Goal: Task Accomplishment & Management: Complete application form

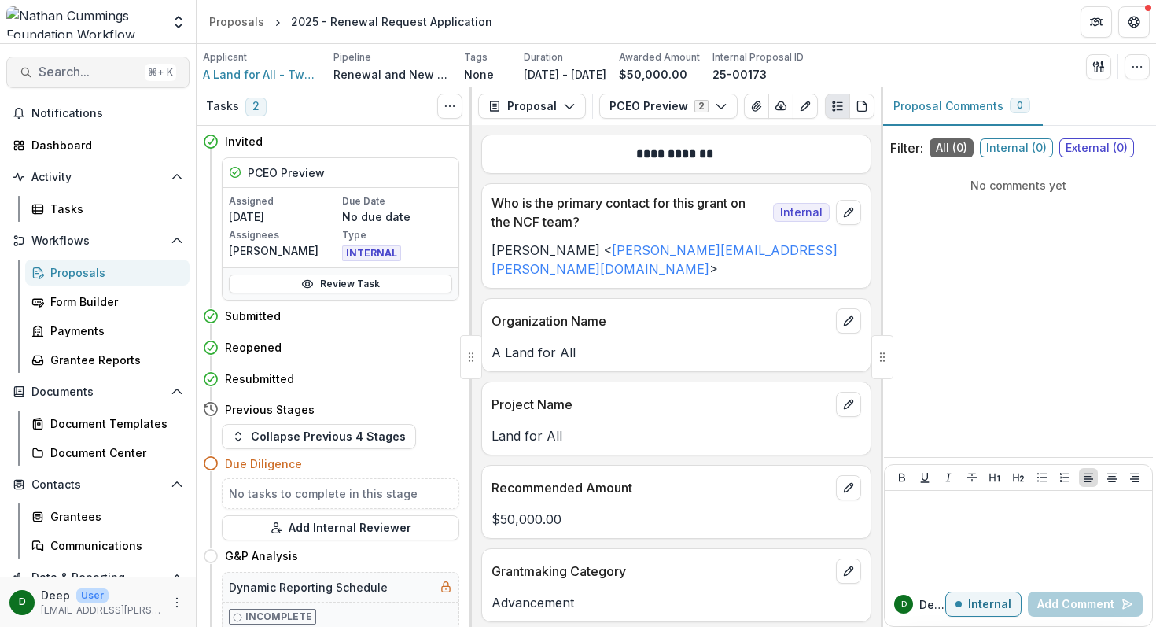
click at [62, 79] on span "Search..." at bounding box center [89, 71] width 100 height 15
type input "*********"
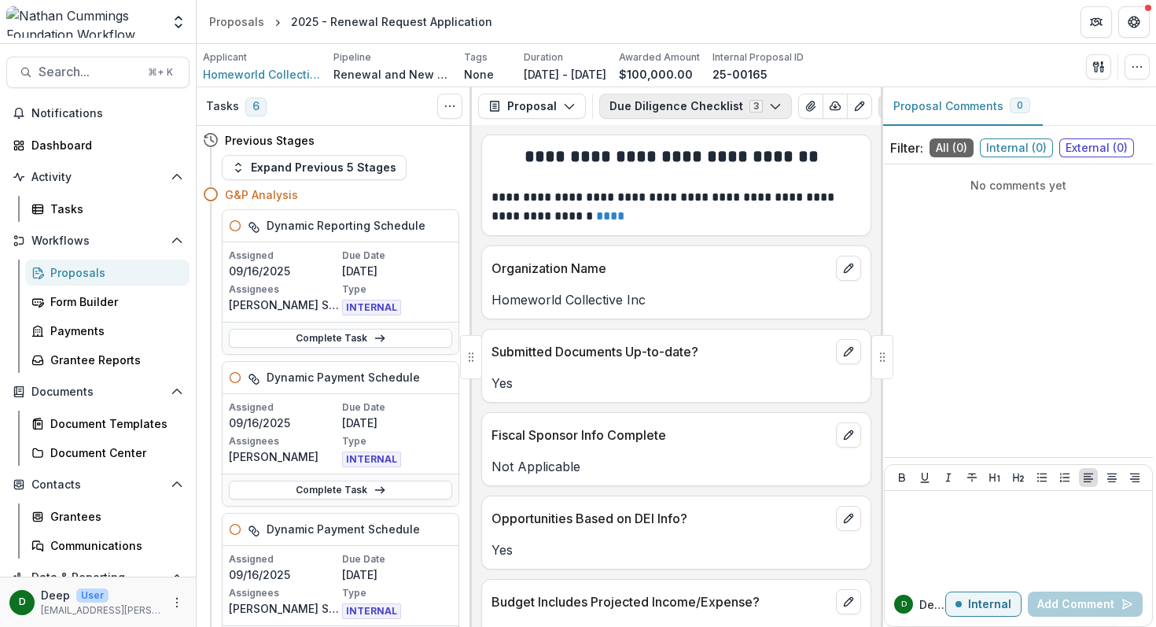
click at [755, 108] on button "Due Diligence Checklist 3" at bounding box center [695, 106] width 193 height 25
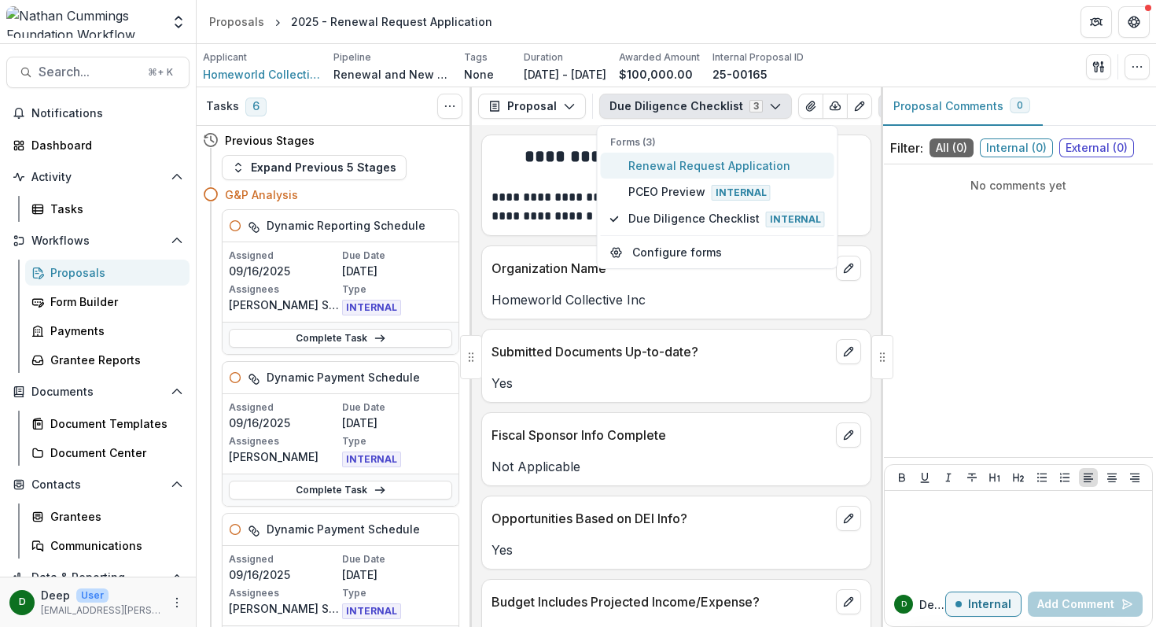
click at [679, 175] on button "Renewal Request Application" at bounding box center [718, 166] width 234 height 26
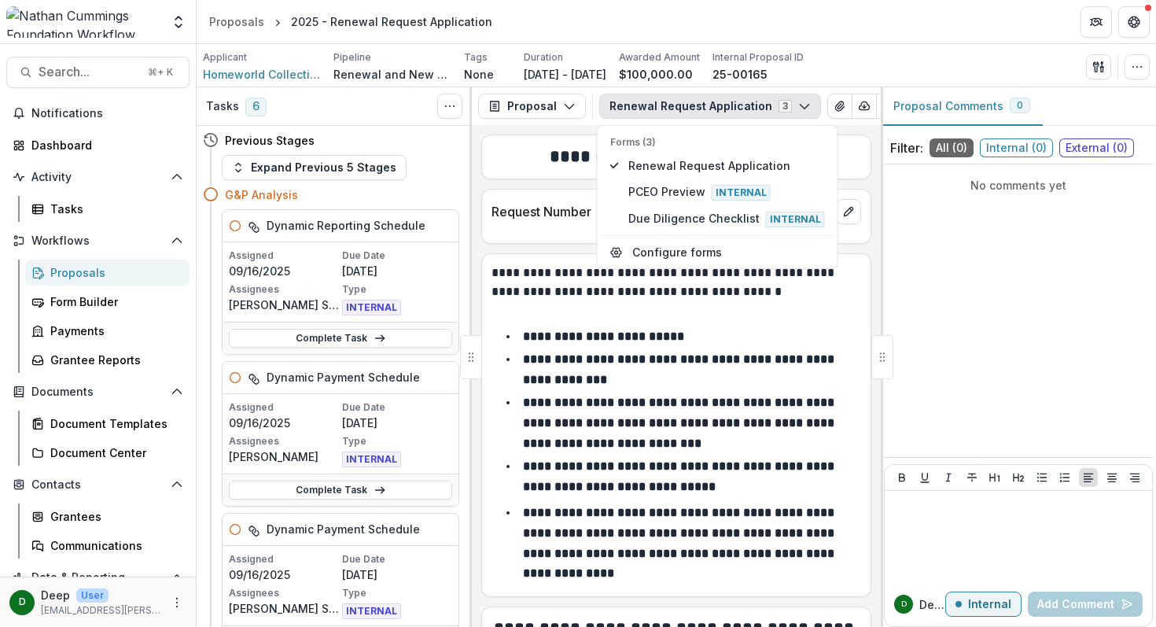
click at [748, 439] on strong "**********" at bounding box center [680, 422] width 314 height 52
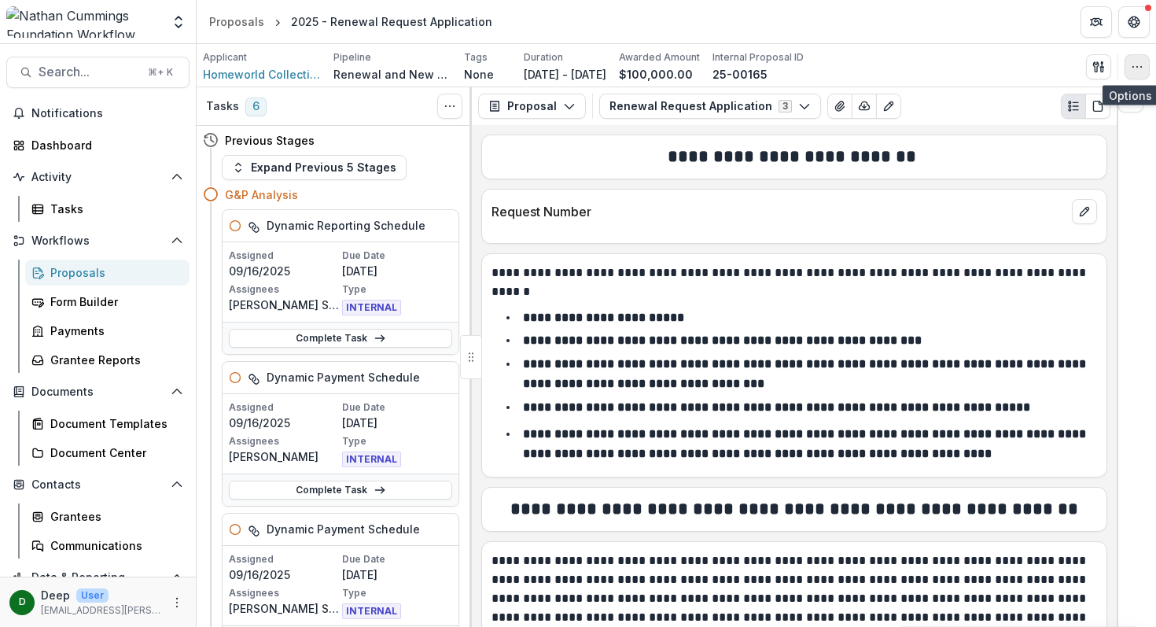
click at [1135, 68] on icon "button" at bounding box center [1137, 67] width 13 height 13
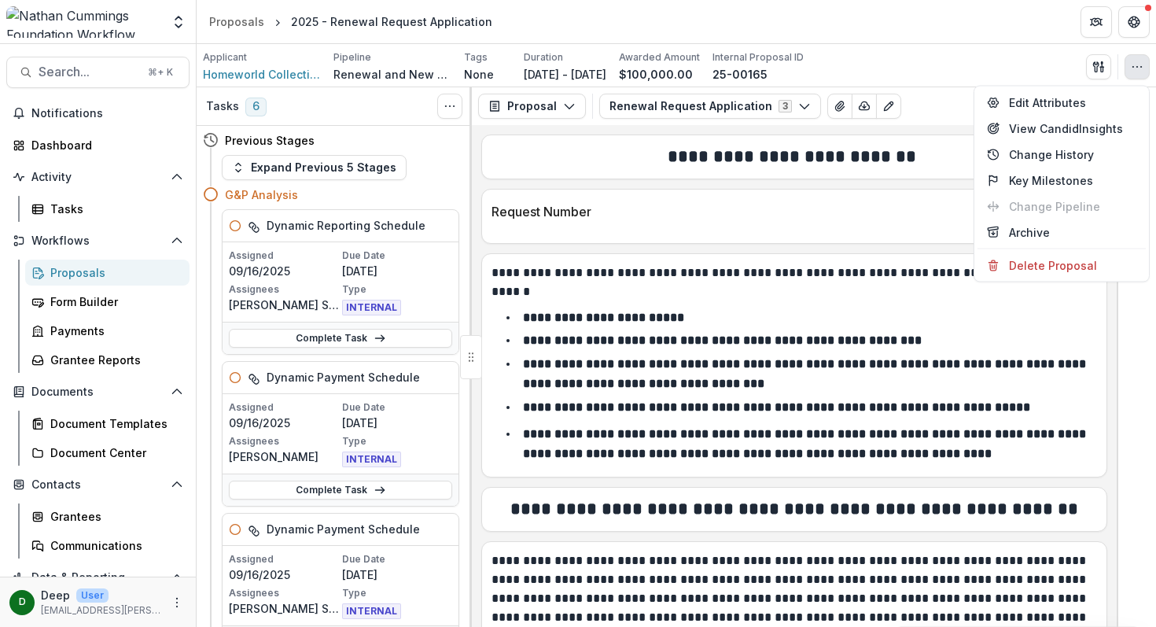
click at [1029, 49] on div "Applicant Homeworld Collective Inc Pipeline Renewal and New Grants Pipeline Tag…" at bounding box center [676, 65] width 959 height 43
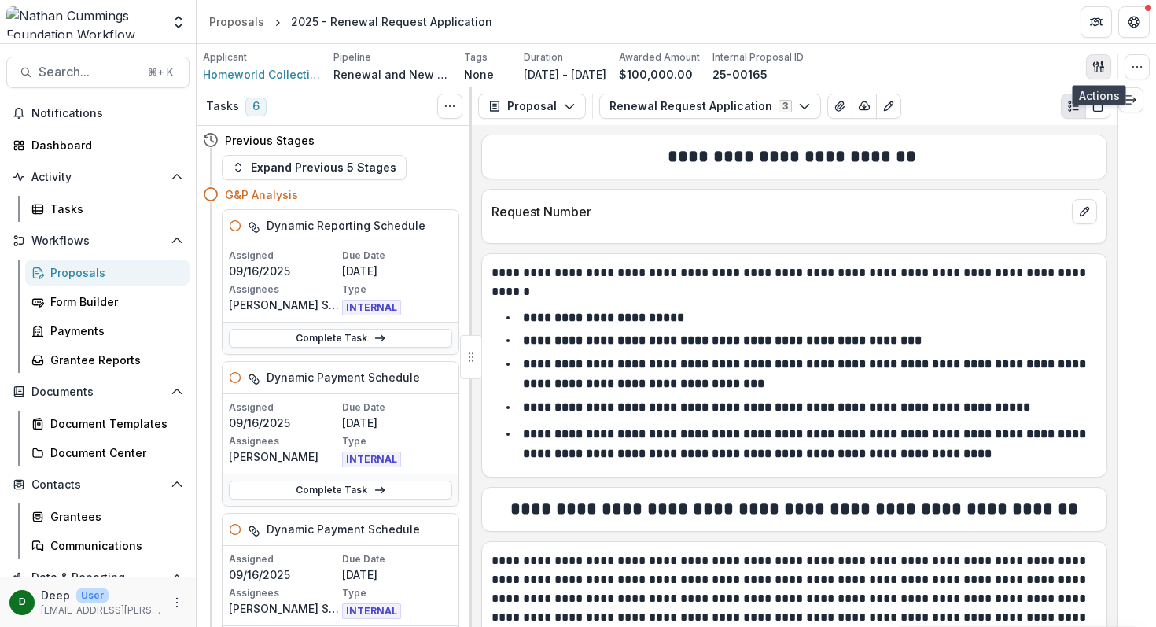
click at [1092, 62] on icon "button" at bounding box center [1098, 67] width 13 height 13
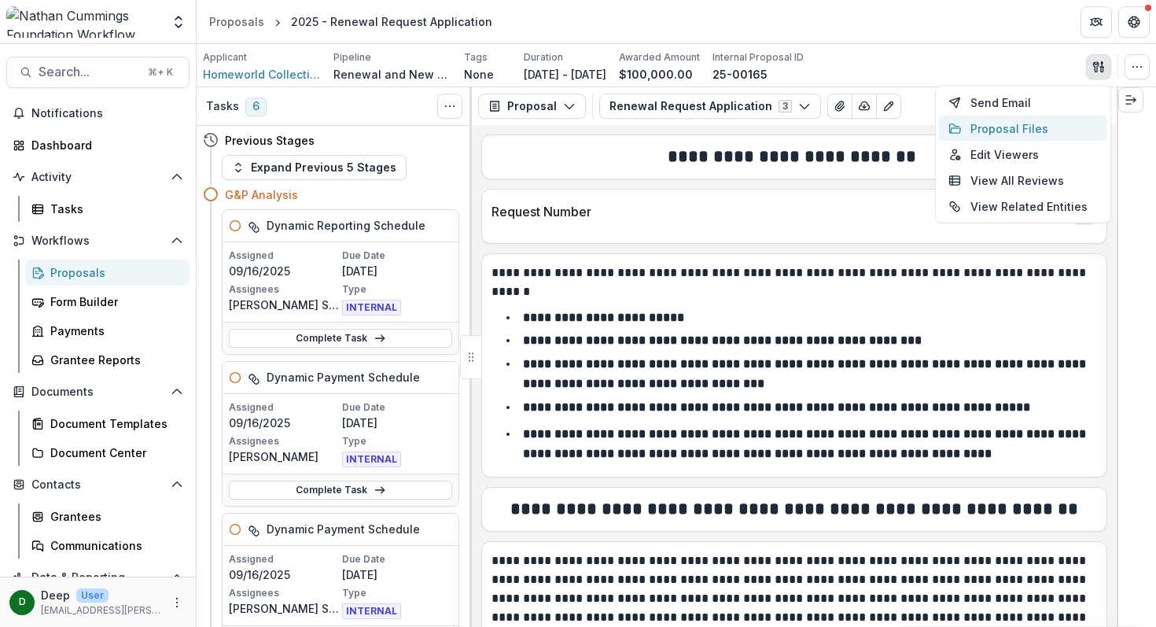
click at [1021, 129] on button "Proposal Files" at bounding box center [1023, 129] width 168 height 26
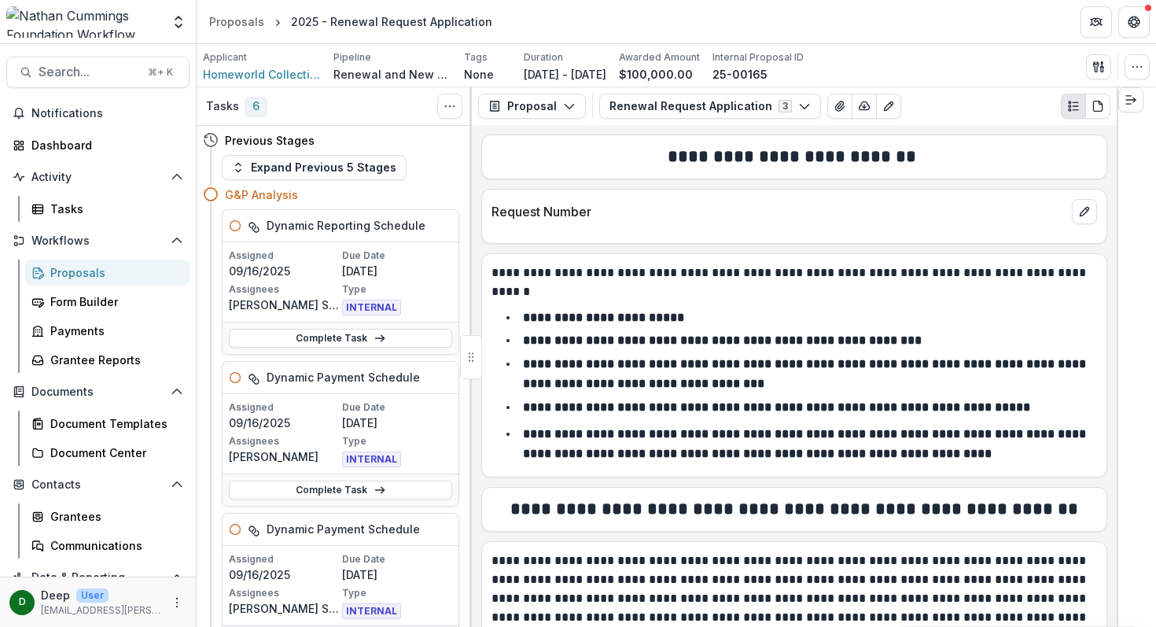
click at [835, 106] on icon "View Attached Files" at bounding box center [839, 105] width 9 height 9
click at [83, 69] on span "Search..." at bounding box center [89, 71] width 100 height 15
type input "*********"
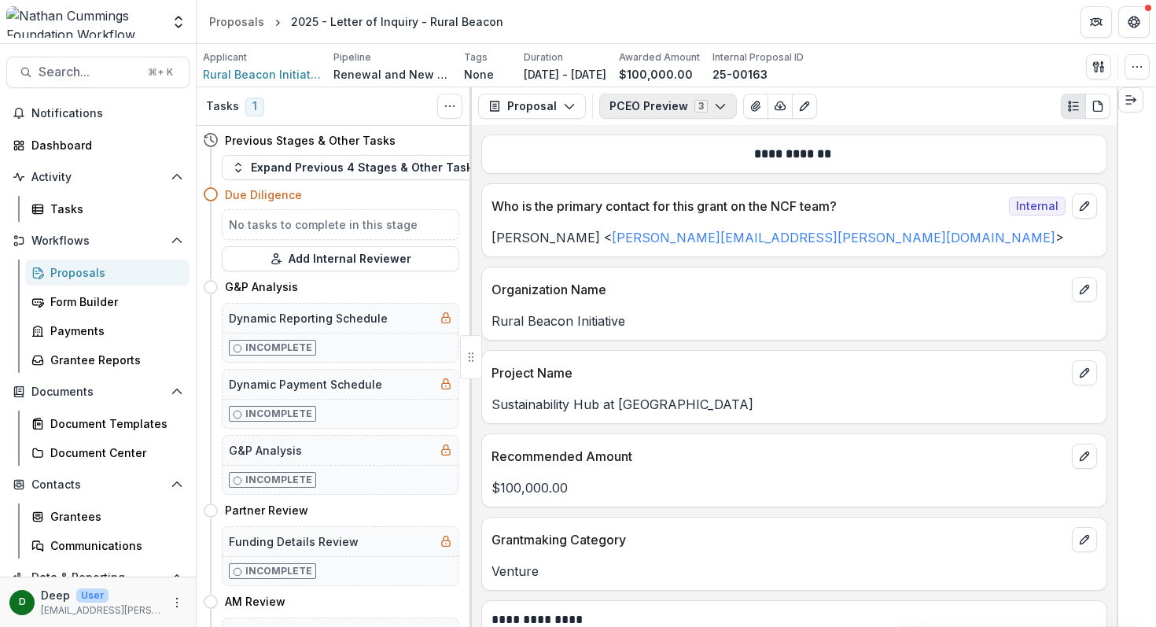
click at [680, 109] on button "PCEO Preview 3" at bounding box center [668, 106] width 138 height 25
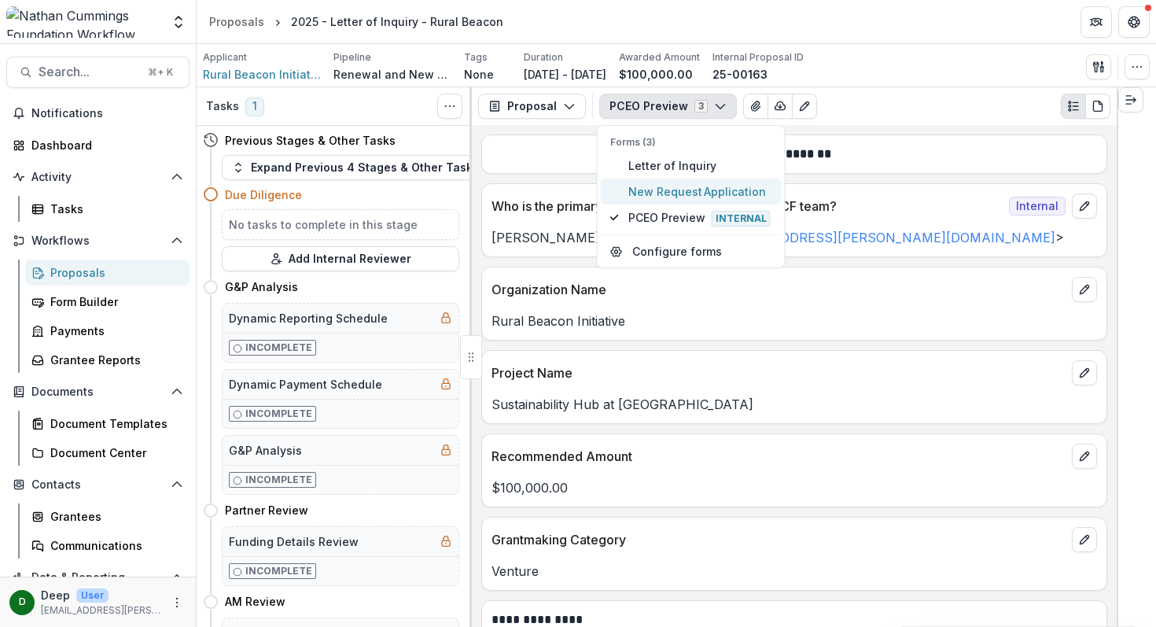
click at [653, 182] on button "New Request Application" at bounding box center [691, 191] width 181 height 26
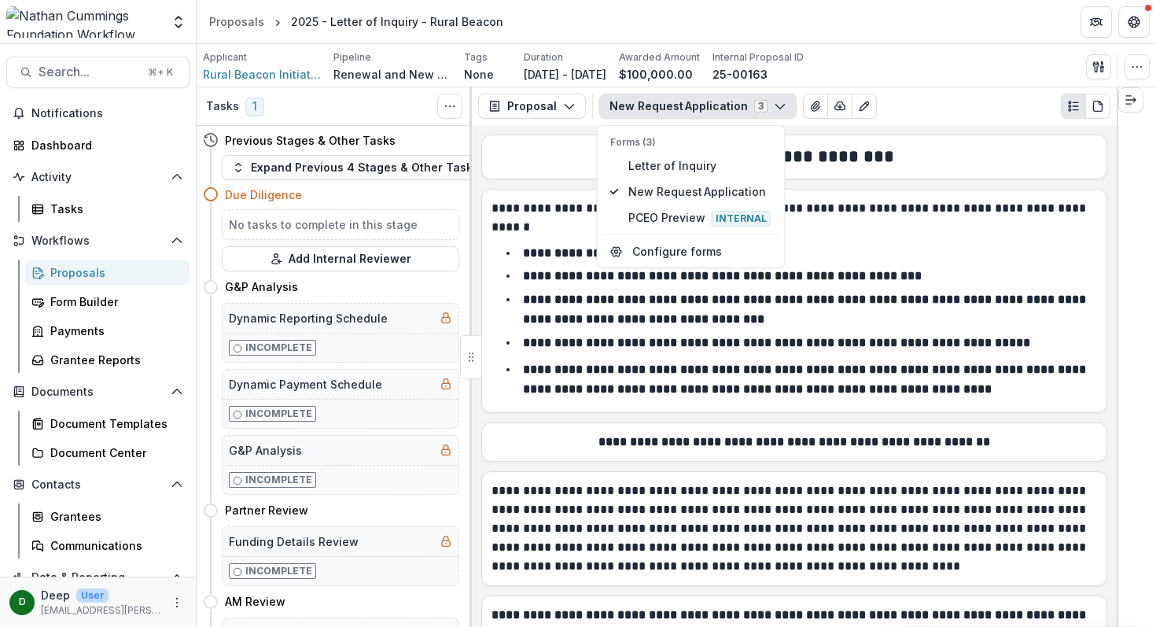
click at [641, 359] on li "**********" at bounding box center [803, 379] width 587 height 40
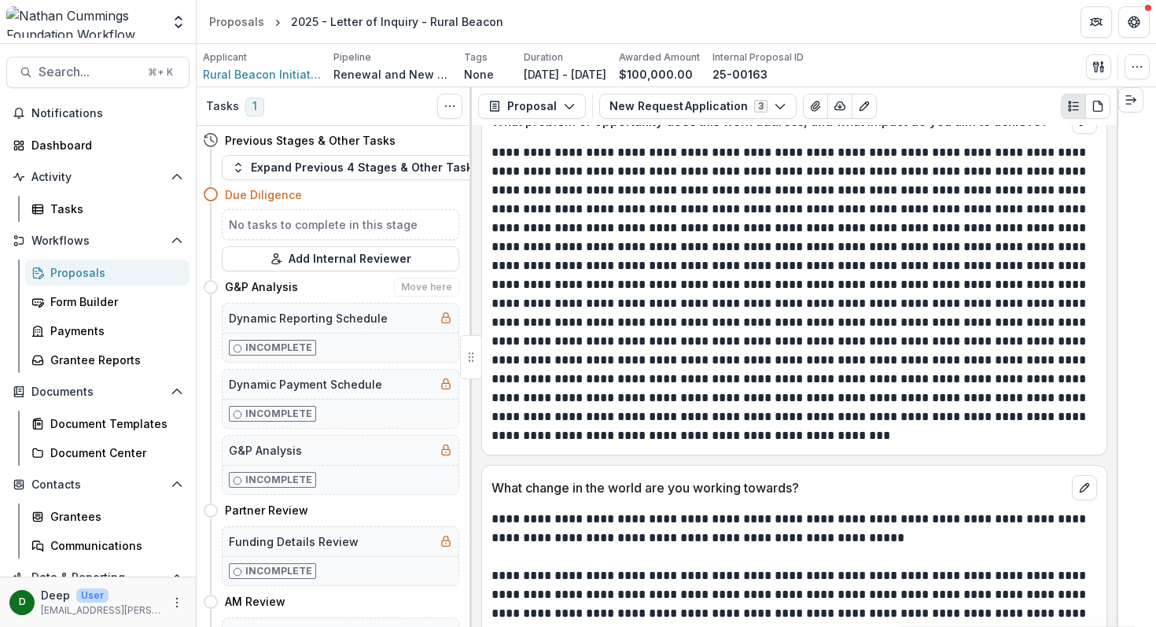
scroll to position [2003, 0]
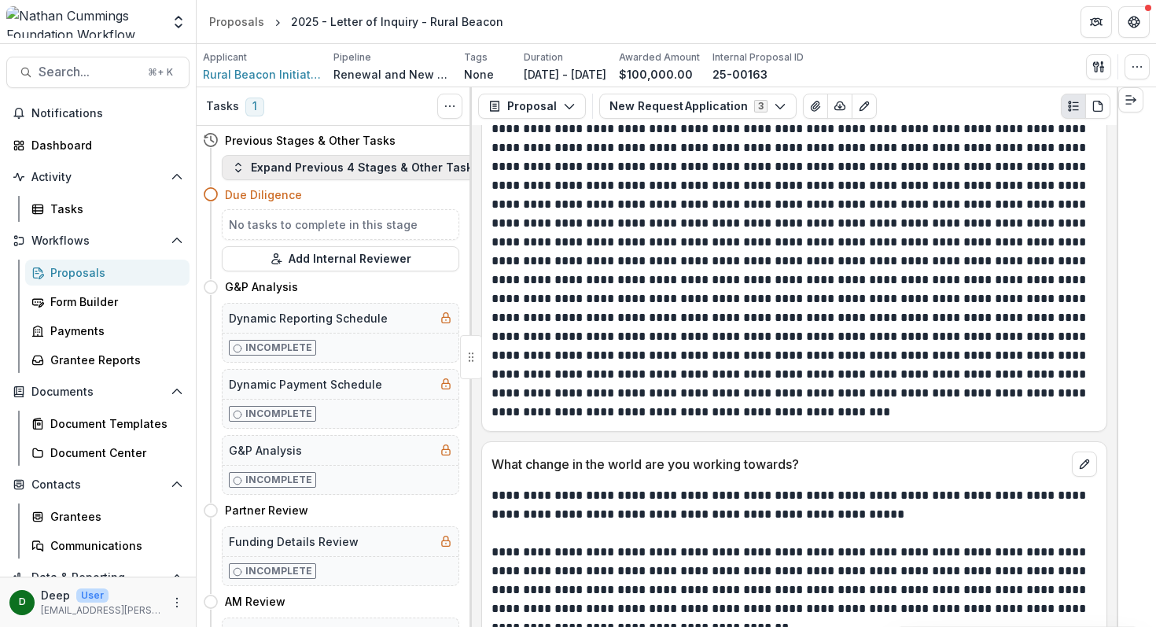
click at [293, 170] on button "Expand Previous 4 Stages & Other Tasks" at bounding box center [355, 167] width 267 height 25
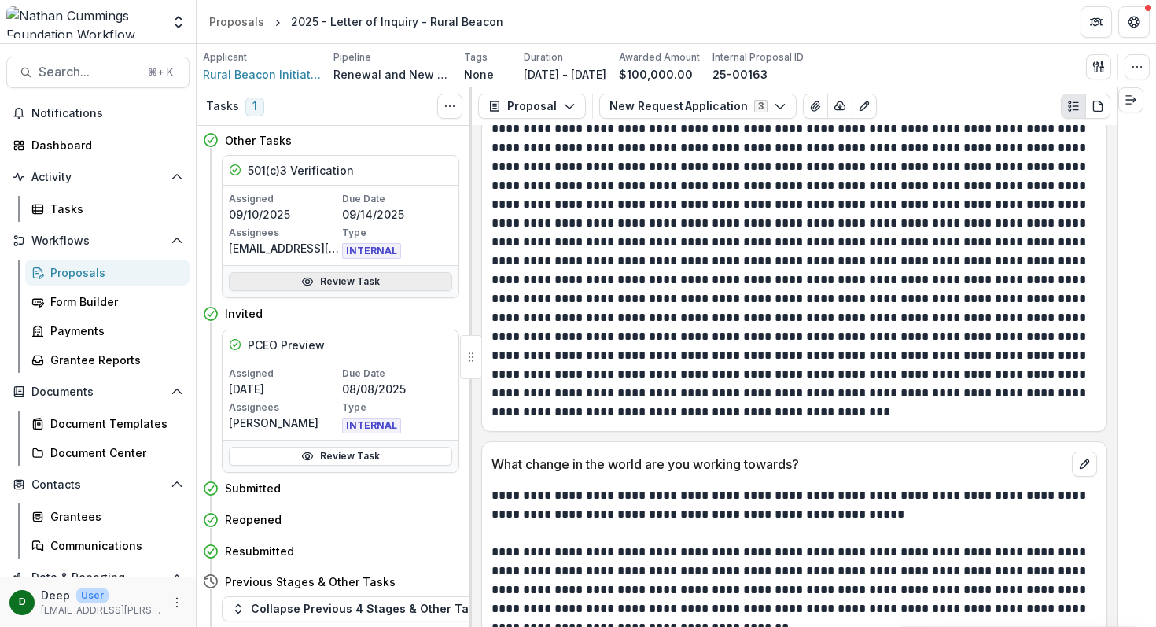
click at [329, 283] on link "Review Task" at bounding box center [340, 281] width 223 height 19
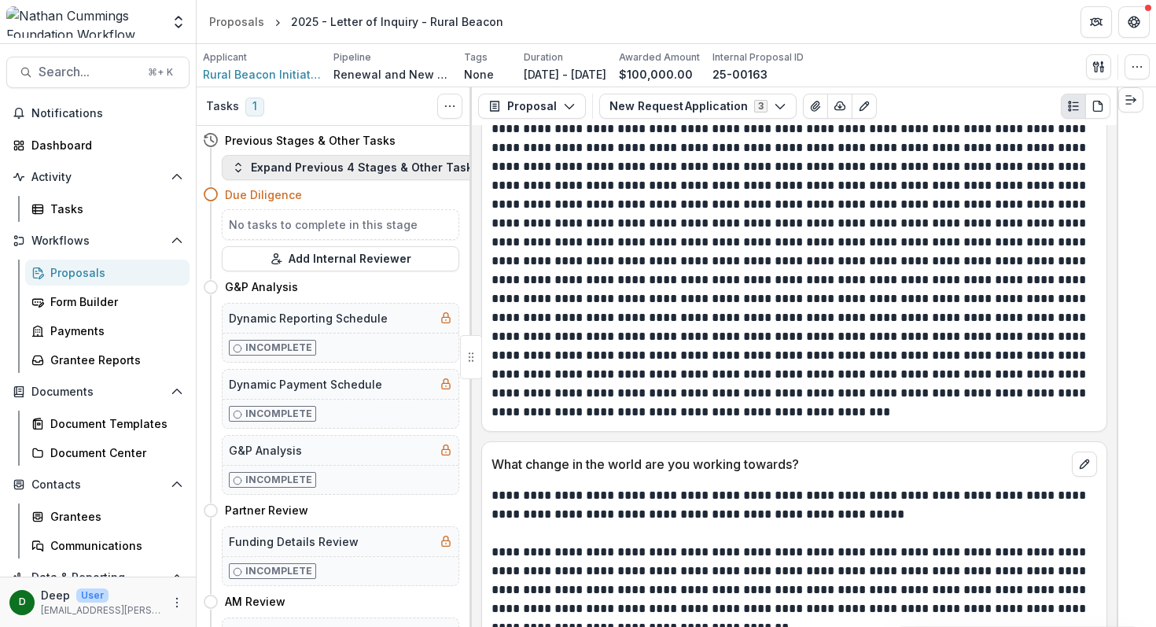
click at [344, 174] on button "Expand Previous 4 Stages & Other Tasks" at bounding box center [355, 167] width 267 height 25
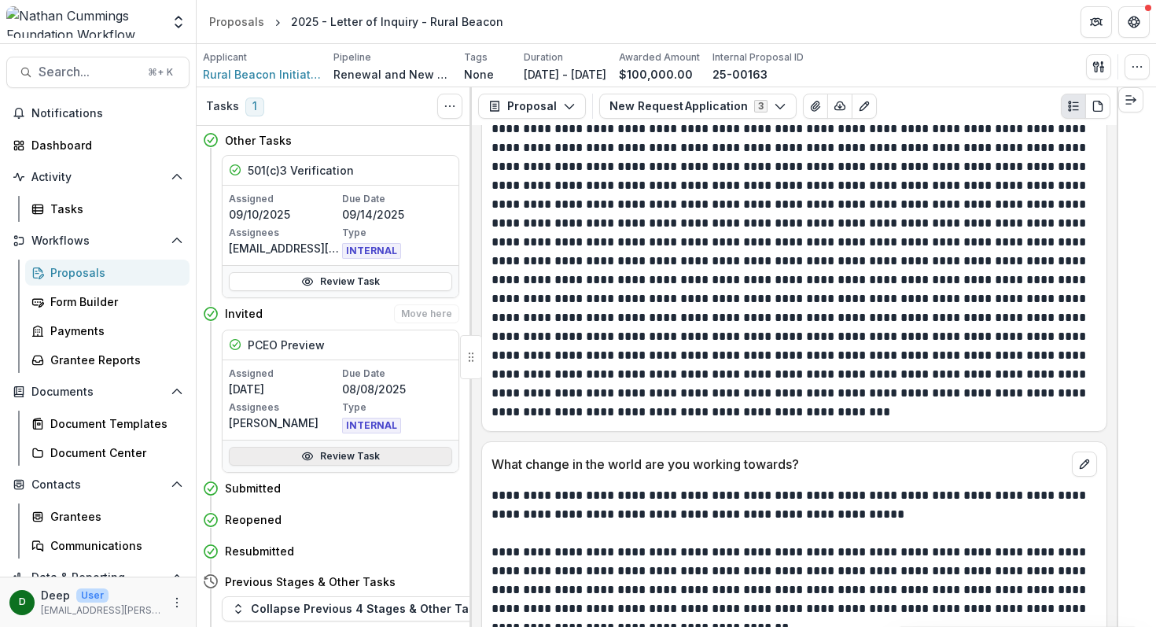
click at [337, 450] on link "Review Task" at bounding box center [340, 456] width 223 height 19
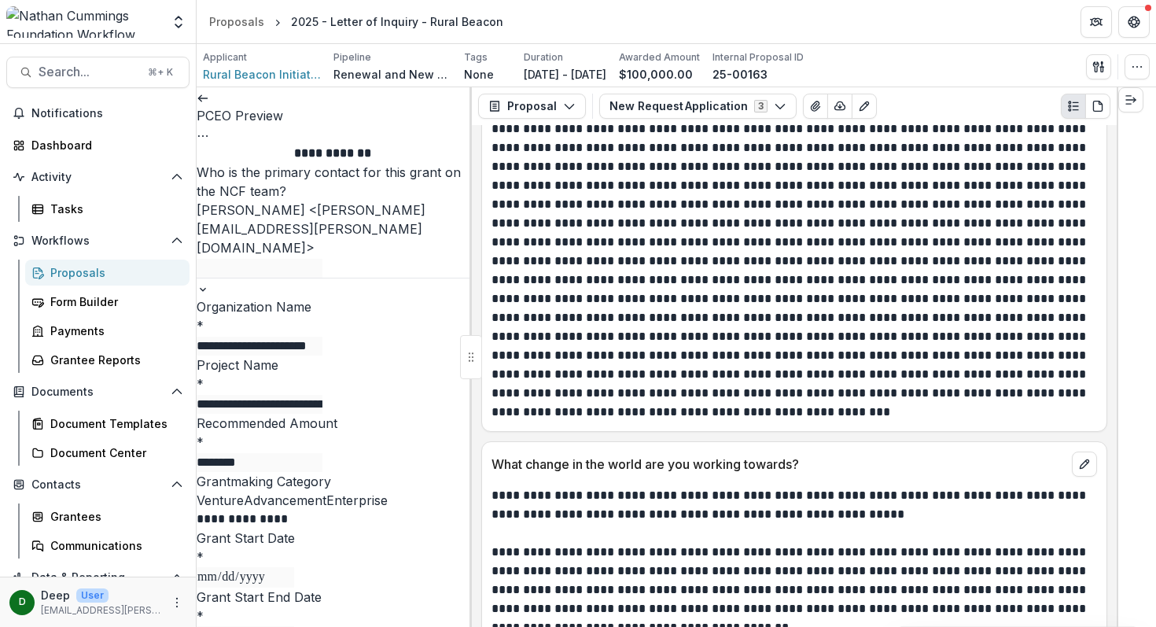
scroll to position [1163, 0]
click at [209, 105] on icon at bounding box center [203, 98] width 13 height 13
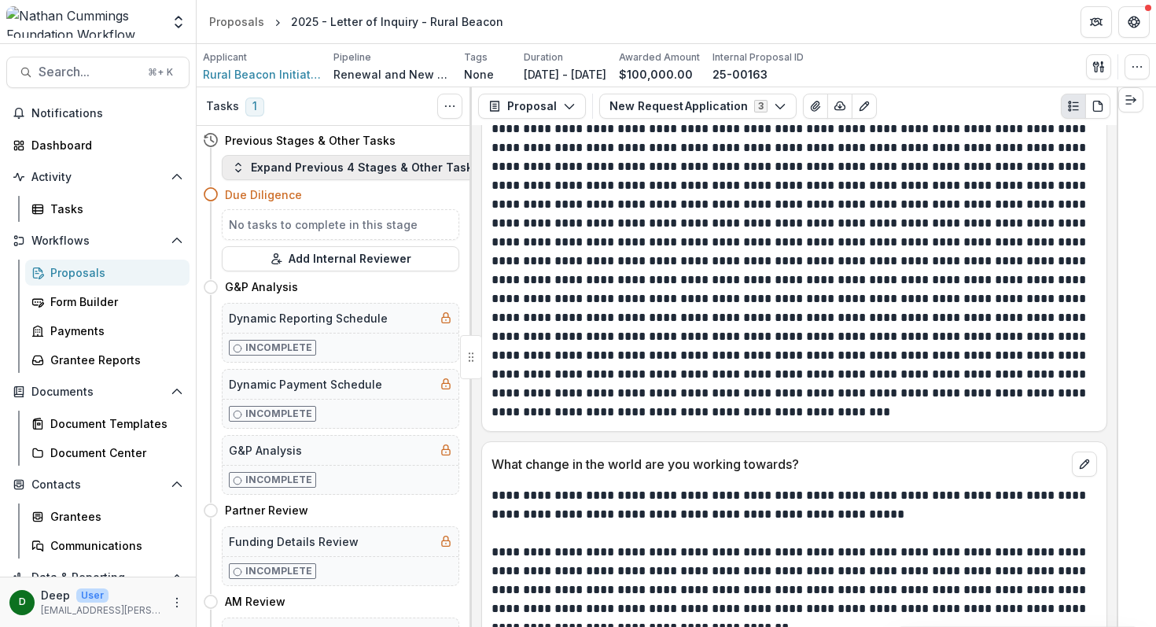
click at [303, 165] on button "Expand Previous 4 Stages & Other Tasks" at bounding box center [355, 167] width 267 height 25
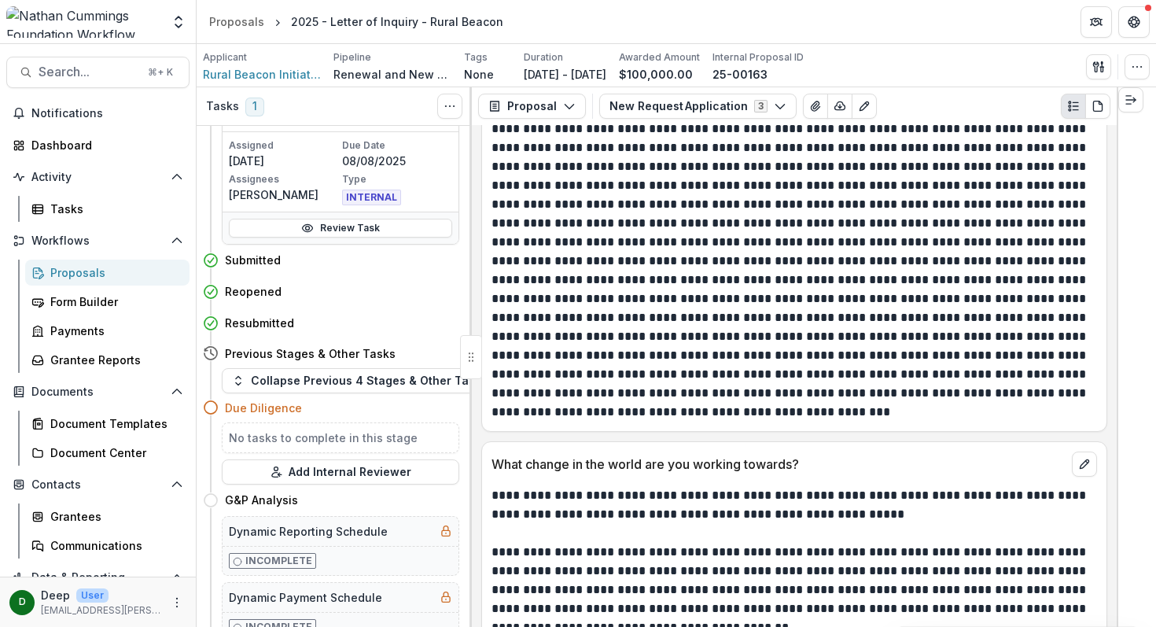
scroll to position [232, 0]
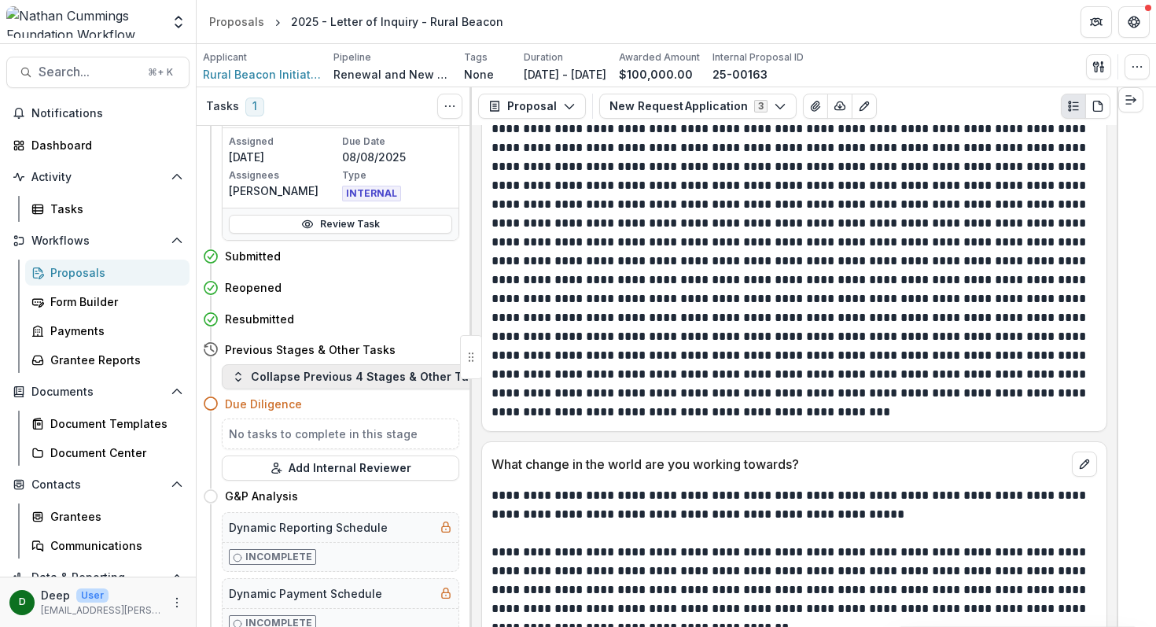
click at [345, 374] on button "Collapse Previous 4 Stages & Other Tasks" at bounding box center [360, 376] width 276 height 25
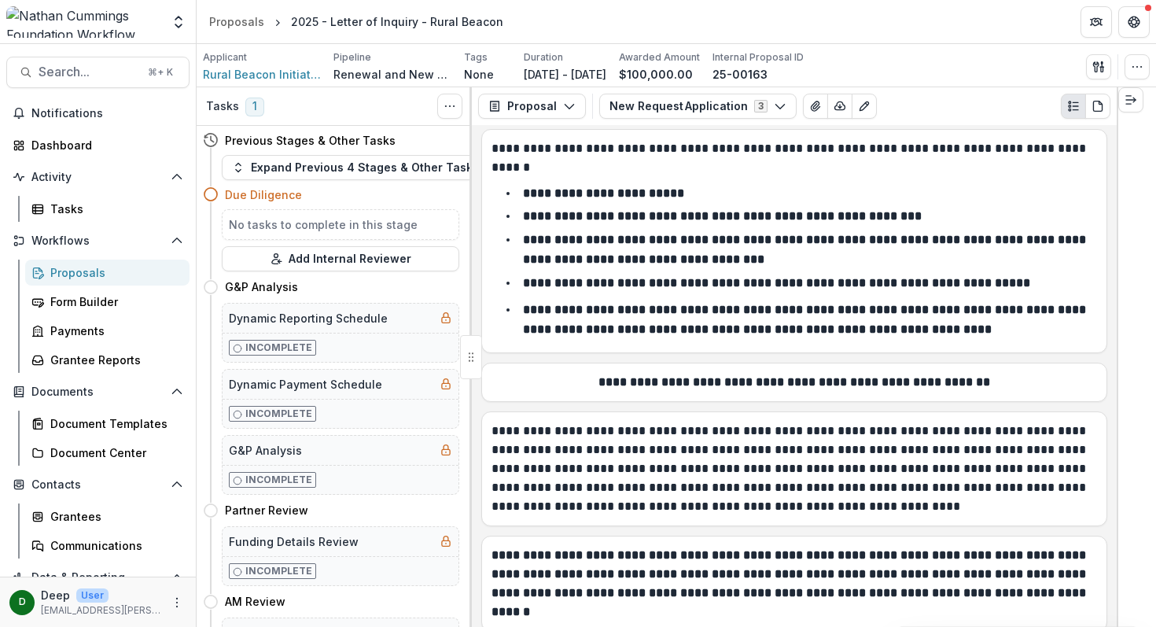
scroll to position [0, 0]
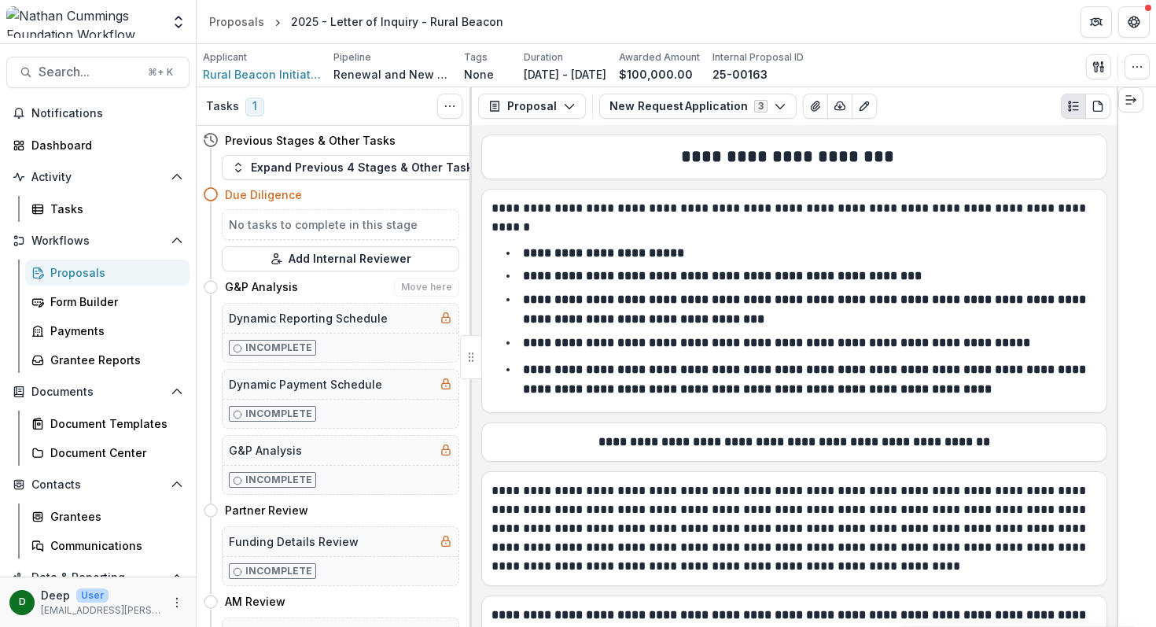
click at [212, 289] on icon at bounding box center [211, 287] width 16 height 16
click at [274, 156] on button "Expand Previous 4 Stages & Other Tasks" at bounding box center [355, 167] width 267 height 25
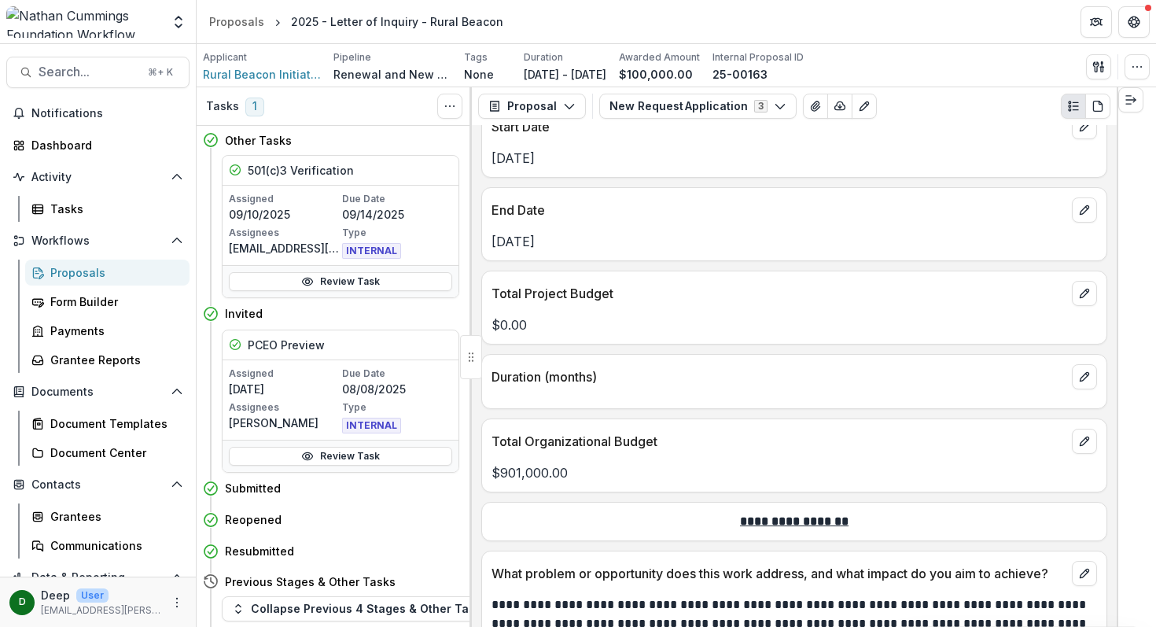
scroll to position [1558, 0]
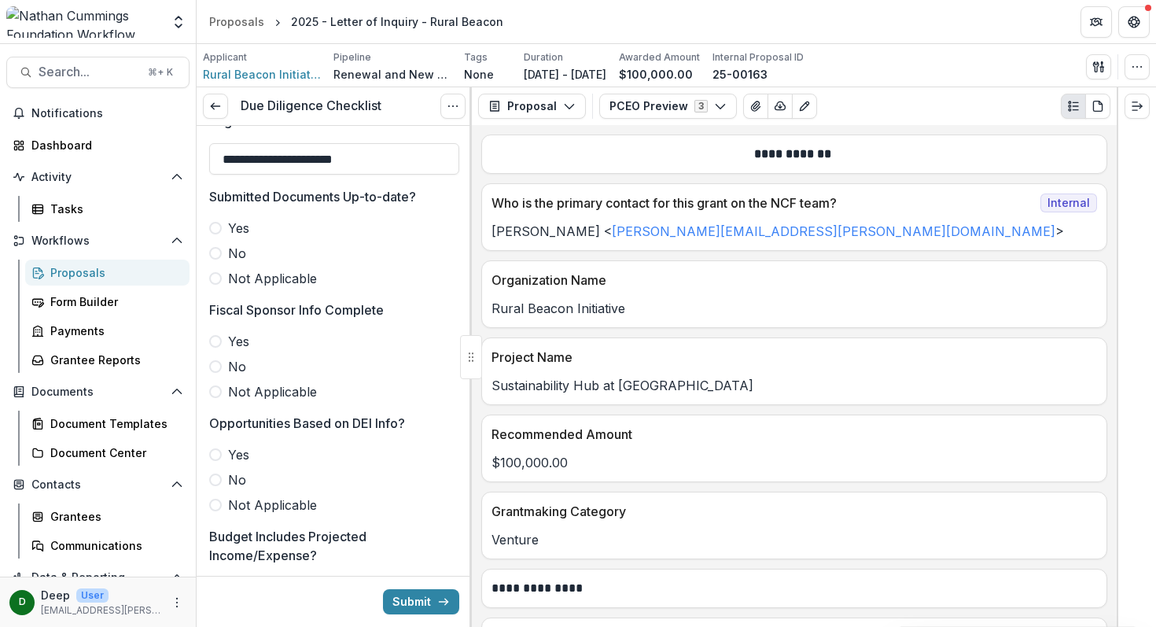
scroll to position [164, 0]
click at [216, 225] on span at bounding box center [215, 227] width 13 height 13
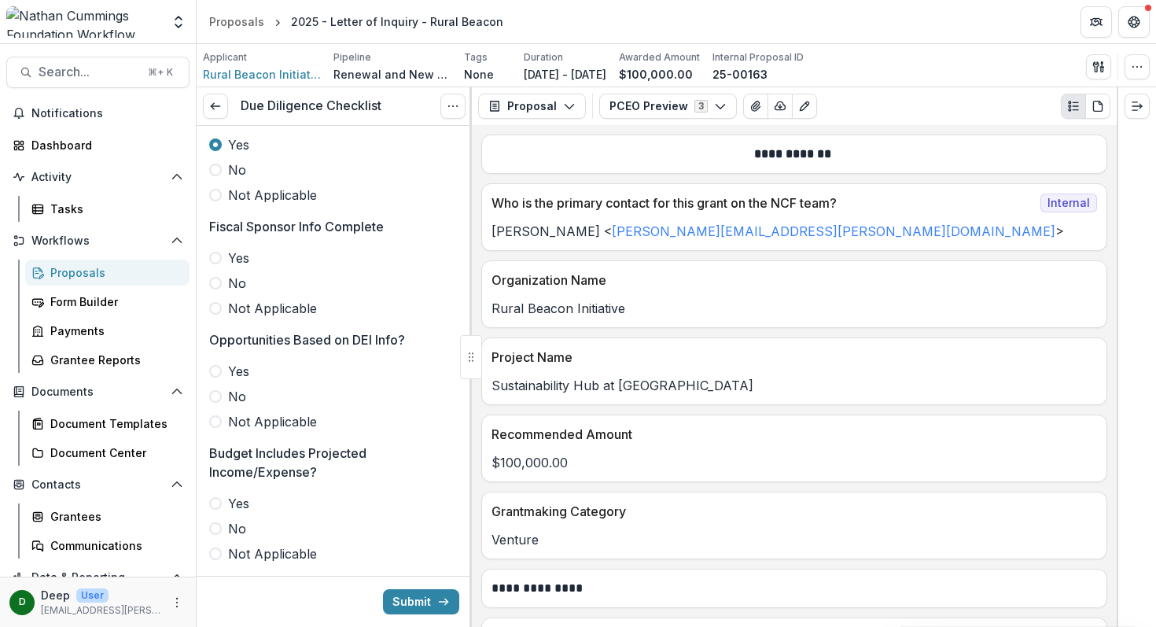
scroll to position [291, 0]
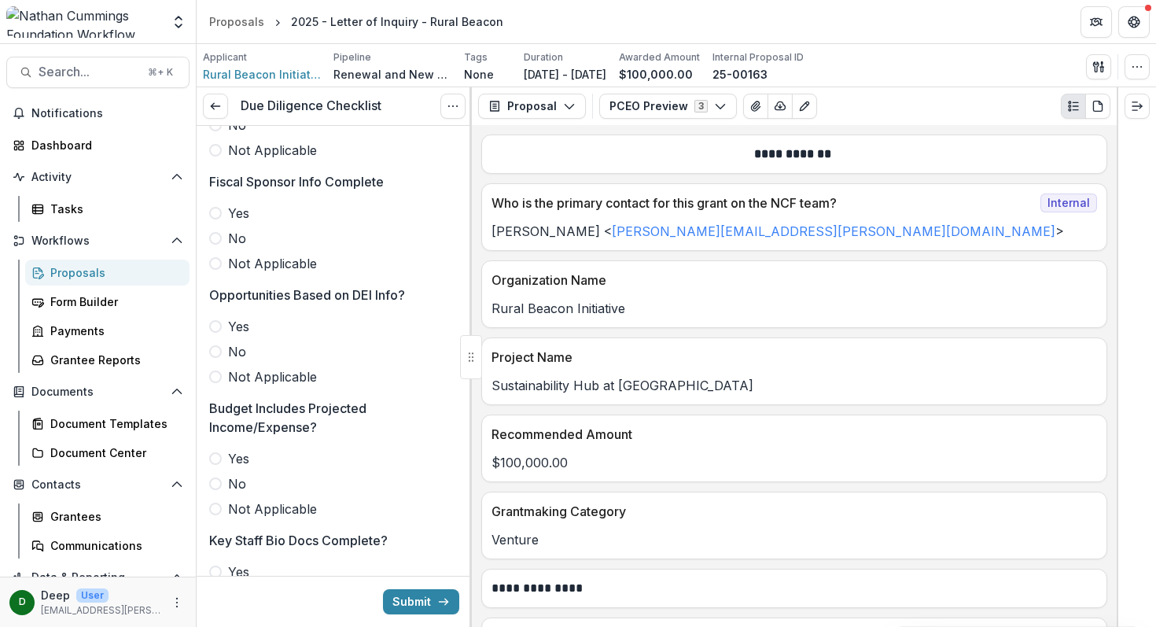
click at [215, 264] on span at bounding box center [215, 263] width 13 height 13
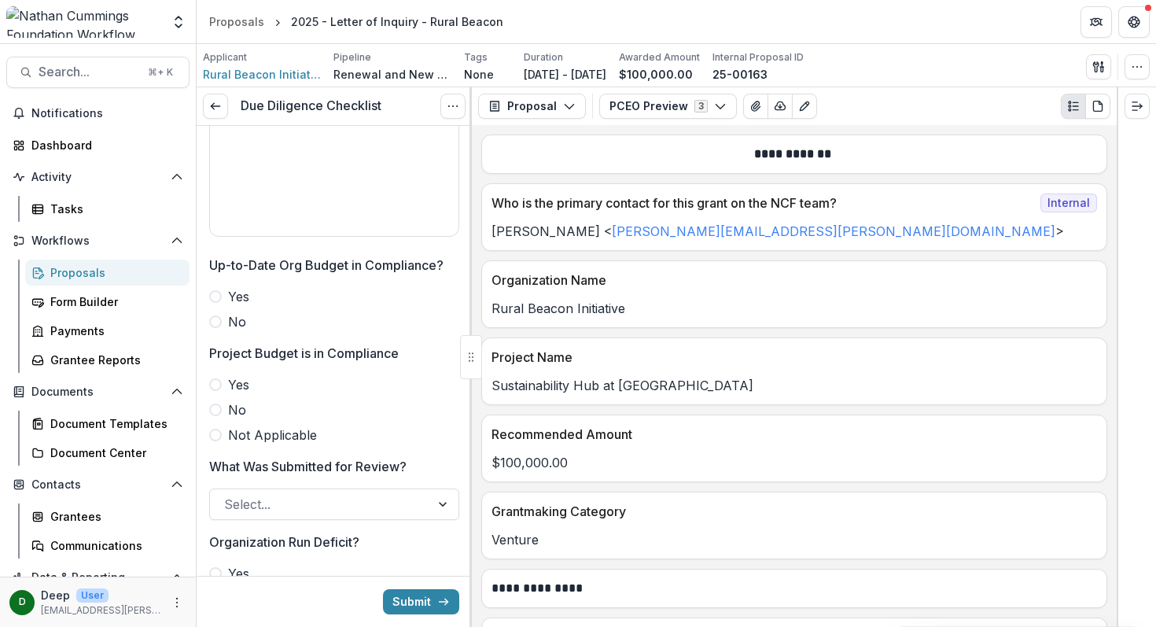
scroll to position [1243, 0]
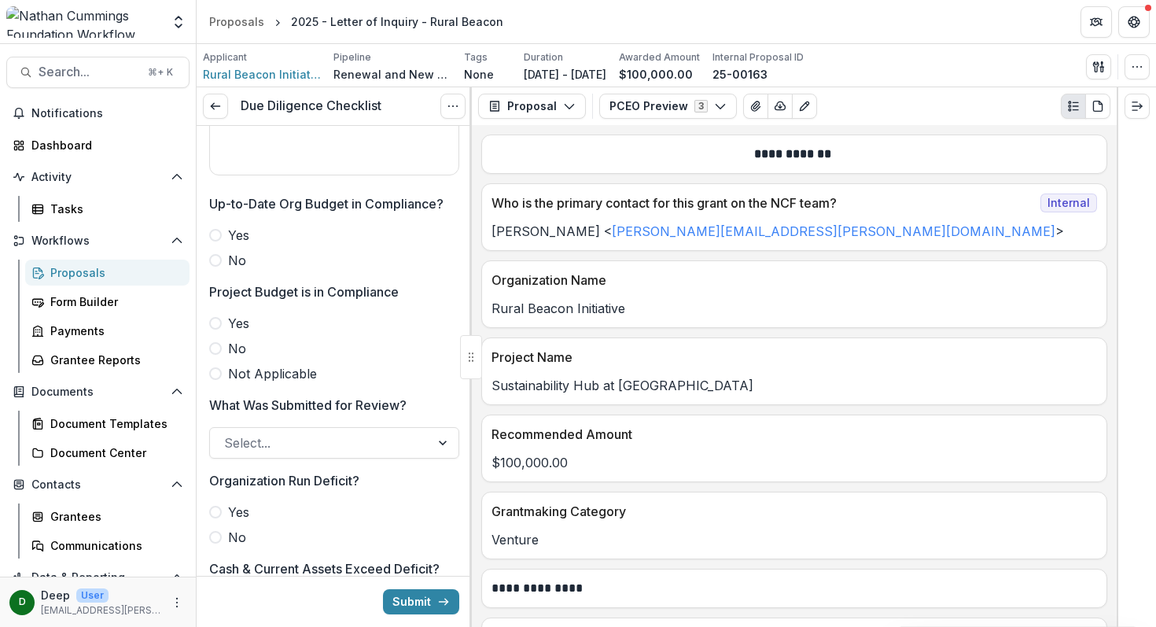
click at [219, 233] on span at bounding box center [215, 235] width 13 height 13
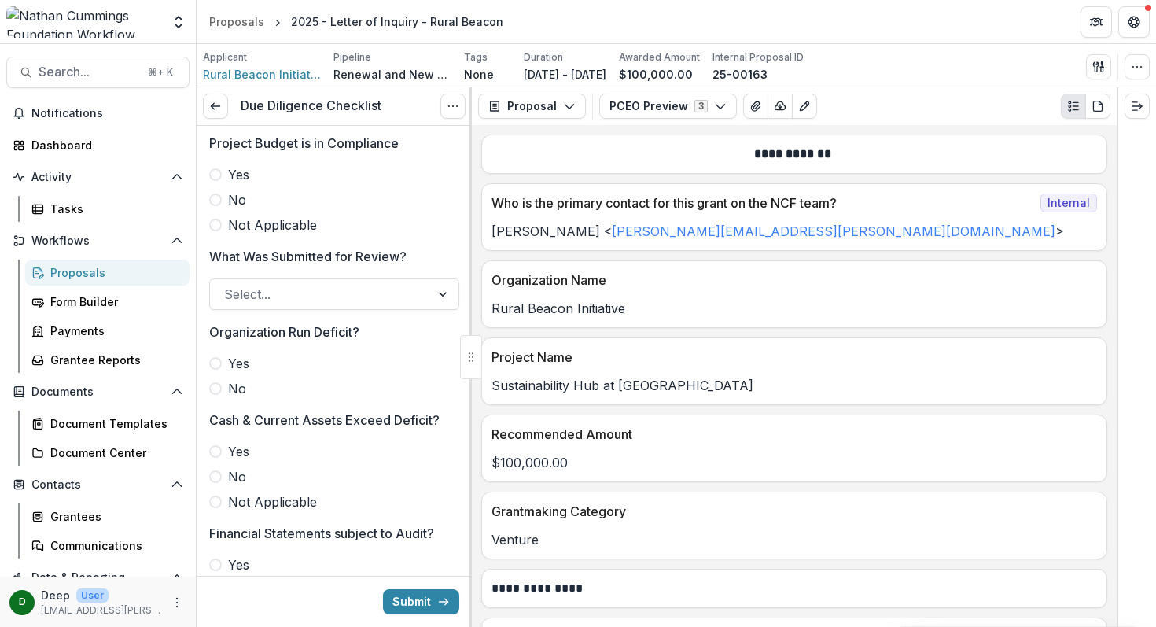
scroll to position [1396, 0]
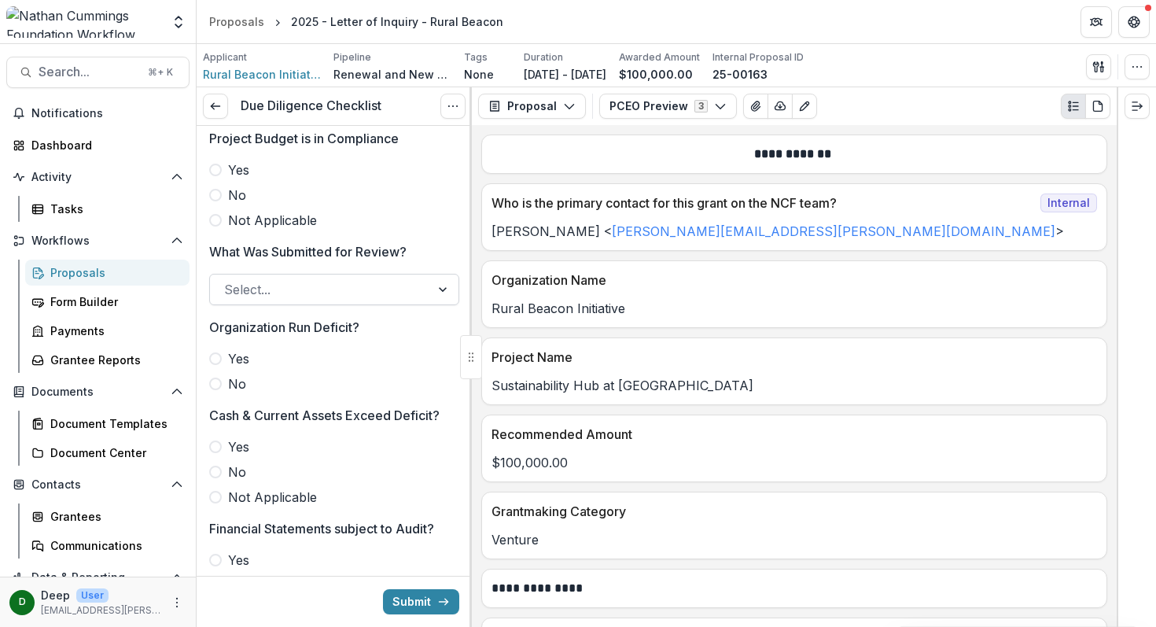
click at [271, 292] on div at bounding box center [320, 289] width 192 height 22
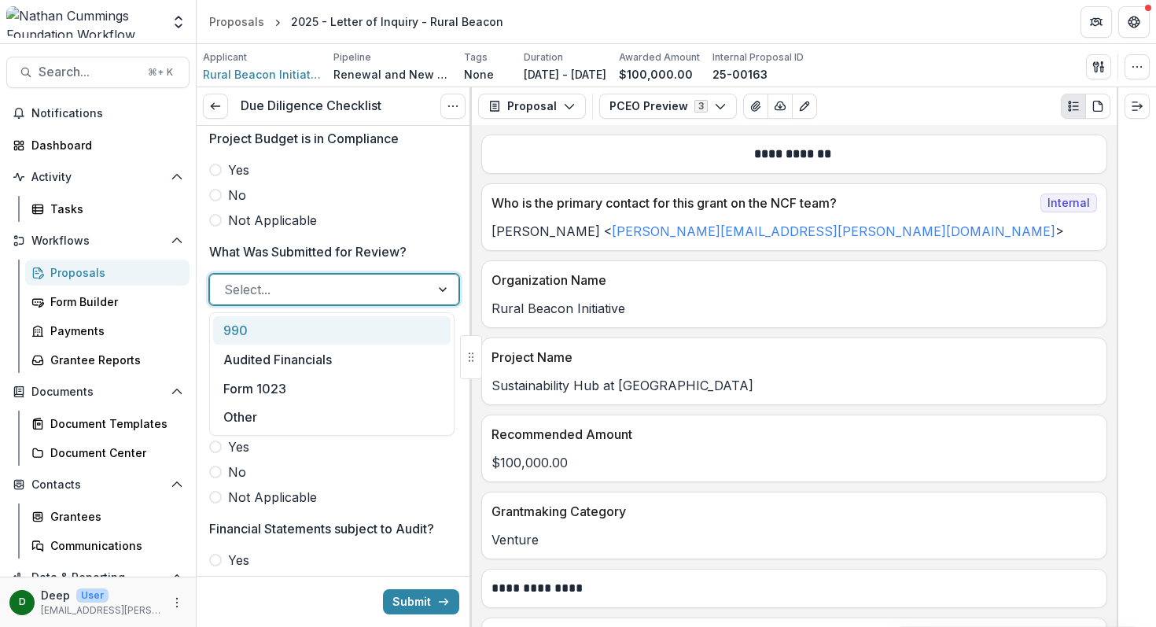
click at [268, 334] on div "990" at bounding box center [331, 330] width 237 height 29
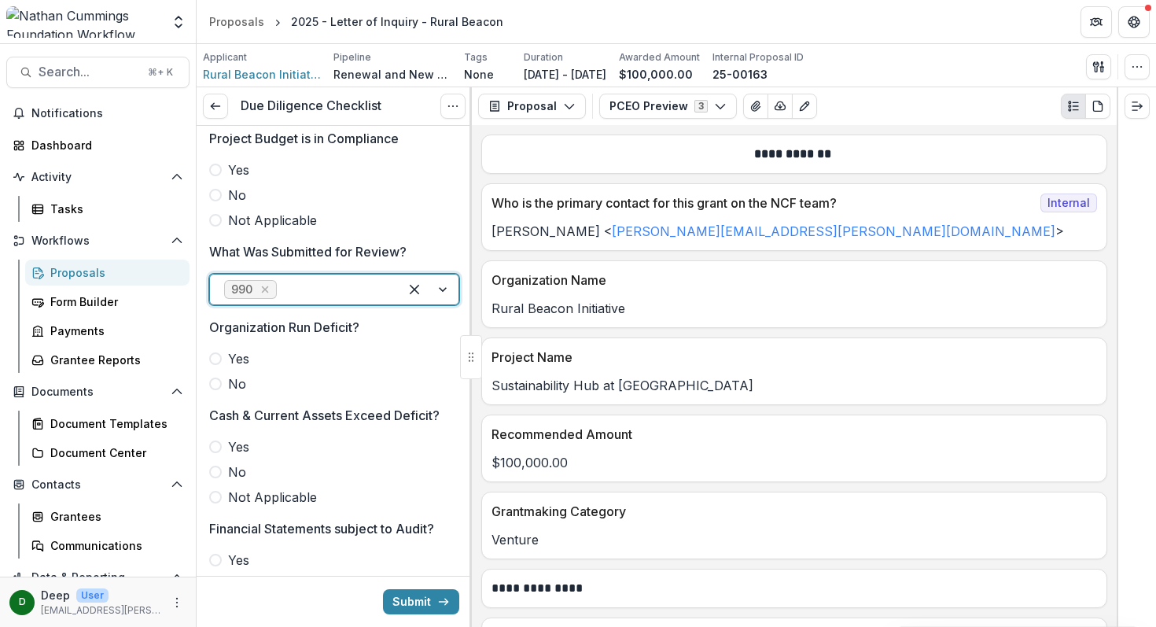
click at [218, 384] on span at bounding box center [215, 383] width 13 height 13
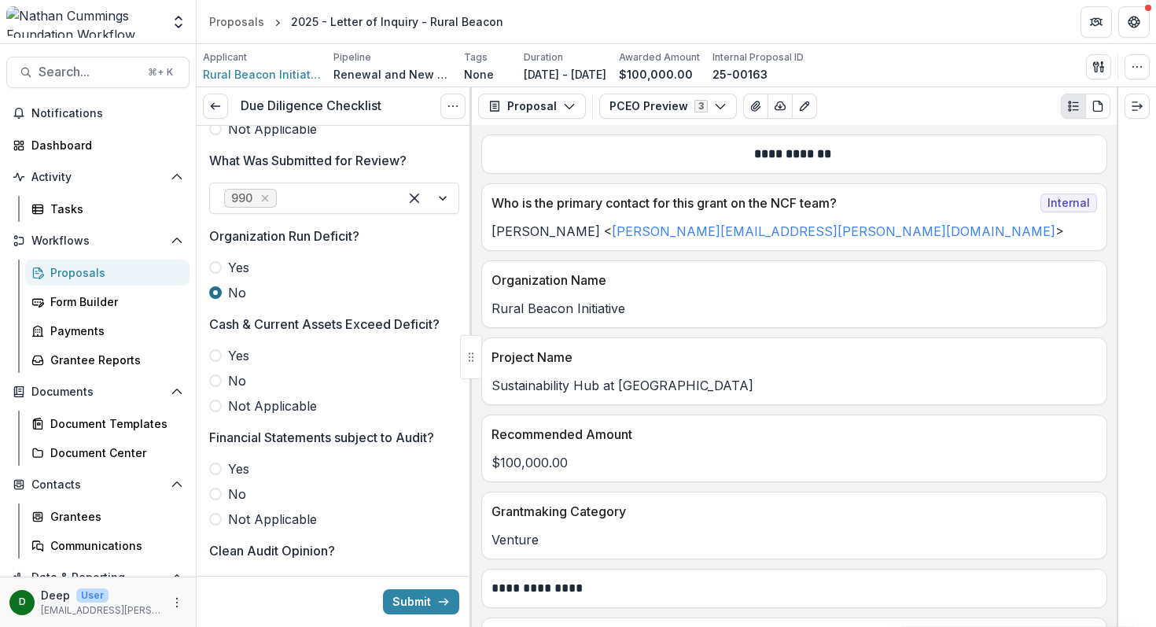
scroll to position [1533, 0]
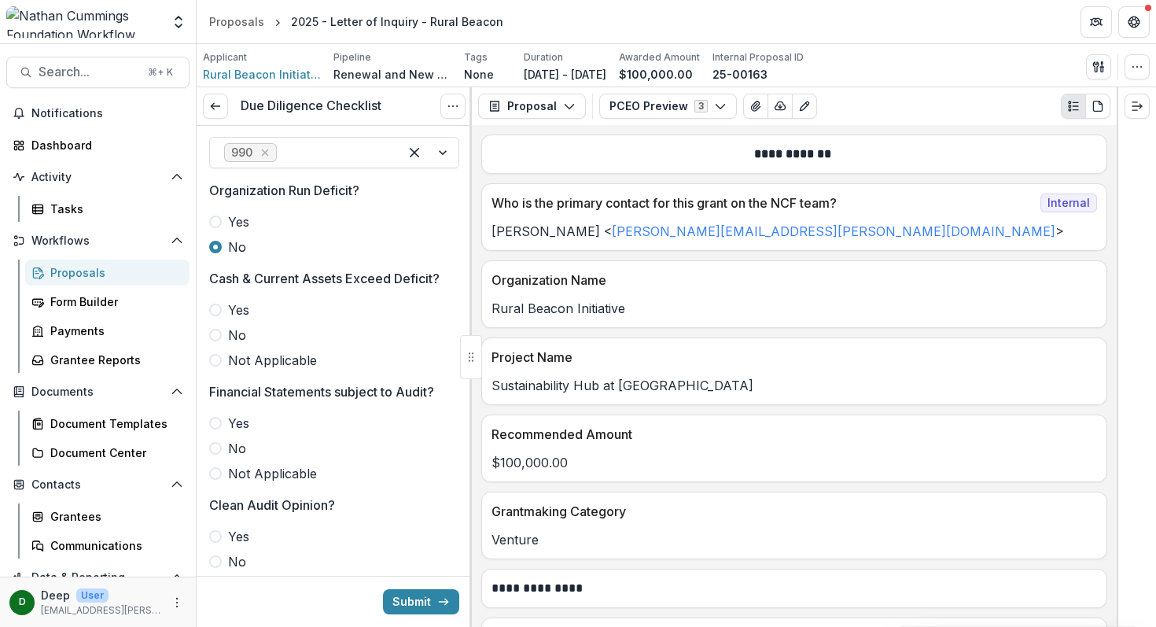
click at [215, 358] on span at bounding box center [215, 360] width 13 height 13
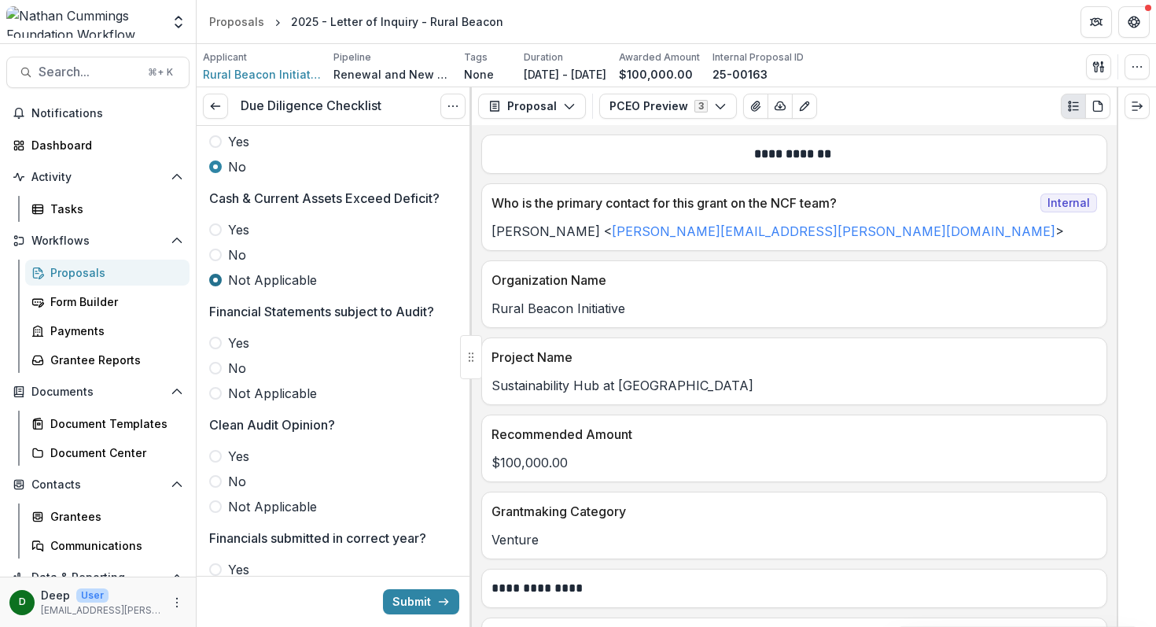
scroll to position [1638, 0]
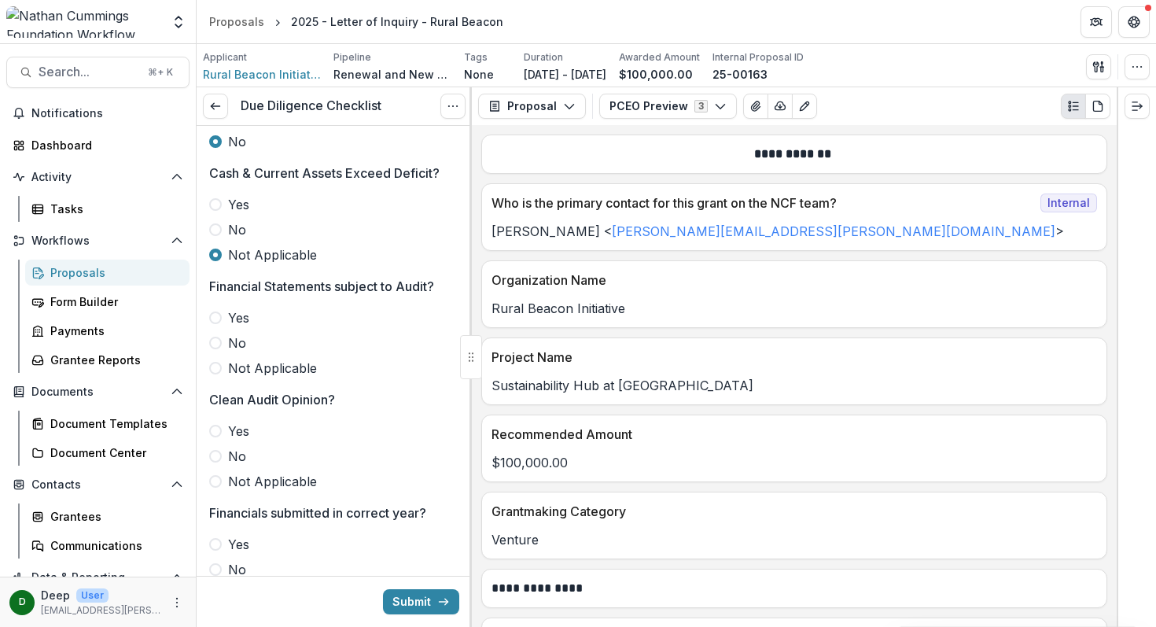
click at [216, 338] on span at bounding box center [215, 343] width 13 height 13
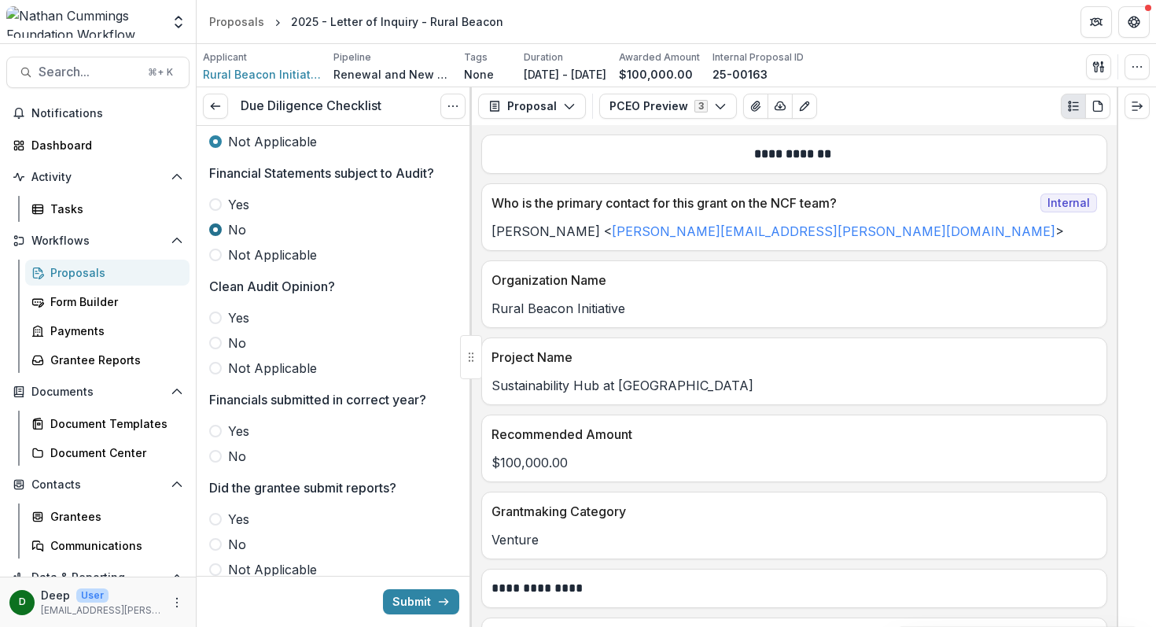
scroll to position [1761, 0]
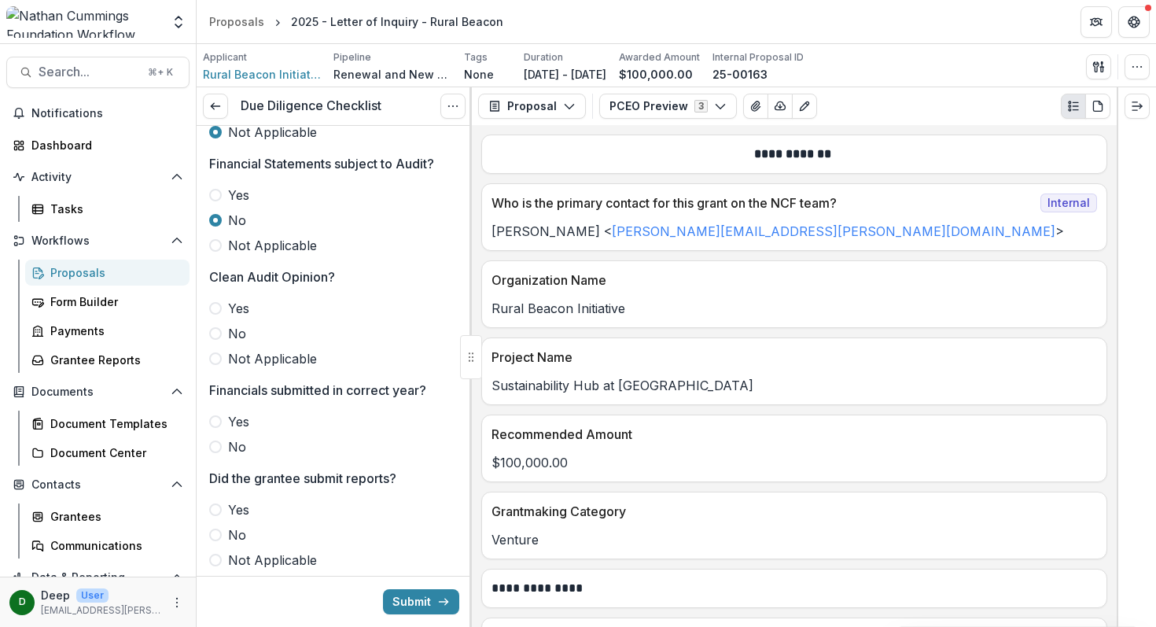
click at [214, 351] on label "Not Applicable" at bounding box center [334, 358] width 250 height 19
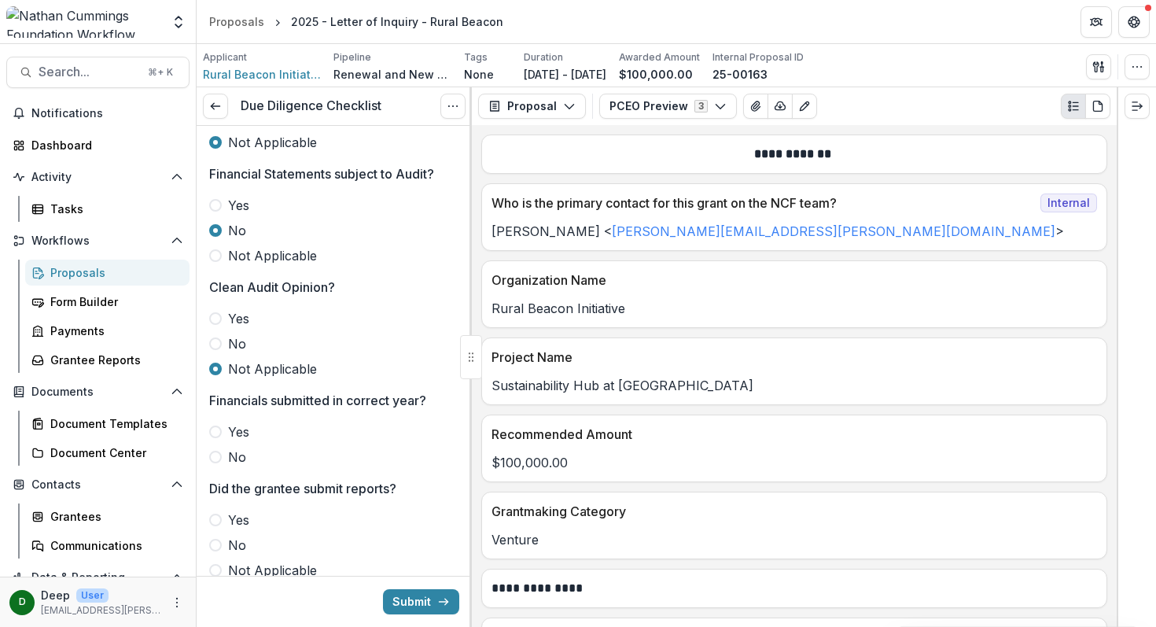
scroll to position [1741, 0]
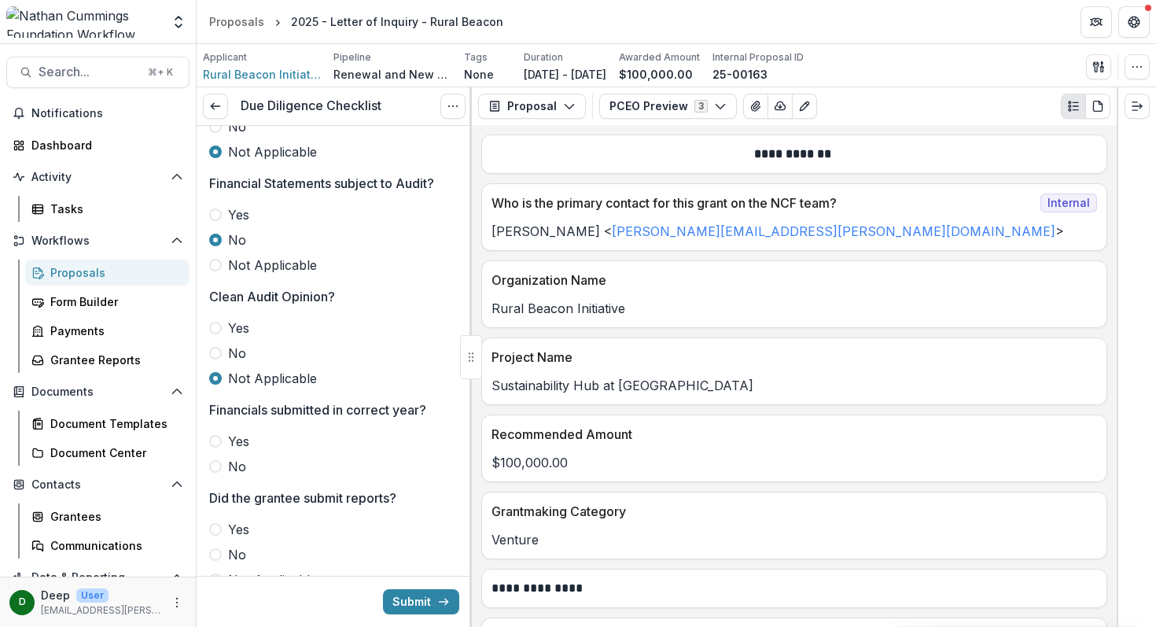
click at [217, 265] on span at bounding box center [215, 265] width 13 height 13
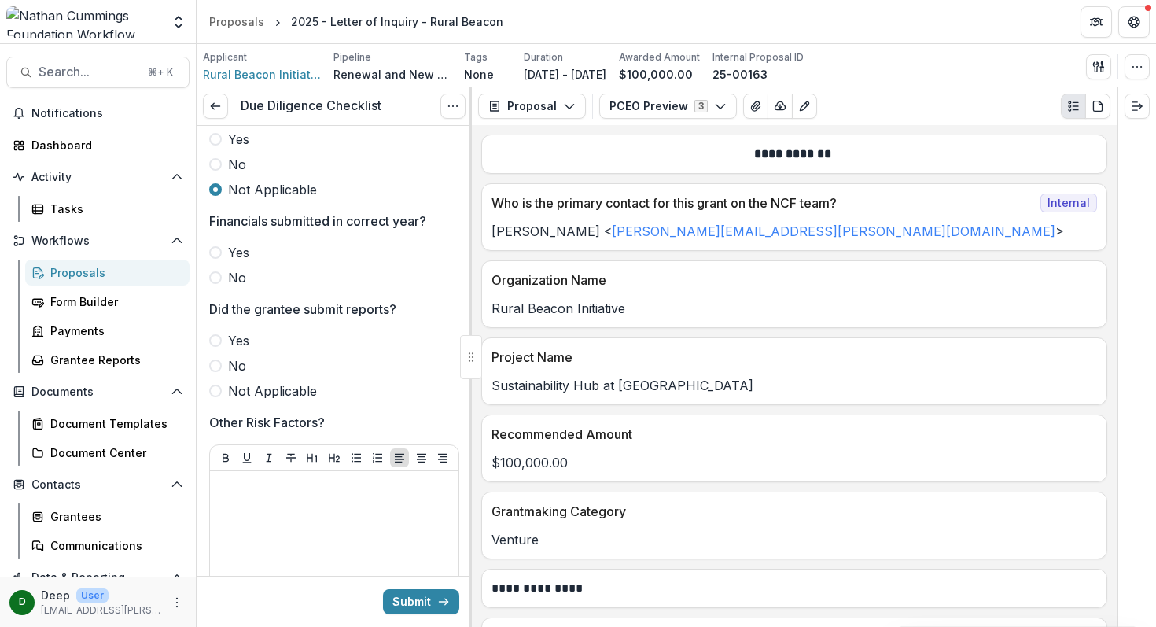
scroll to position [1957, 0]
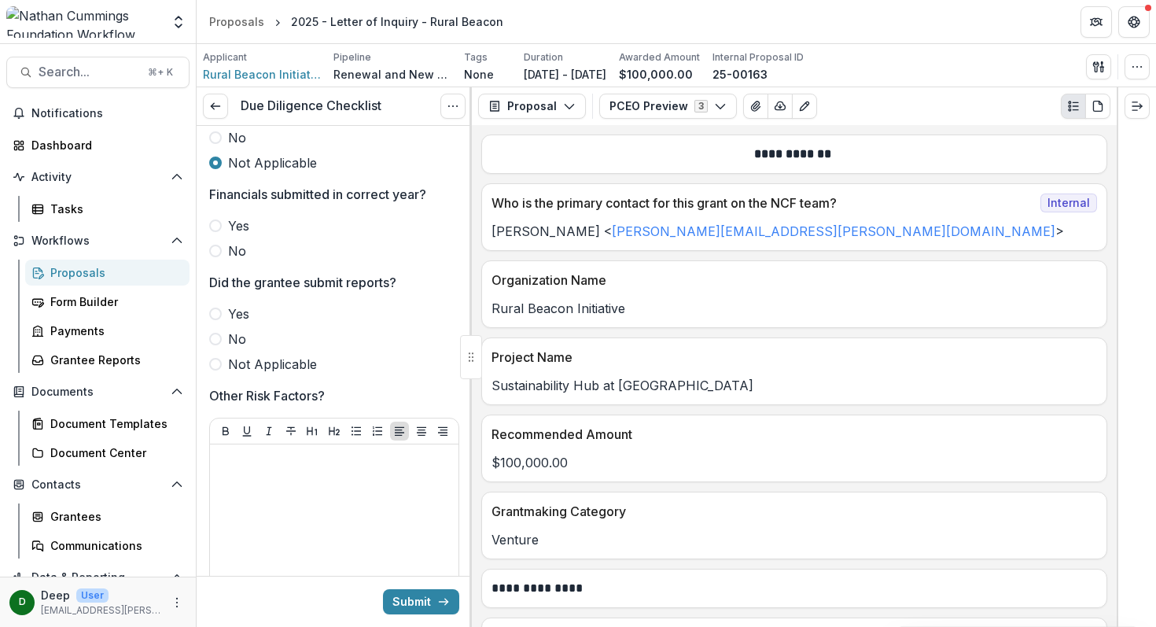
click at [216, 225] on span at bounding box center [215, 225] width 13 height 13
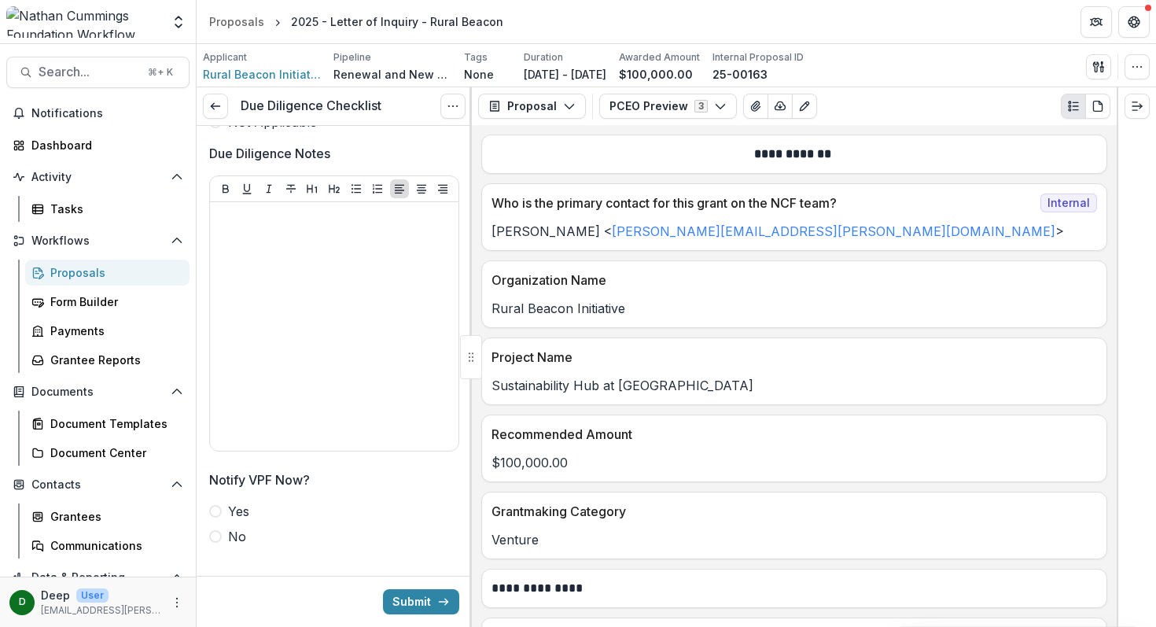
scroll to position [3516, 0]
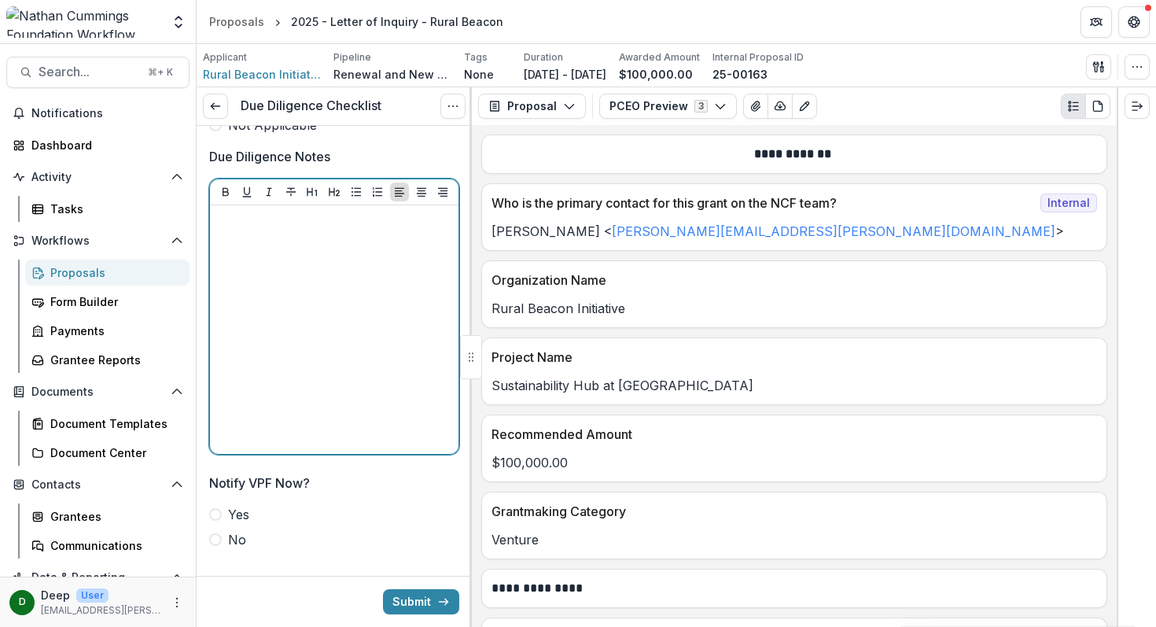
click at [278, 274] on div at bounding box center [334, 329] width 236 height 236
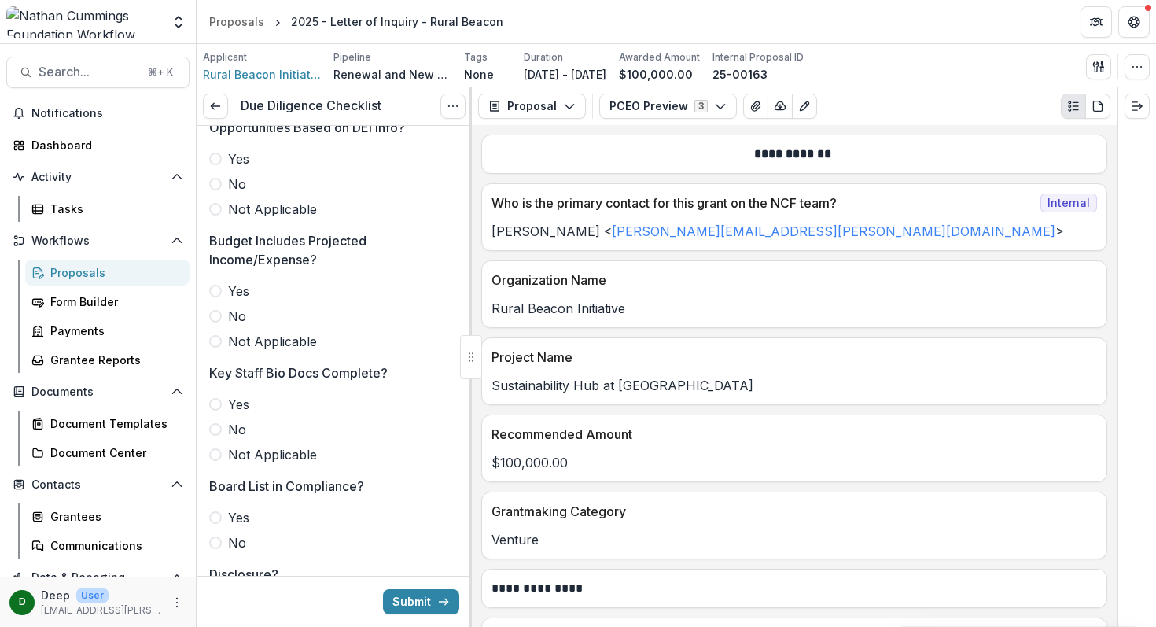
scroll to position [458, 0]
click at [219, 292] on span at bounding box center [215, 291] width 13 height 13
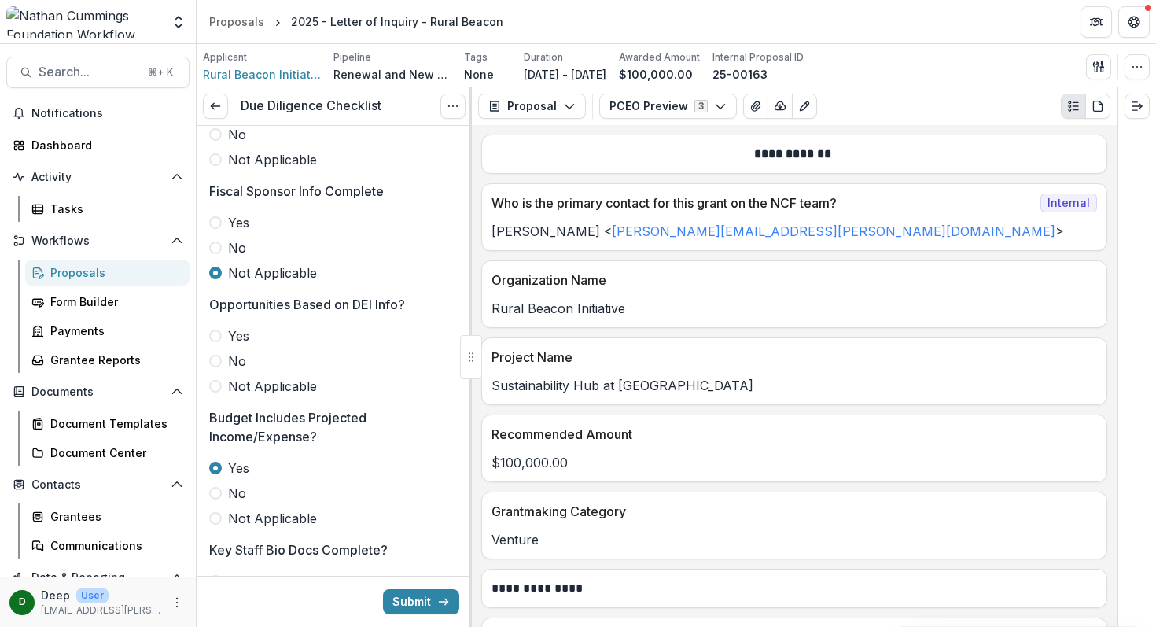
scroll to position [314, 0]
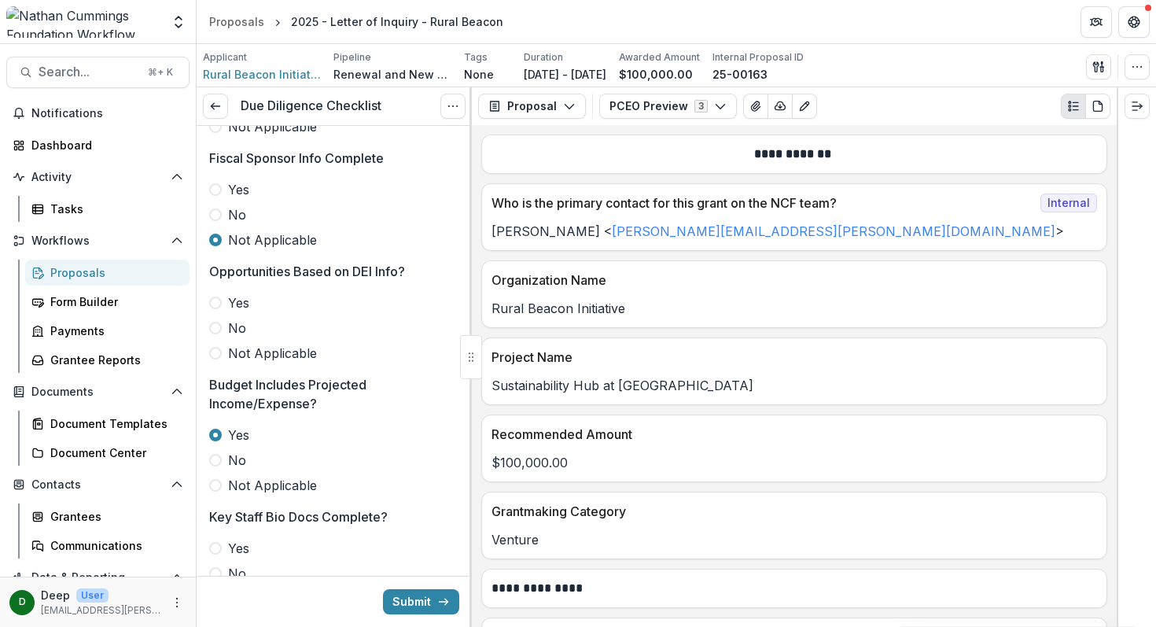
click at [216, 329] on span at bounding box center [215, 328] width 13 height 13
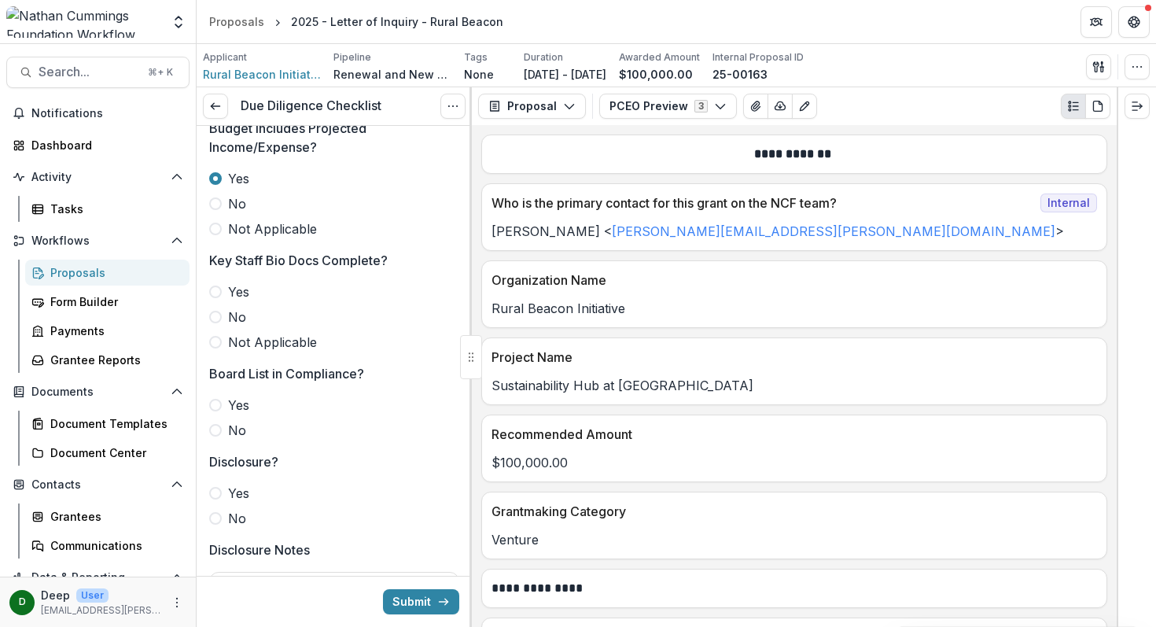
scroll to position [577, 0]
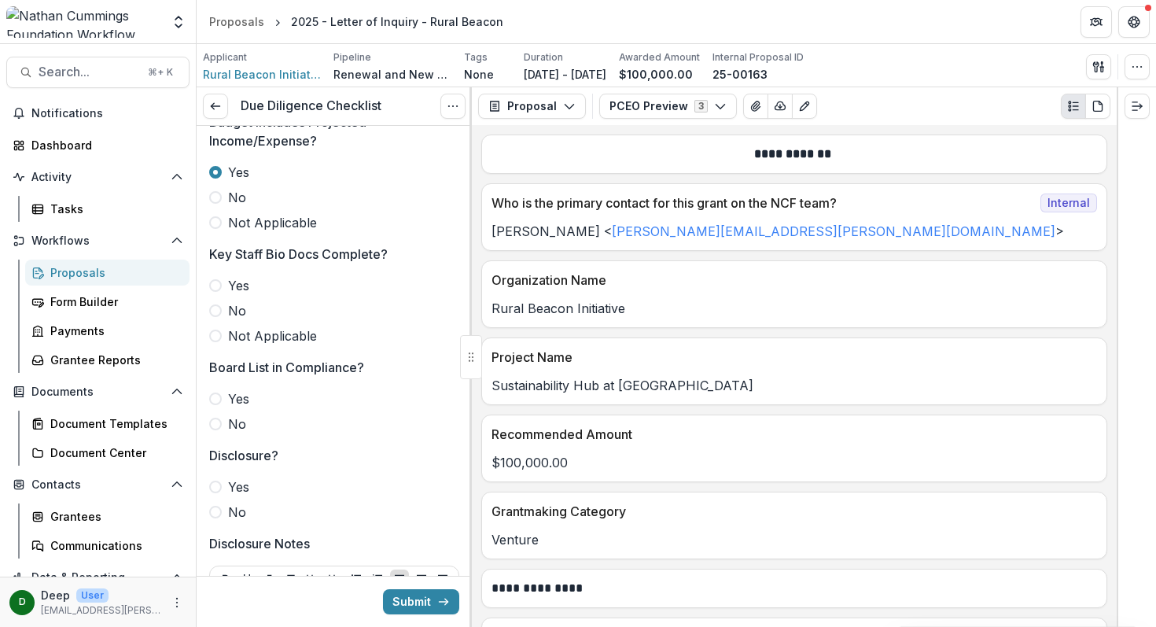
click at [215, 285] on span at bounding box center [215, 285] width 13 height 13
click at [215, 395] on span at bounding box center [215, 398] width 13 height 13
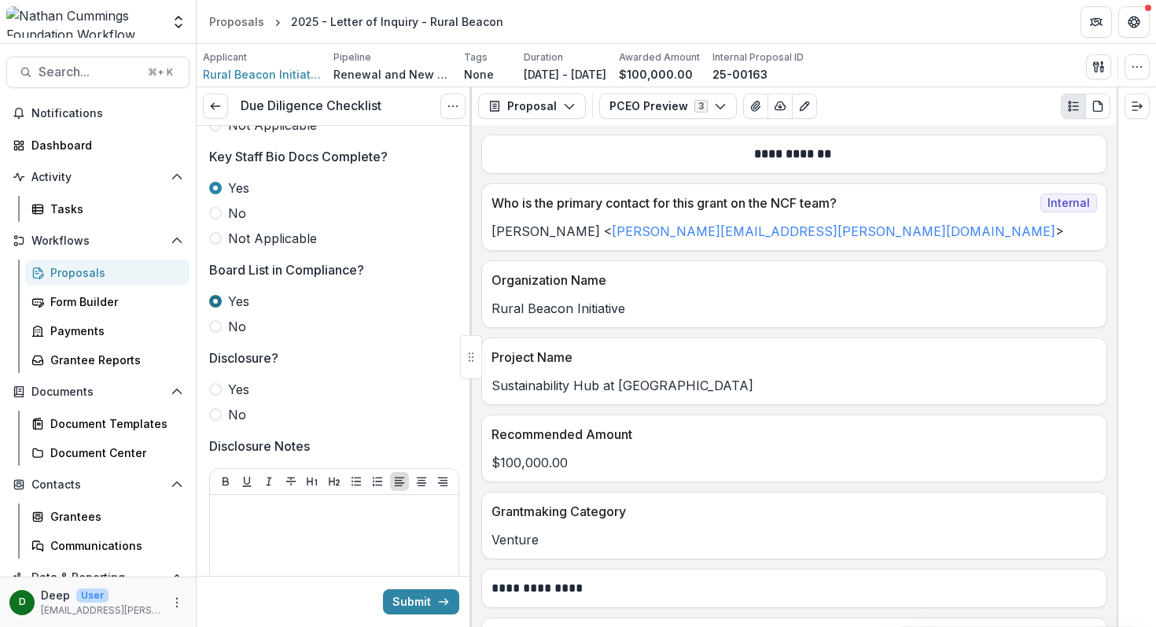
scroll to position [683, 0]
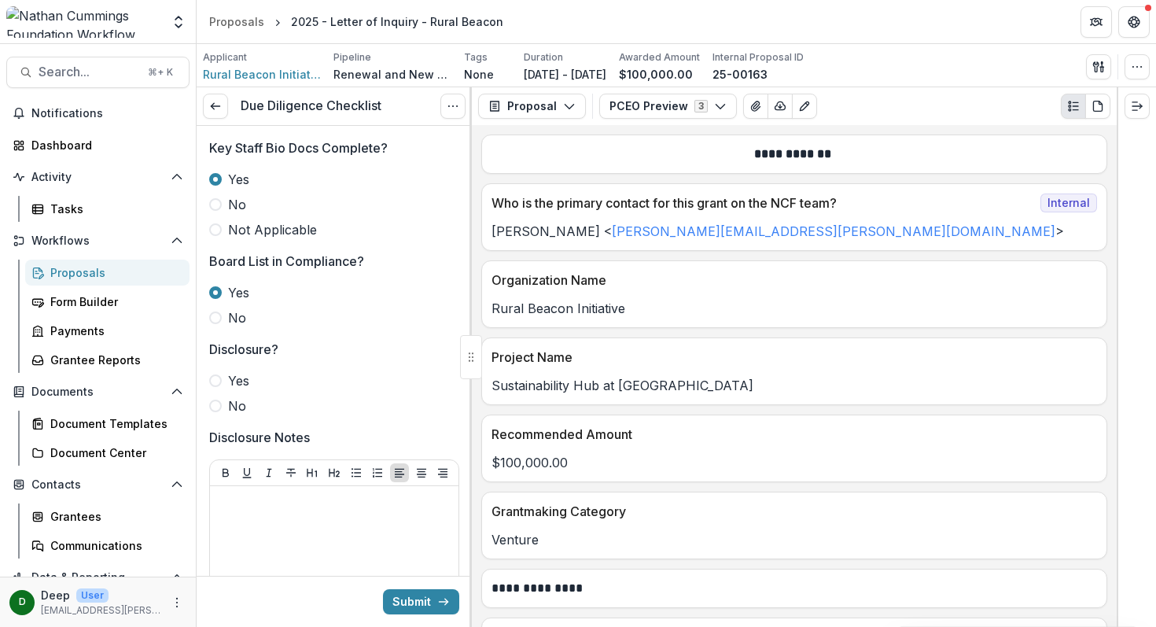
click at [217, 410] on span at bounding box center [215, 405] width 13 height 13
click at [245, 520] on div at bounding box center [334, 610] width 236 height 236
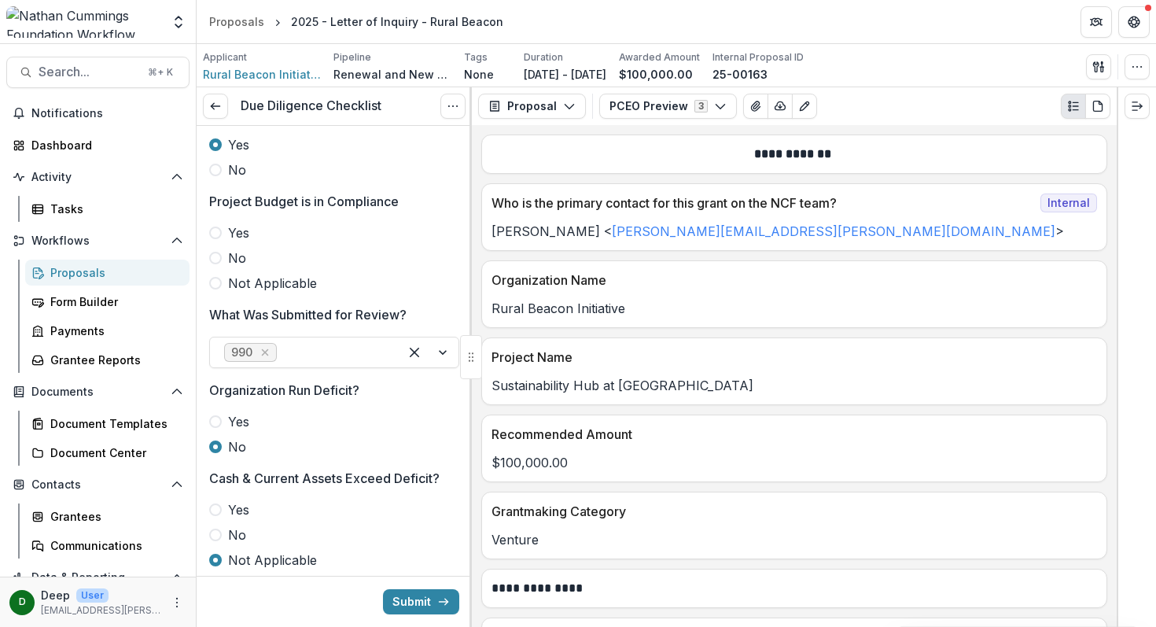
scroll to position [1347, 0]
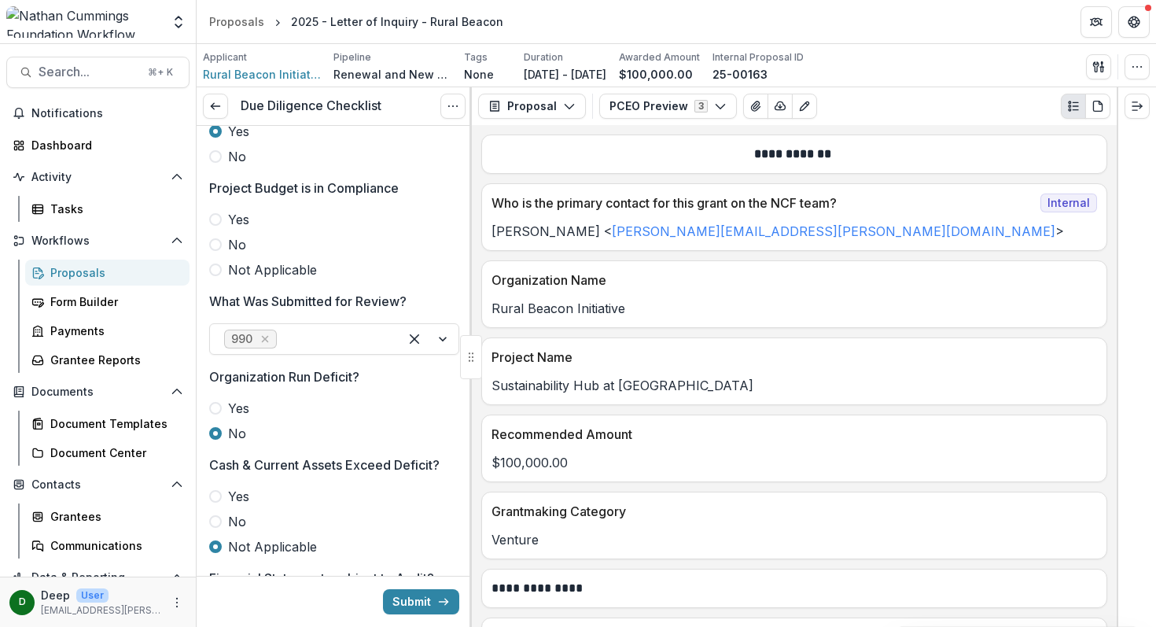
click at [215, 218] on span at bounding box center [215, 219] width 13 height 13
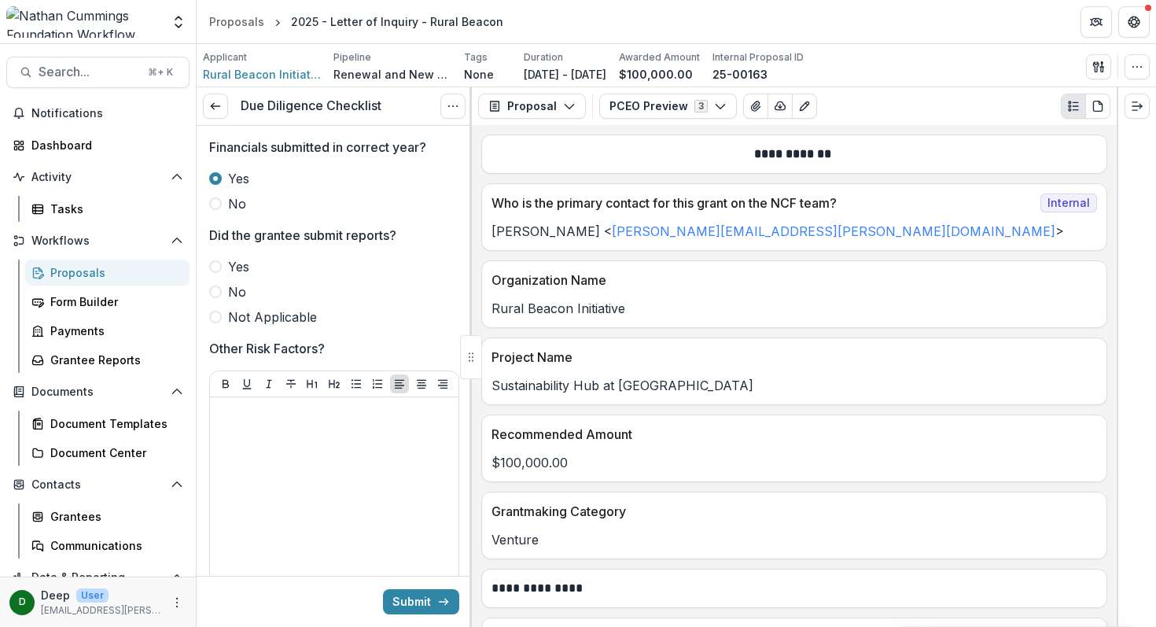
scroll to position [2011, 0]
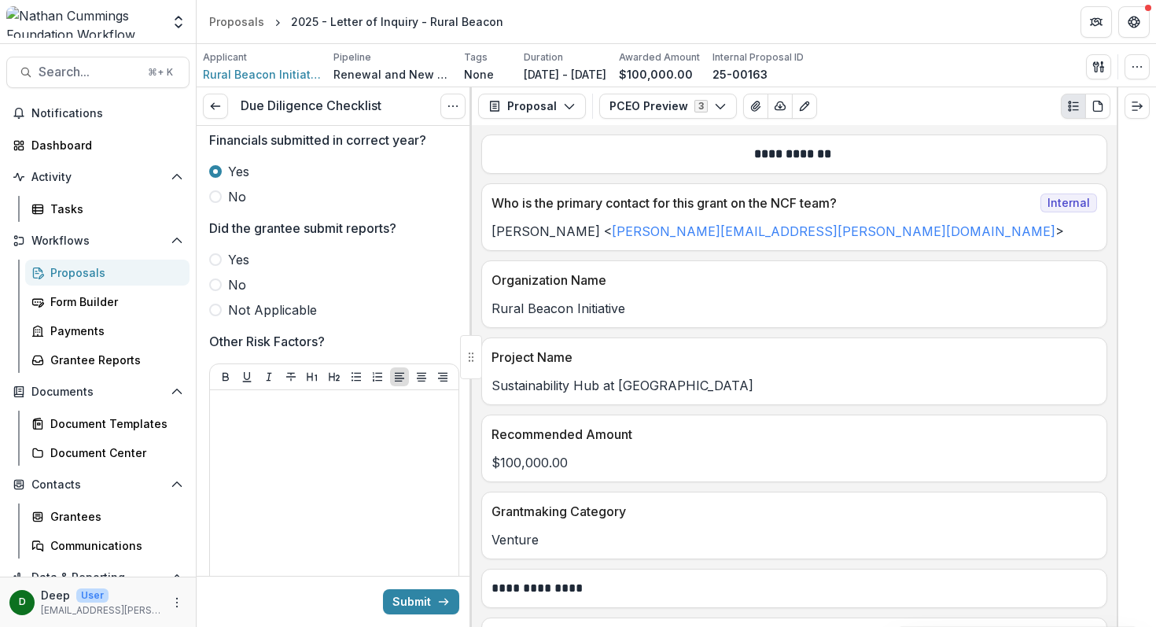
click at [217, 259] on span at bounding box center [215, 259] width 13 height 13
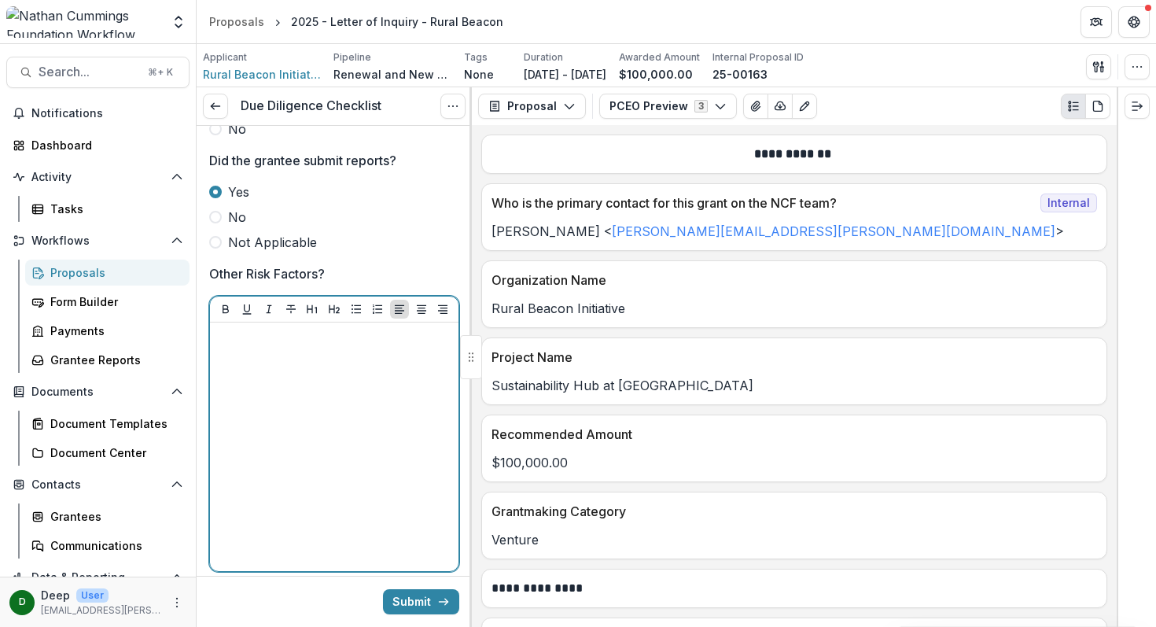
click at [262, 363] on div at bounding box center [334, 447] width 236 height 236
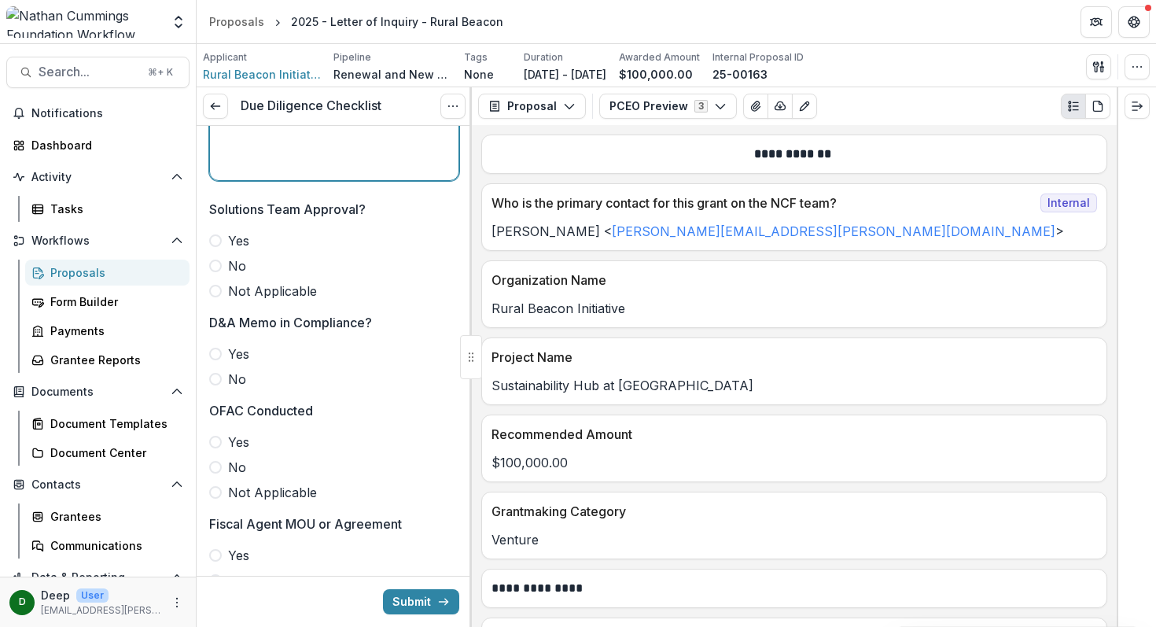
scroll to position [2499, 0]
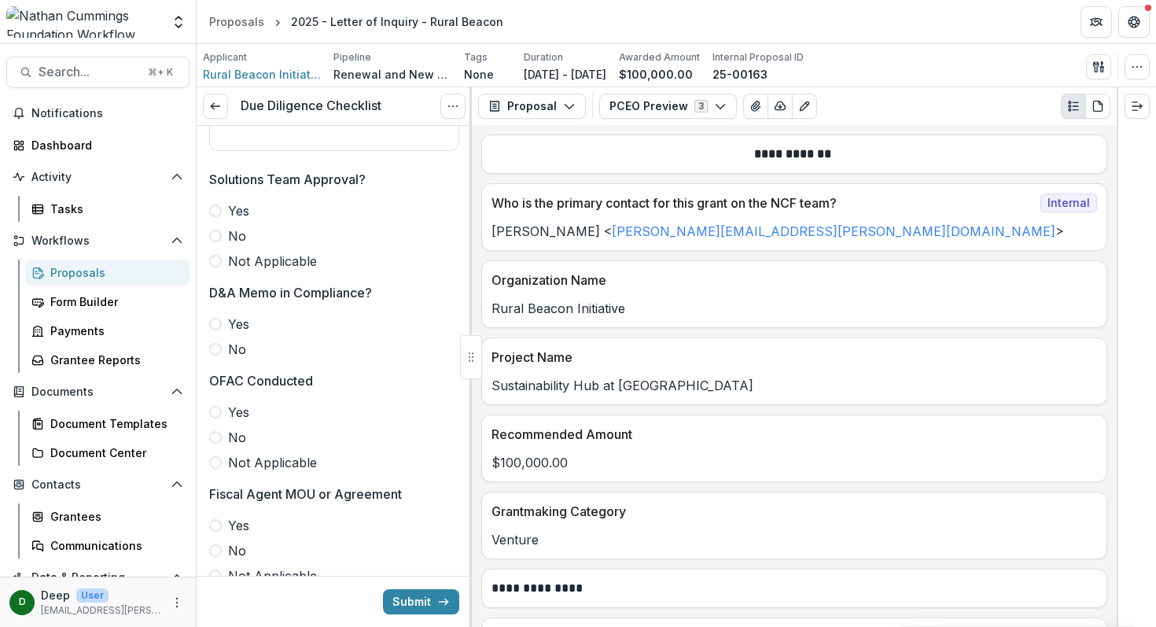
click at [216, 261] on span at bounding box center [215, 261] width 13 height 13
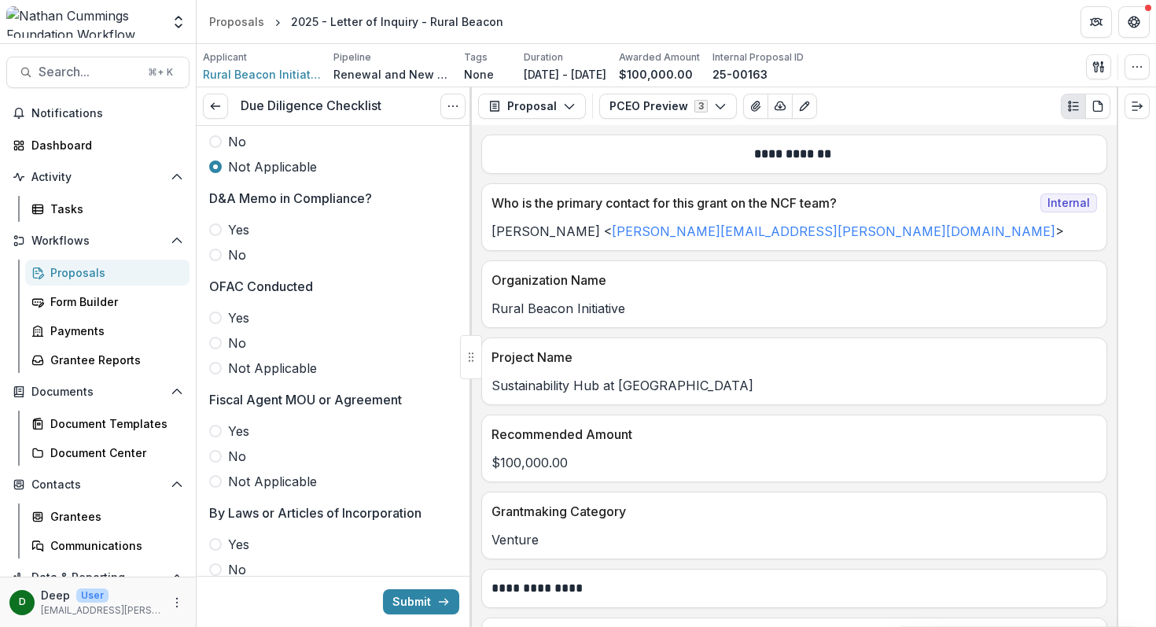
scroll to position [2617, 0]
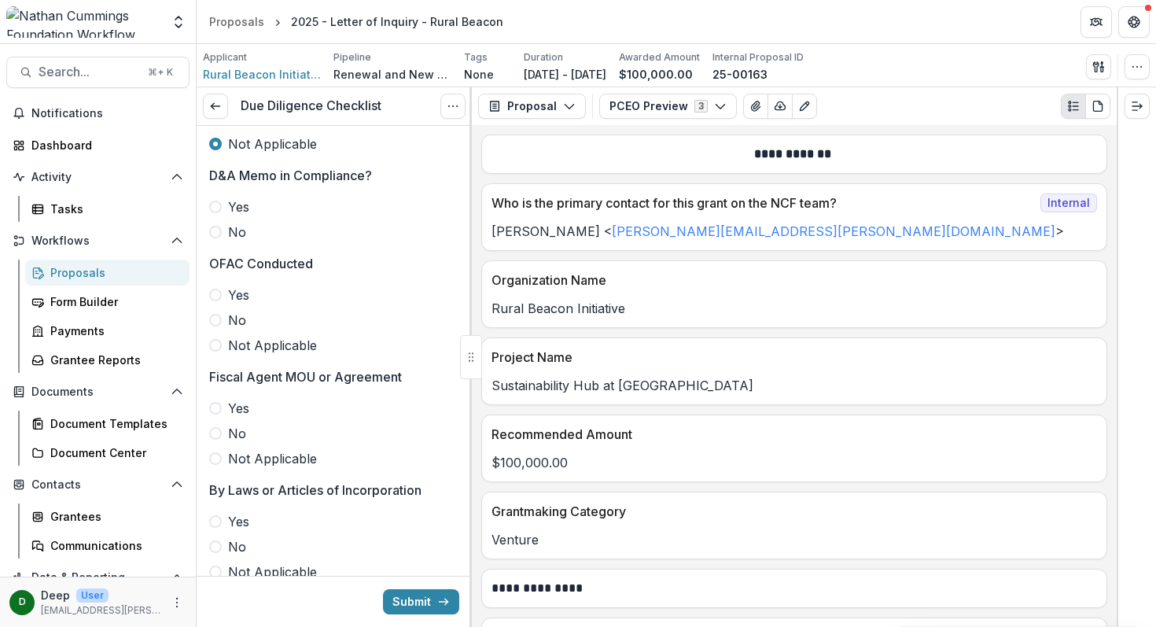
click at [219, 348] on span at bounding box center [215, 345] width 13 height 13
click at [216, 454] on span at bounding box center [215, 458] width 13 height 13
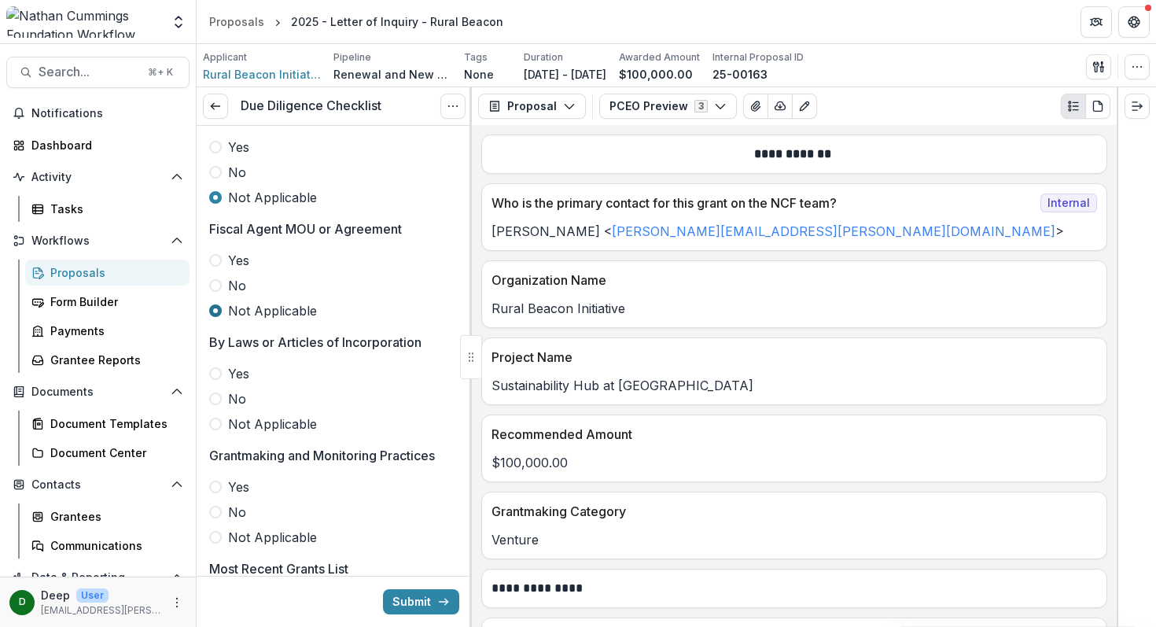
scroll to position [2786, 0]
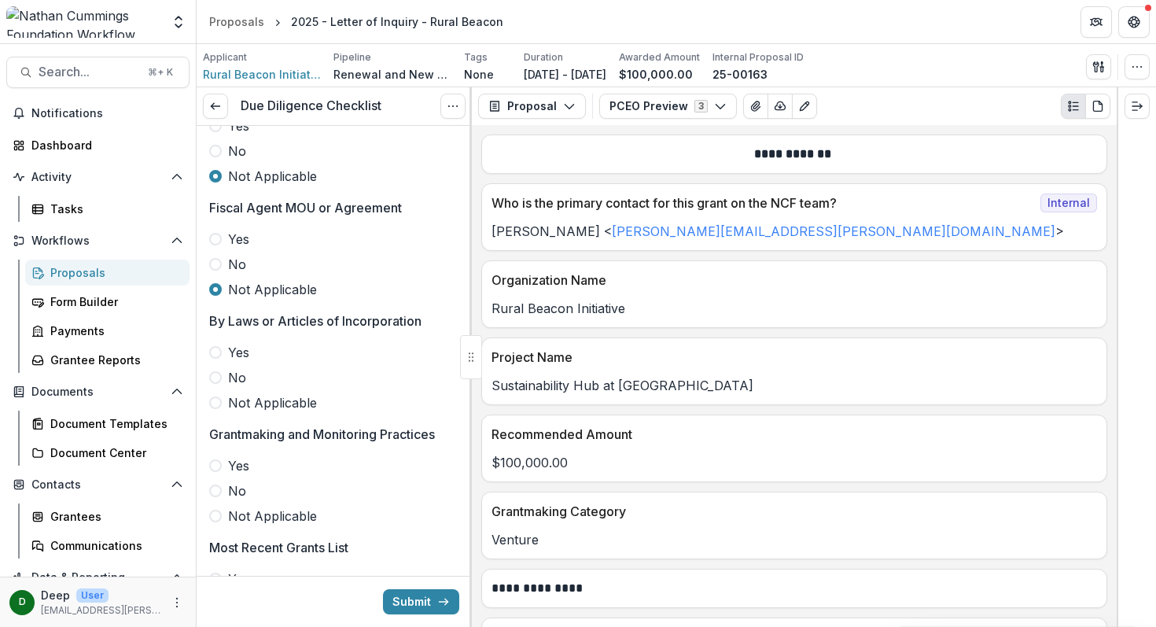
click at [217, 404] on span at bounding box center [215, 402] width 13 height 13
click at [219, 517] on span at bounding box center [215, 515] width 13 height 13
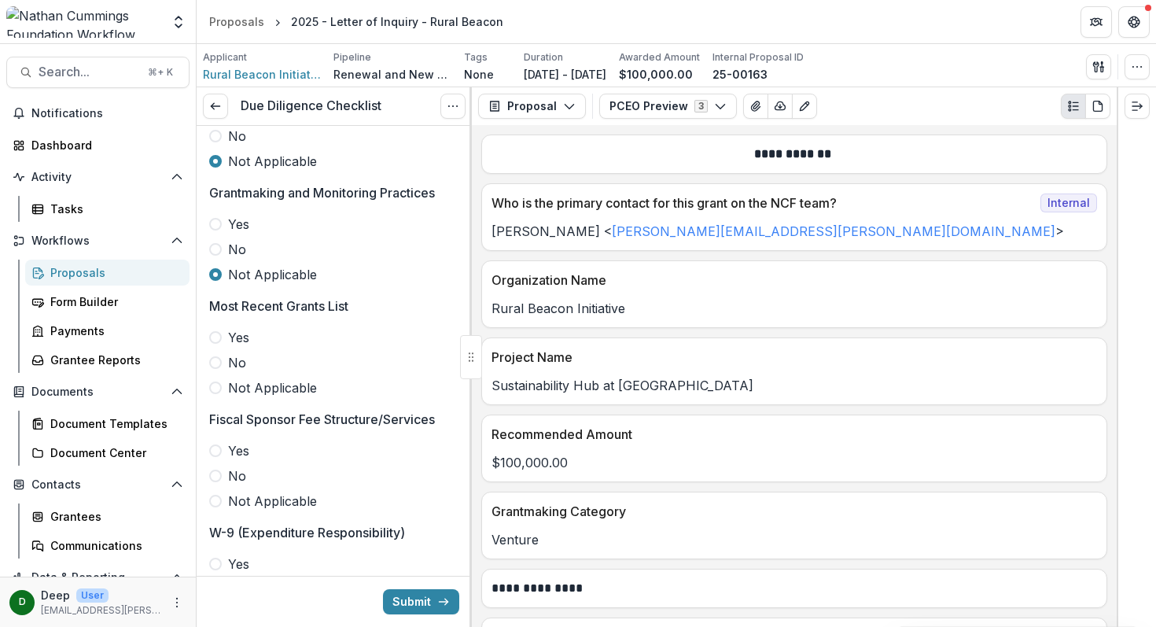
click at [214, 393] on span at bounding box center [215, 387] width 13 height 13
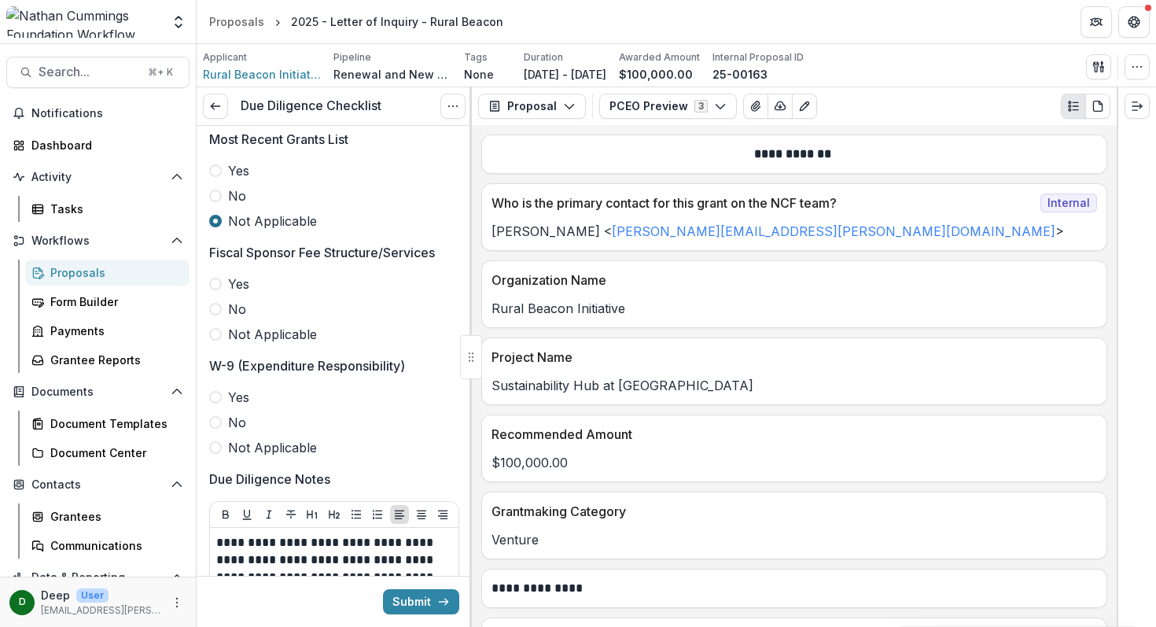
scroll to position [3203, 0]
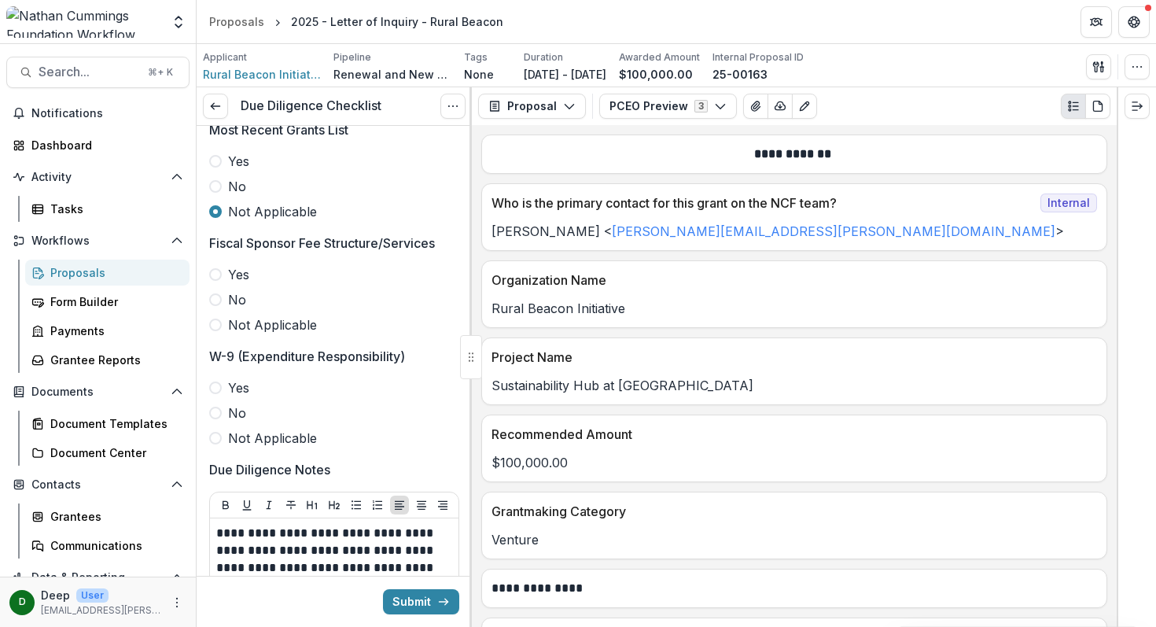
click at [216, 326] on span at bounding box center [215, 324] width 13 height 13
click at [214, 439] on span at bounding box center [215, 438] width 13 height 13
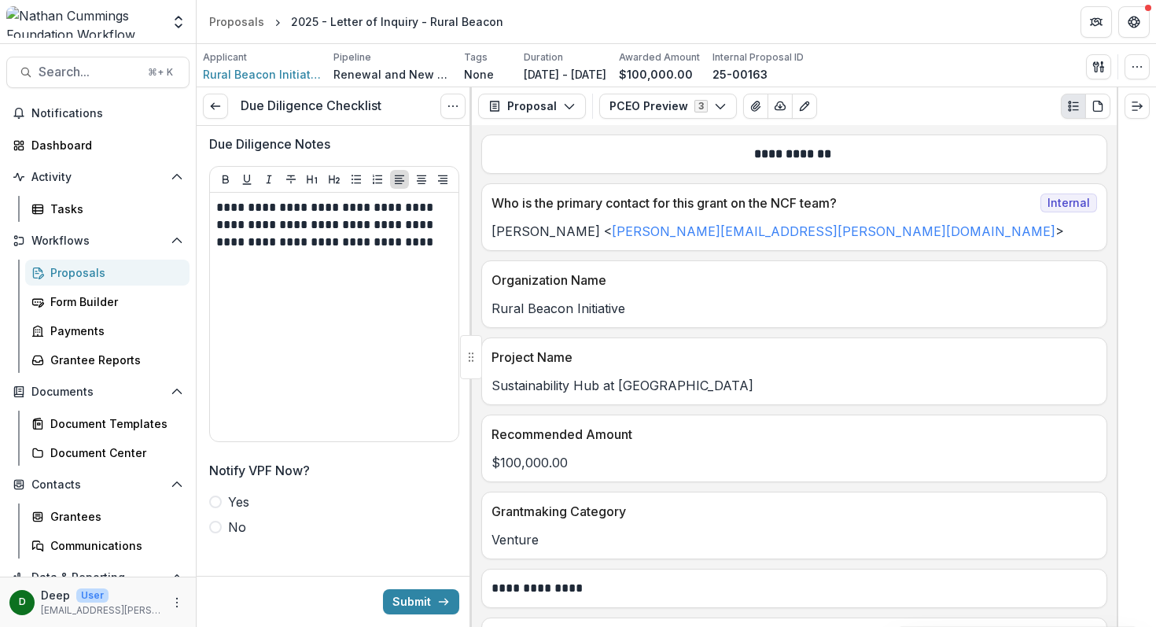
scroll to position [3540, 0]
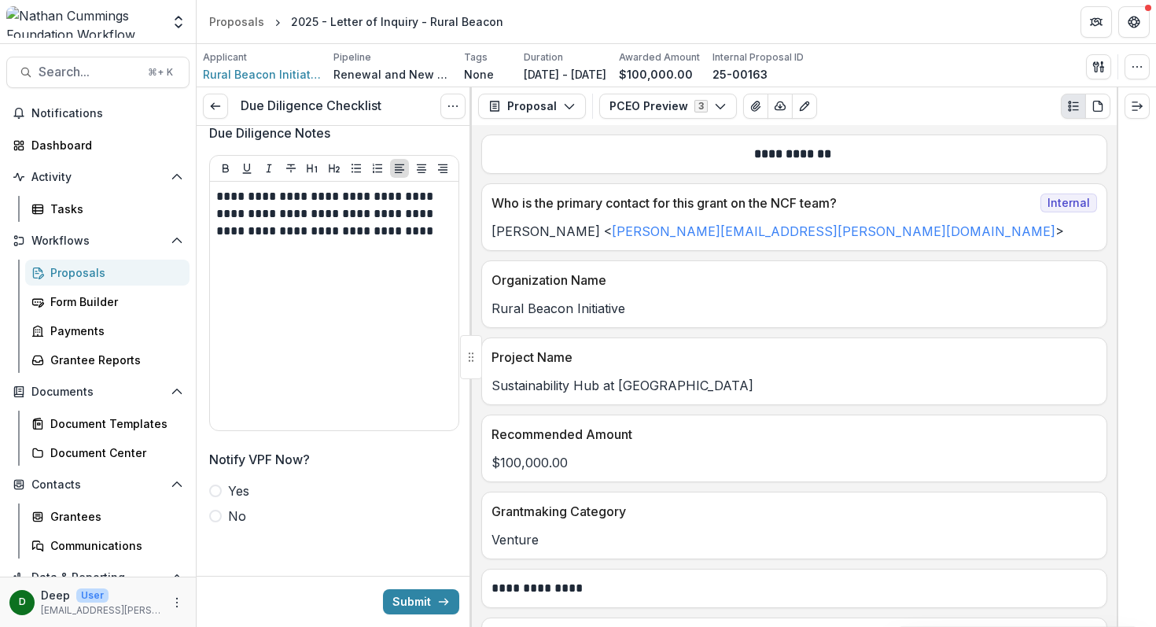
click at [219, 511] on span at bounding box center [215, 515] width 13 height 13
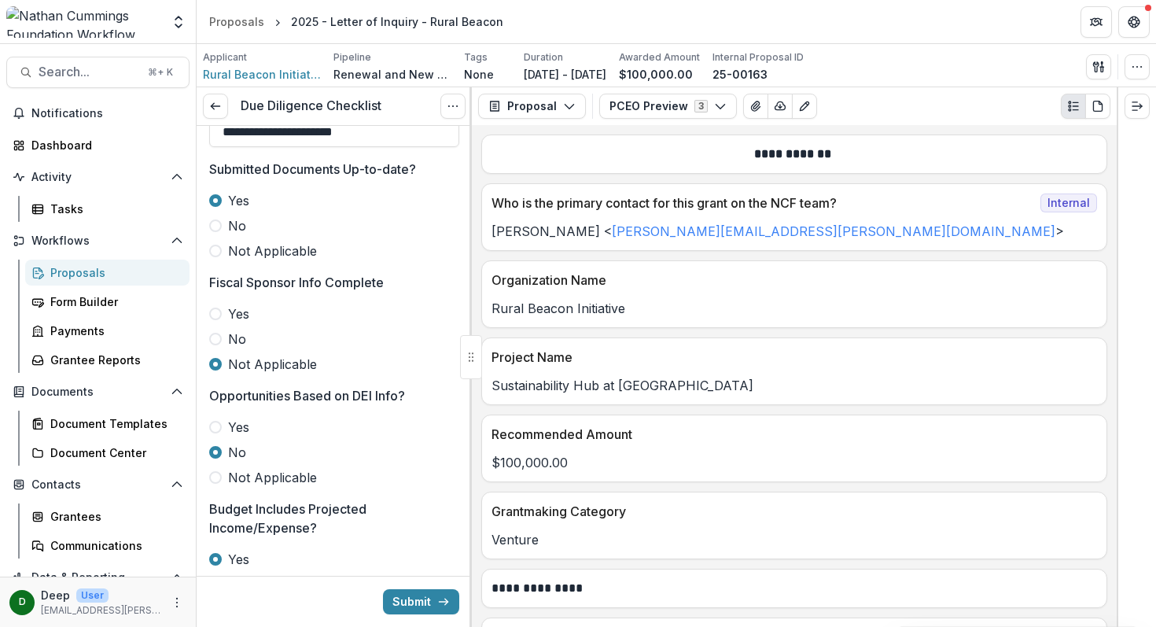
scroll to position [0, 0]
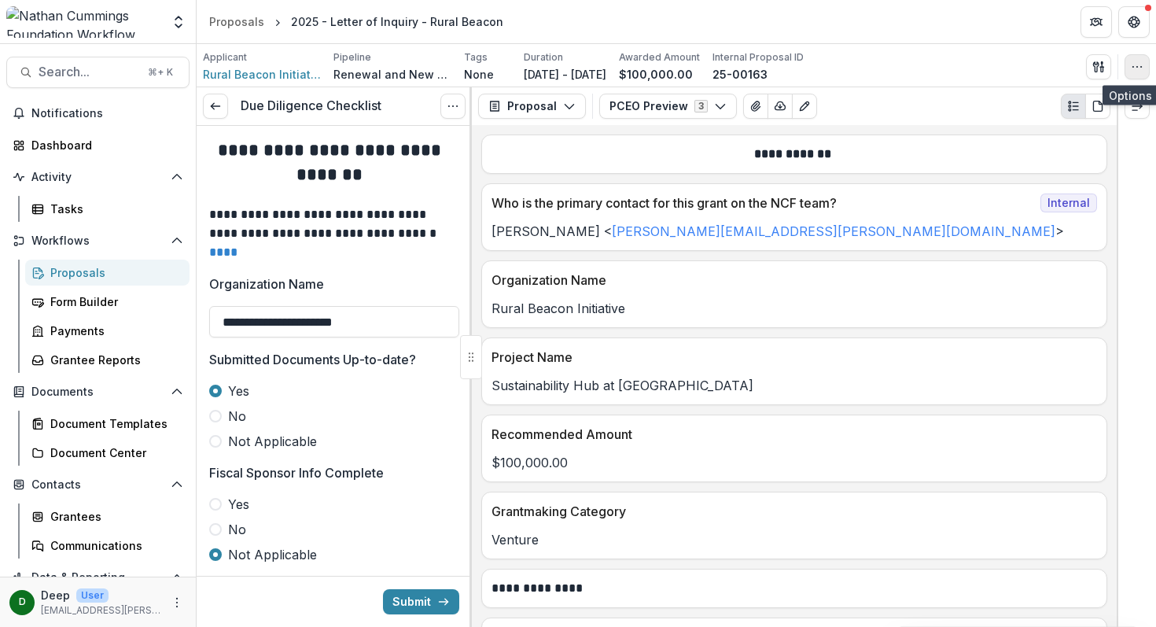
click at [1135, 68] on icon "button" at bounding box center [1137, 67] width 13 height 13
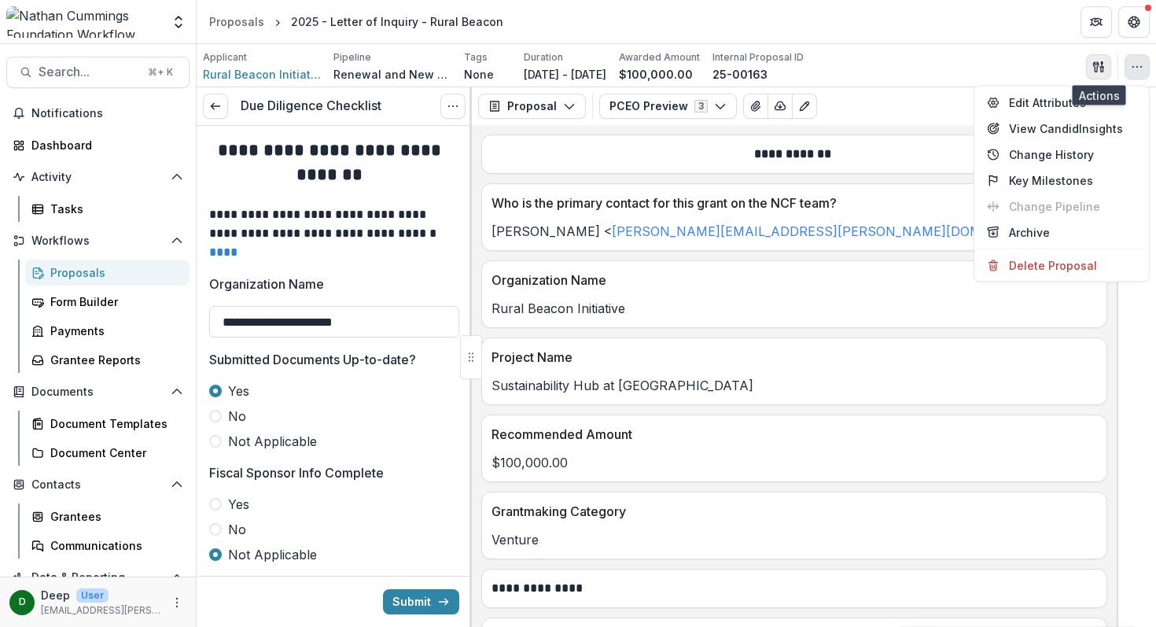
click at [1097, 62] on icon "button" at bounding box center [1098, 67] width 13 height 13
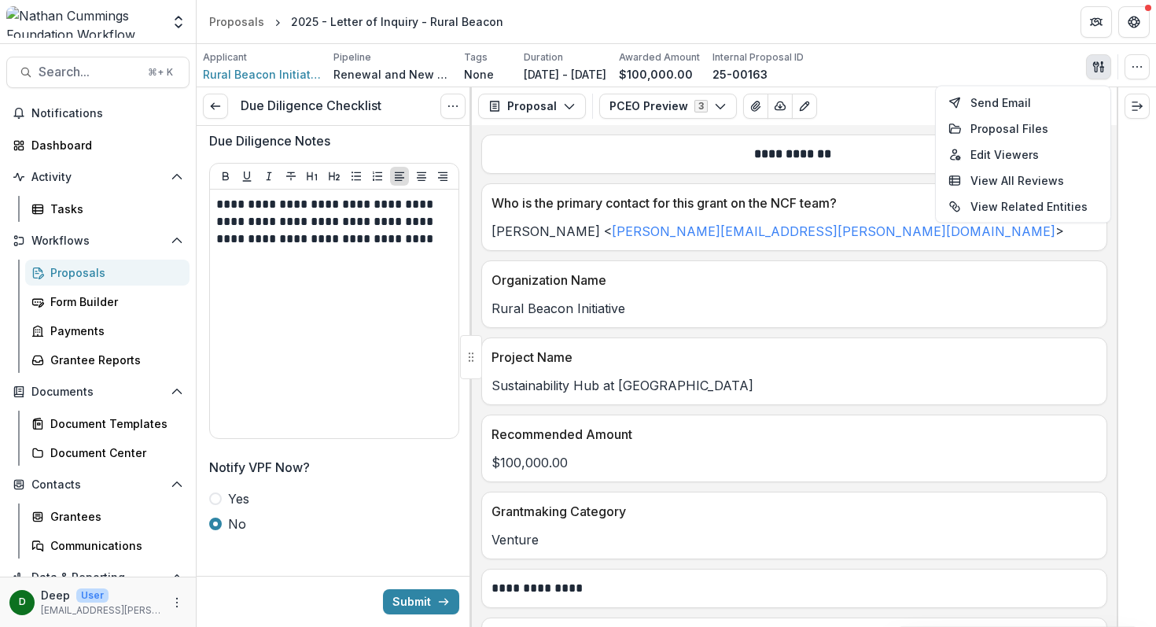
scroll to position [3513, 0]
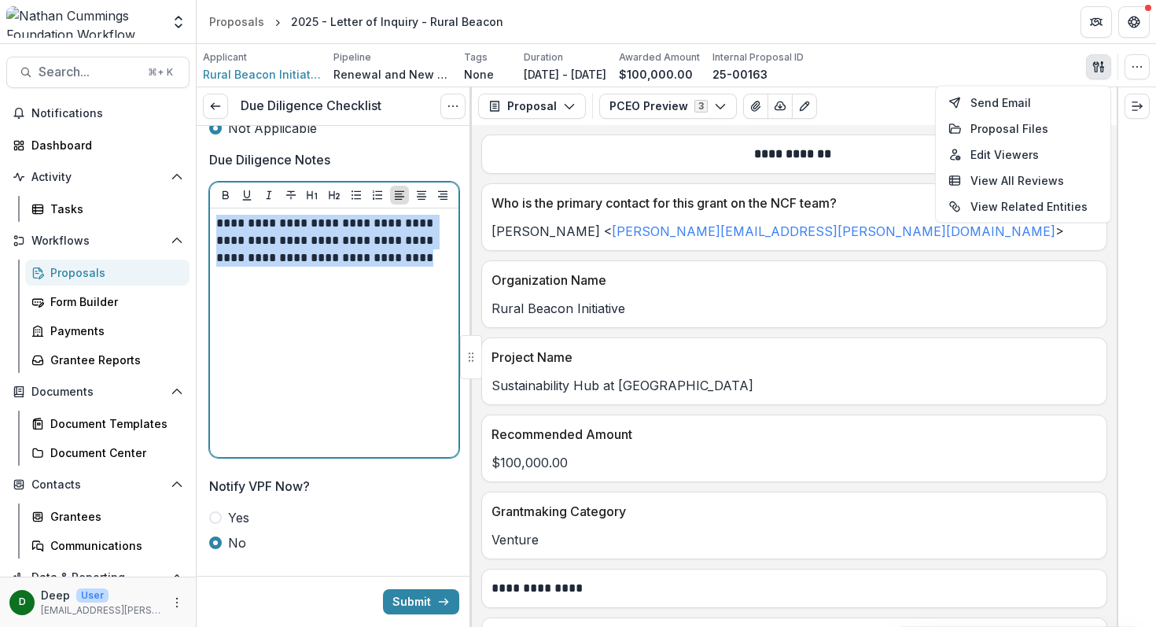
drag, startPoint x: 430, startPoint y: 264, endPoint x: 193, endPoint y: 224, distance: 240.8
click at [193, 224] on main "**********" at bounding box center [578, 335] width 1156 height 583
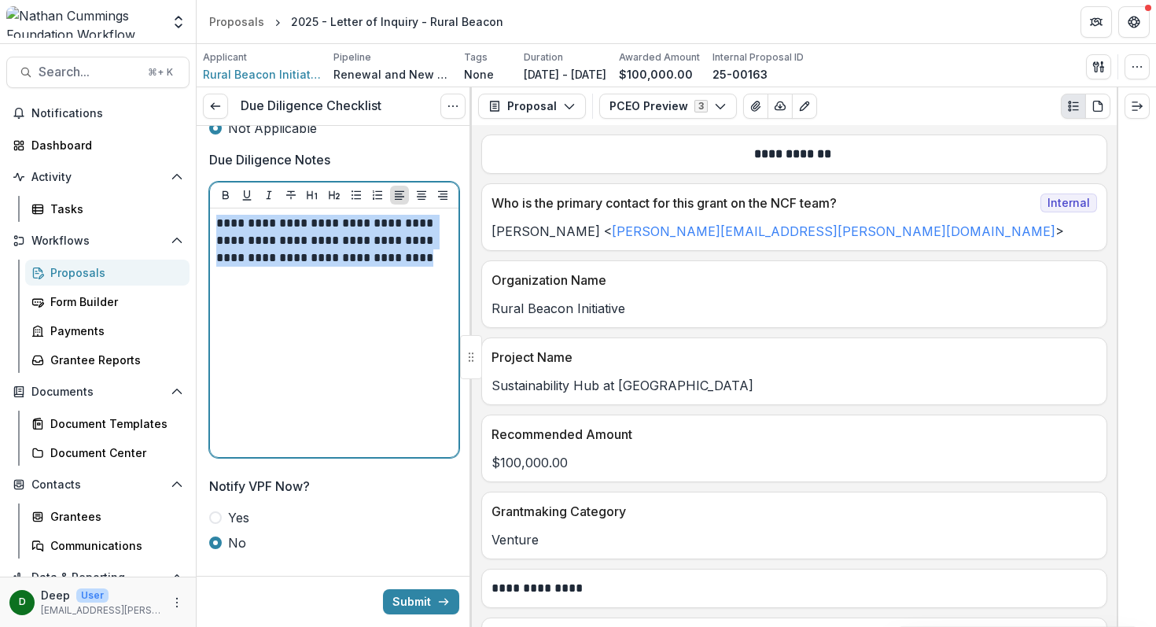
copy p "**********"
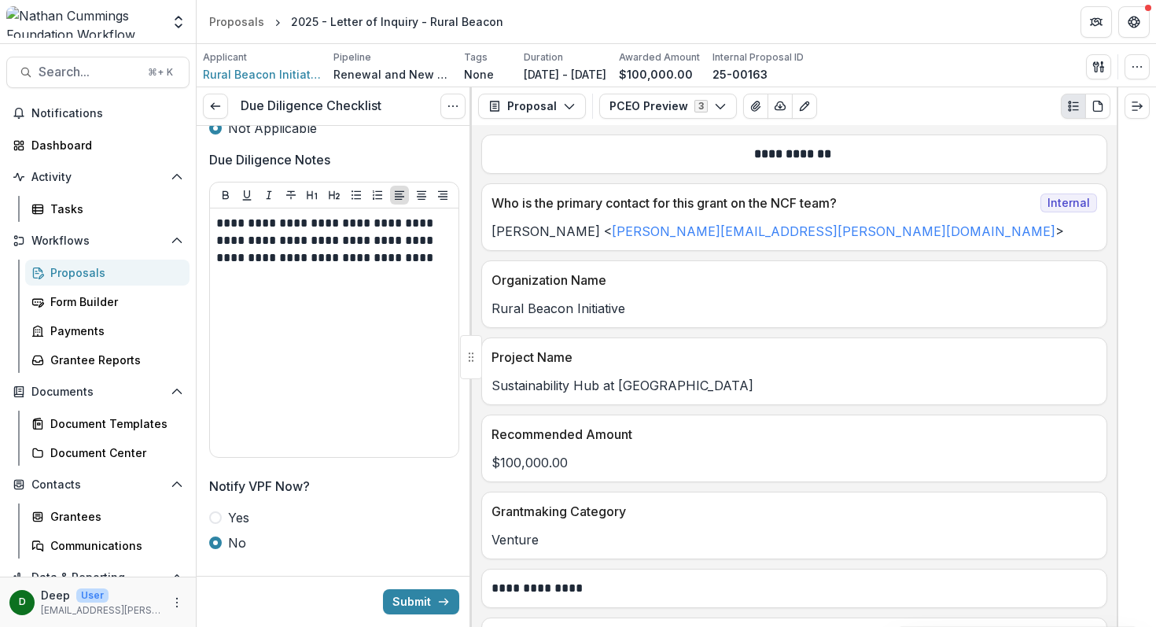
click at [426, 597] on button "Submit" at bounding box center [421, 601] width 76 height 25
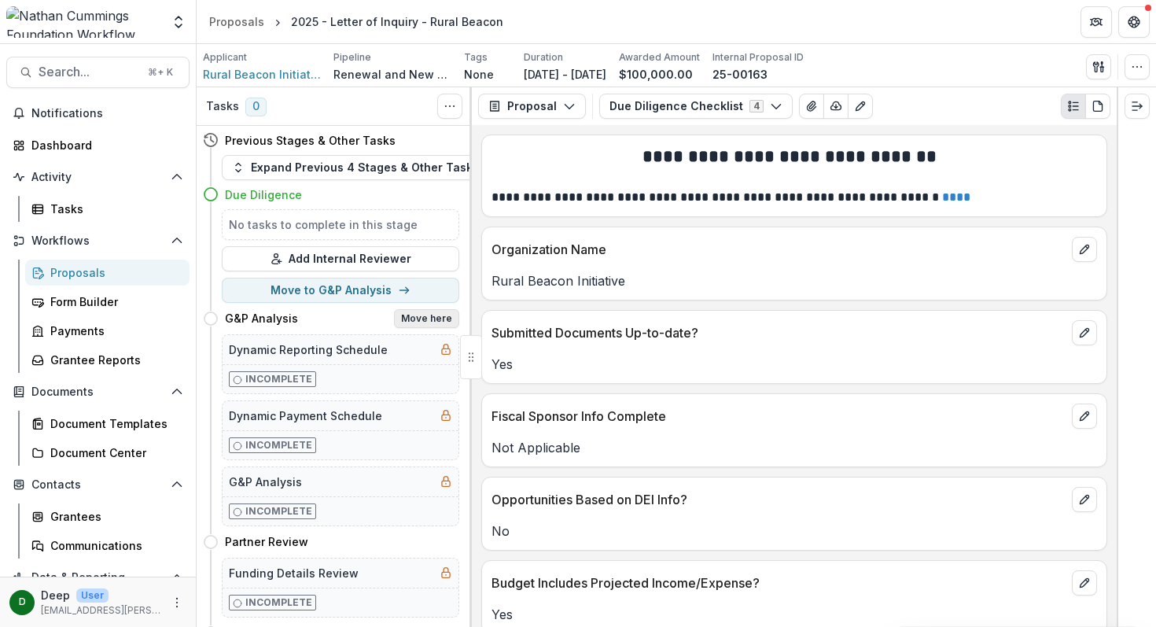
click at [430, 316] on button "Move here" at bounding box center [426, 318] width 65 height 19
select select "**********"
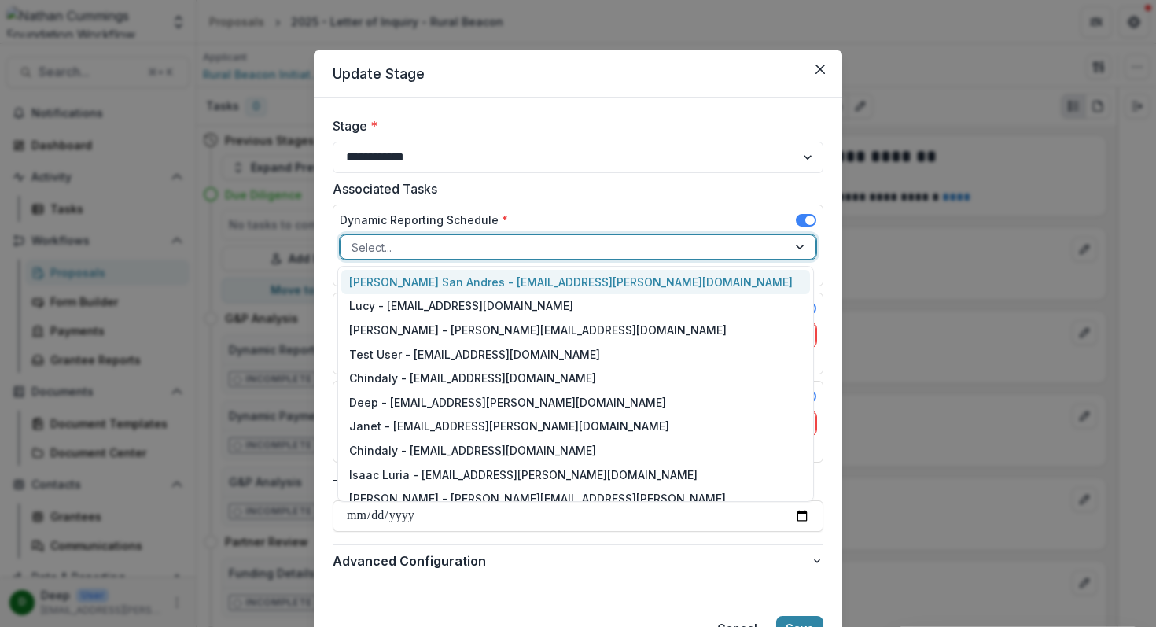
click at [535, 240] on div at bounding box center [563, 247] width 425 height 20
click at [485, 281] on div "Jamie San Andres - jamie.sanandres@nathancummings.org" at bounding box center [575, 282] width 469 height 24
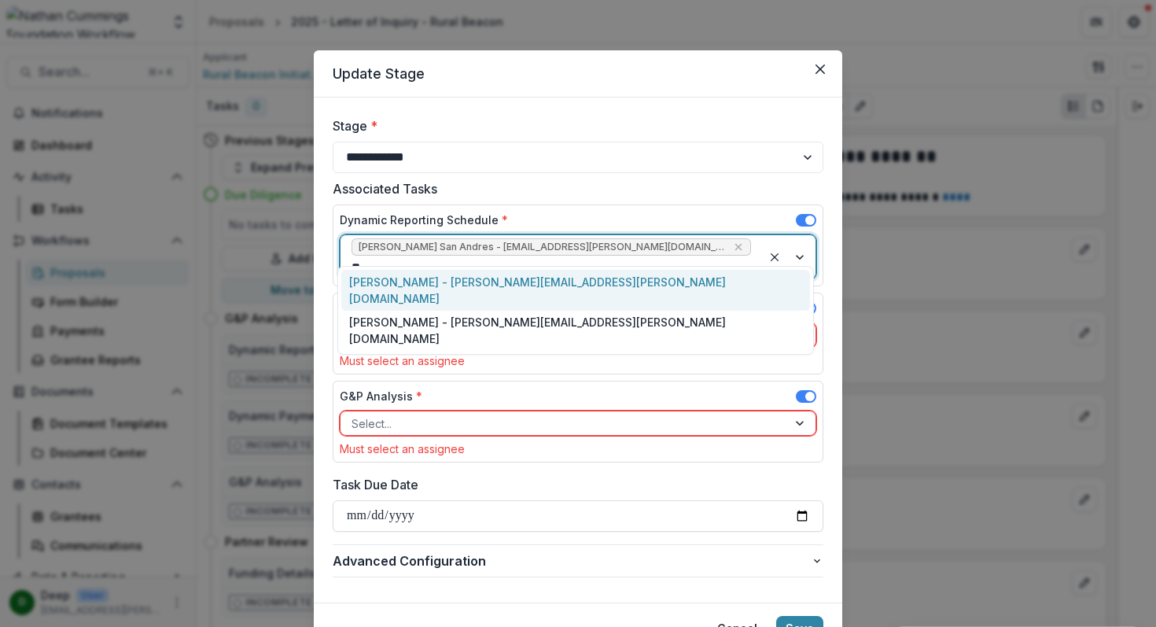
type input "***"
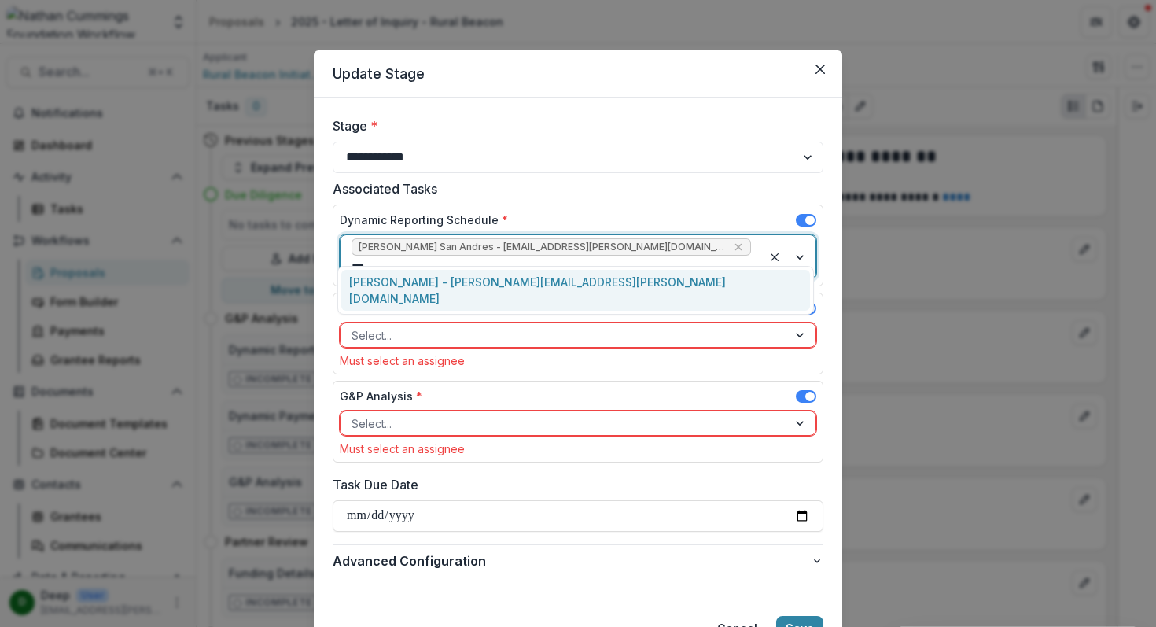
click at [587, 278] on div "Valerie Boucard - valerie.boucard@nathancummings.org" at bounding box center [575, 290] width 469 height 41
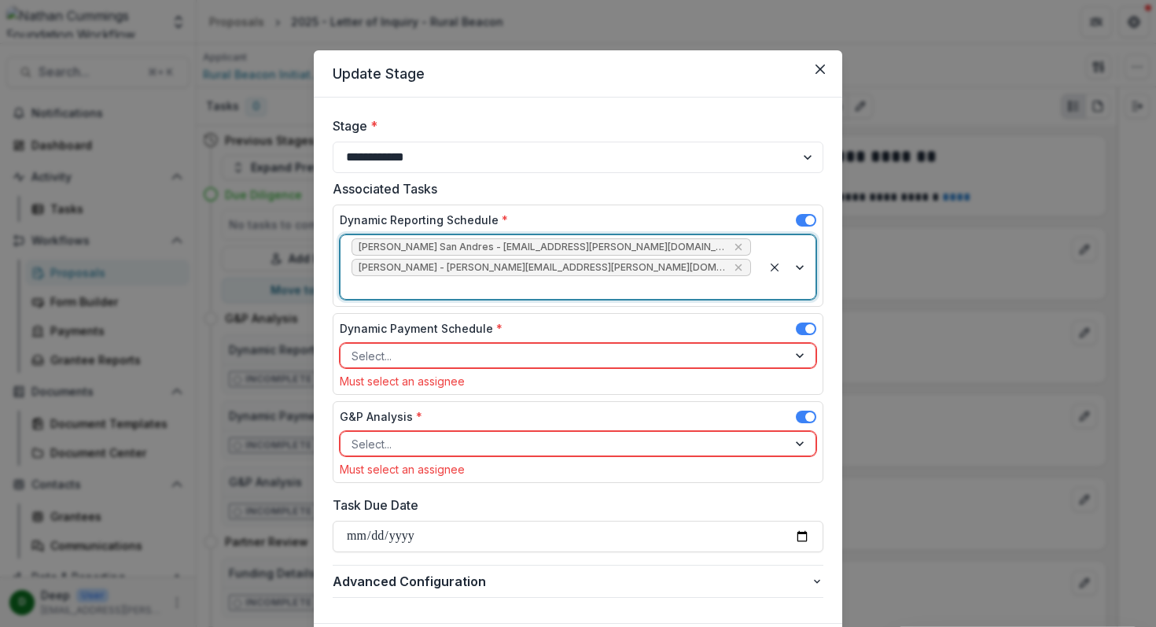
click at [502, 346] on div at bounding box center [563, 356] width 425 height 20
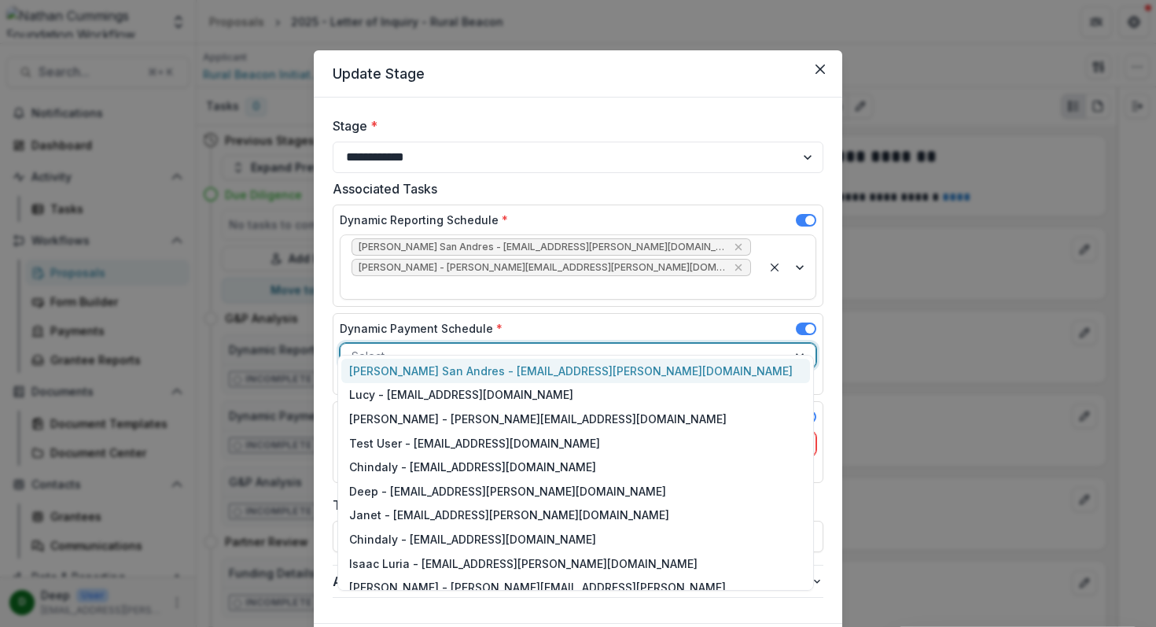
click at [491, 368] on div "Jamie San Andres - jamie.sanandres@nathancummings.org" at bounding box center [575, 371] width 469 height 24
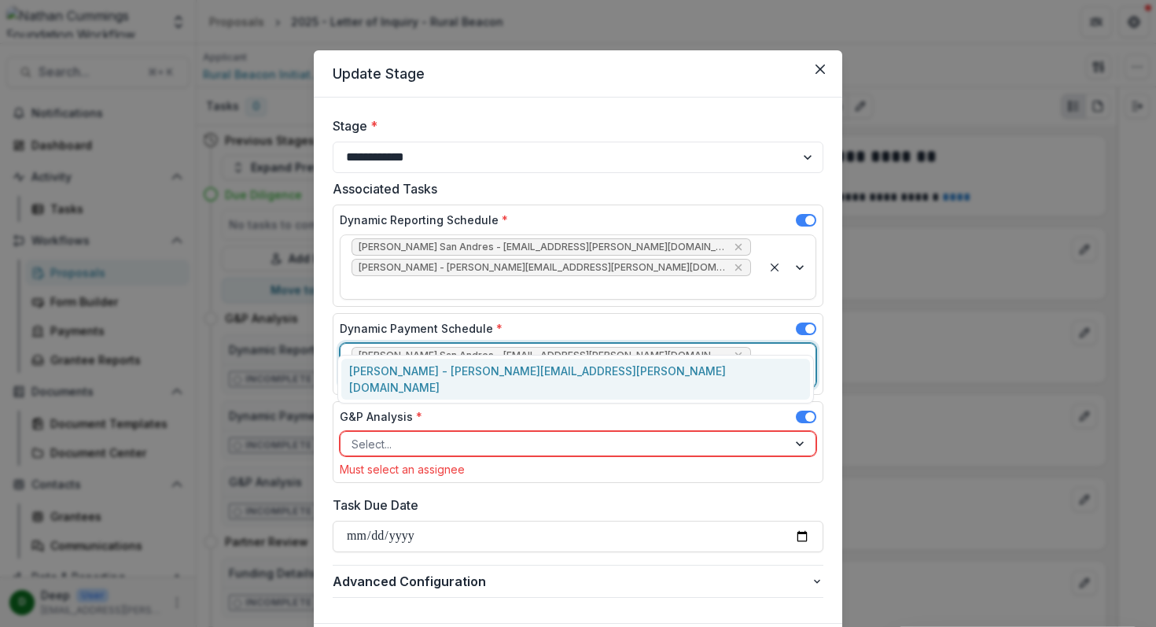
type input "***"
click at [606, 365] on div "Valerie Boucard - valerie.boucard@nathancummings.org" at bounding box center [575, 379] width 469 height 41
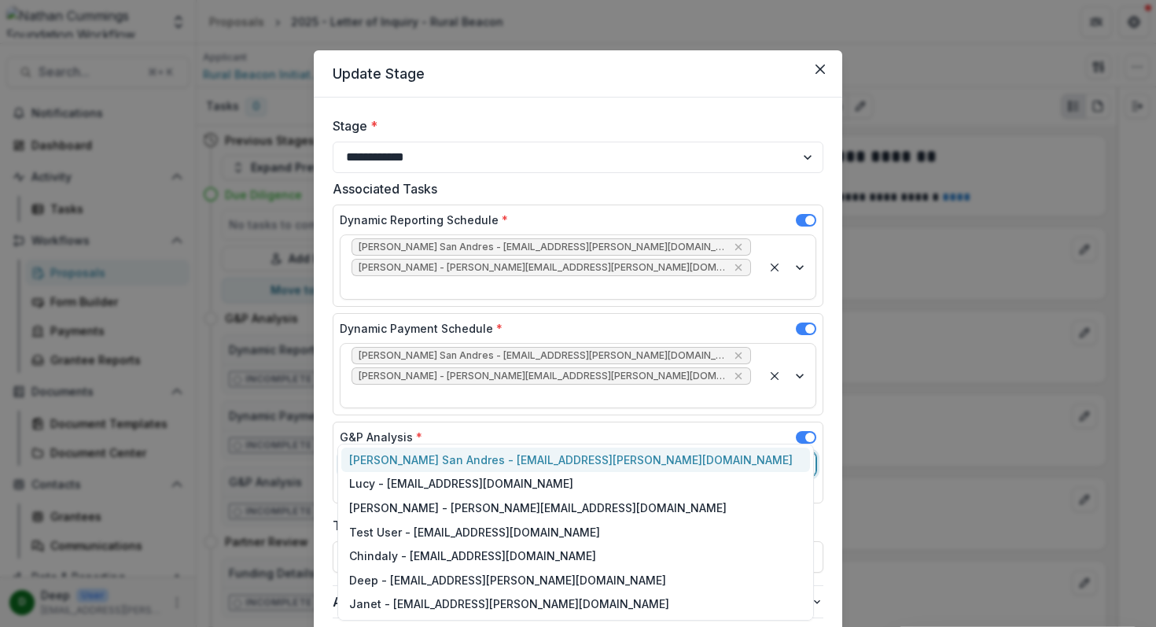
click at [513, 454] on div at bounding box center [563, 464] width 425 height 20
click at [499, 454] on div "Jamie San Andres - jamie.sanandres@nathancummings.org" at bounding box center [575, 459] width 469 height 24
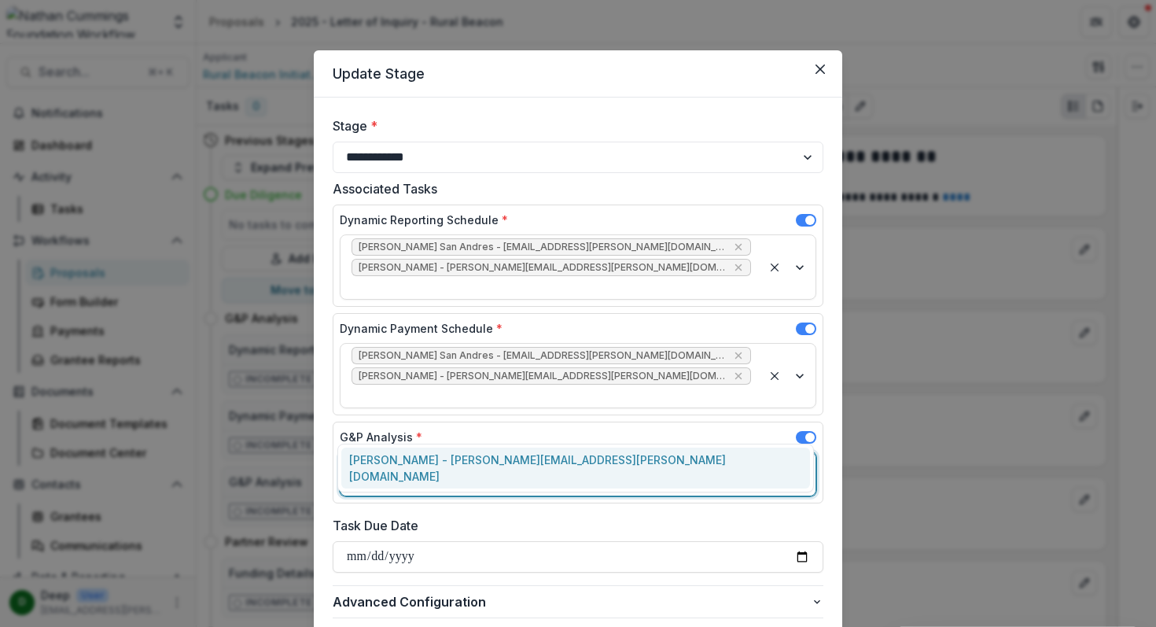
type input "***"
click at [458, 463] on div "Valerie Boucard - valerie.boucard@nathancummings.org" at bounding box center [575, 467] width 469 height 41
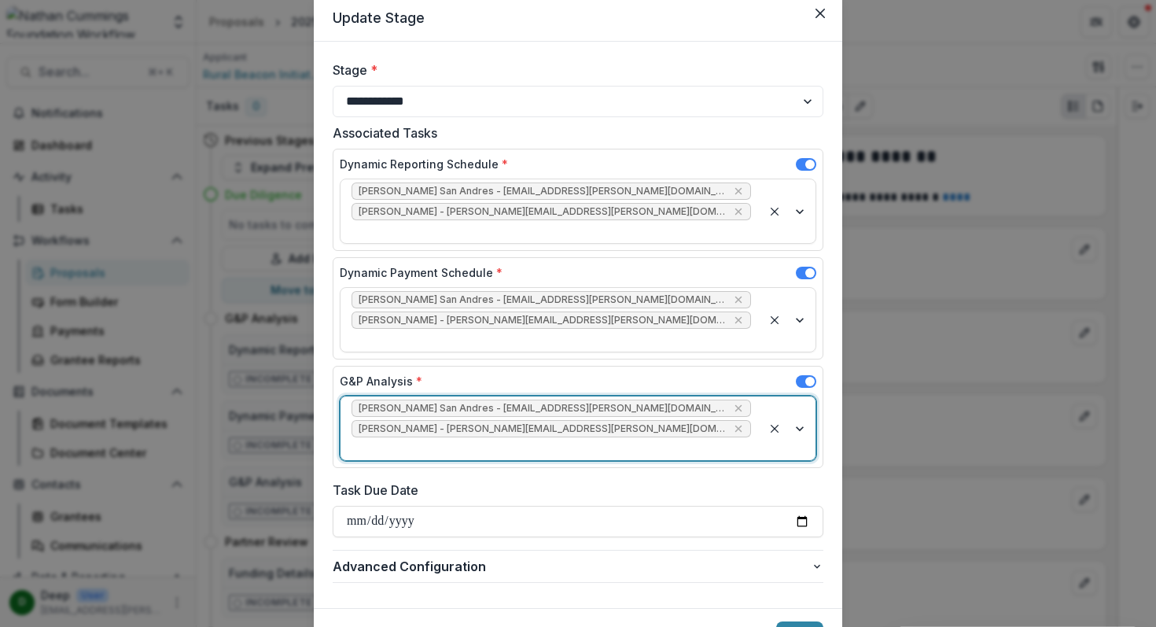
scroll to position [79, 0]
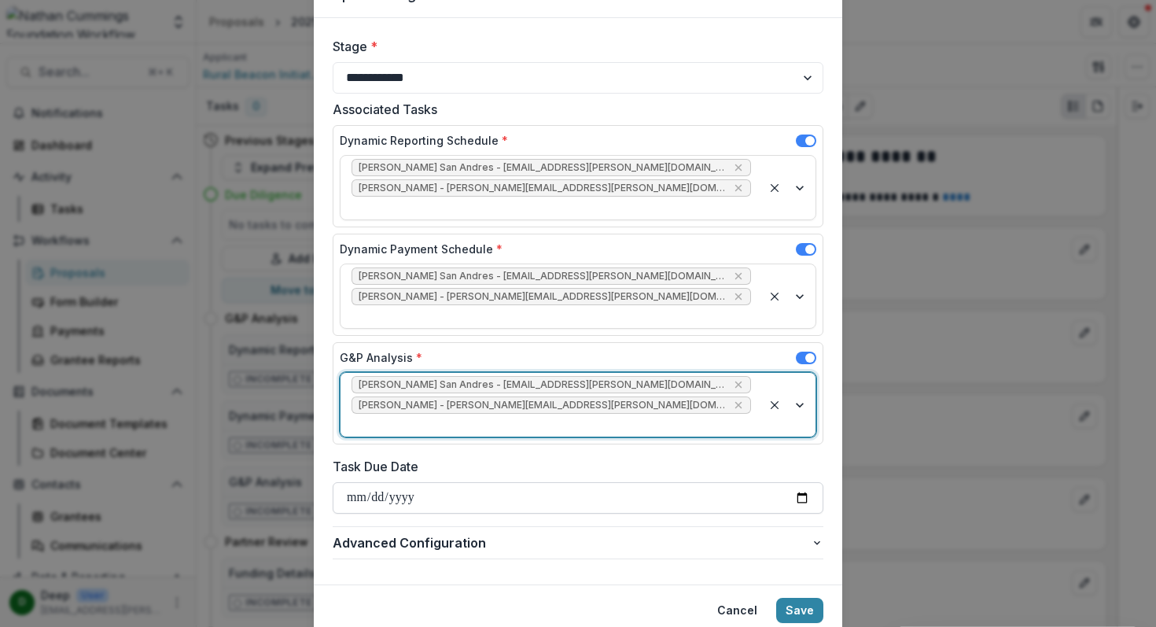
click at [801, 482] on input "Task Due Date" at bounding box center [578, 497] width 491 height 31
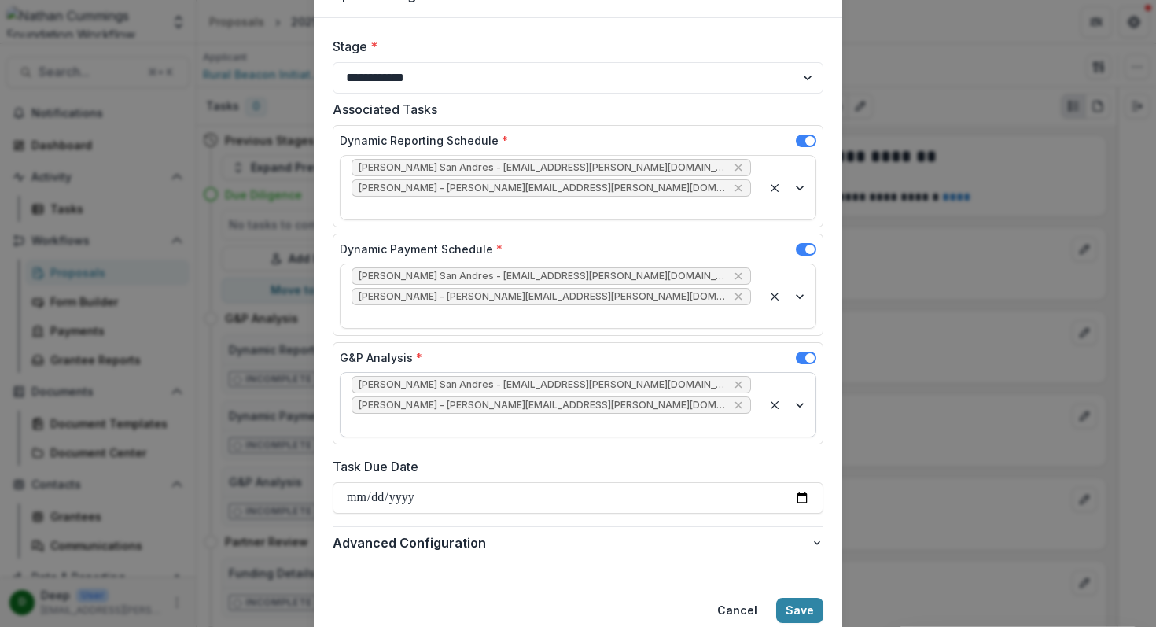
type input "**********"
click at [800, 598] on button "Save" at bounding box center [799, 610] width 47 height 25
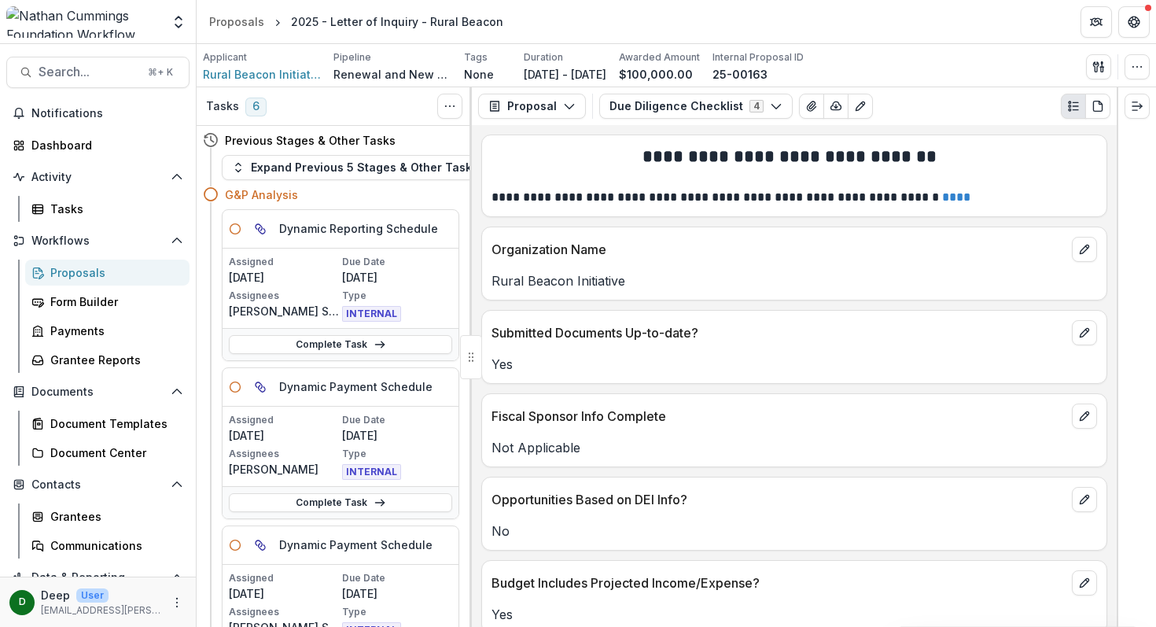
click at [84, 274] on div "Proposals" at bounding box center [113, 272] width 127 height 17
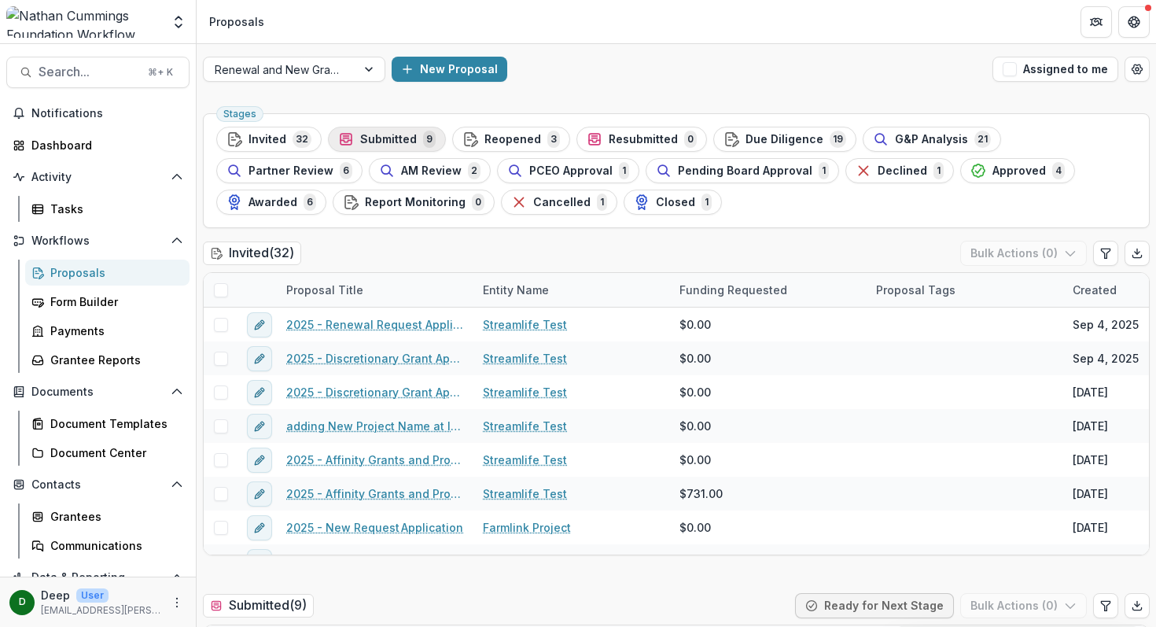
click at [392, 138] on span "Submitted" at bounding box center [388, 139] width 57 height 13
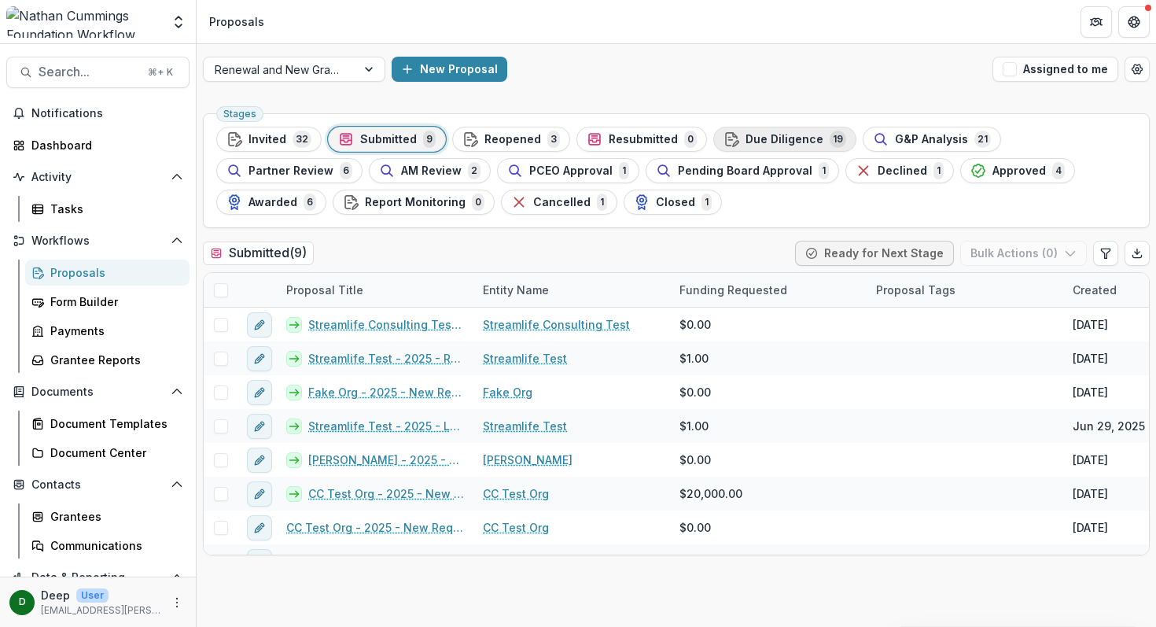
click at [763, 142] on span "Due Diligence" at bounding box center [784, 139] width 78 height 13
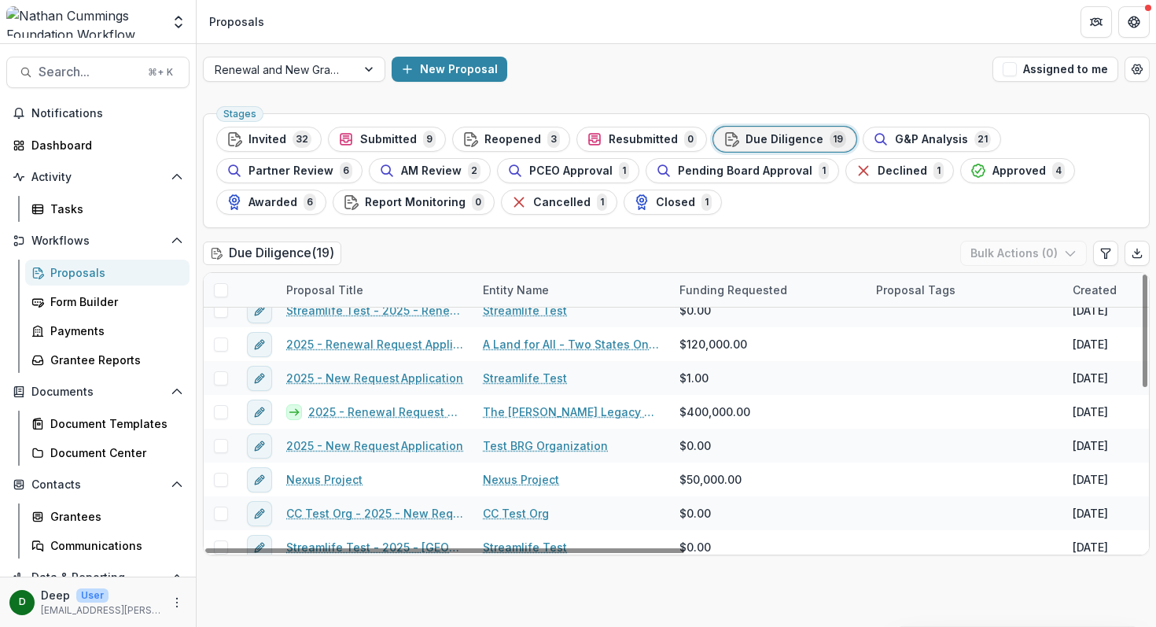
scroll to position [382, 0]
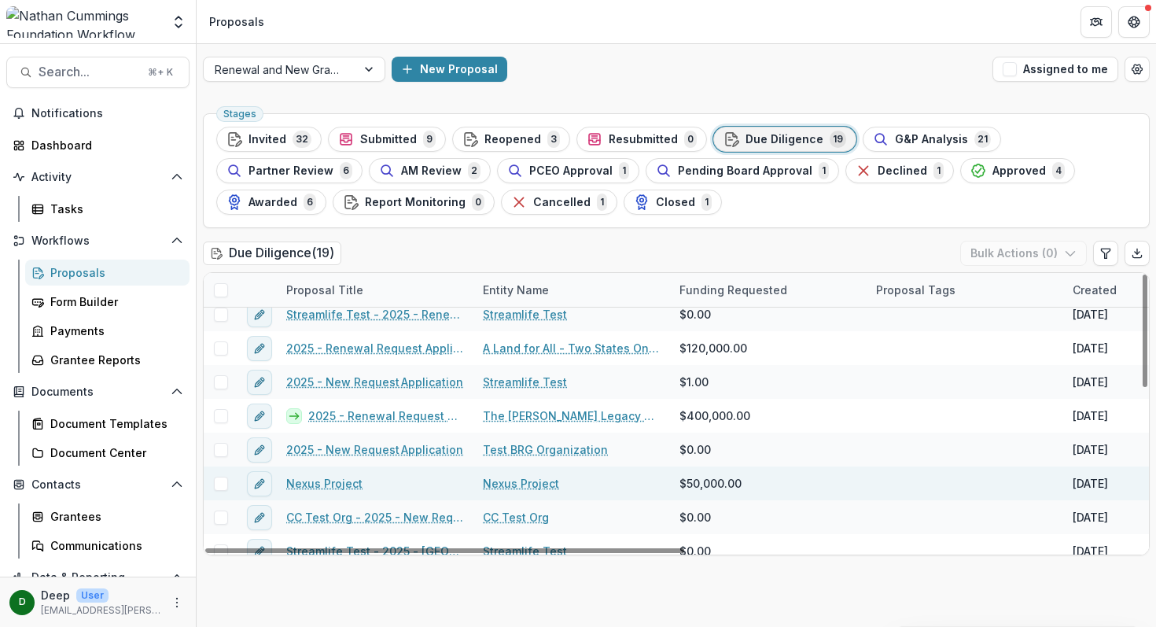
click at [344, 486] on link "Nexus Project" at bounding box center [324, 483] width 76 height 17
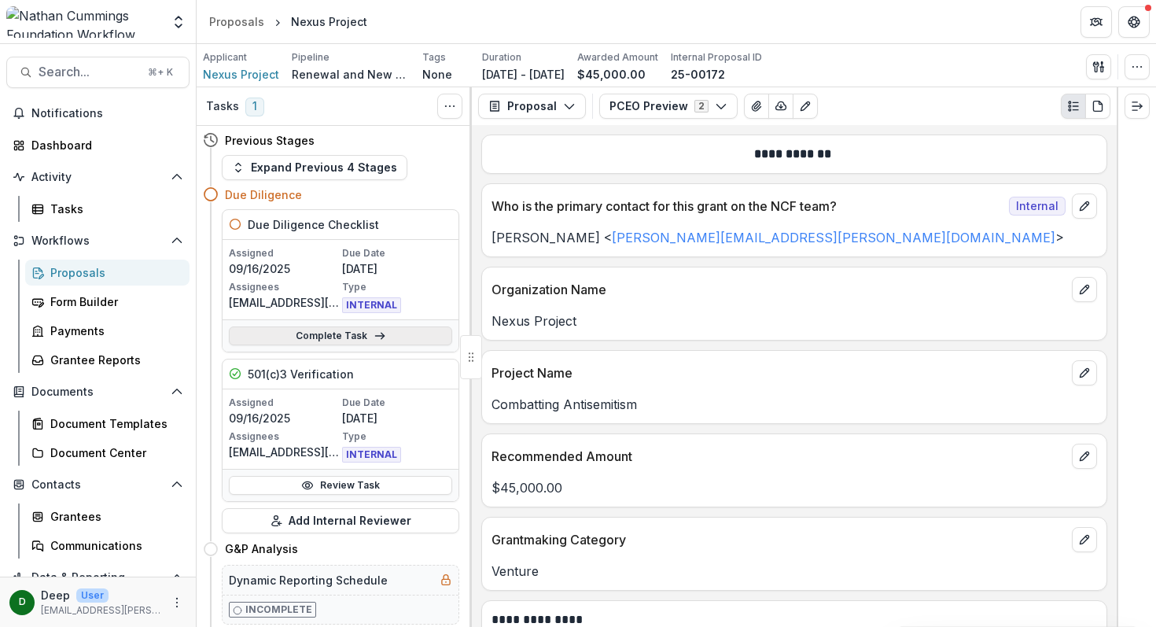
click at [347, 331] on link "Complete Task" at bounding box center [340, 335] width 223 height 19
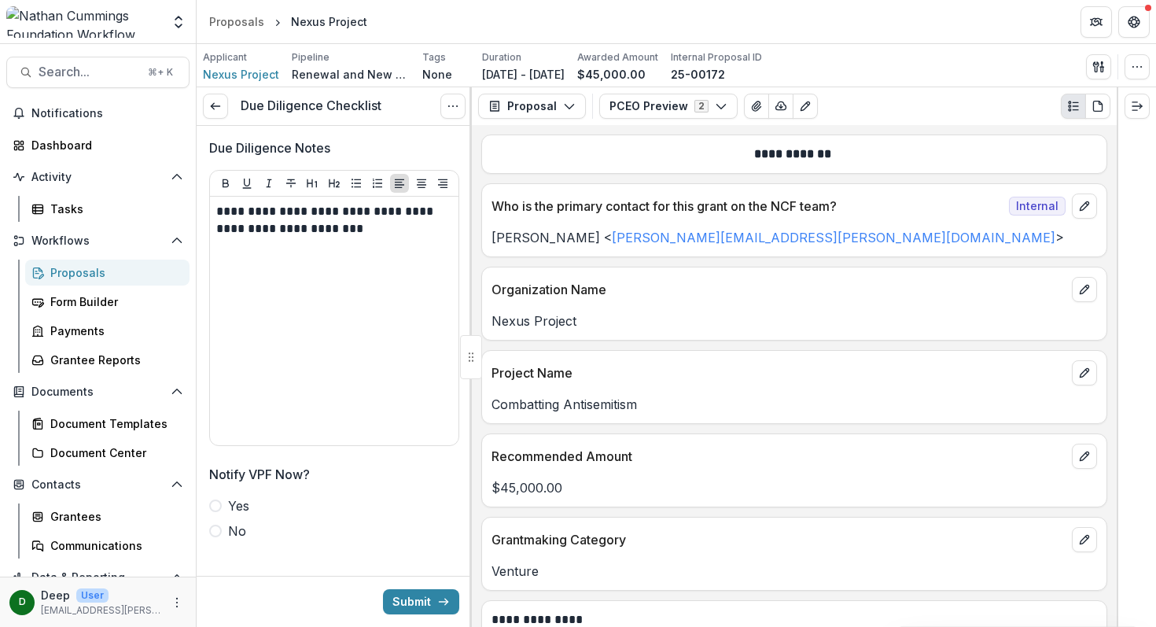
scroll to position [3540, 0]
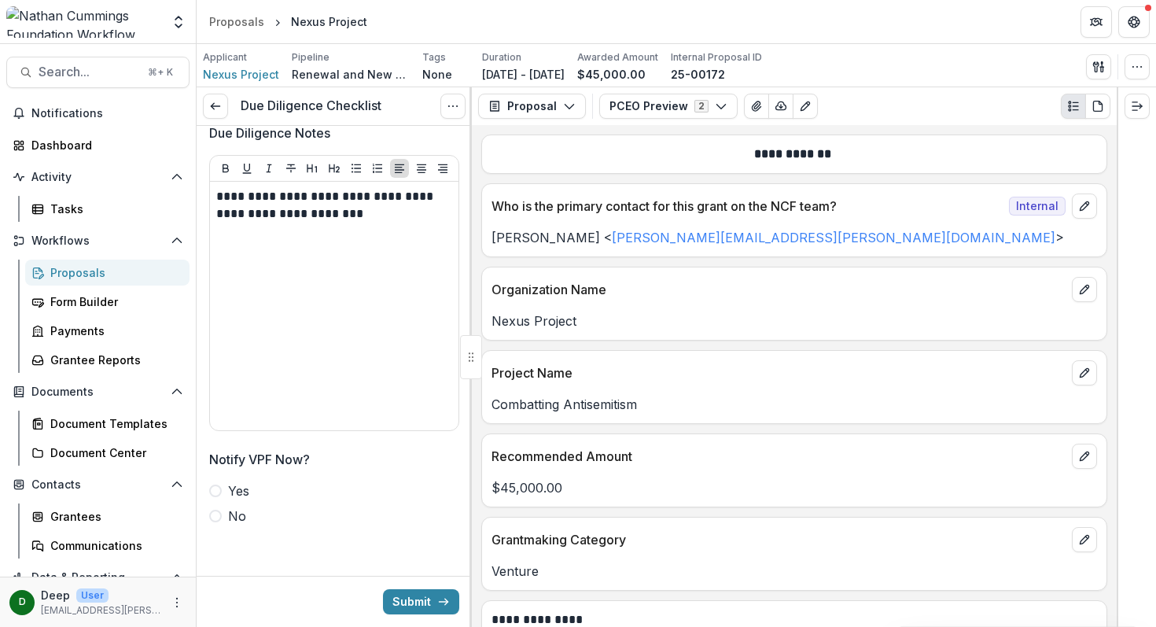
click at [217, 517] on span at bounding box center [215, 515] width 13 height 13
click at [412, 599] on button "Submit" at bounding box center [421, 601] width 76 height 25
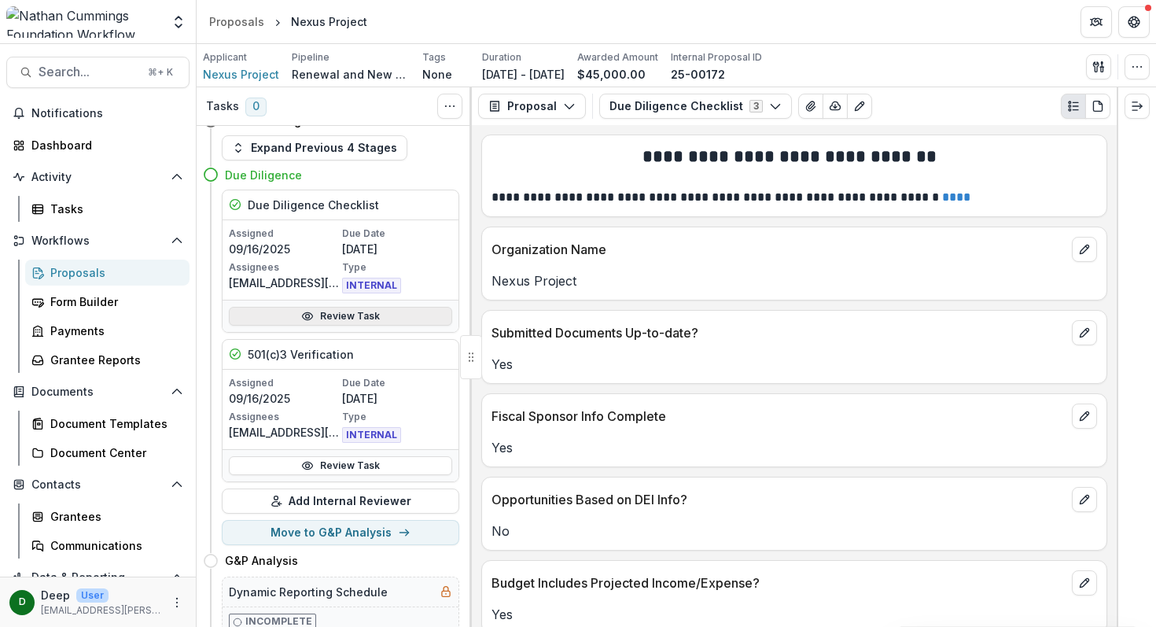
scroll to position [18, 0]
click at [362, 314] on link "Review Task" at bounding box center [340, 317] width 223 height 19
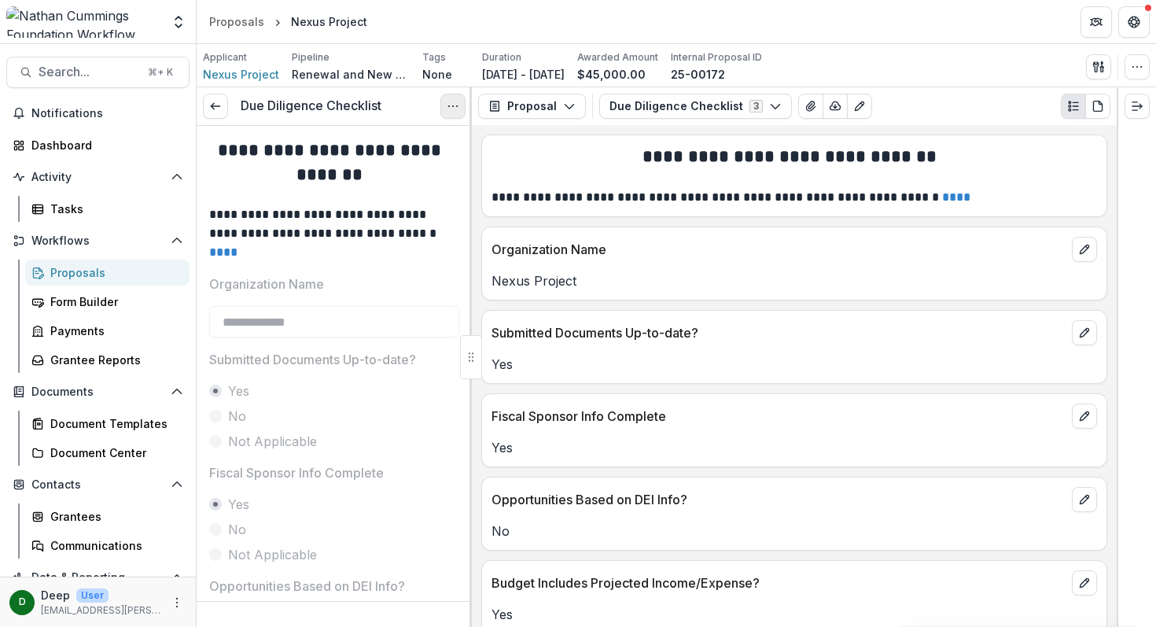
click at [453, 112] on icon "Options" at bounding box center [453, 106] width 13 height 13
click at [418, 173] on button "Reopen Task" at bounding box center [377, 175] width 168 height 26
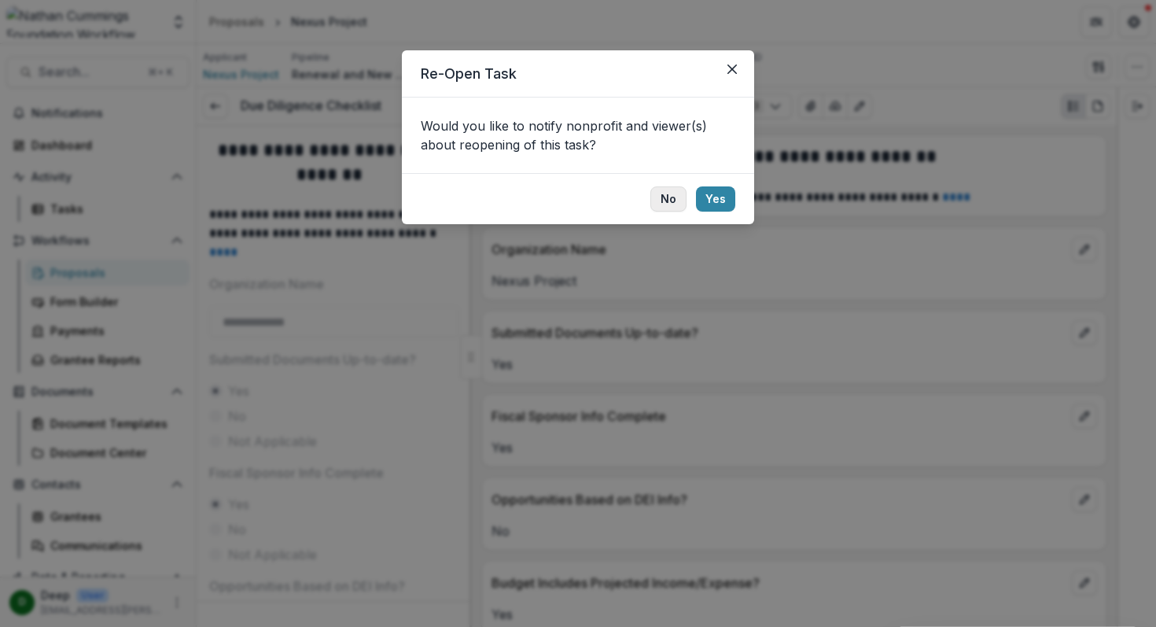
click at [679, 203] on button "No" at bounding box center [668, 198] width 36 height 25
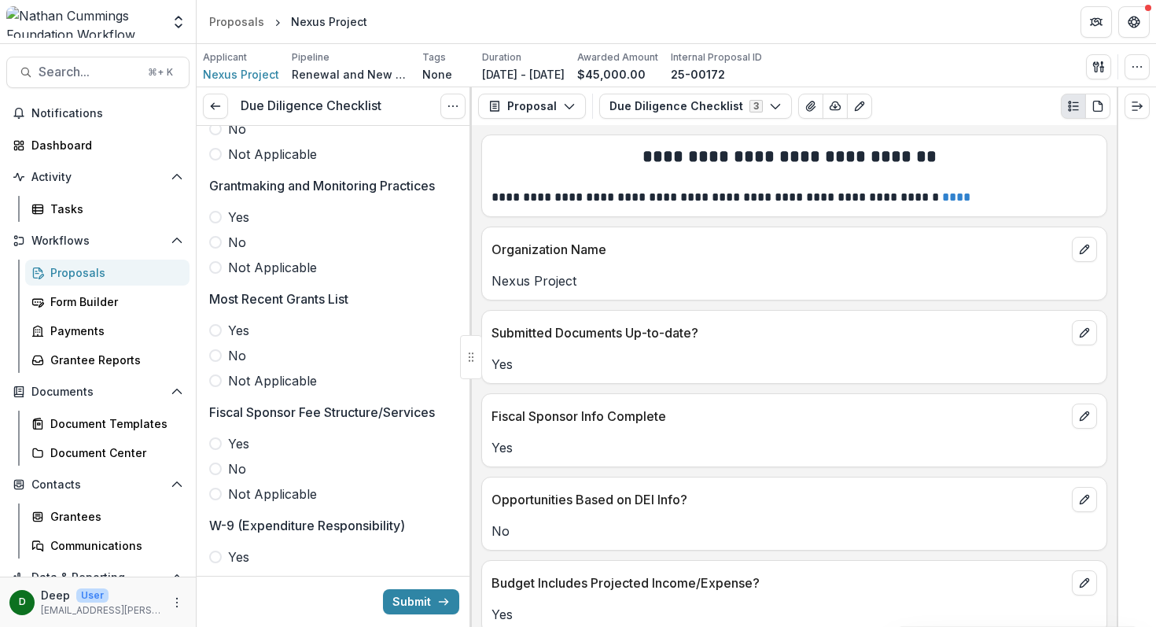
scroll to position [3540, 0]
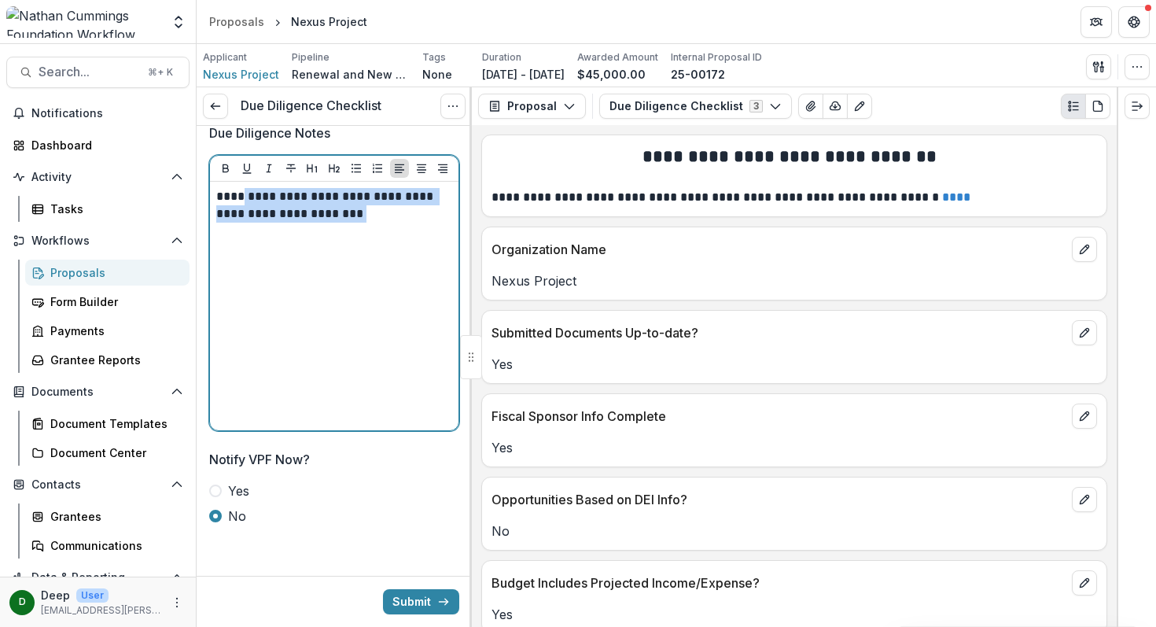
drag, startPoint x: 356, startPoint y: 219, endPoint x: 241, endPoint y: 199, distance: 116.6
click at [241, 199] on p "**********" at bounding box center [331, 205] width 231 height 35
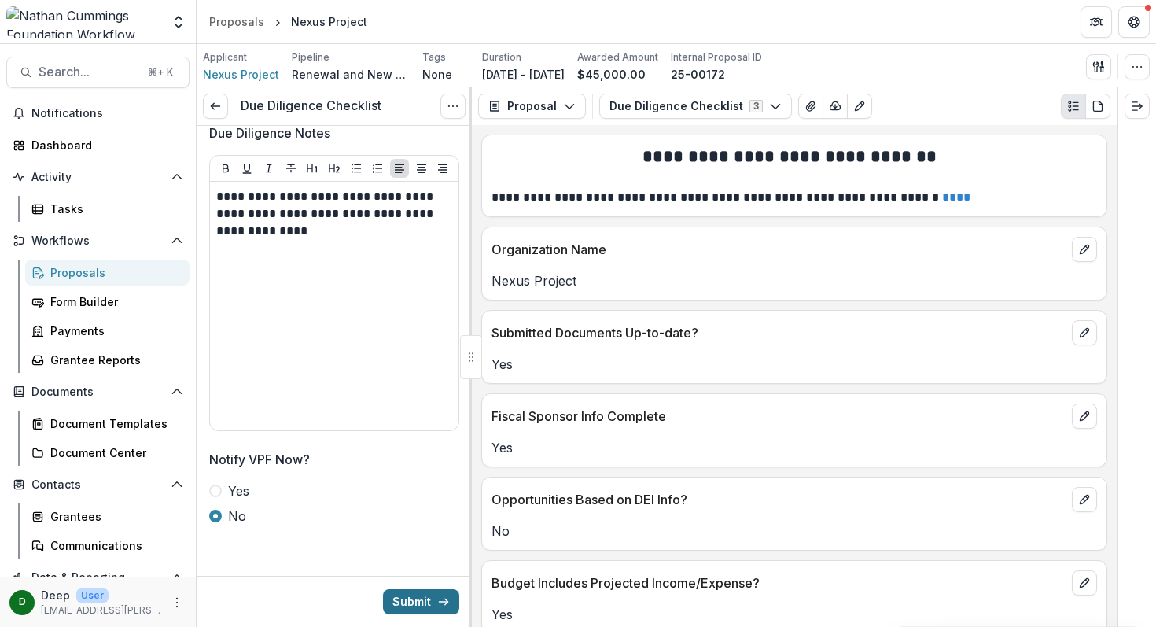
click at [428, 602] on button "Submit" at bounding box center [421, 601] width 76 height 25
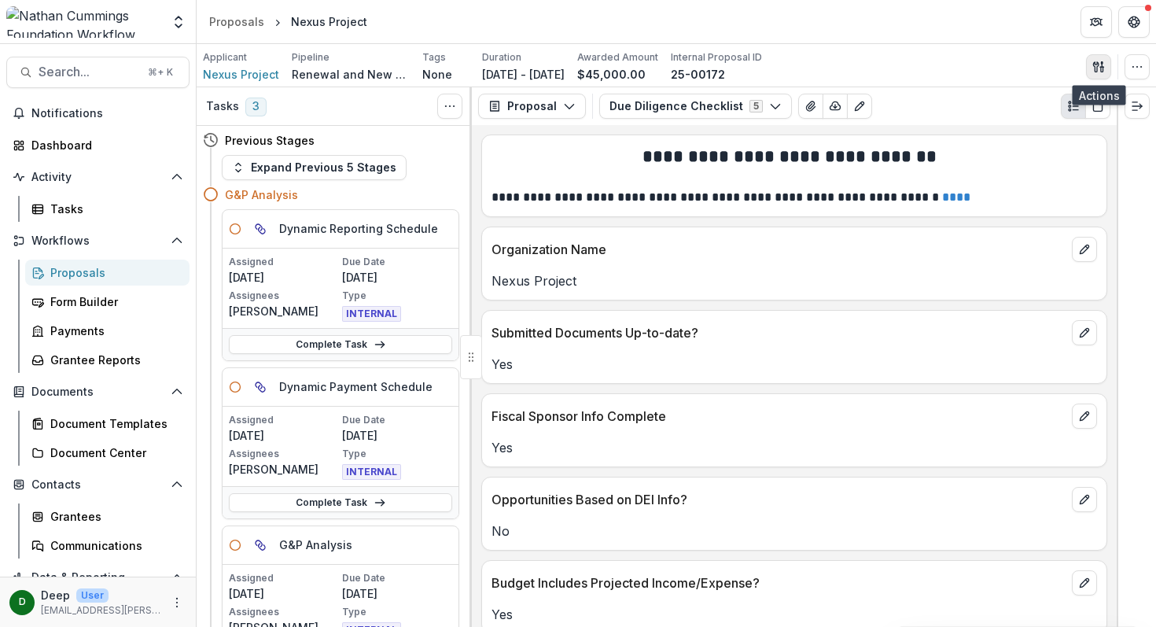
click at [1096, 69] on icon "button" at bounding box center [1096, 66] width 6 height 10
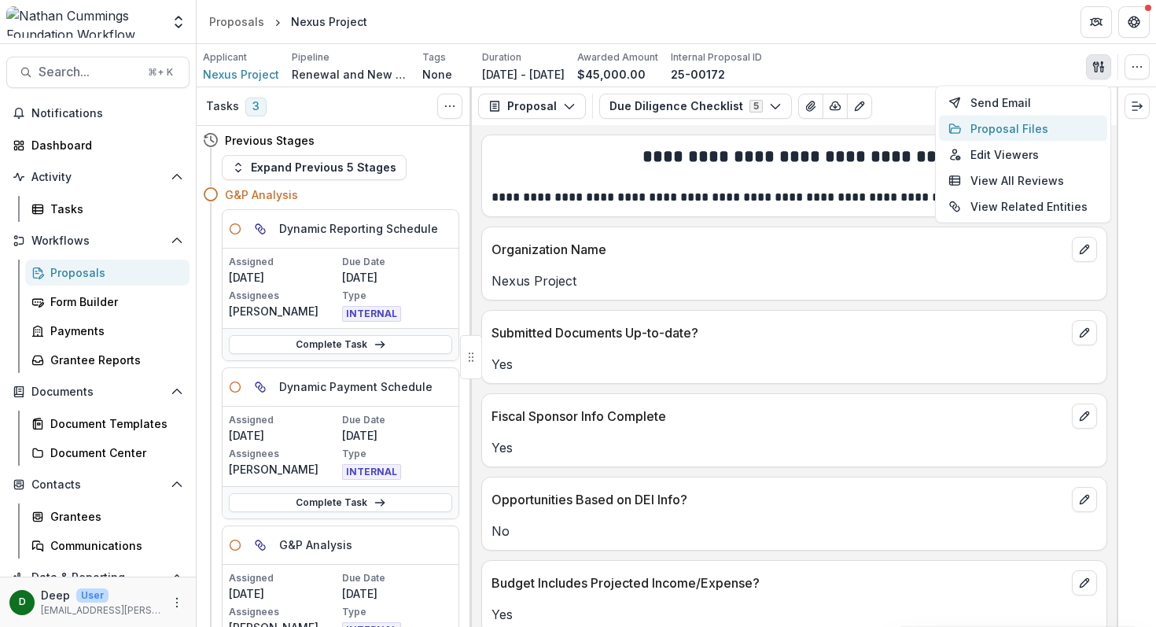
click at [996, 135] on button "Proposal Files" at bounding box center [1023, 129] width 168 height 26
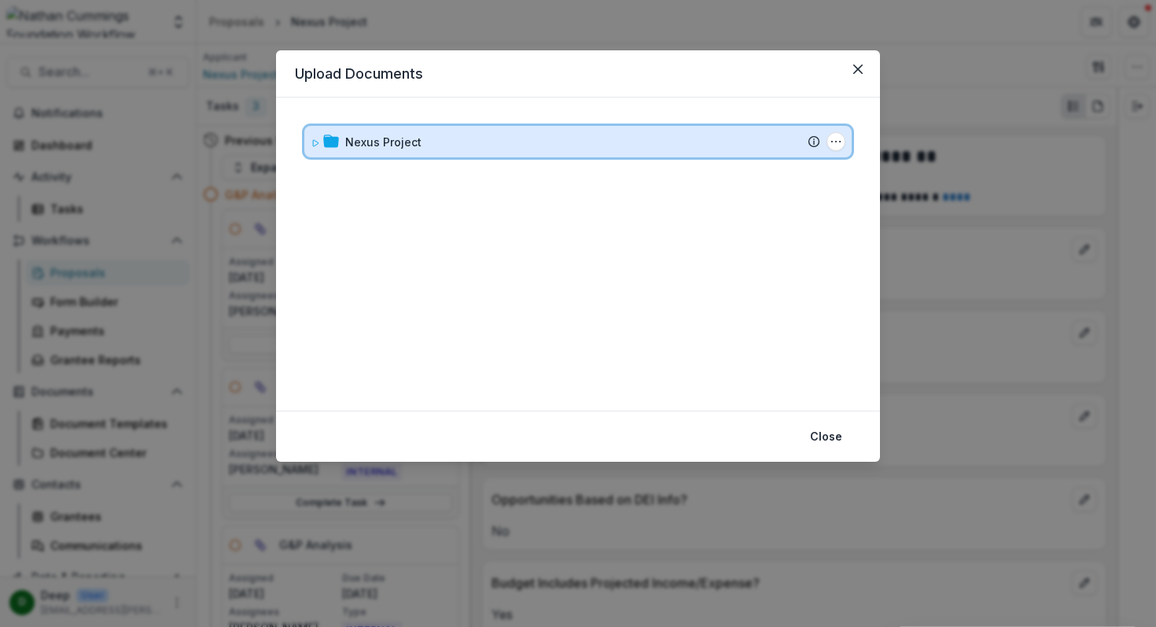
click at [428, 141] on div "Nexus Project" at bounding box center [582, 142] width 475 height 17
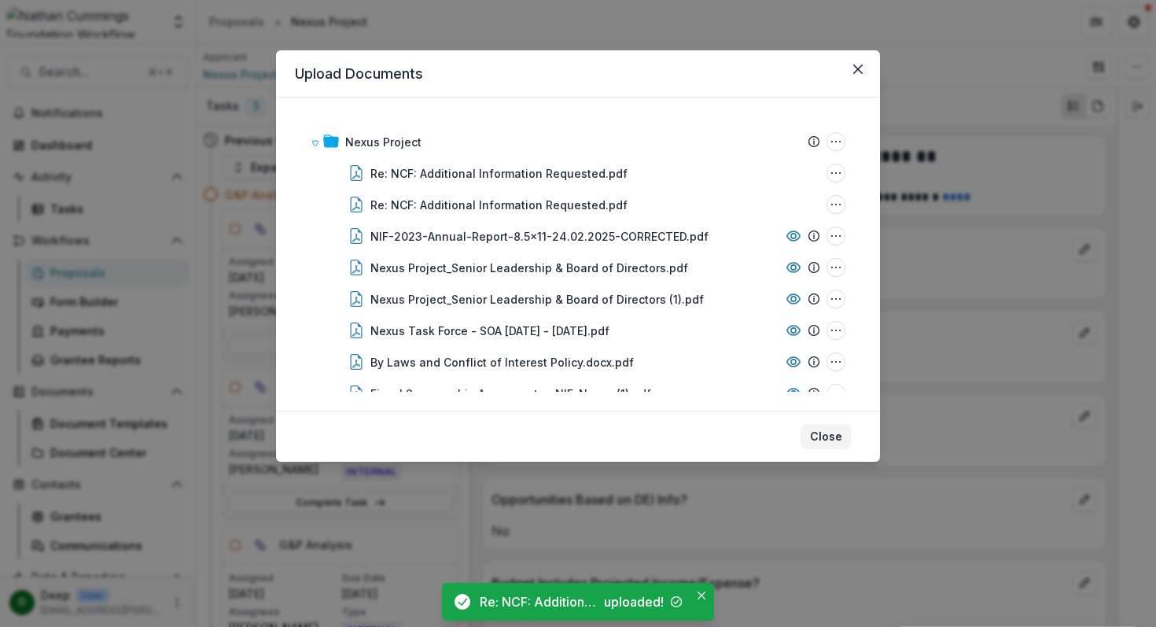
click at [840, 441] on button "Close" at bounding box center [825, 436] width 51 height 25
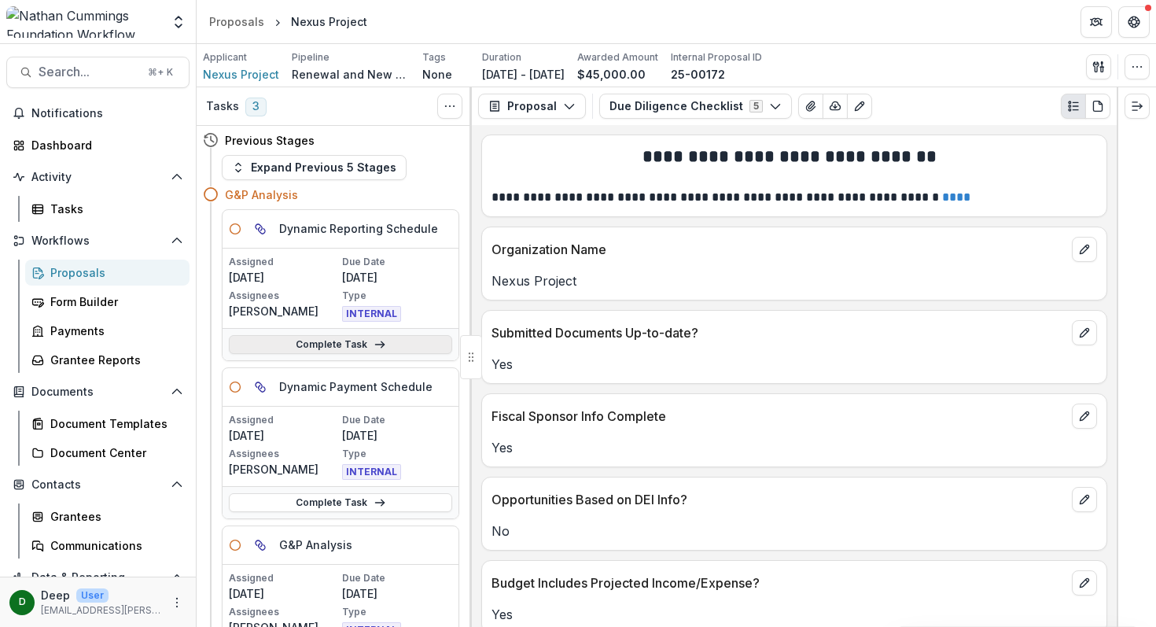
click at [337, 349] on link "Complete Task" at bounding box center [340, 344] width 223 height 19
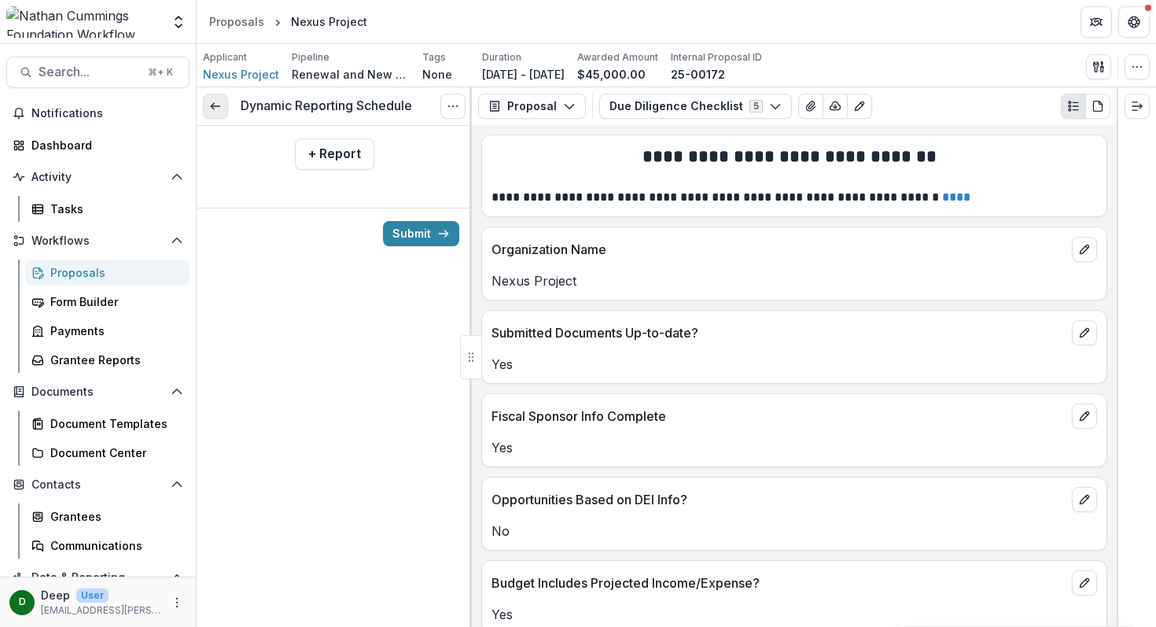
click at [211, 102] on icon at bounding box center [215, 106] width 13 height 13
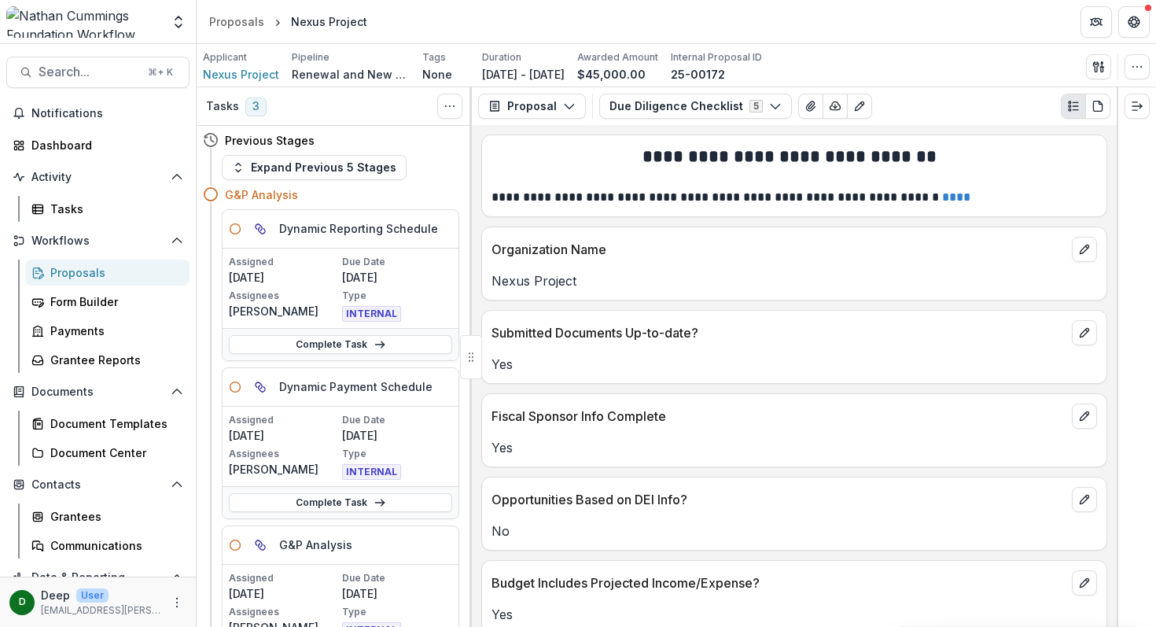
click at [97, 274] on div "Proposals" at bounding box center [113, 272] width 127 height 17
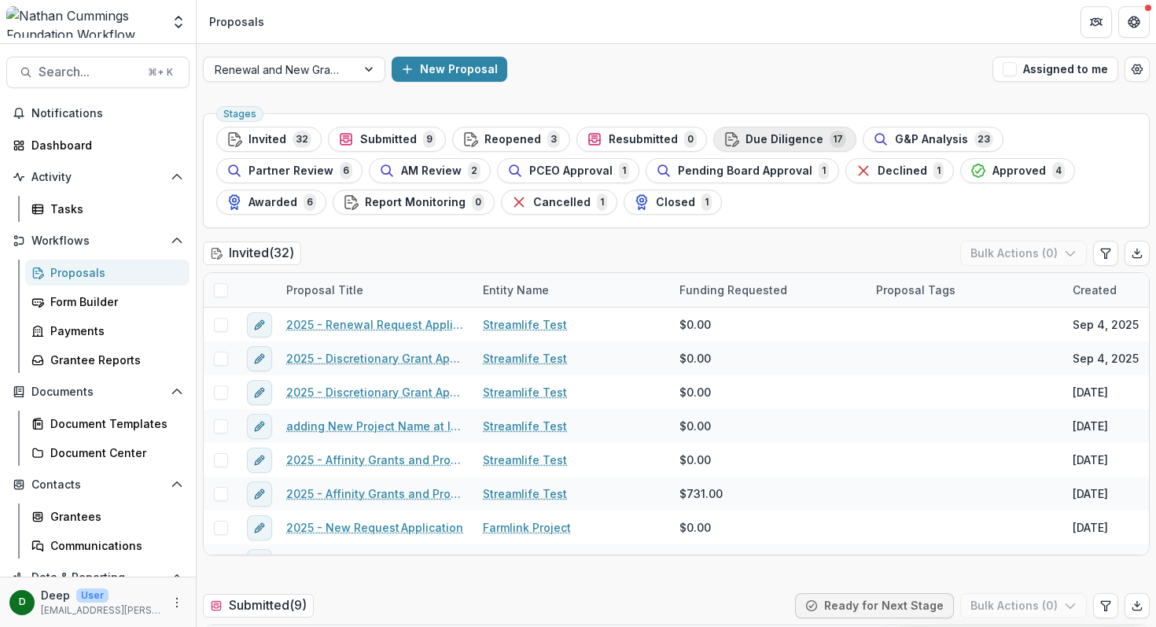
click at [760, 142] on span "Due Diligence" at bounding box center [784, 139] width 78 height 13
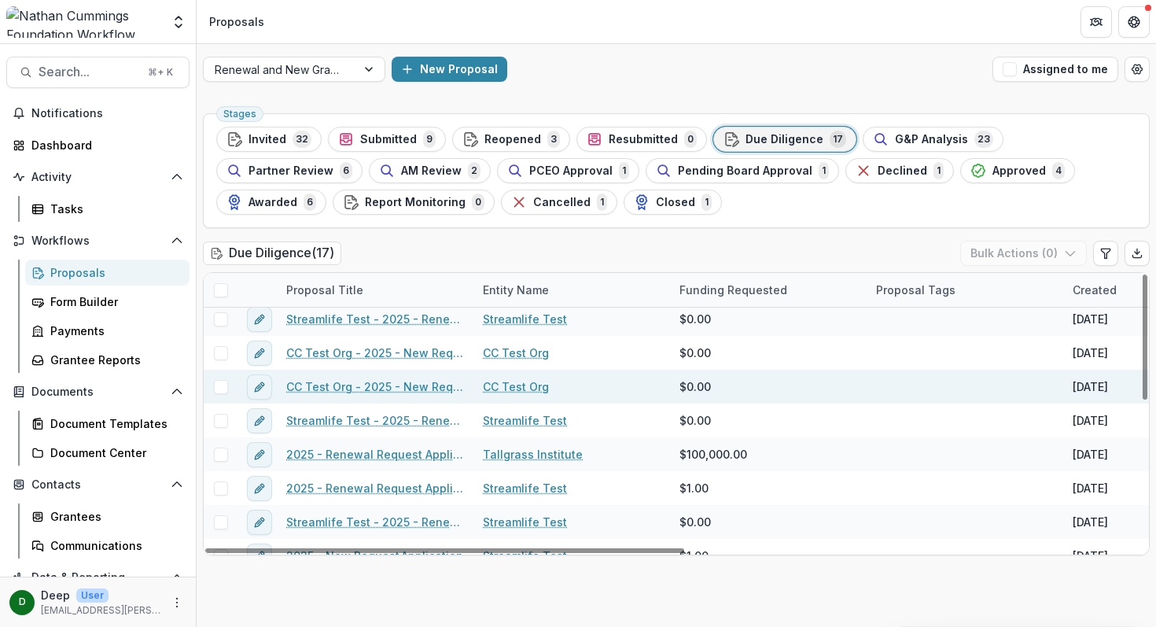
scroll to position [30, 0]
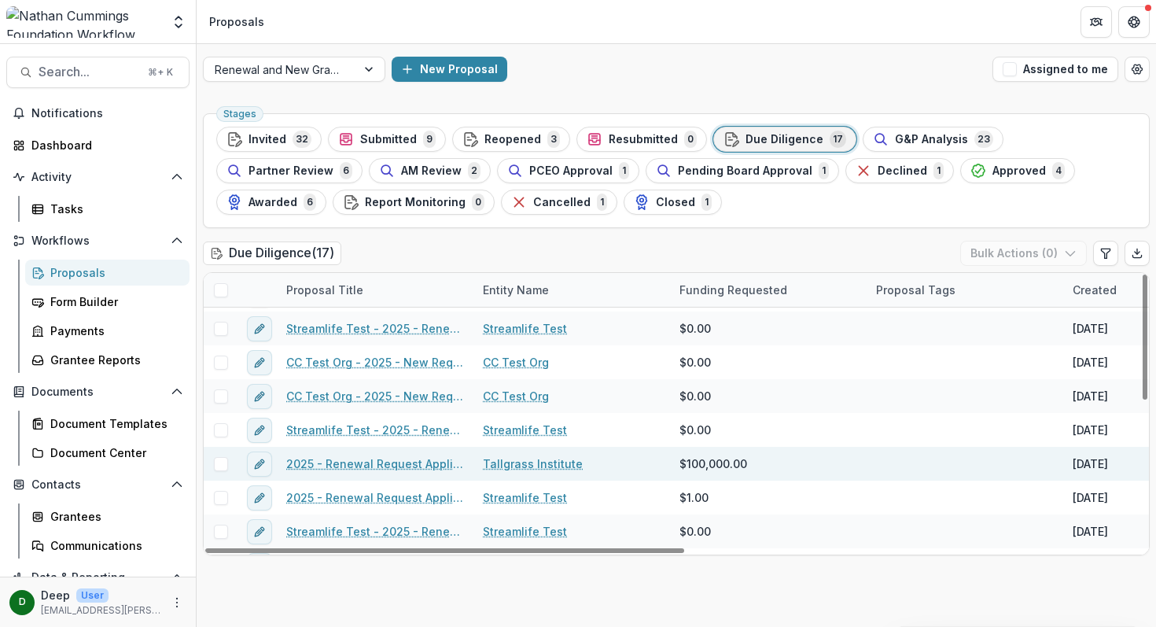
click at [503, 461] on link "Tallgrass Institute" at bounding box center [533, 463] width 100 height 17
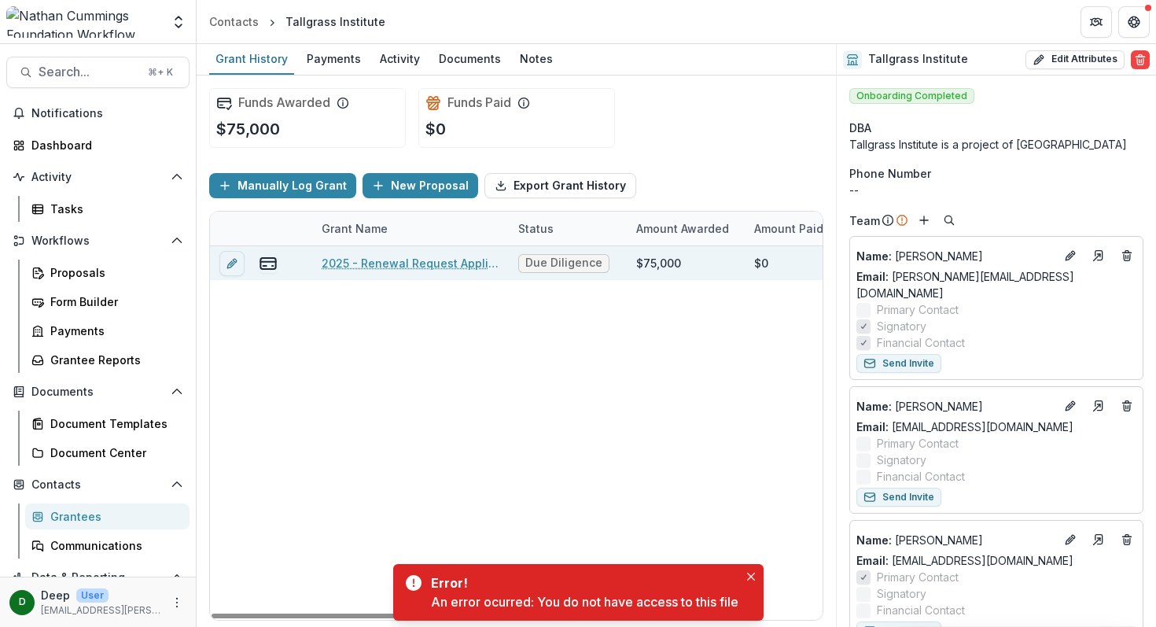
click at [355, 258] on link "2025 - Renewal Request Application" at bounding box center [411, 263] width 178 height 17
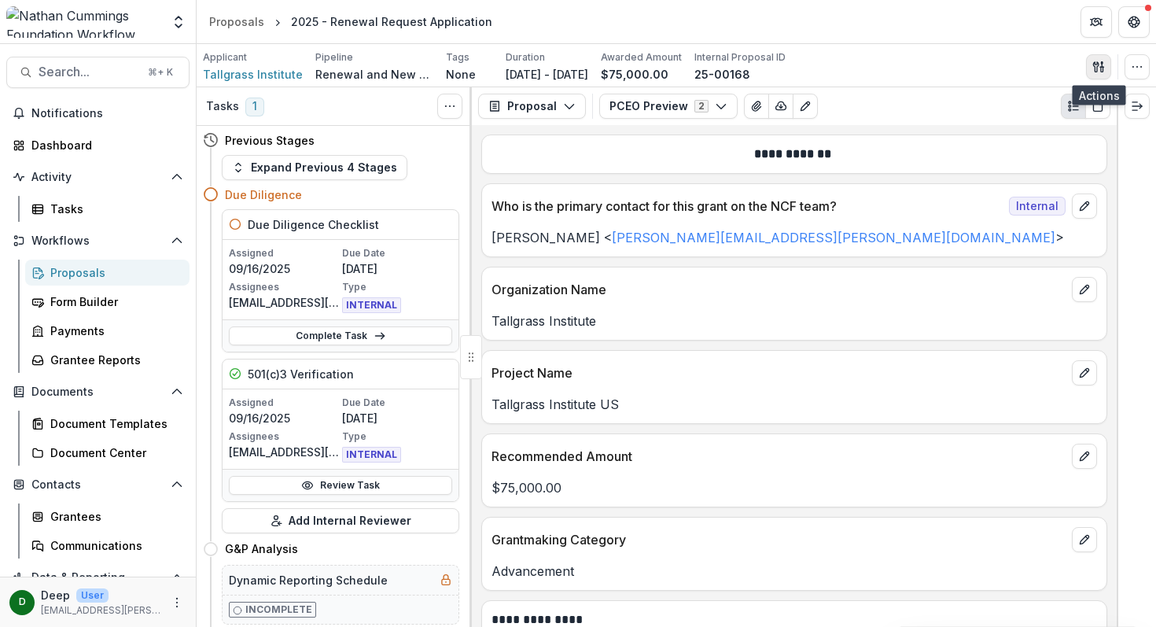
click at [1101, 65] on line "button" at bounding box center [1101, 64] width 0 height 5
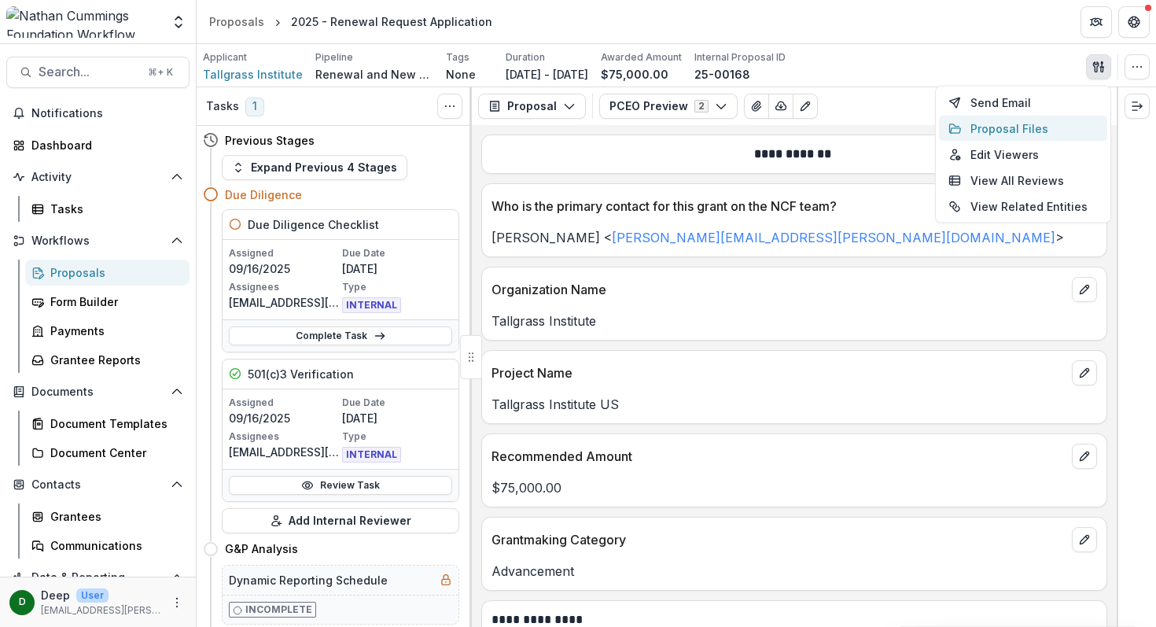
click at [1013, 131] on button "Proposal Files" at bounding box center [1023, 129] width 168 height 26
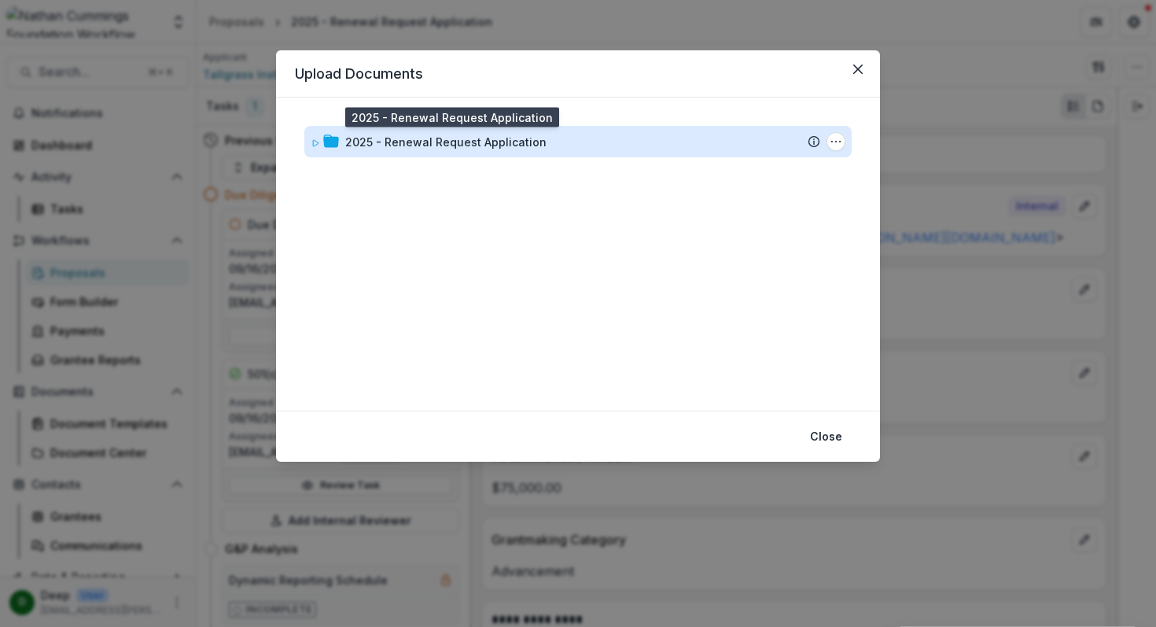
click at [486, 137] on div "2025 - Renewal Request Application" at bounding box center [445, 142] width 201 height 17
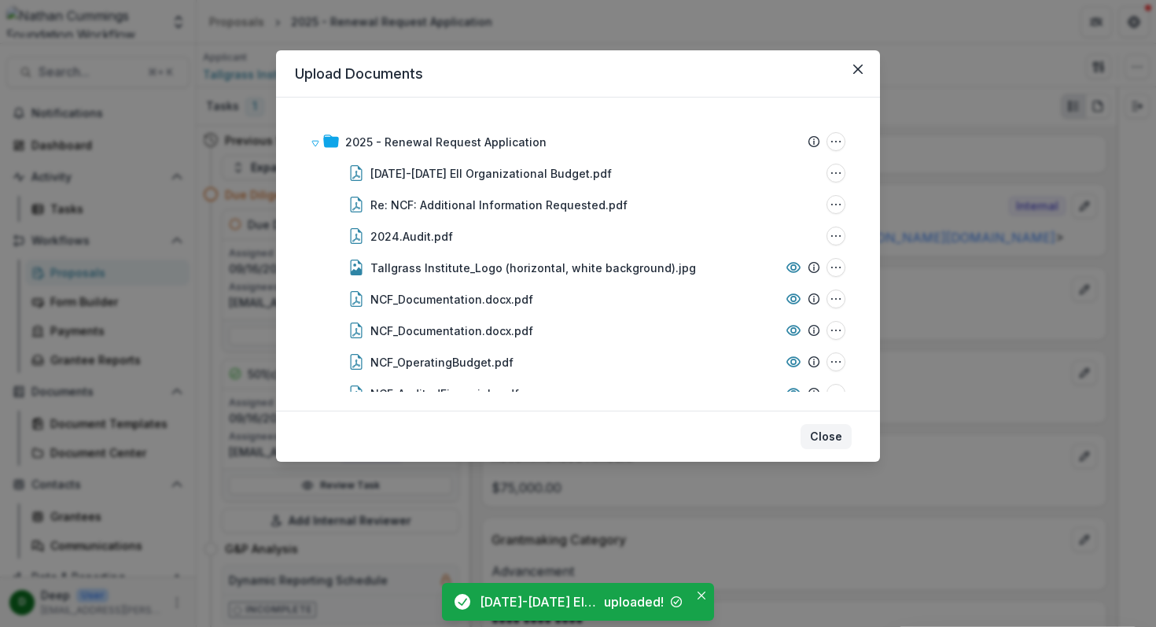
click at [829, 433] on button "Close" at bounding box center [825, 436] width 51 height 25
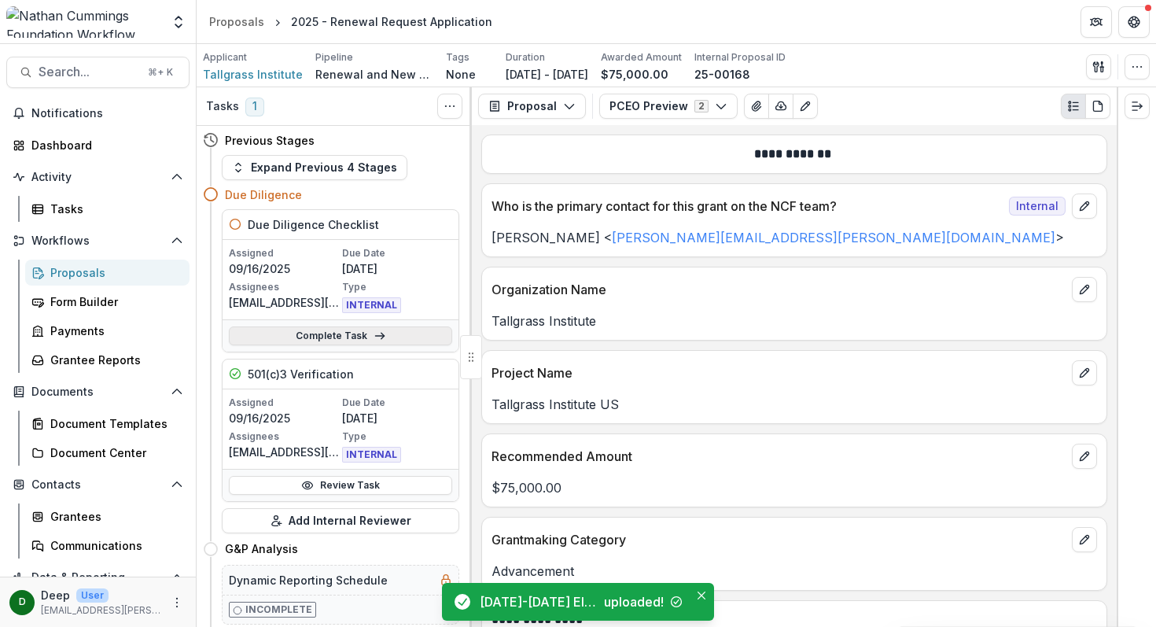
click at [342, 339] on link "Complete Task" at bounding box center [340, 335] width 223 height 19
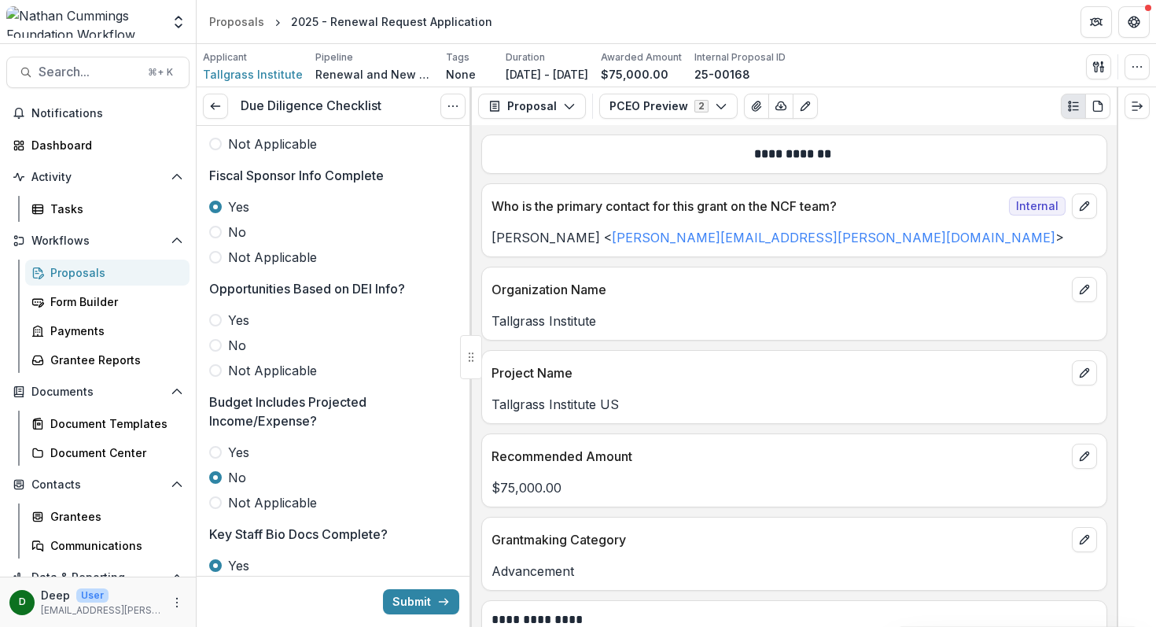
scroll to position [294, 0]
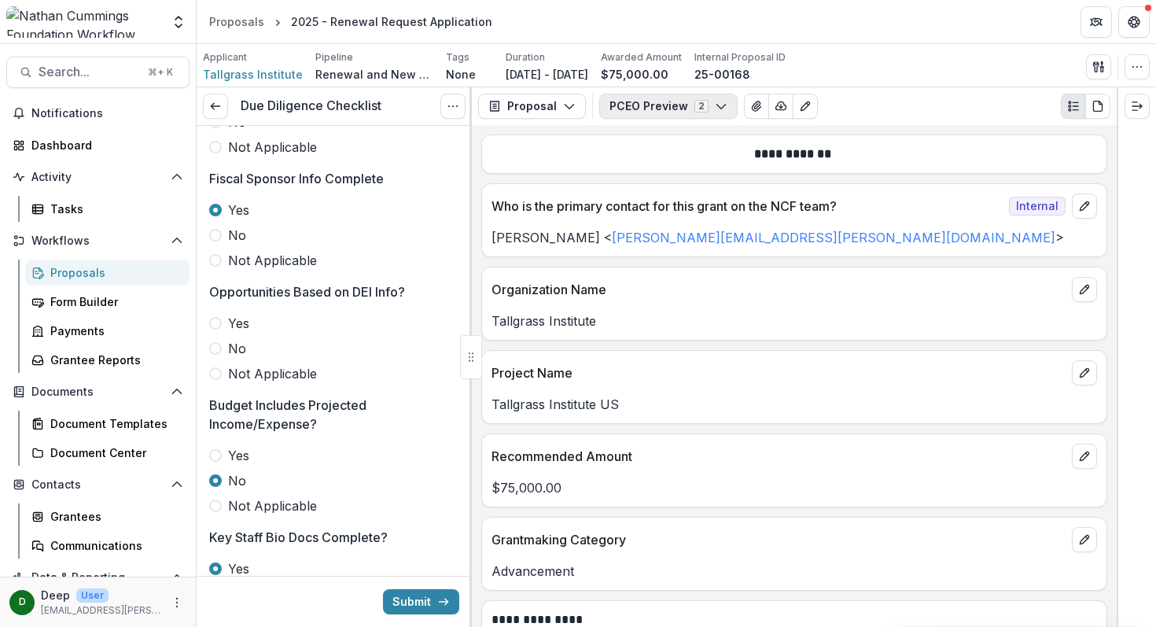
click at [654, 110] on button "PCEO Preview 2" at bounding box center [668, 106] width 138 height 25
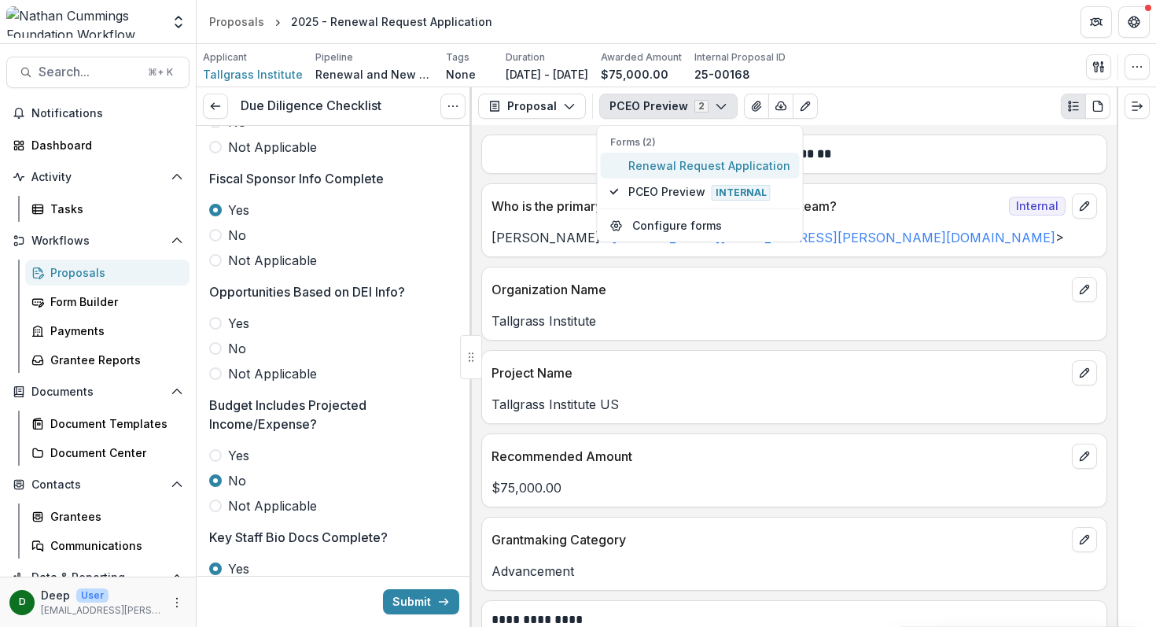
click at [659, 164] on span "Renewal Request Application" at bounding box center [709, 165] width 162 height 17
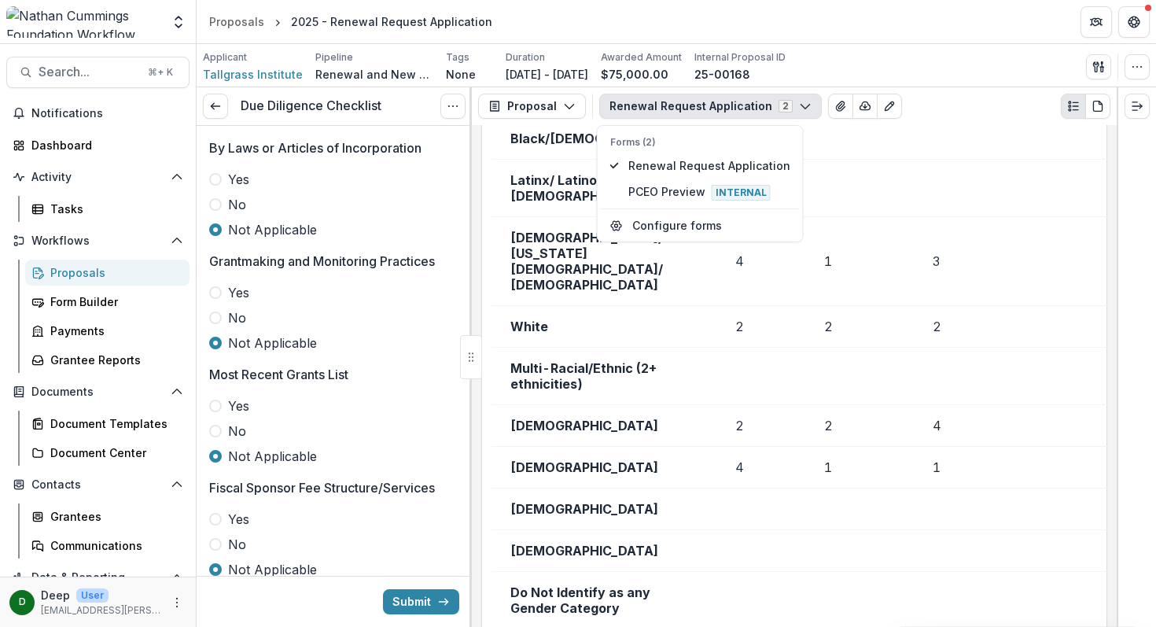
scroll to position [3540, 0]
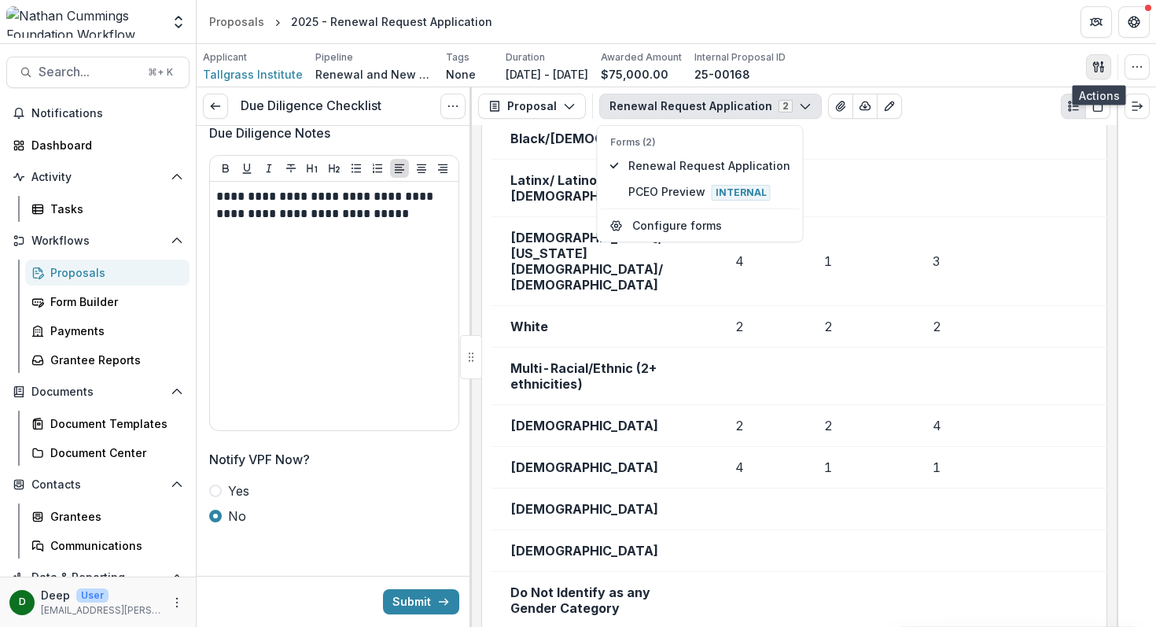
click at [1098, 64] on icon "button" at bounding box center [1096, 66] width 6 height 10
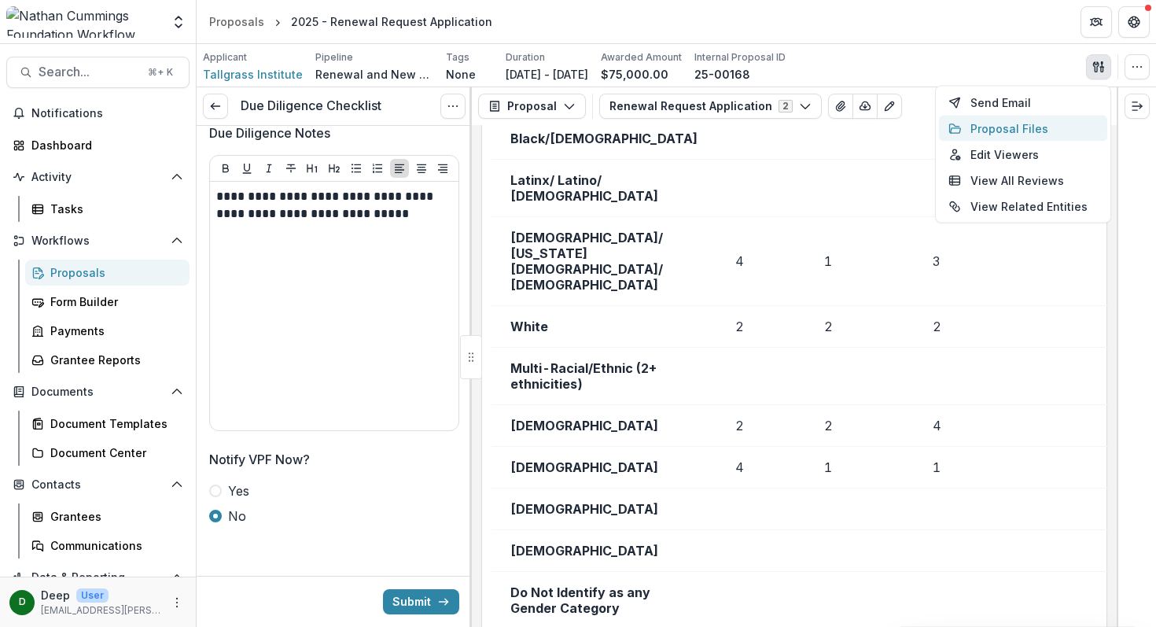
click at [1033, 127] on button "Proposal Files" at bounding box center [1023, 129] width 168 height 26
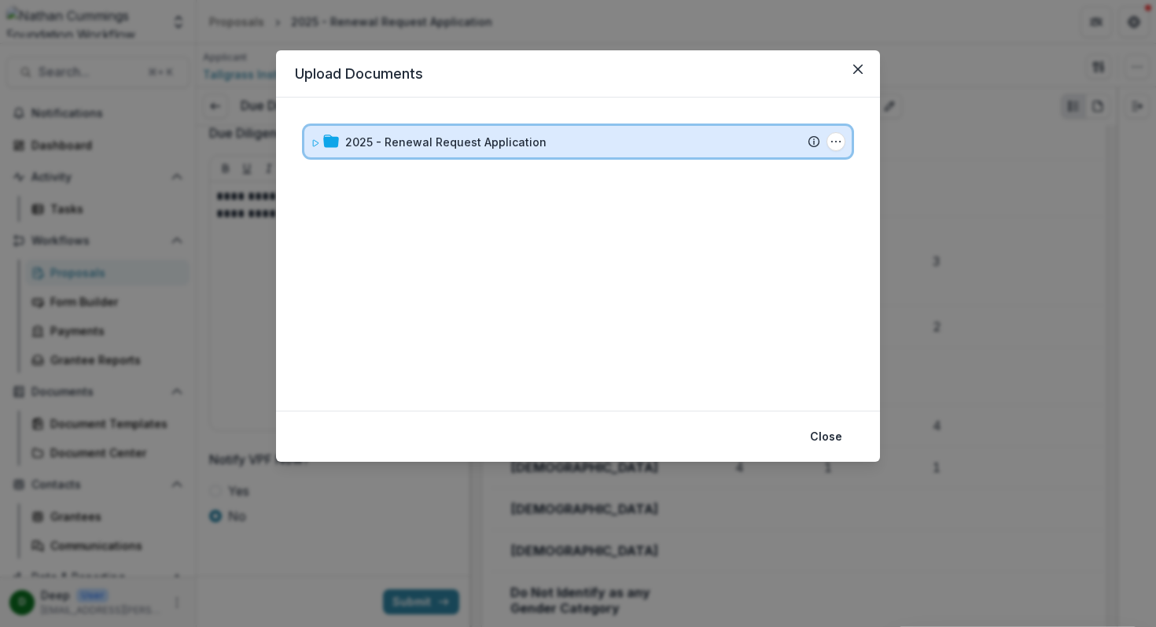
click at [313, 145] on icon at bounding box center [316, 143] width 6 height 6
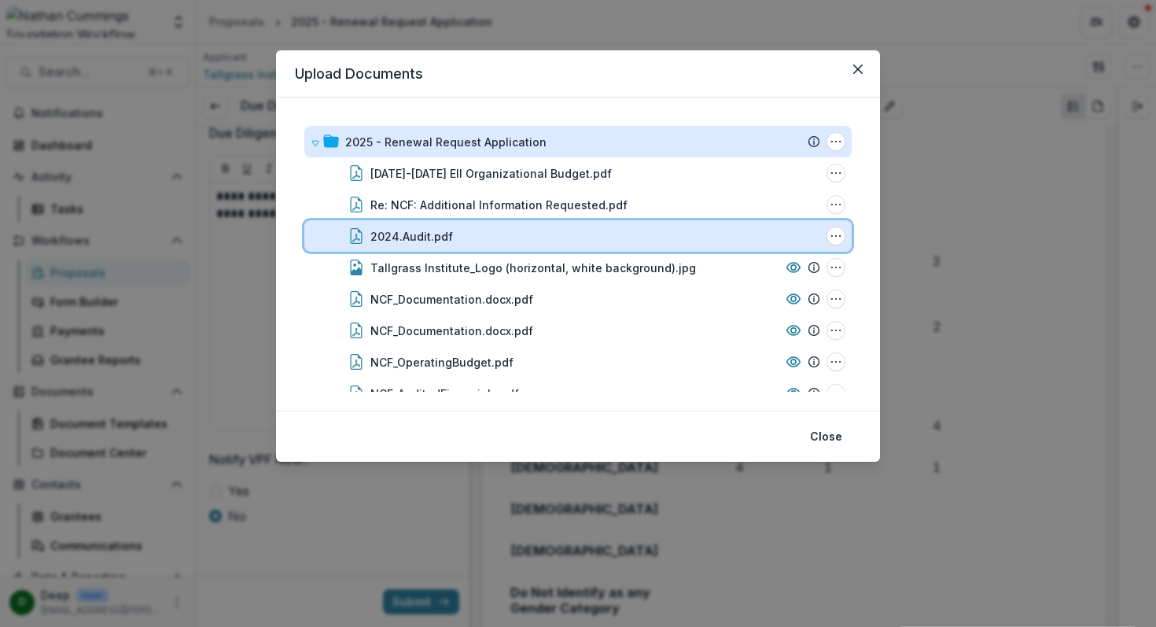
click at [543, 230] on div "2024.Audit.pdf" at bounding box center [595, 236] width 450 height 17
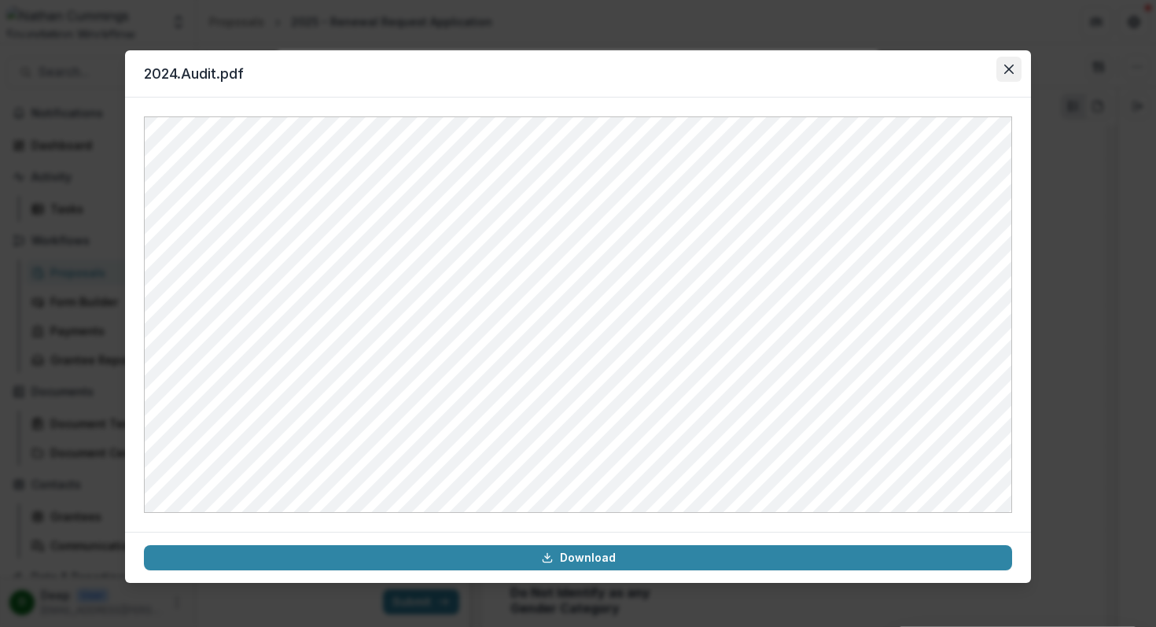
click at [1002, 66] on button "Close" at bounding box center [1008, 69] width 25 height 25
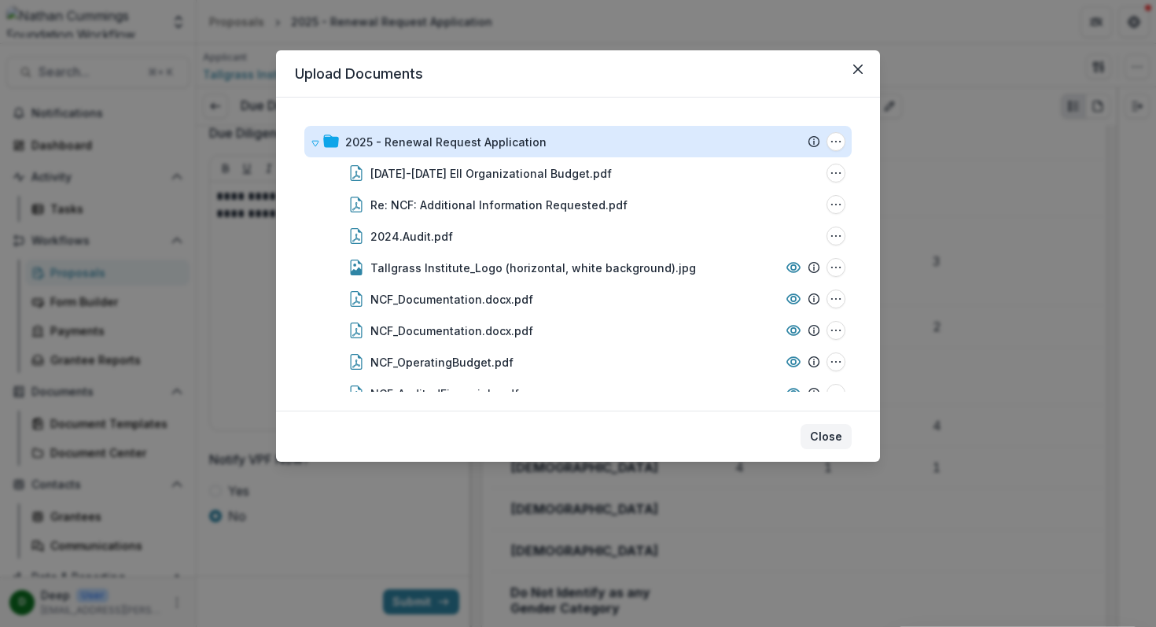
click at [822, 440] on button "Close" at bounding box center [825, 436] width 51 height 25
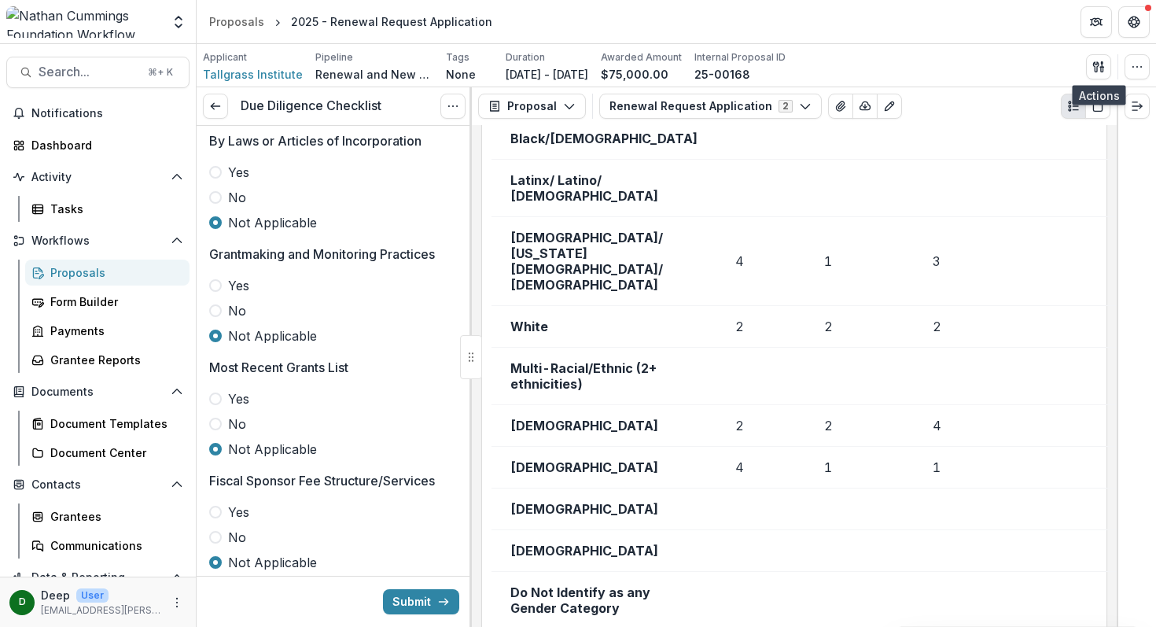
scroll to position [2949, 0]
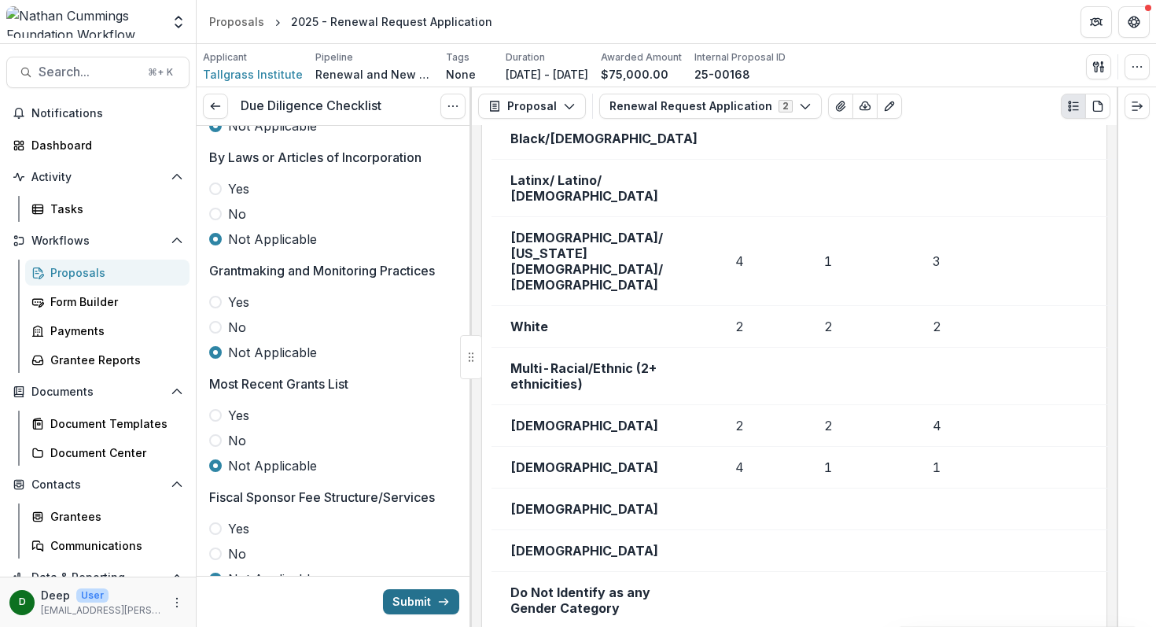
click at [407, 595] on button "Submit" at bounding box center [421, 601] width 76 height 25
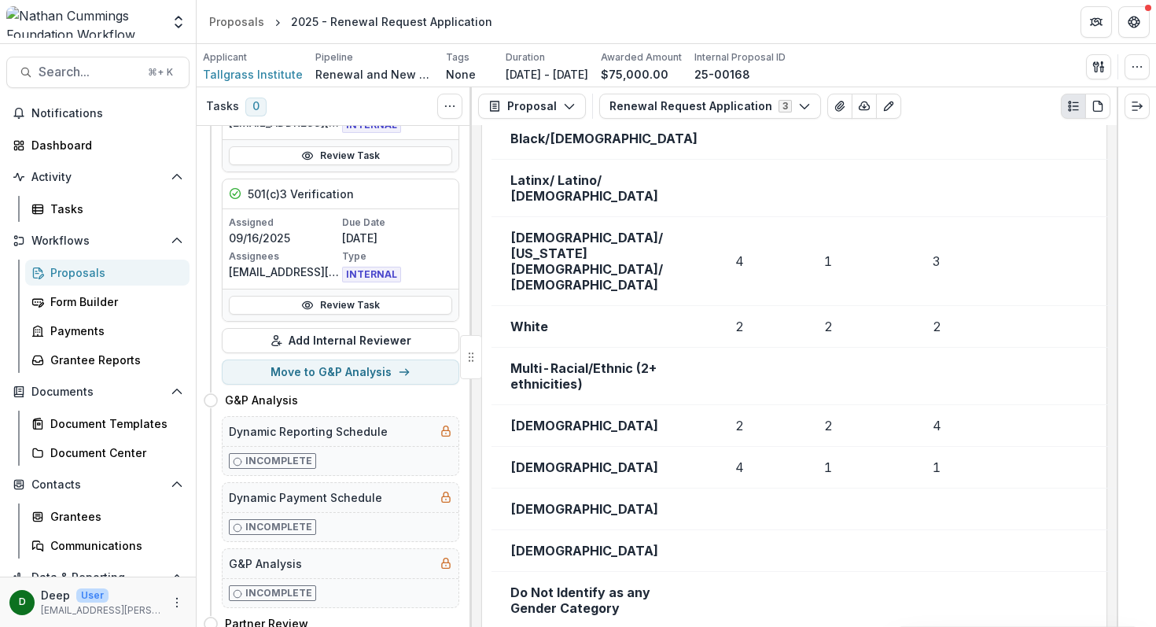
scroll to position [260, 0]
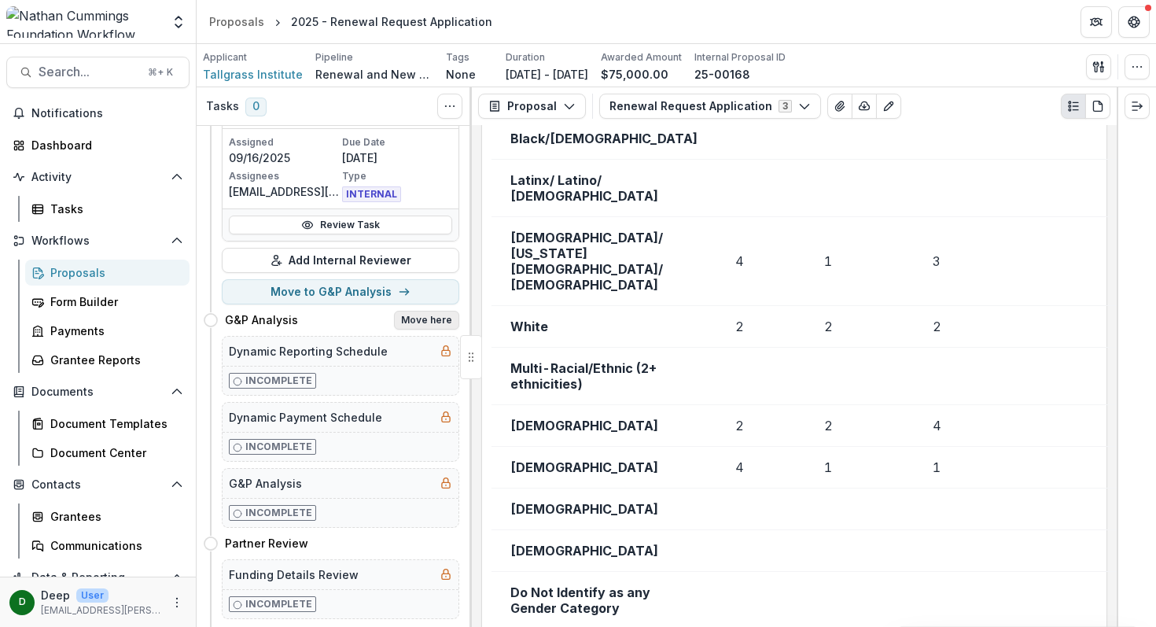
click at [431, 322] on button "Move here" at bounding box center [426, 320] width 65 height 19
select select "**********"
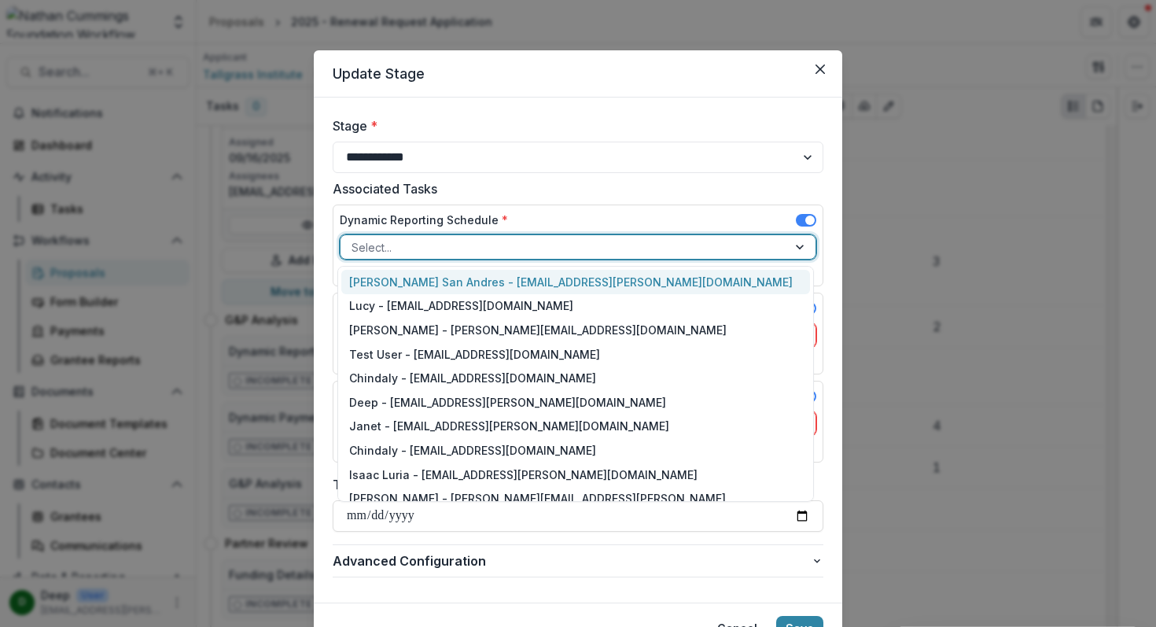
click at [448, 245] on div at bounding box center [563, 247] width 425 height 20
click at [439, 285] on div "Jamie San Andres - jamie.sanandres@nathancummings.org" at bounding box center [575, 282] width 469 height 24
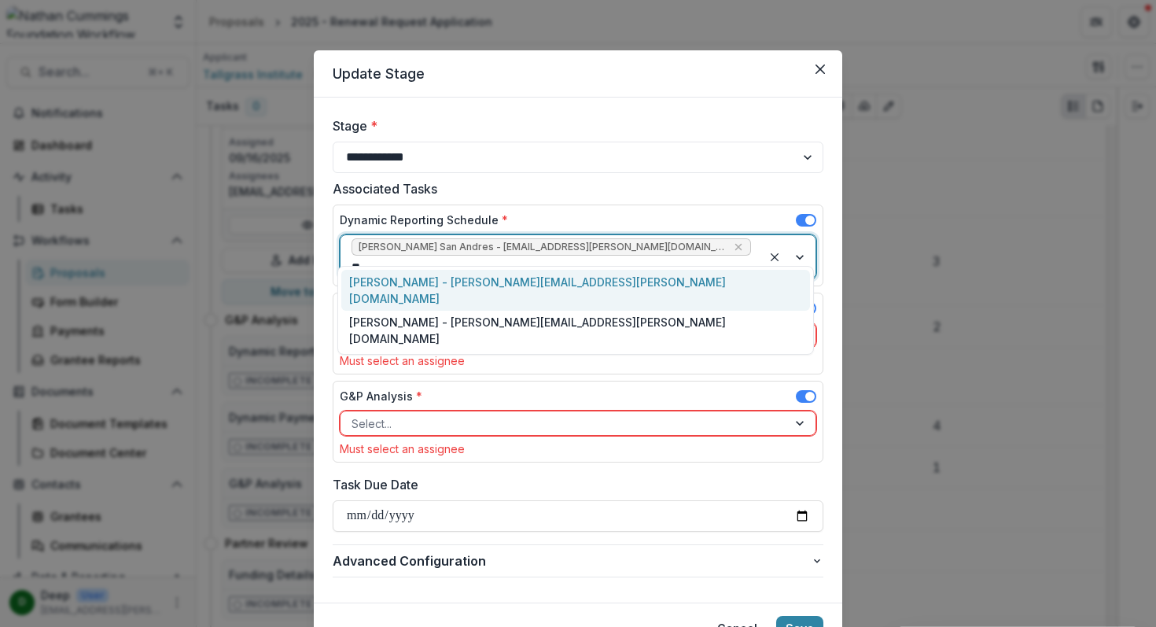
type input "***"
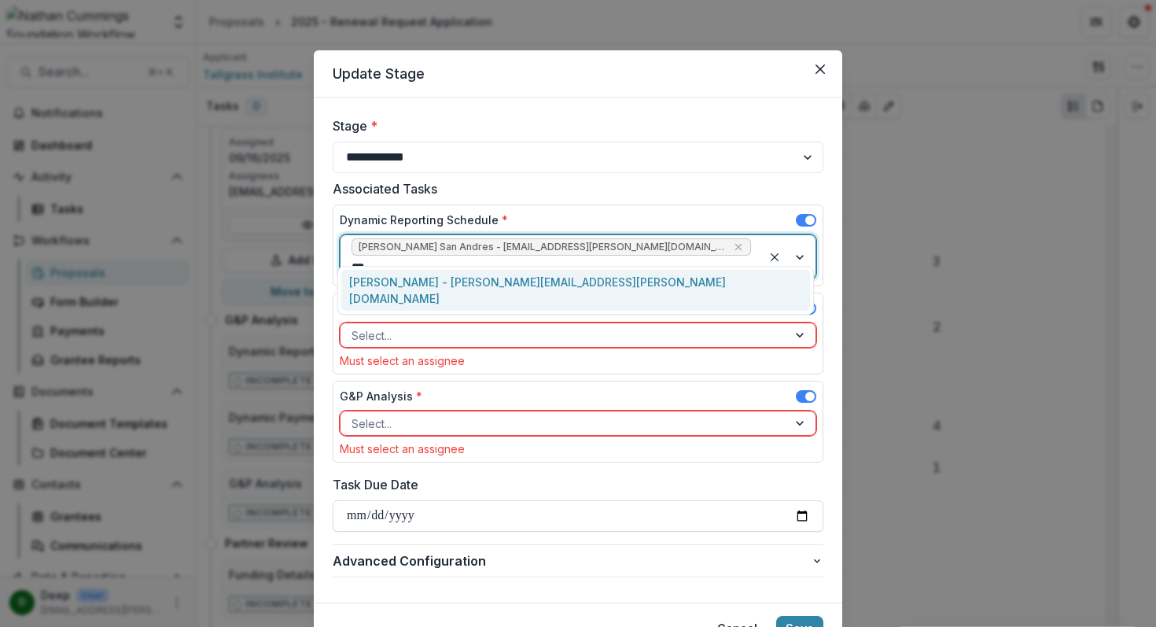
click at [596, 278] on div "Valerie Boucard - valerie.boucard@nathancummings.org" at bounding box center [575, 290] width 469 height 41
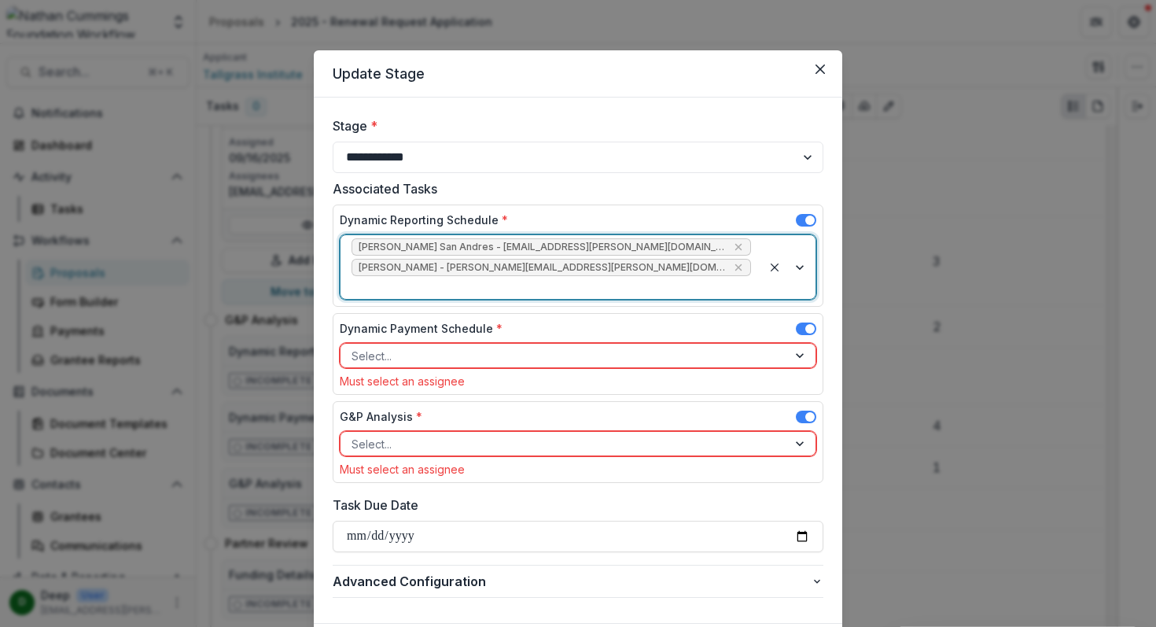
click at [506, 346] on div at bounding box center [563, 356] width 425 height 20
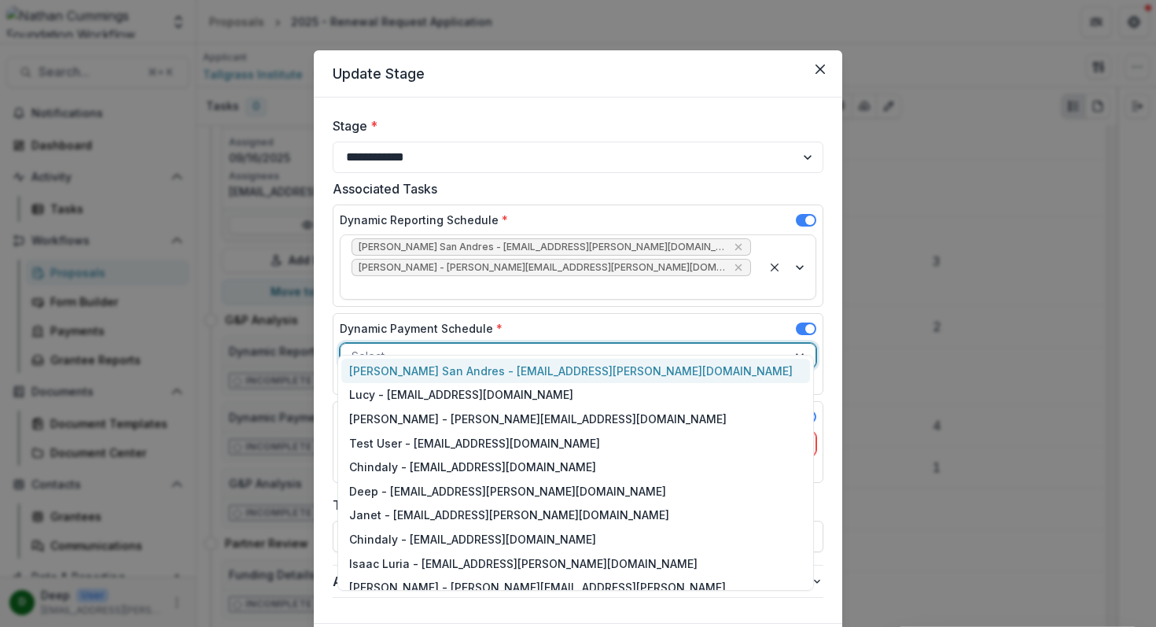
click at [478, 367] on div "Jamie San Andres - jamie.sanandres@nathancummings.org" at bounding box center [575, 371] width 469 height 24
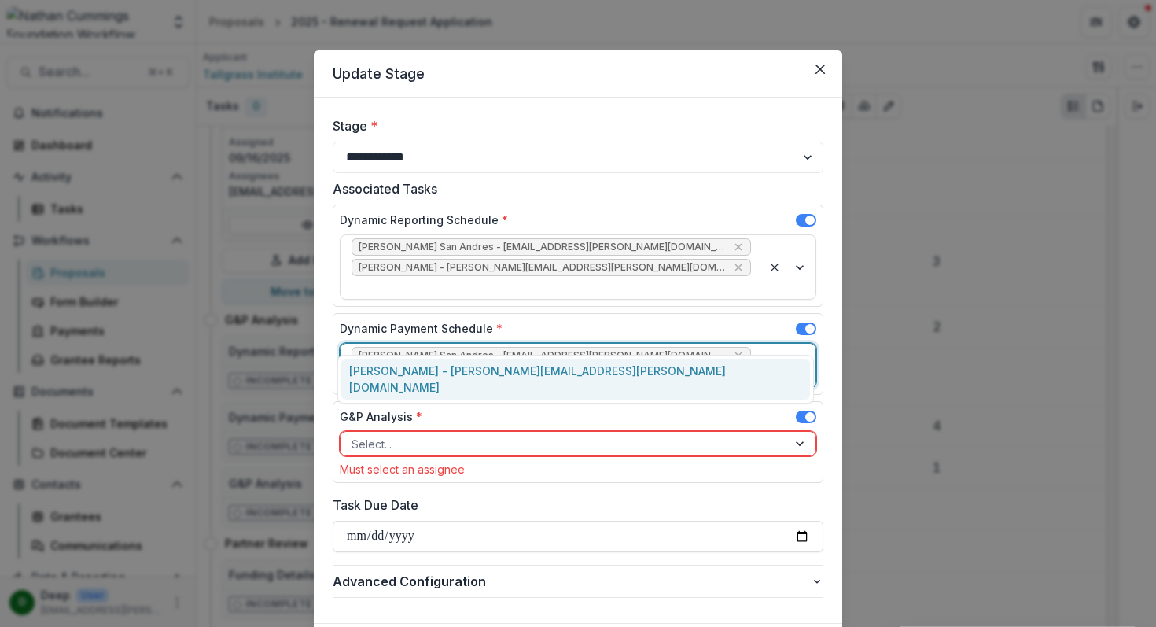
type input "***"
click at [495, 371] on div "Valerie Boucard - valerie.boucard@nathancummings.org" at bounding box center [575, 379] width 469 height 41
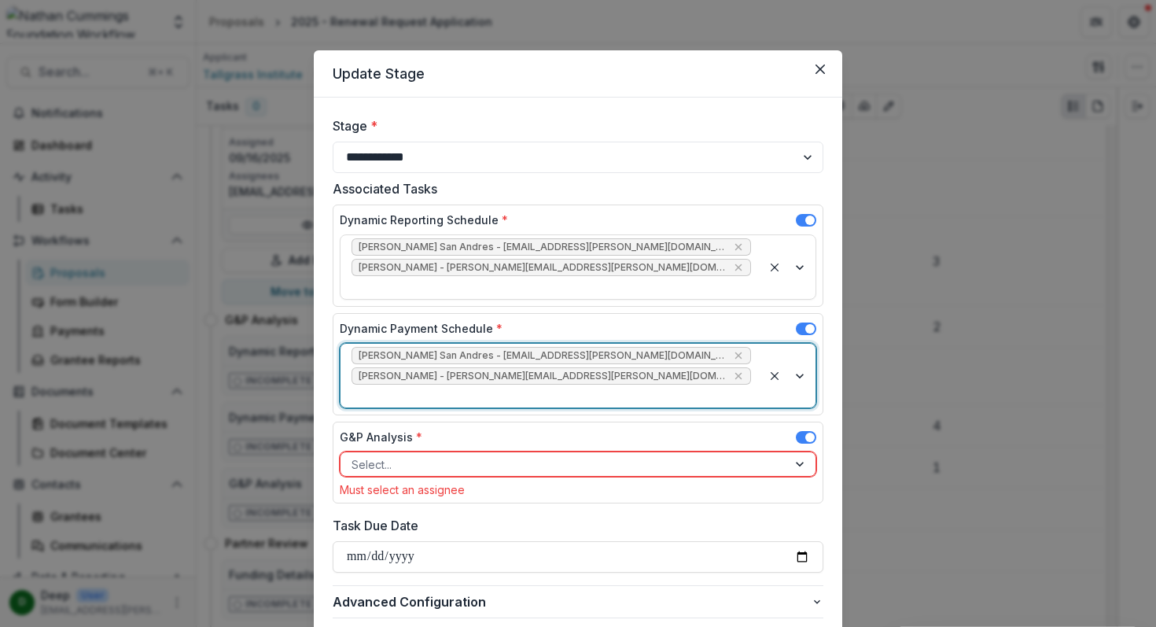
click at [467, 454] on div at bounding box center [563, 464] width 425 height 20
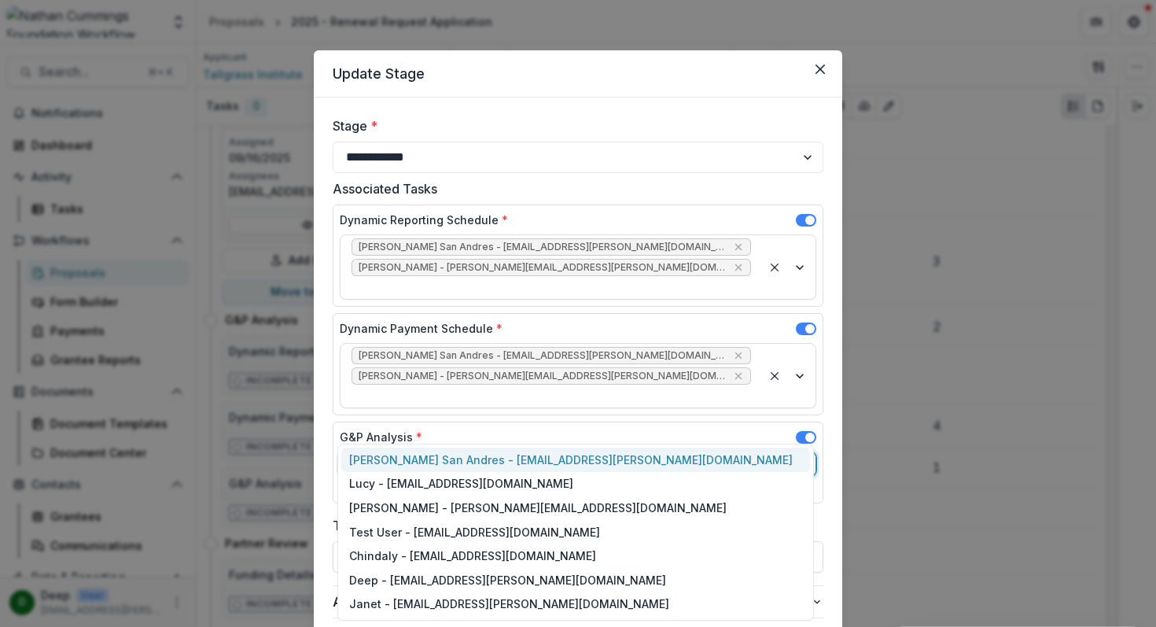
click at [458, 454] on div "Jamie San Andres - jamie.sanandres@nathancummings.org" at bounding box center [575, 459] width 469 height 24
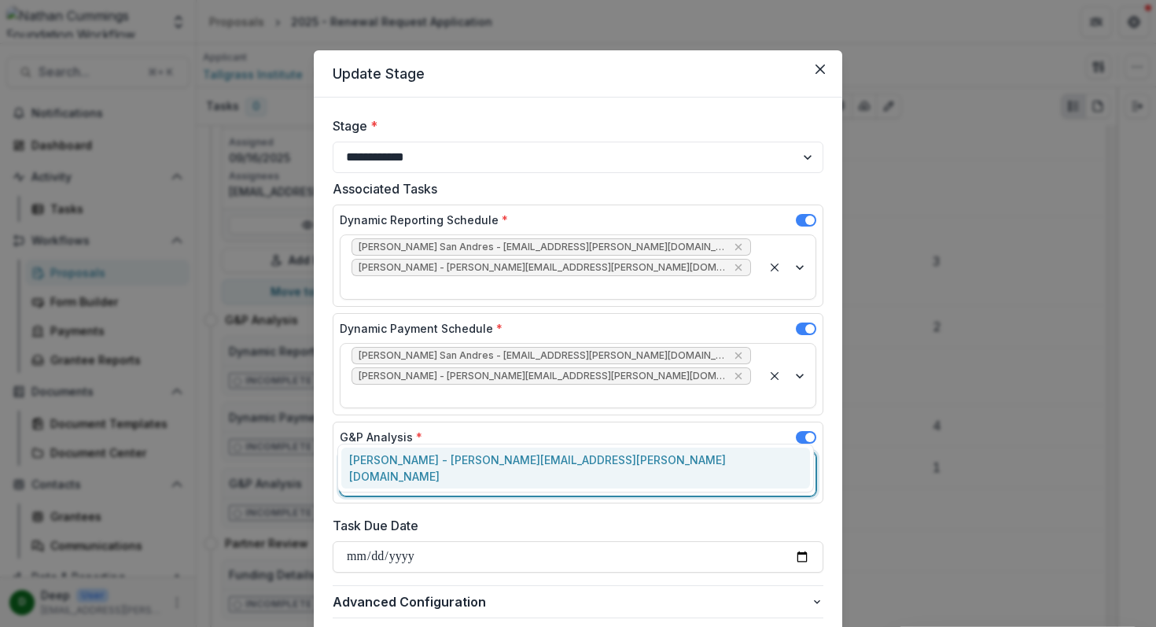
type input "***"
click at [518, 458] on div "Valerie Boucard - valerie.boucard@nathancummings.org" at bounding box center [575, 467] width 469 height 41
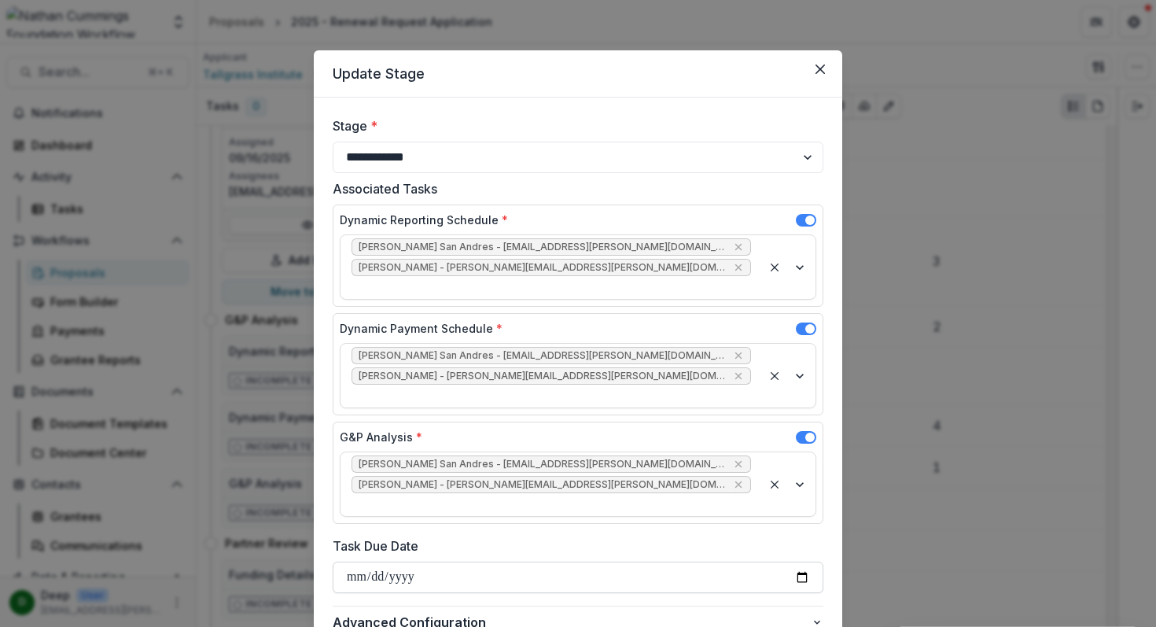
click at [798, 561] on input "Task Due Date" at bounding box center [578, 576] width 491 height 31
type input "**********"
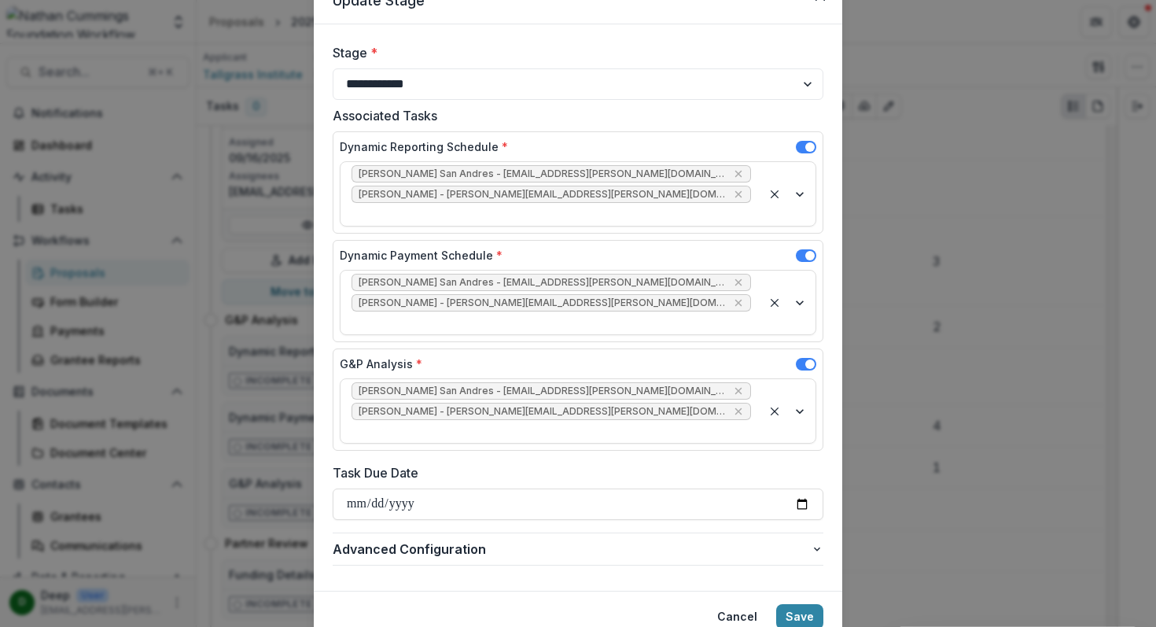
scroll to position [79, 0]
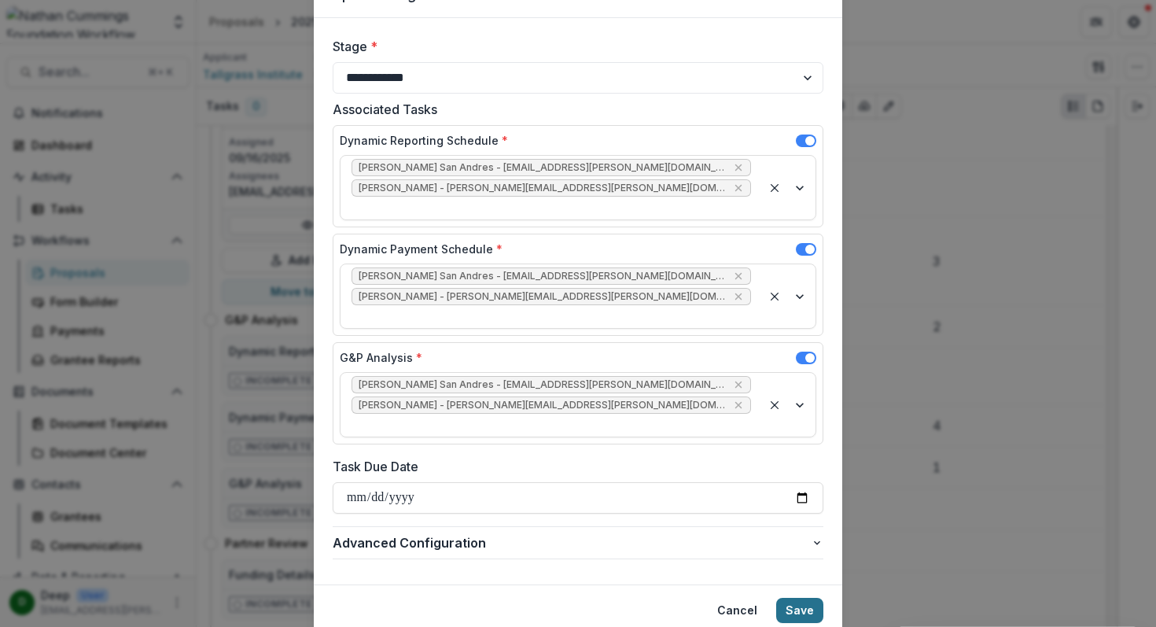
click at [797, 598] on button "Save" at bounding box center [799, 610] width 47 height 25
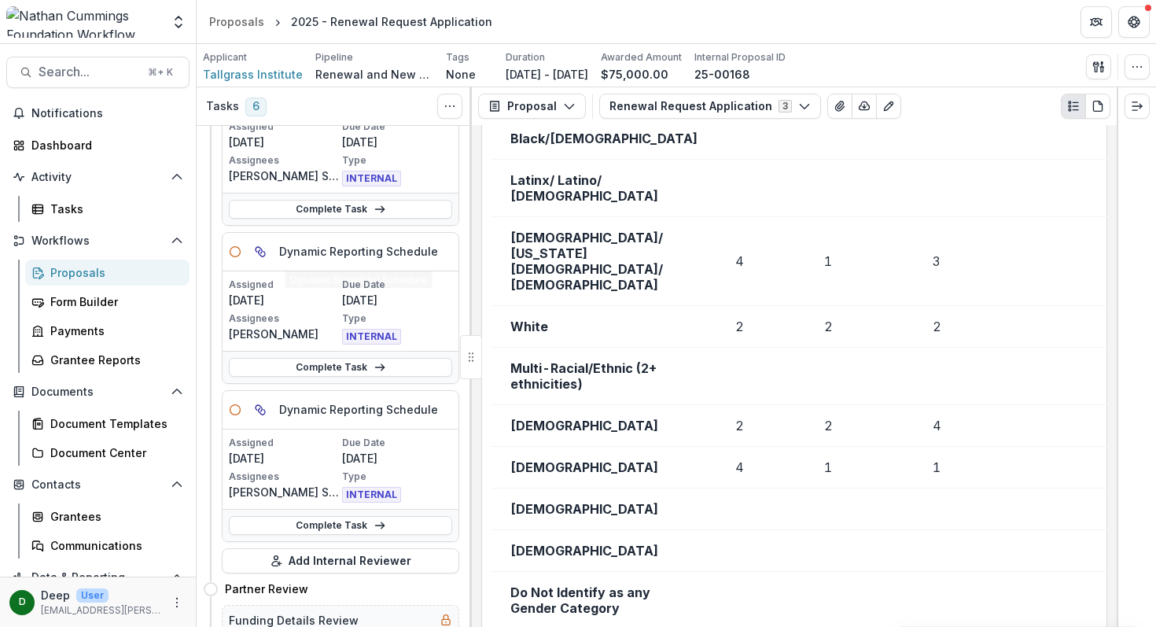
scroll to position [638, 0]
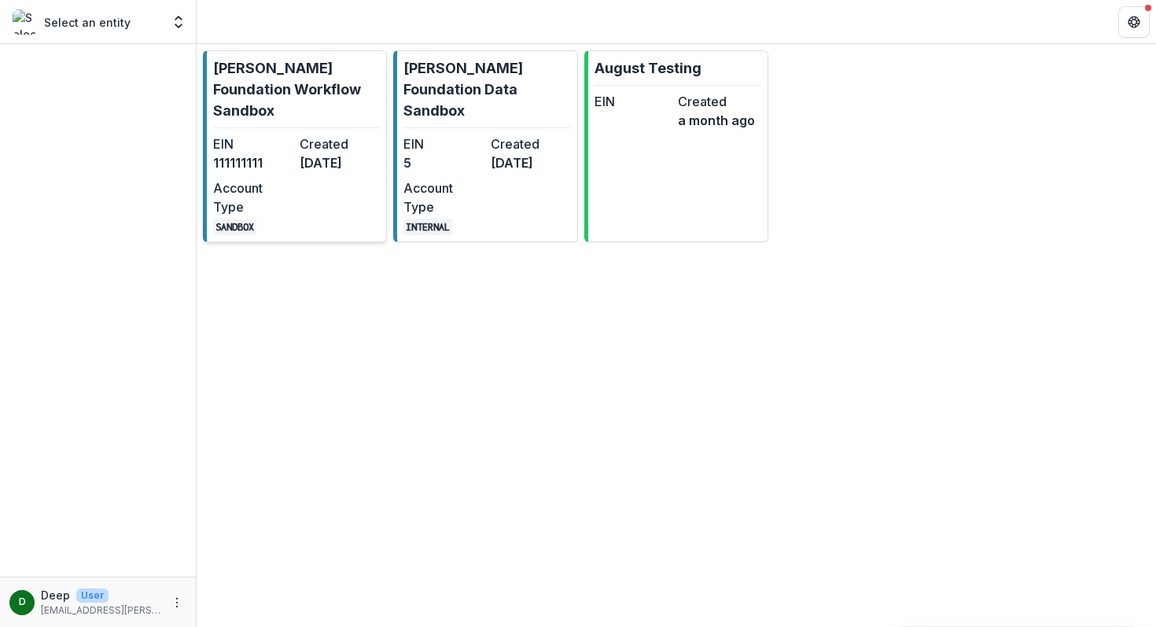
click at [313, 103] on p "[PERSON_NAME] Foundation Workflow Sandbox" at bounding box center [296, 89] width 167 height 64
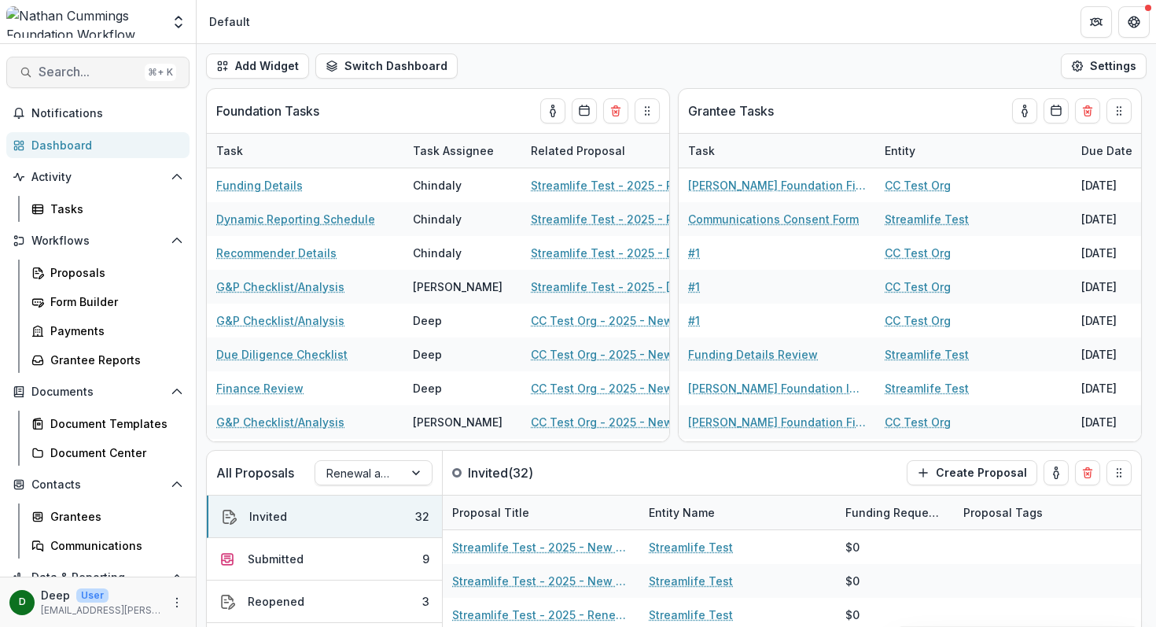
click at [57, 72] on span "Search..." at bounding box center [89, 71] width 100 height 15
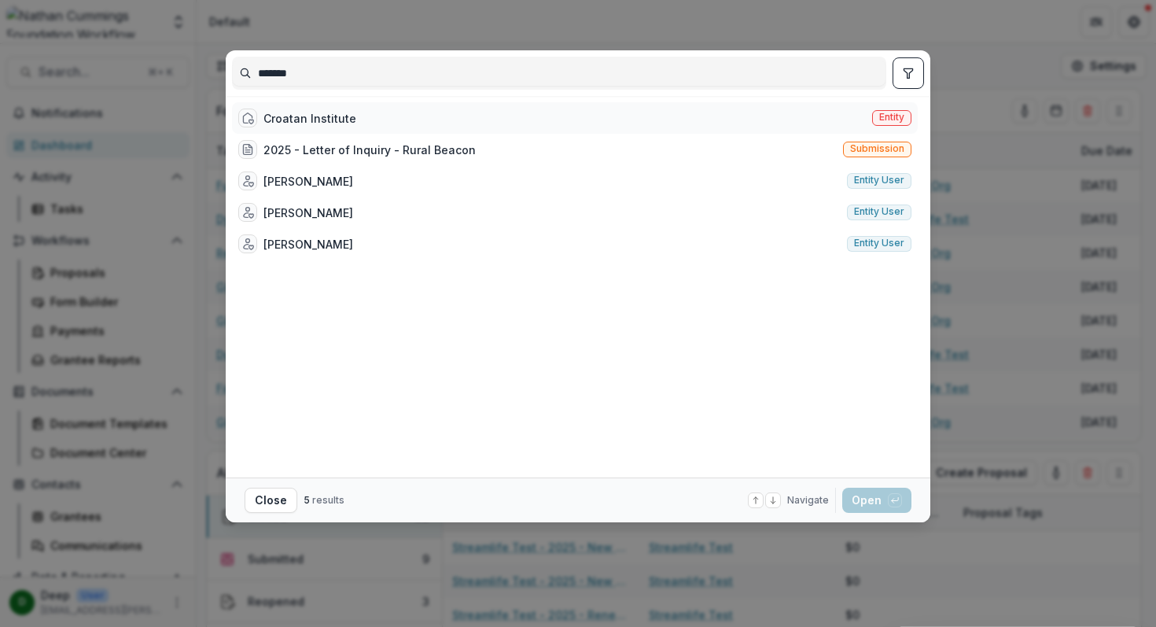
type input "*******"
click at [353, 114] on div "Croatan Institute Entity" at bounding box center [575, 117] width 686 height 31
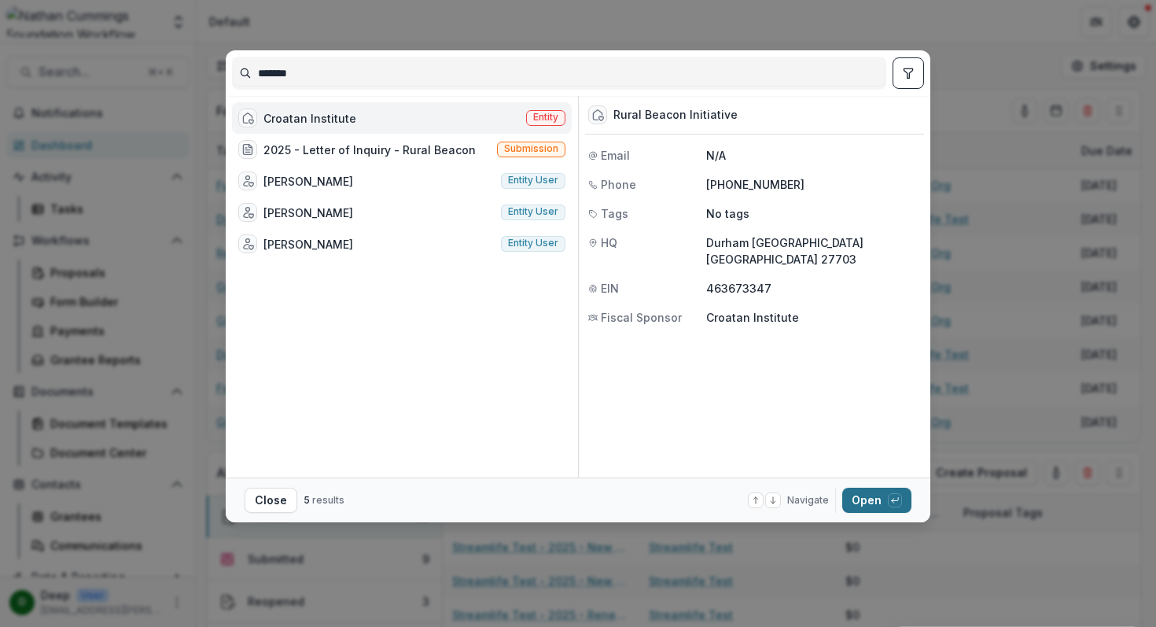
click at [851, 495] on button "Open with enter key" at bounding box center [876, 499] width 69 height 25
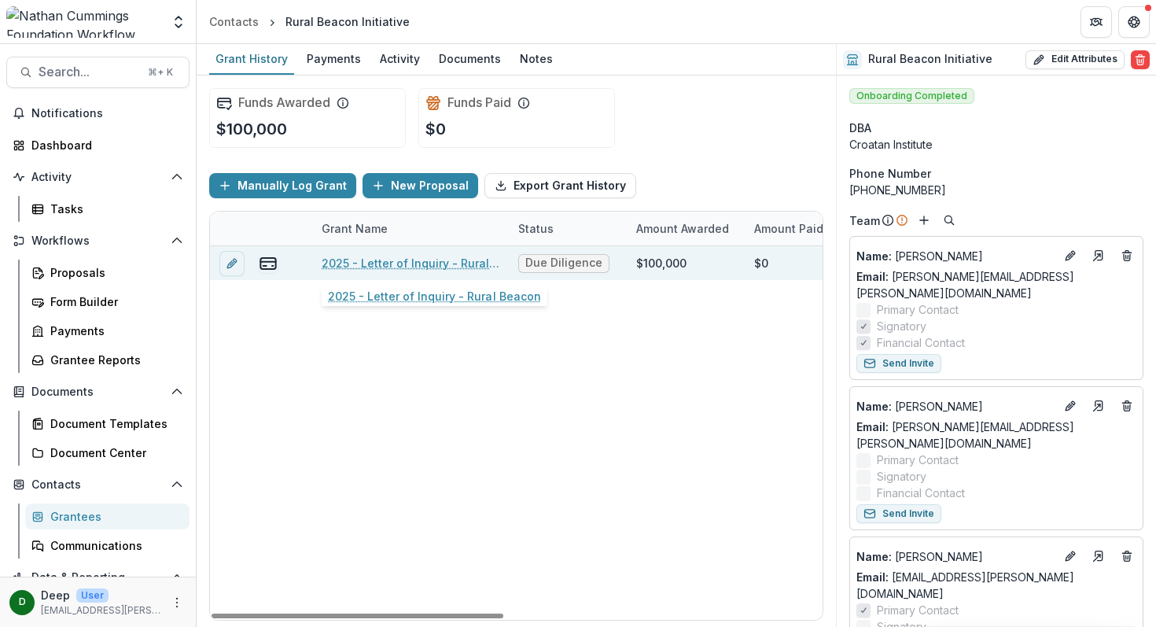
click at [382, 262] on link "2025 - Letter of Inquiry - Rural Beacon" at bounding box center [411, 263] width 178 height 17
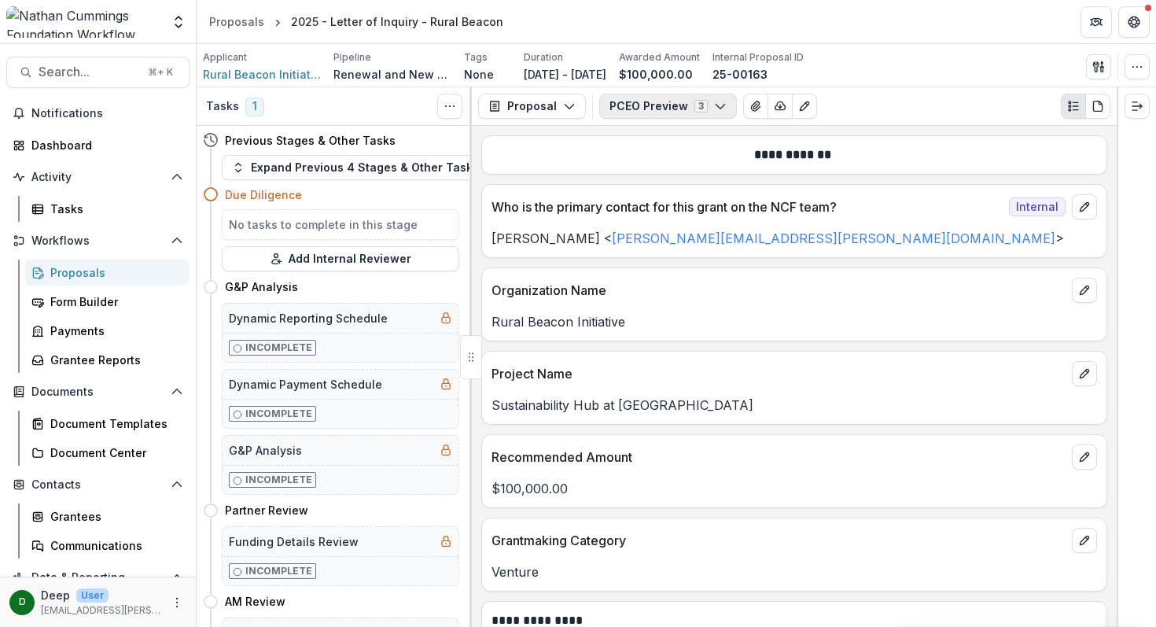
click at [699, 109] on button "PCEO Preview 3" at bounding box center [668, 106] width 138 height 25
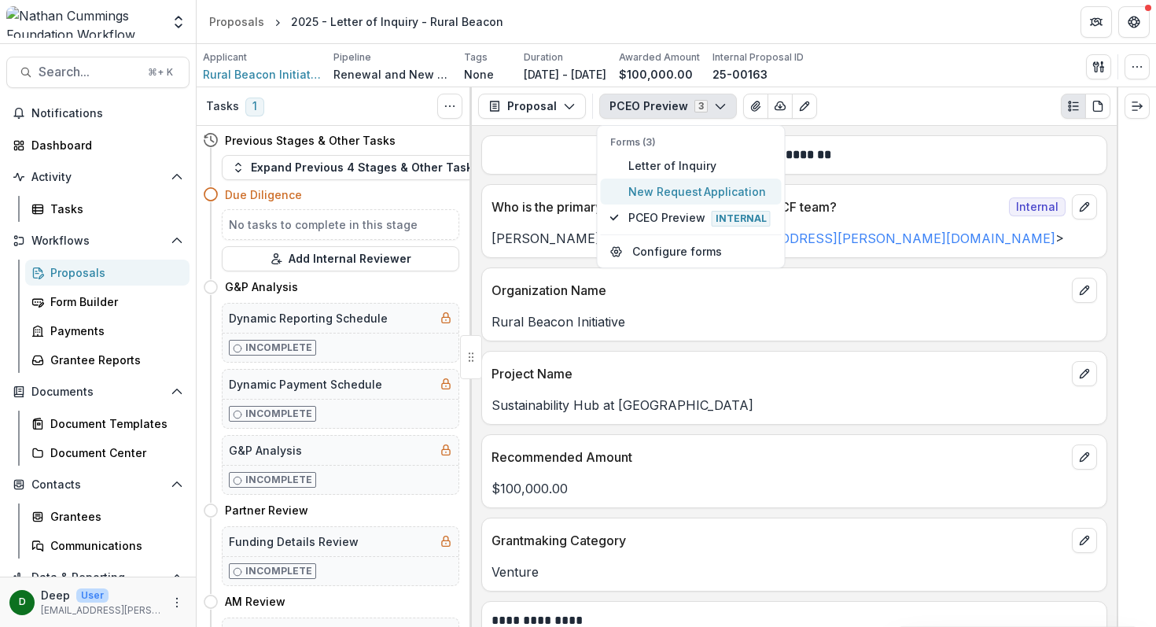
click at [667, 186] on span "New Request Application" at bounding box center [700, 191] width 144 height 17
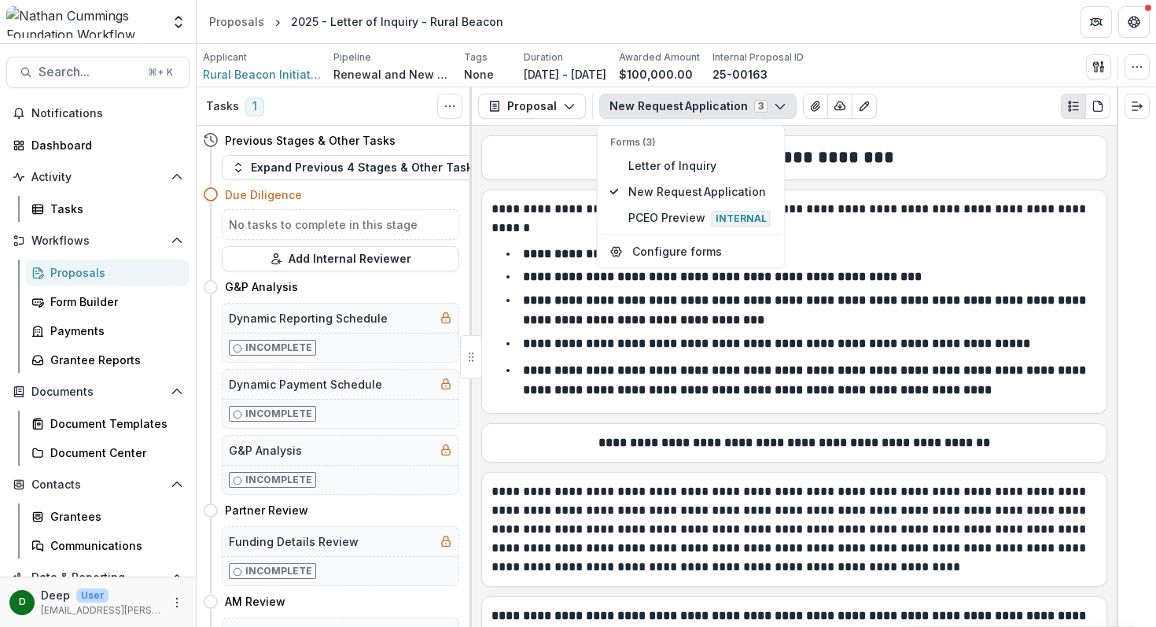
click at [813, 318] on li "**********" at bounding box center [803, 310] width 587 height 40
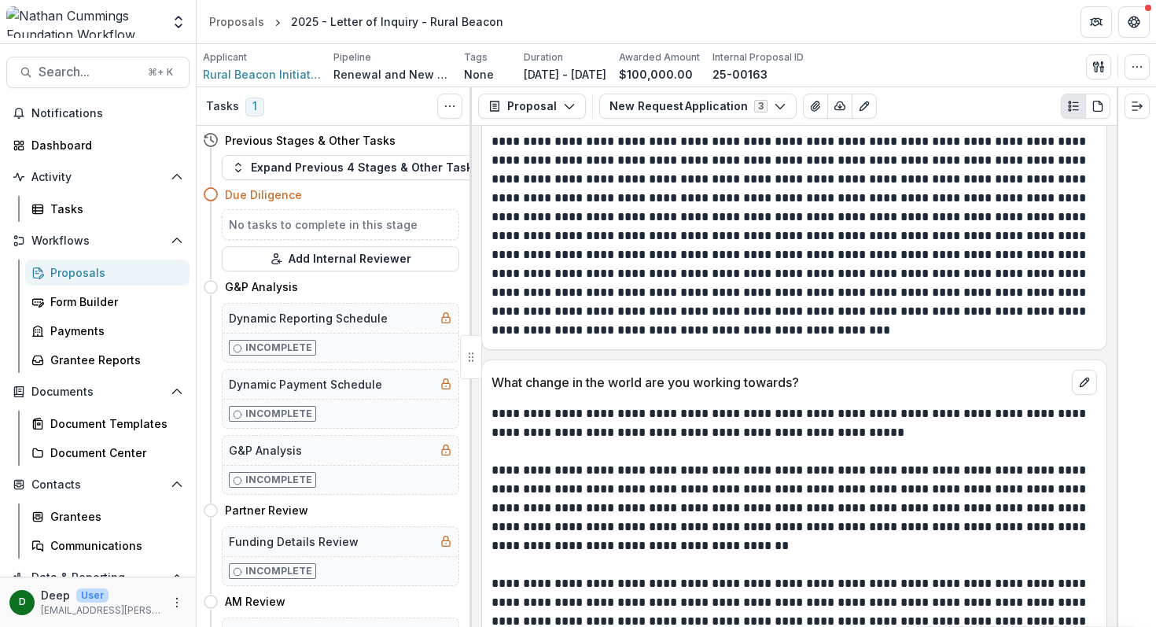
scroll to position [2088, 0]
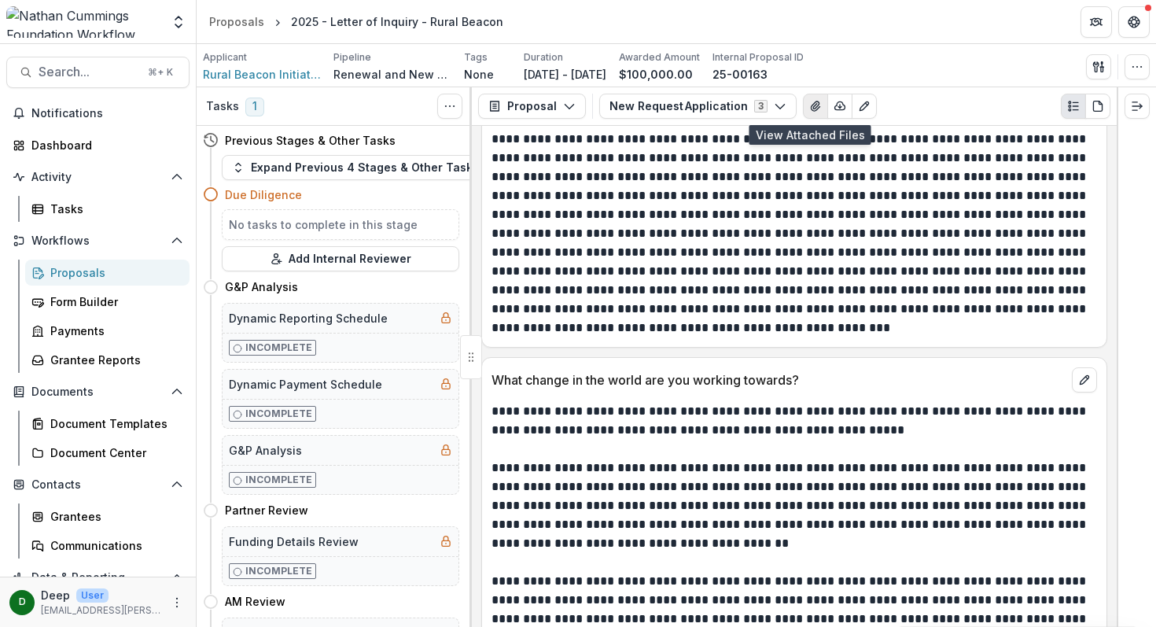
click at [805, 114] on button "View Attached Files" at bounding box center [815, 106] width 25 height 25
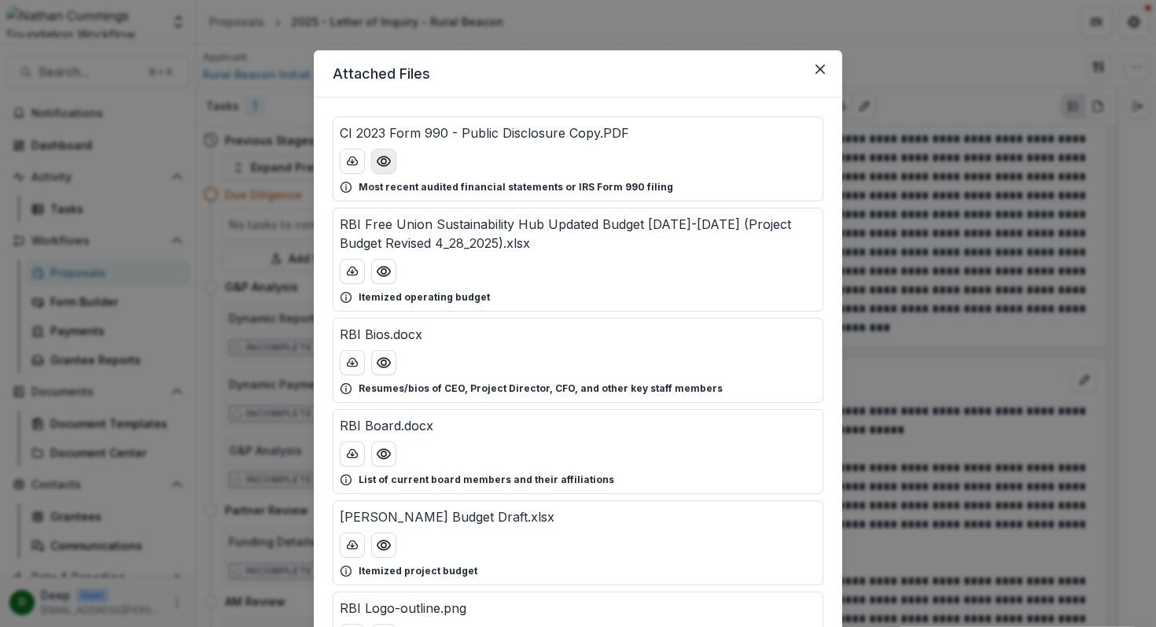
click at [381, 160] on circle "Preview CI 2023 Form 990 - Public Disclosure Copy.PDF" at bounding box center [383, 161] width 5 height 5
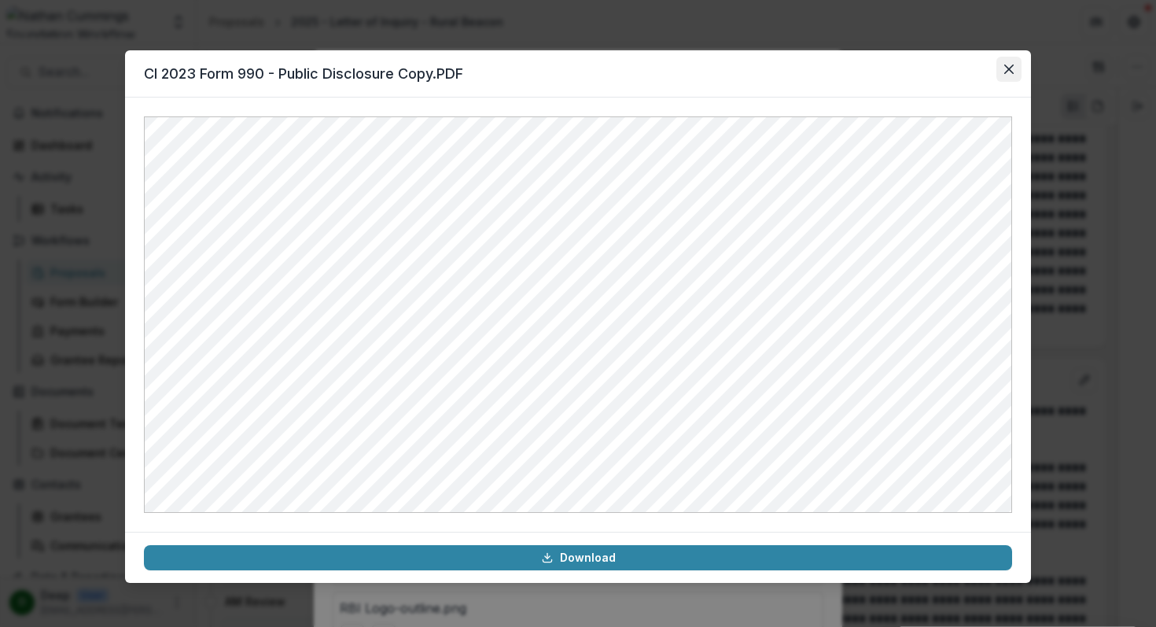
click at [1002, 68] on button "Close" at bounding box center [1008, 69] width 25 height 25
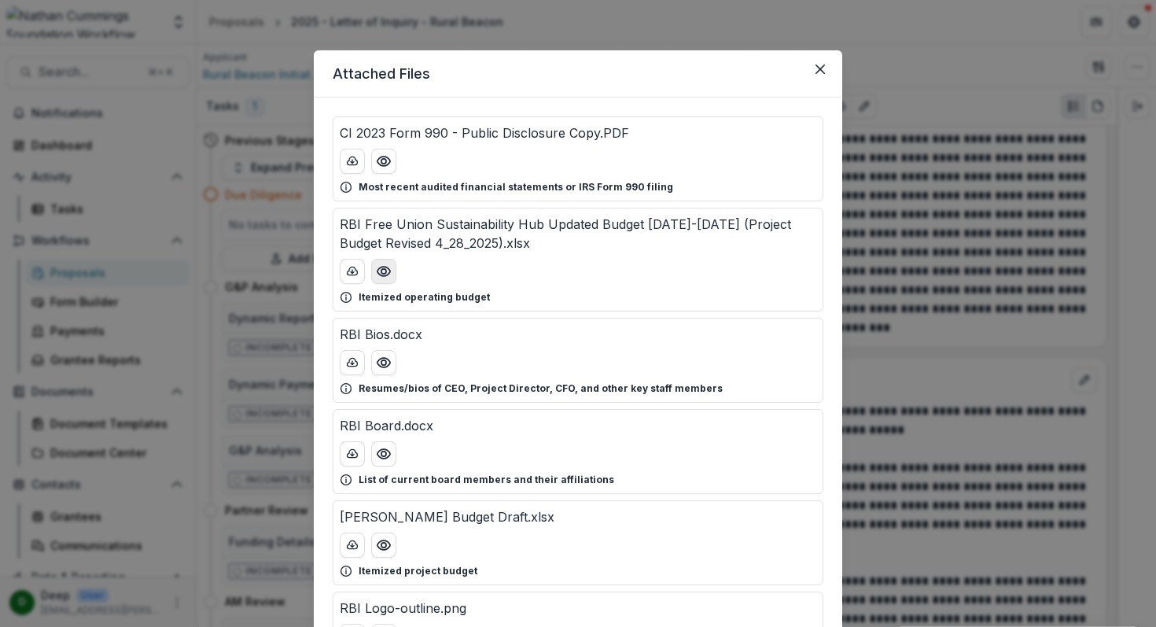
click at [382, 267] on icon "Preview RBI Free Union Sustainability Hub Updated Budget 2022-2025 (Project Bud…" at bounding box center [383, 271] width 13 height 9
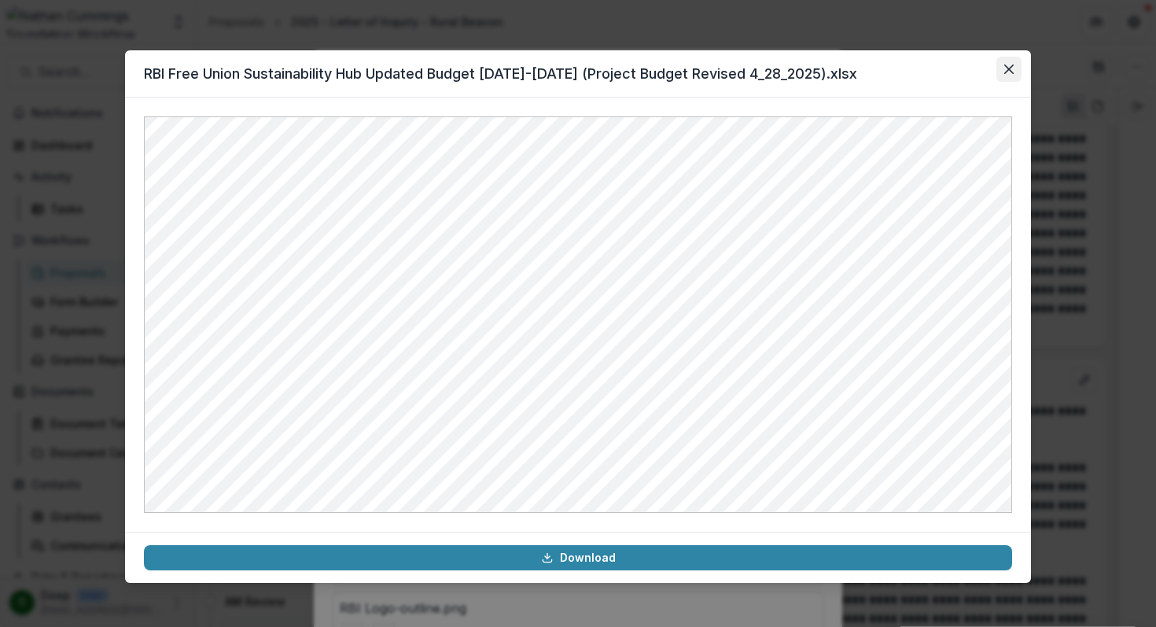
click at [1008, 66] on icon "Close" at bounding box center [1008, 68] width 9 height 9
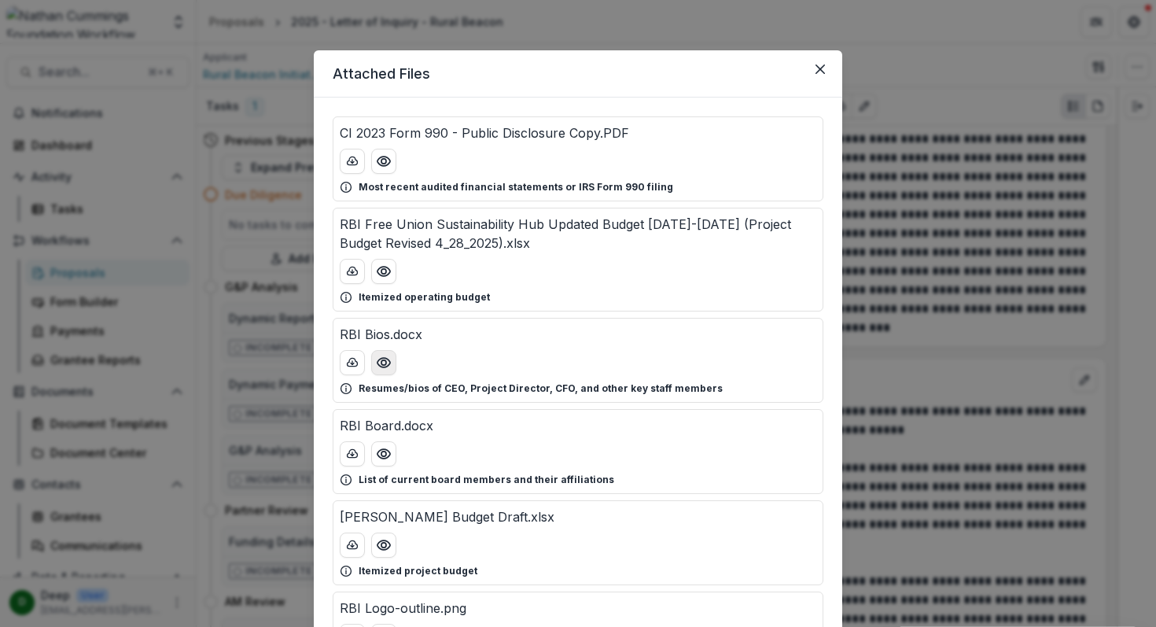
click at [381, 362] on icon "Preview RBI Bios.docx" at bounding box center [384, 363] width 16 height 16
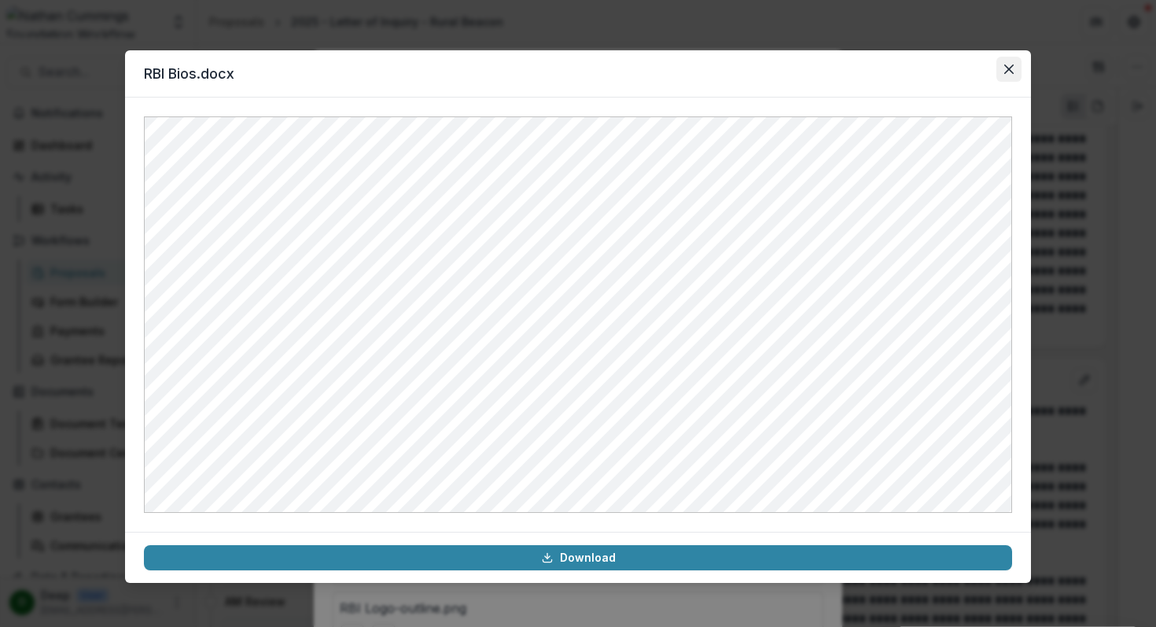
click at [1003, 69] on button "Close" at bounding box center [1008, 69] width 25 height 25
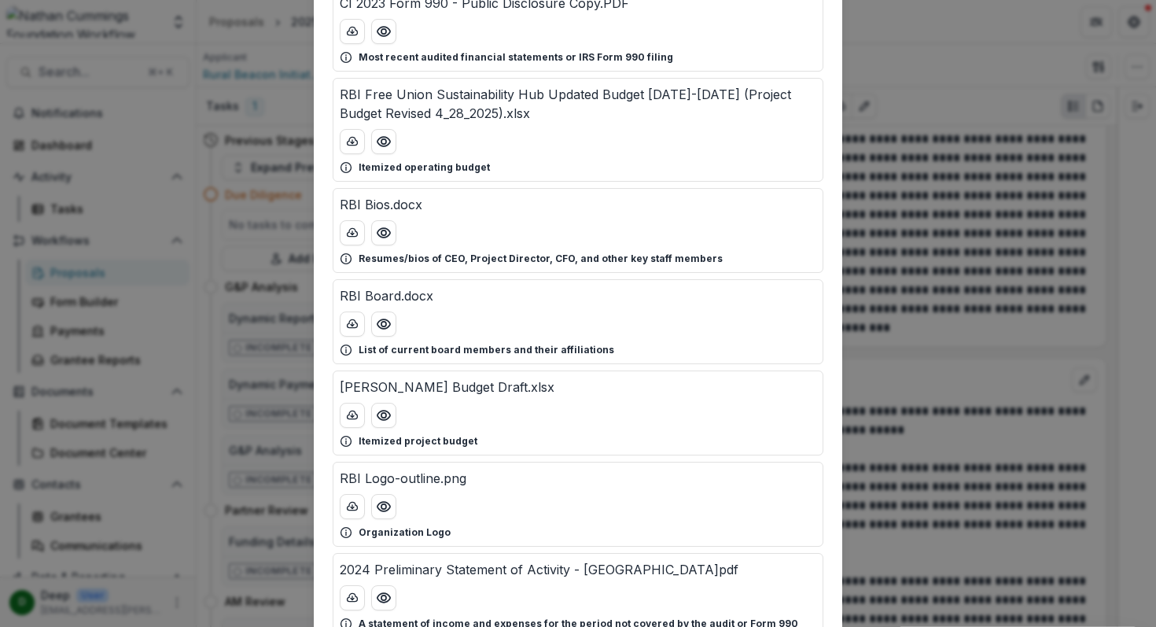
scroll to position [160, 0]
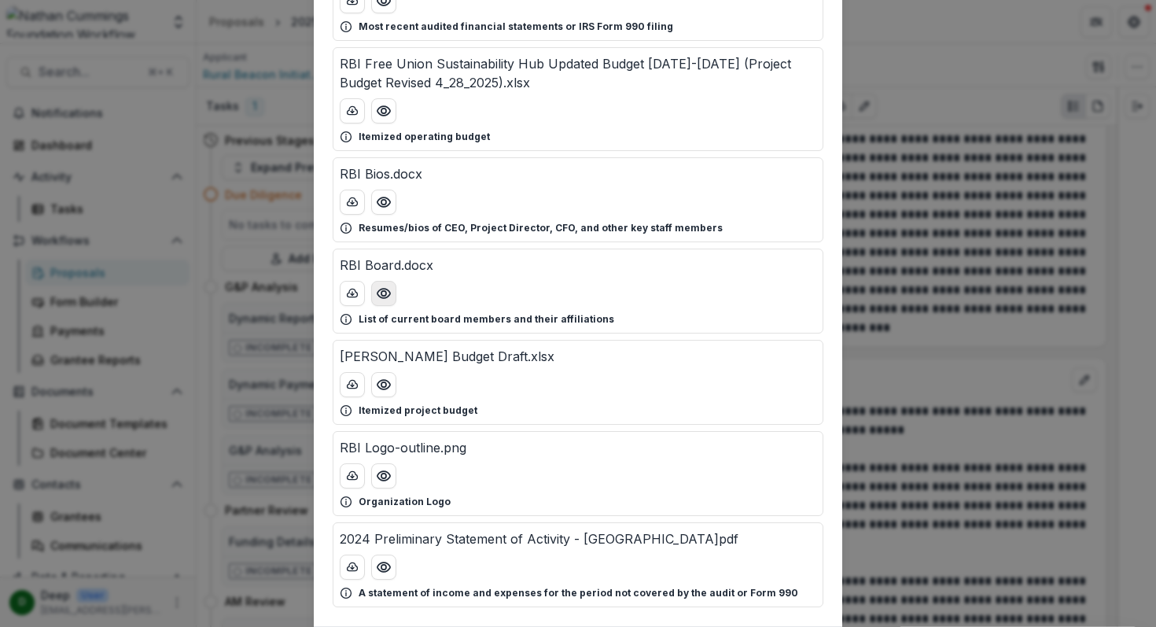
click at [380, 296] on icon "Preview RBI Board.docx" at bounding box center [384, 293] width 16 height 16
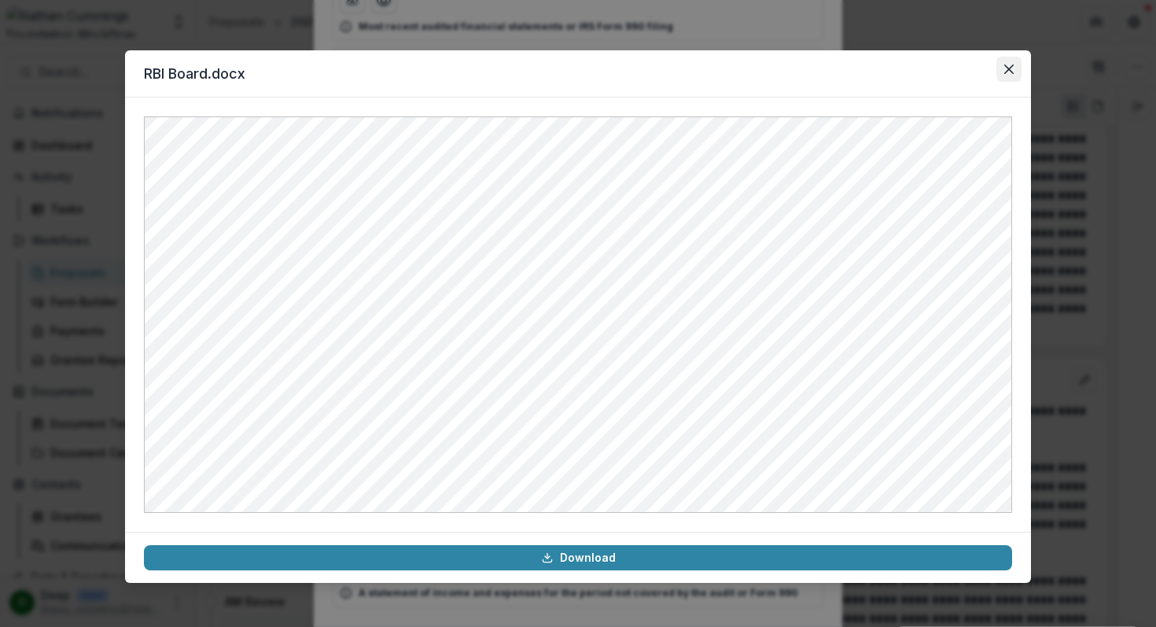
click at [1017, 70] on button "Close" at bounding box center [1008, 69] width 25 height 25
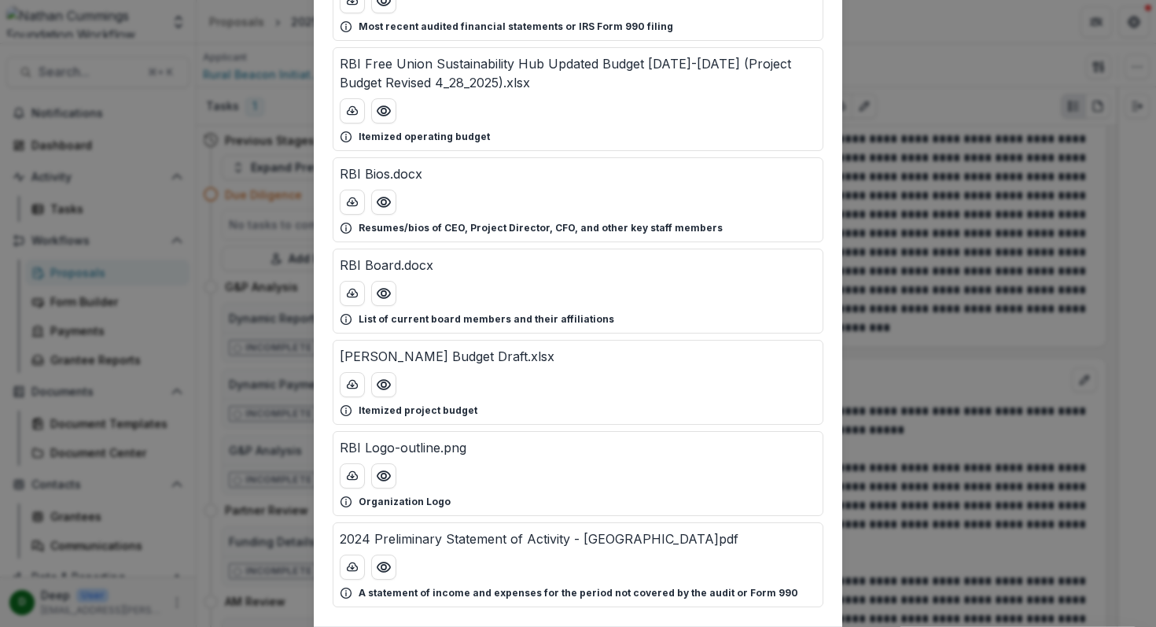
scroll to position [261, 0]
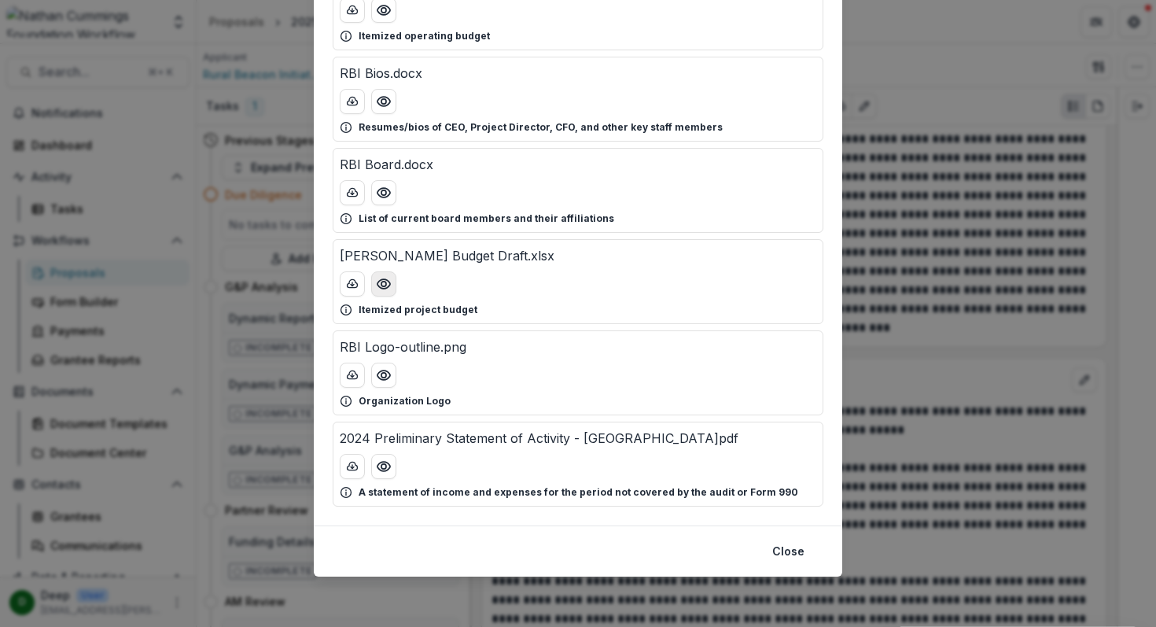
click at [377, 283] on icon "Preview Nathan Cummings Budget Draft.xlsx" at bounding box center [384, 284] width 16 height 16
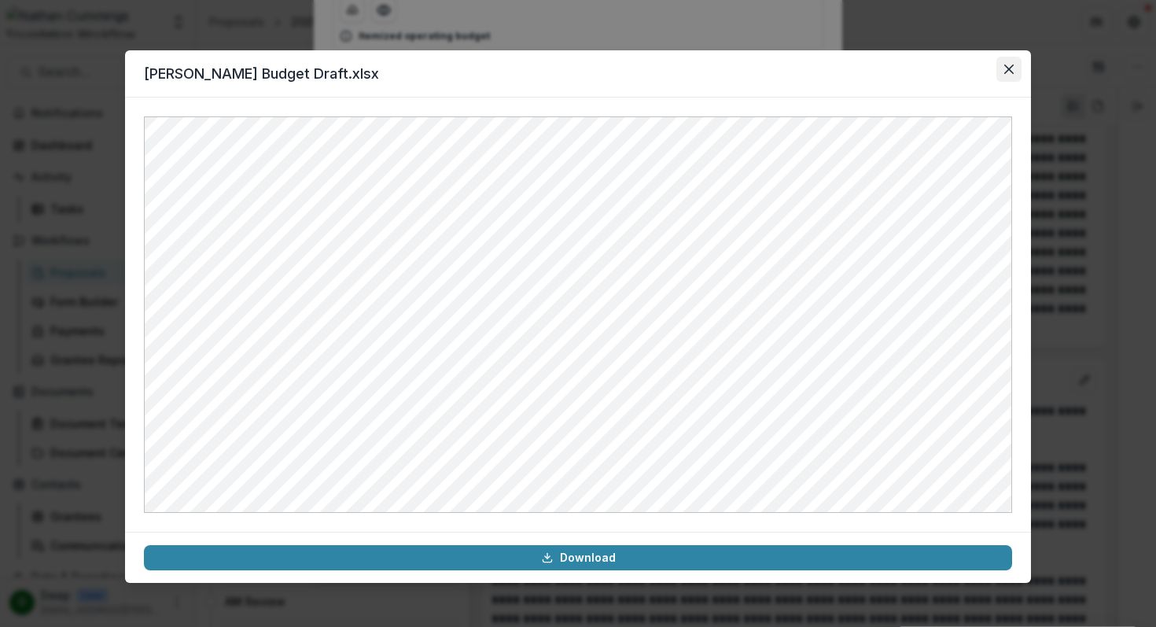
click at [1012, 67] on icon "Close" at bounding box center [1008, 68] width 9 height 9
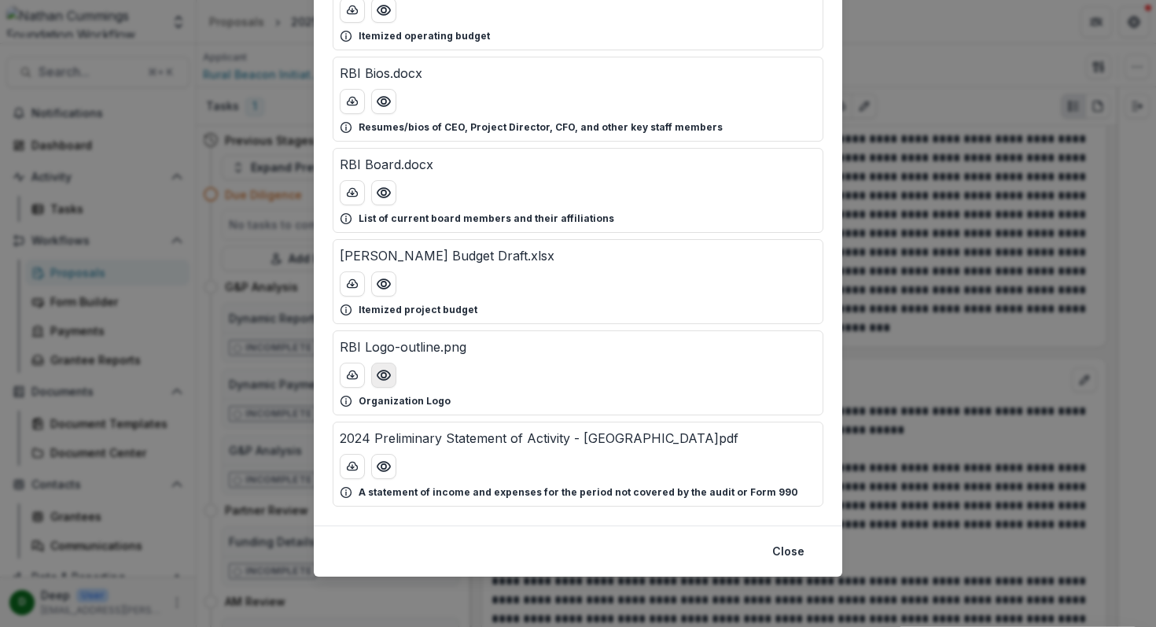
click at [390, 374] on button "Preview RBI Logo-outline.png" at bounding box center [383, 374] width 25 height 25
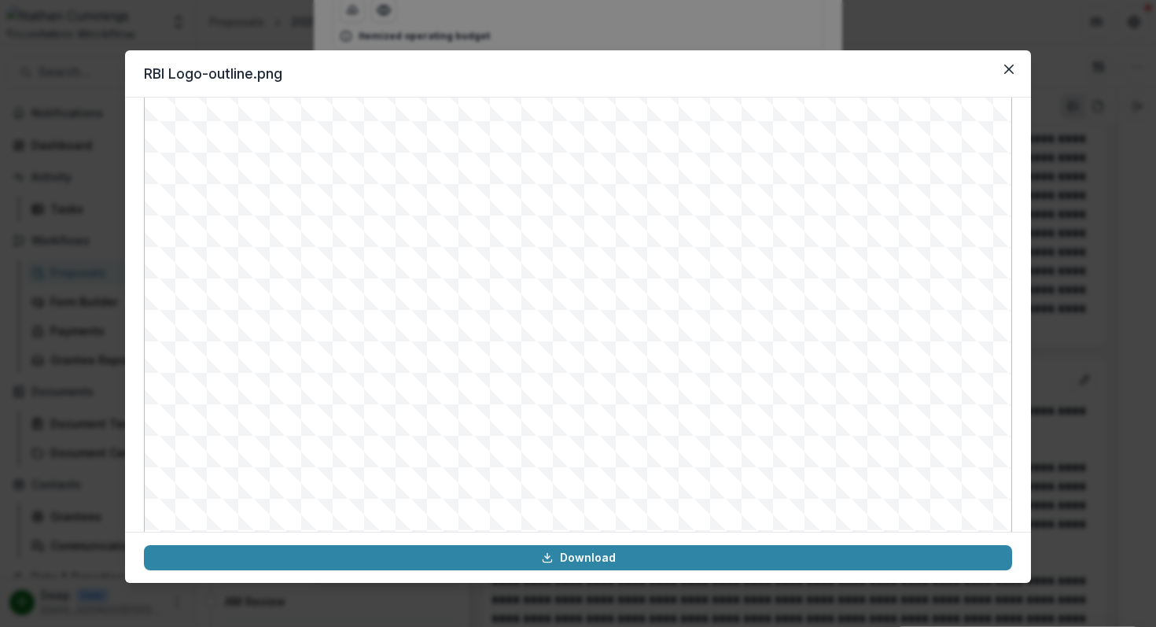
scroll to position [134, 0]
click at [1011, 63] on button "Close" at bounding box center [1008, 69] width 25 height 25
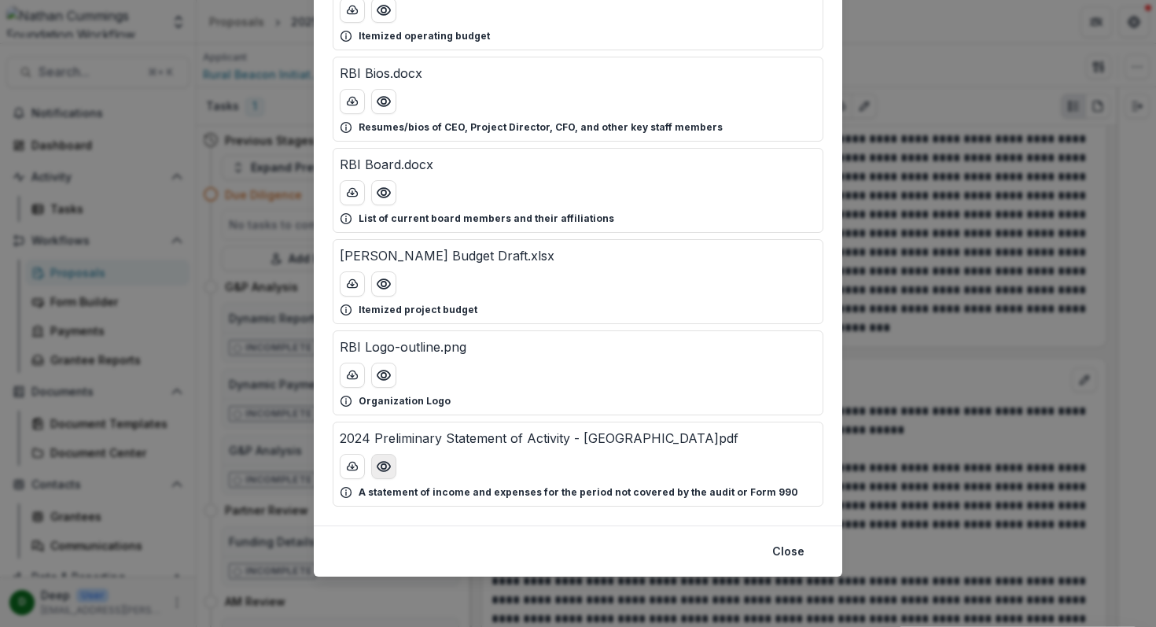
click at [384, 473] on icon "Preview 2024 Preliminary Statement of Activity - Croatan Institute.pdf" at bounding box center [384, 466] width 16 height 16
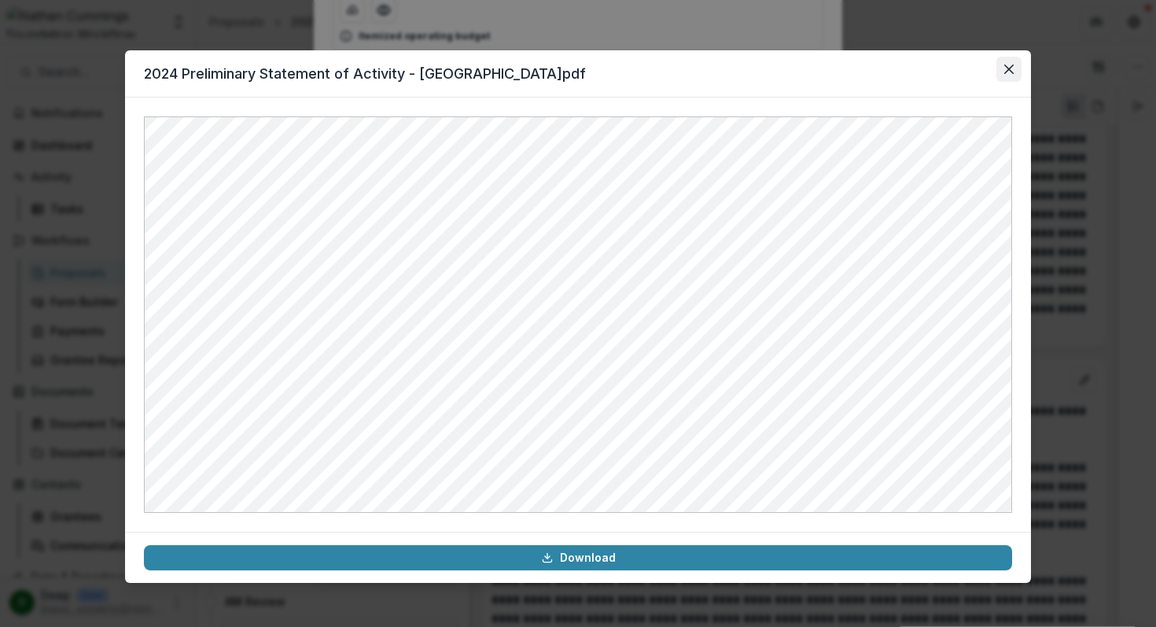
click at [1008, 68] on icon "Close" at bounding box center [1008, 68] width 9 height 9
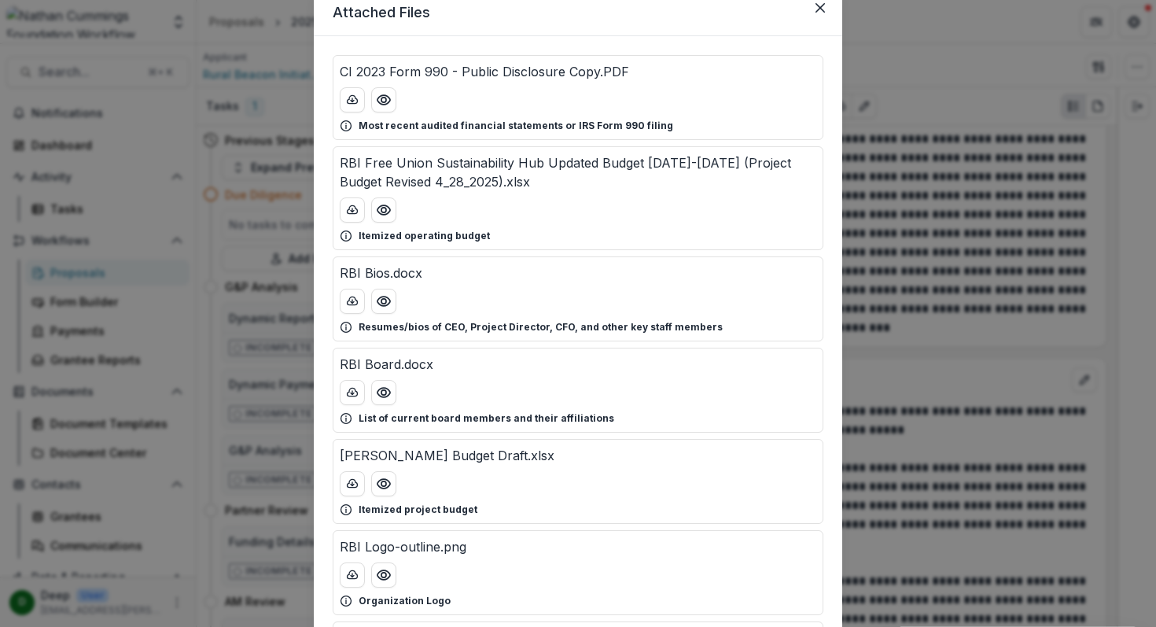
scroll to position [0, 0]
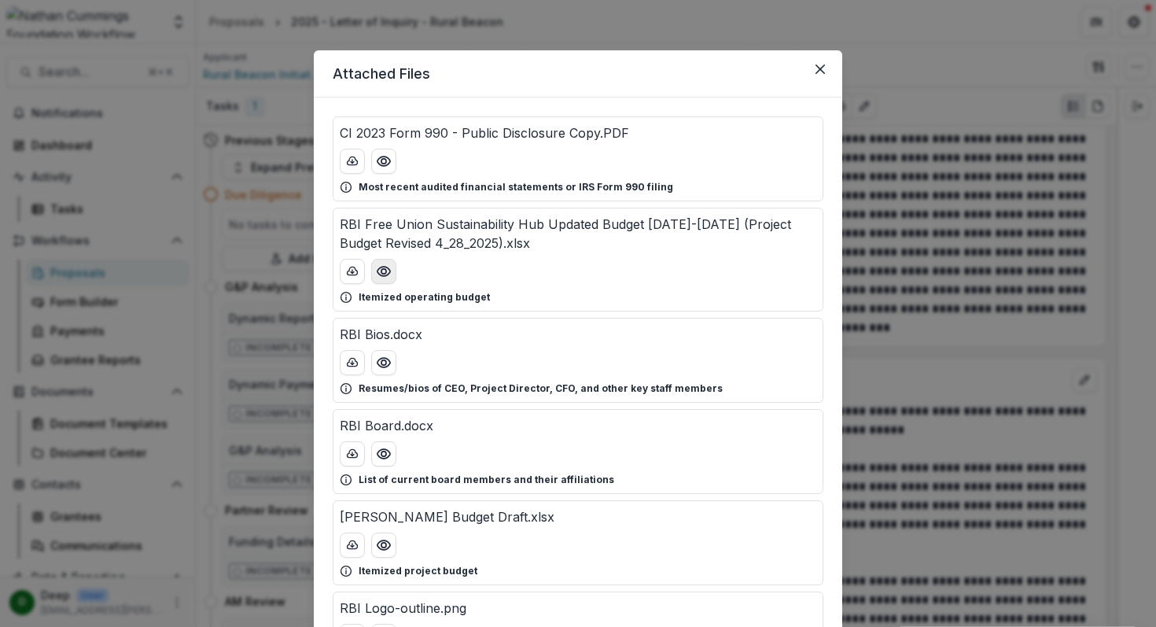
click at [381, 270] on icon "Preview RBI Free Union Sustainability Hub Updated Budget 2022-2025 (Project Bud…" at bounding box center [384, 271] width 16 height 16
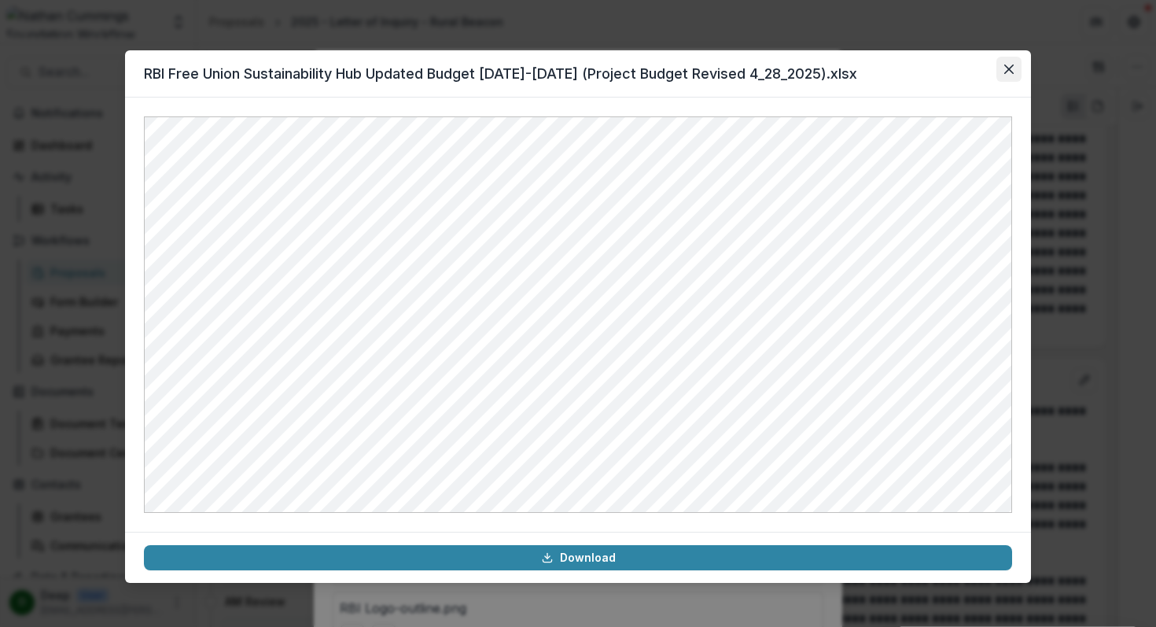
click at [1010, 76] on button "Close" at bounding box center [1008, 69] width 25 height 25
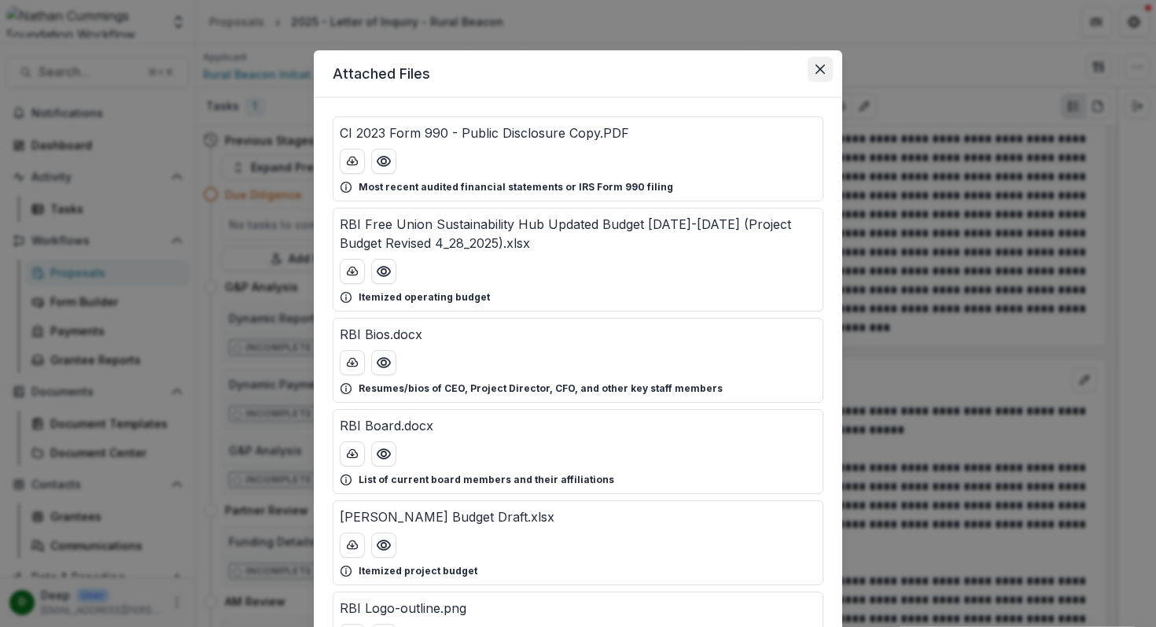
click at [818, 63] on button "Close" at bounding box center [819, 69] width 25 height 25
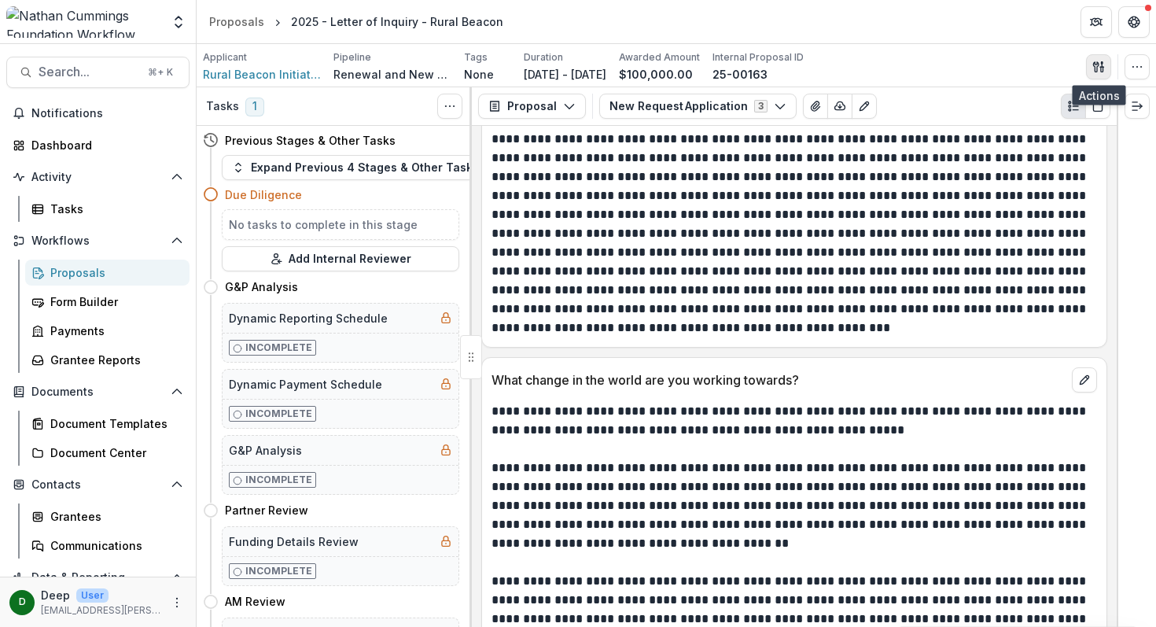
click at [1094, 61] on icon "button" at bounding box center [1096, 66] width 6 height 10
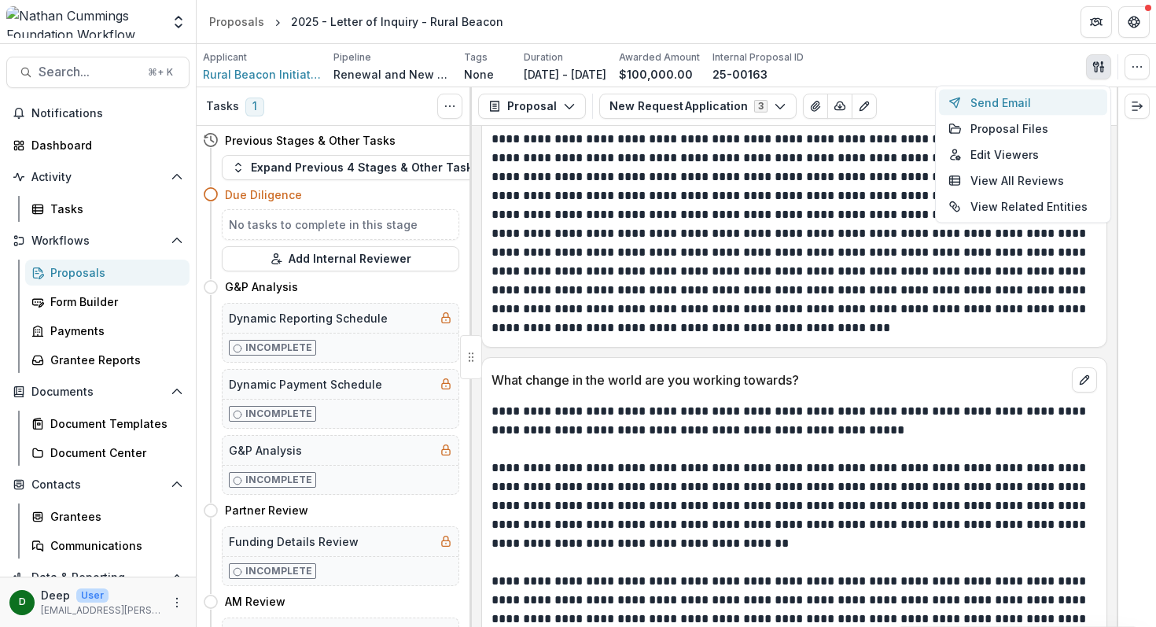
click at [1017, 103] on button "Send Email" at bounding box center [1023, 103] width 168 height 26
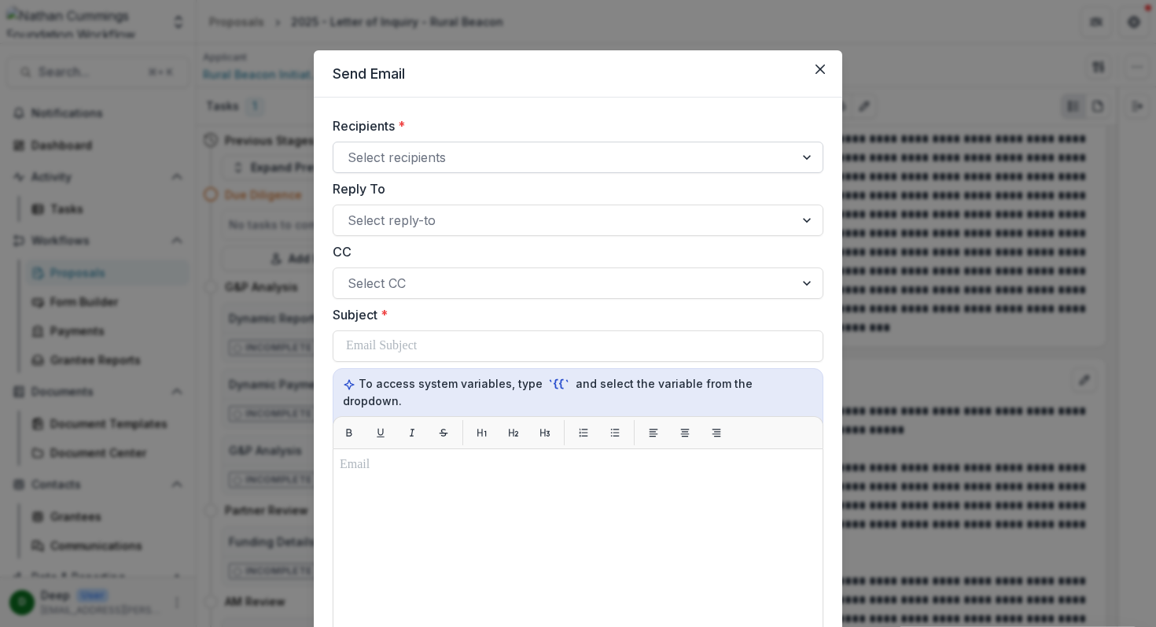
click at [506, 155] on div at bounding box center [564, 157] width 432 height 22
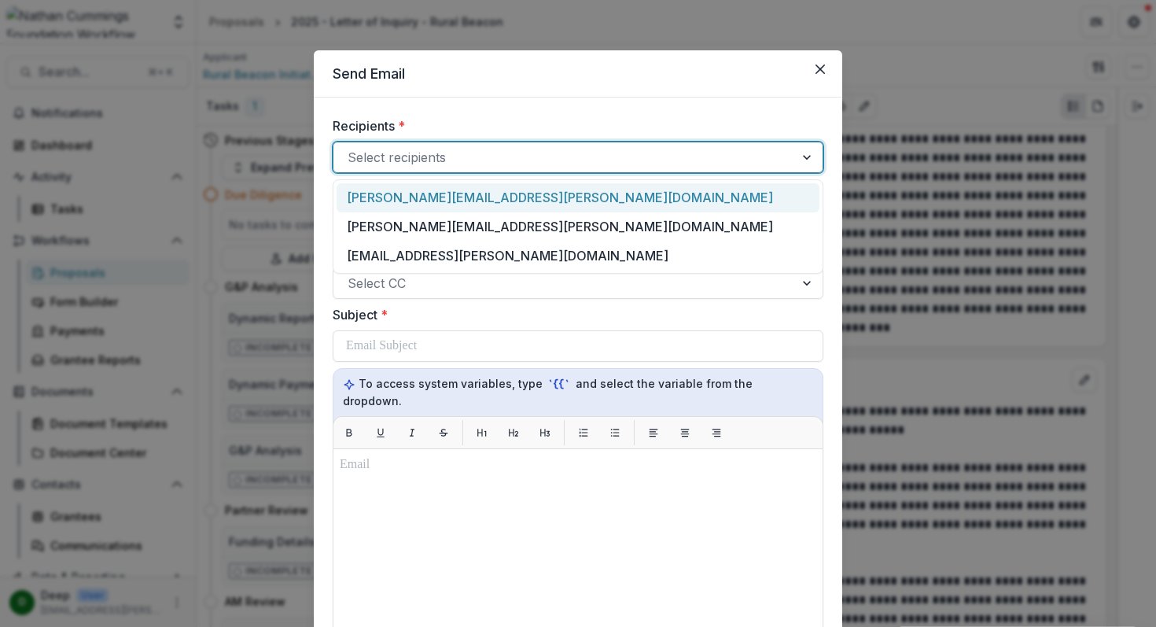
click at [484, 202] on div "[PERSON_NAME][EMAIL_ADDRESS][PERSON_NAME][DOMAIN_NAME]" at bounding box center [578, 197] width 483 height 29
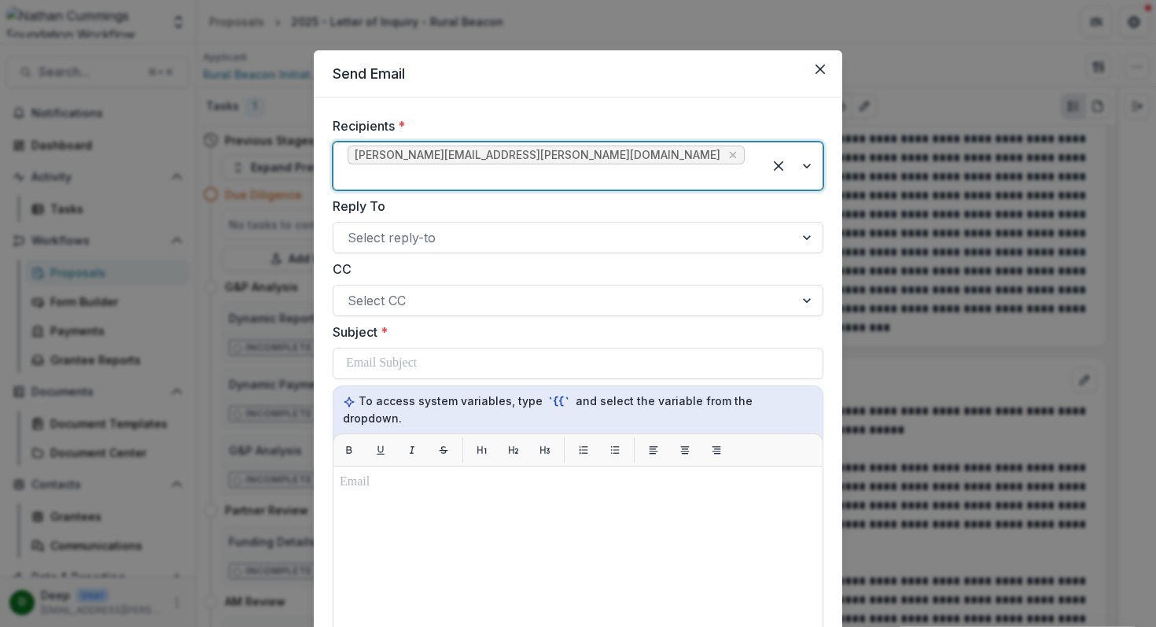
click at [632, 166] on div at bounding box center [548, 177] width 401 height 22
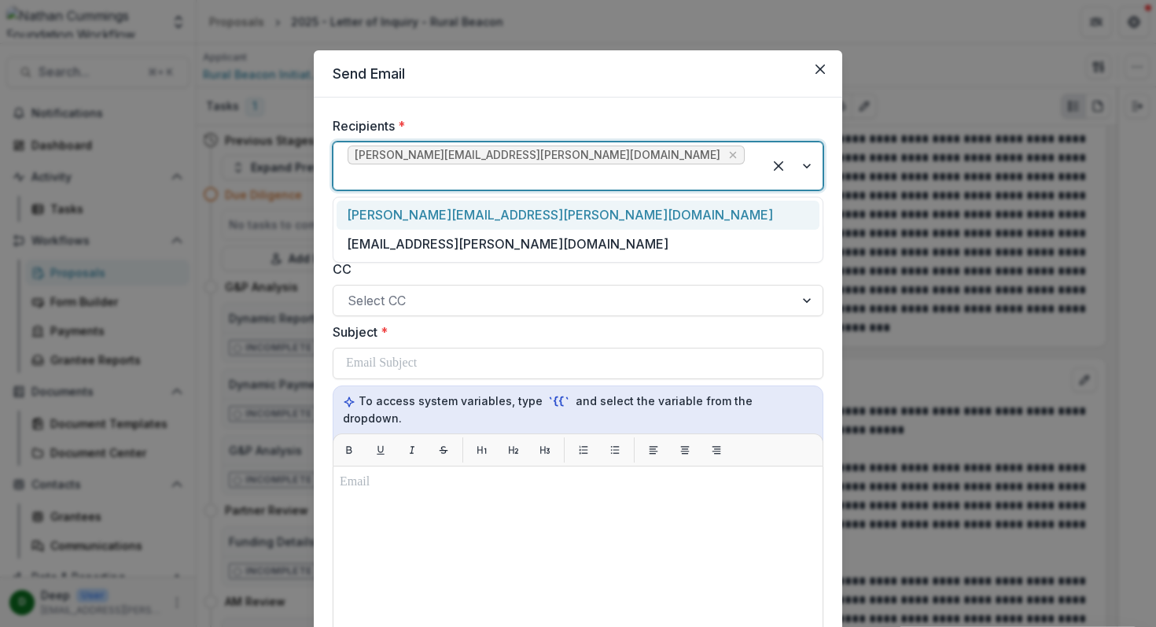
click at [588, 204] on div "[PERSON_NAME][EMAIL_ADDRESS][PERSON_NAME][DOMAIN_NAME]" at bounding box center [578, 214] width 483 height 29
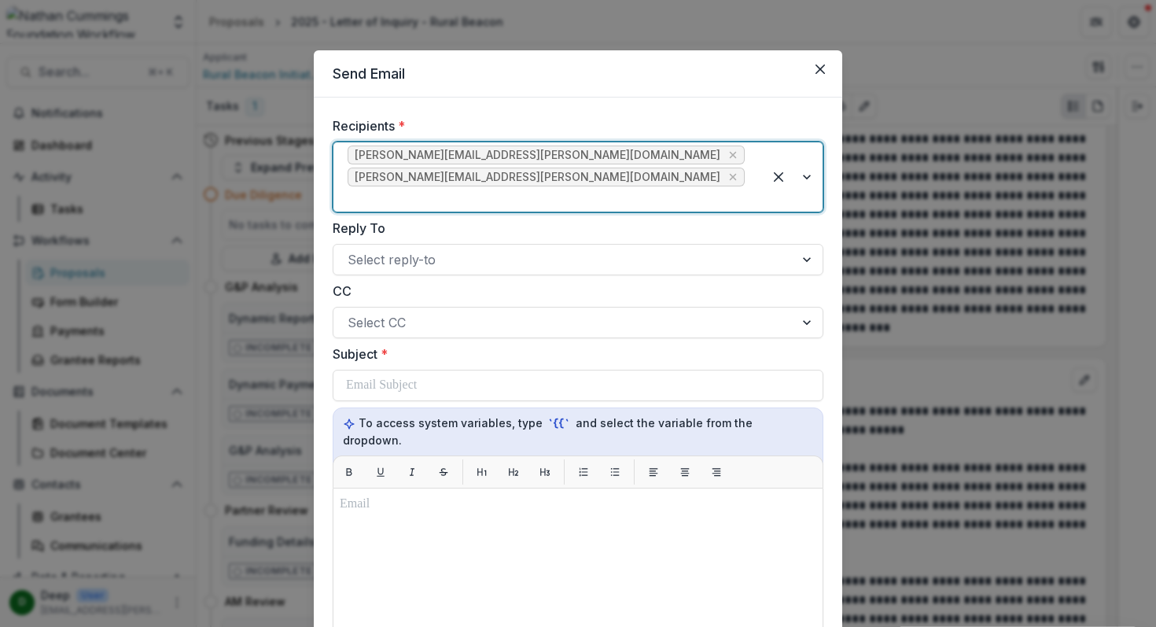
click at [631, 188] on div at bounding box center [548, 199] width 401 height 22
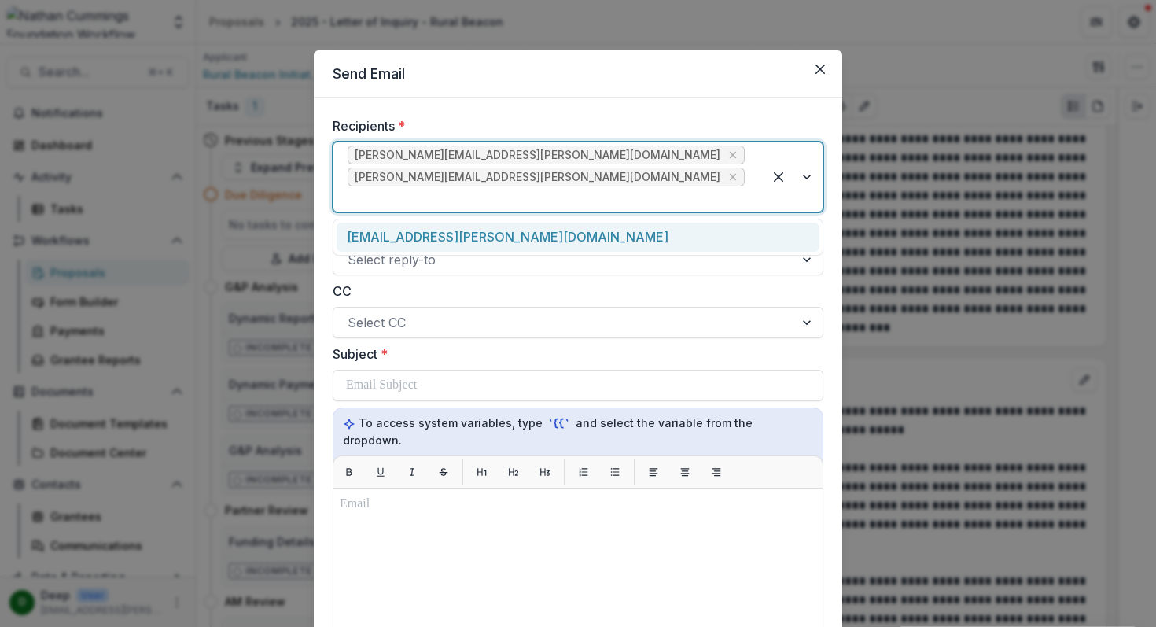
click at [590, 223] on div "[EMAIL_ADDRESS][PERSON_NAME][DOMAIN_NAME]" at bounding box center [578, 237] width 483 height 29
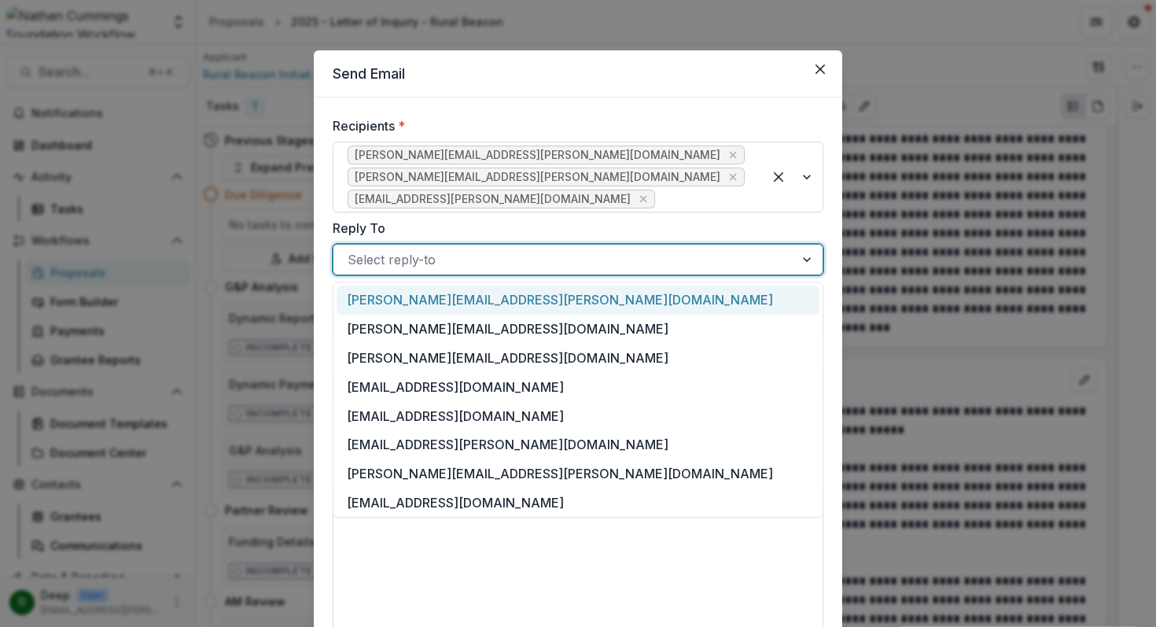
click at [421, 259] on div at bounding box center [564, 259] width 432 height 22
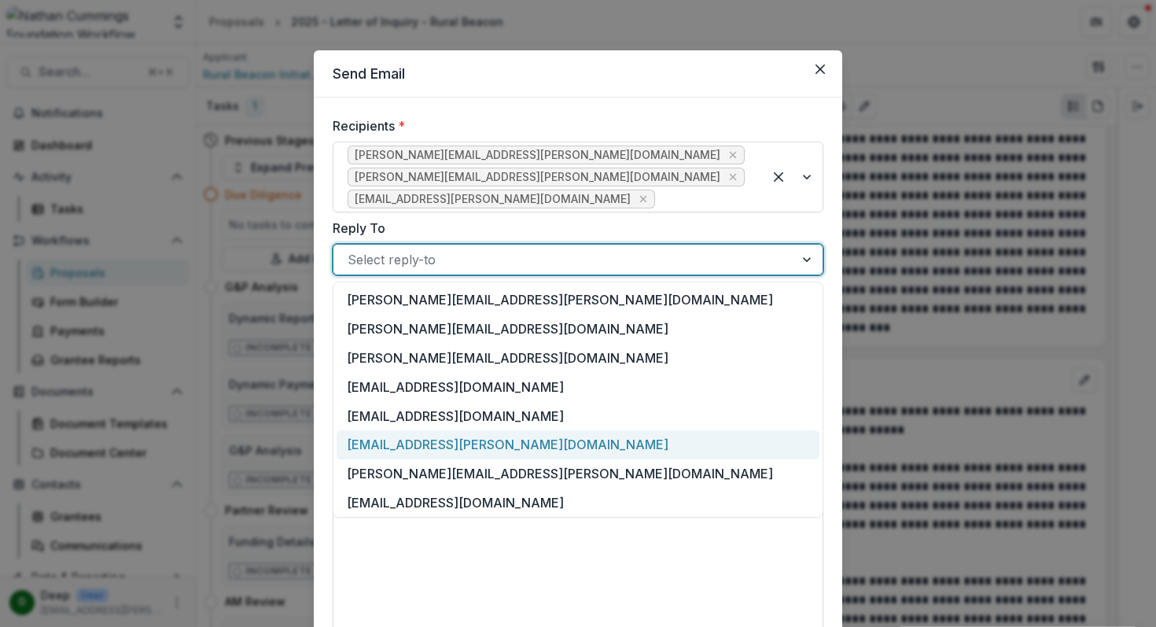
scroll to position [119, 0]
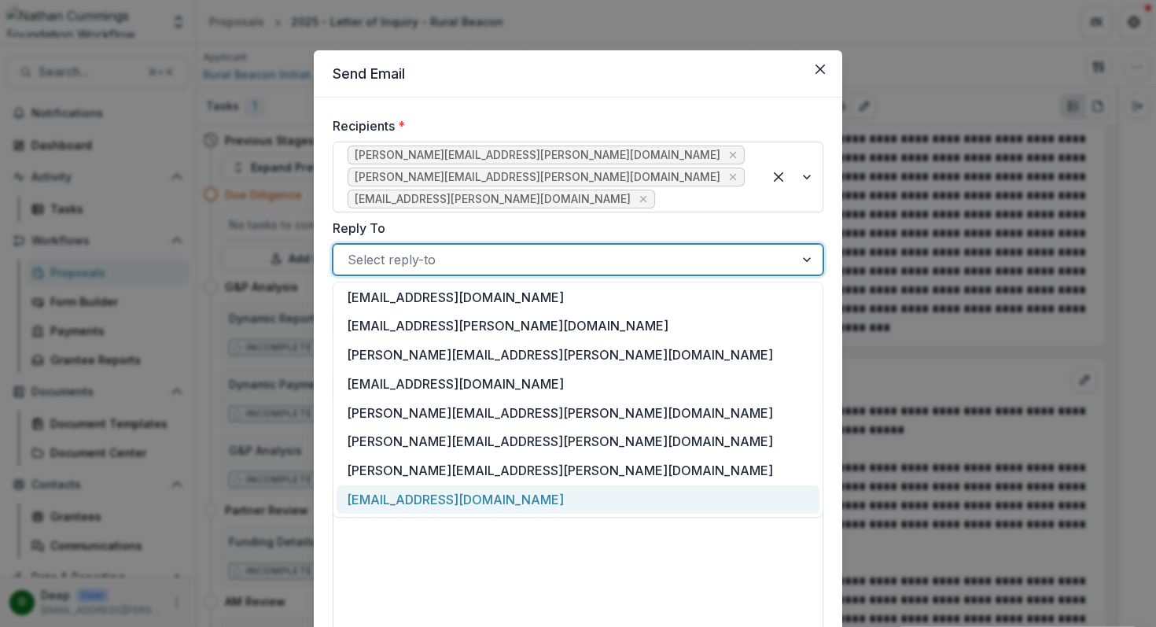
click at [414, 499] on div "[EMAIL_ADDRESS][DOMAIN_NAME]" at bounding box center [578, 499] width 483 height 29
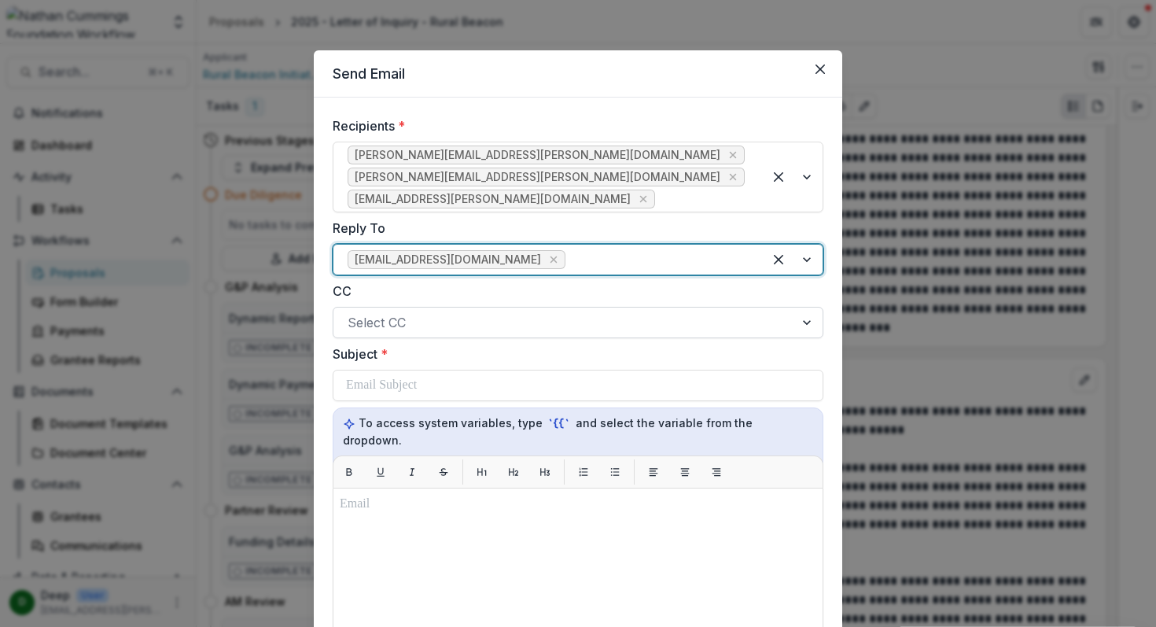
click at [472, 325] on div at bounding box center [564, 322] width 432 height 22
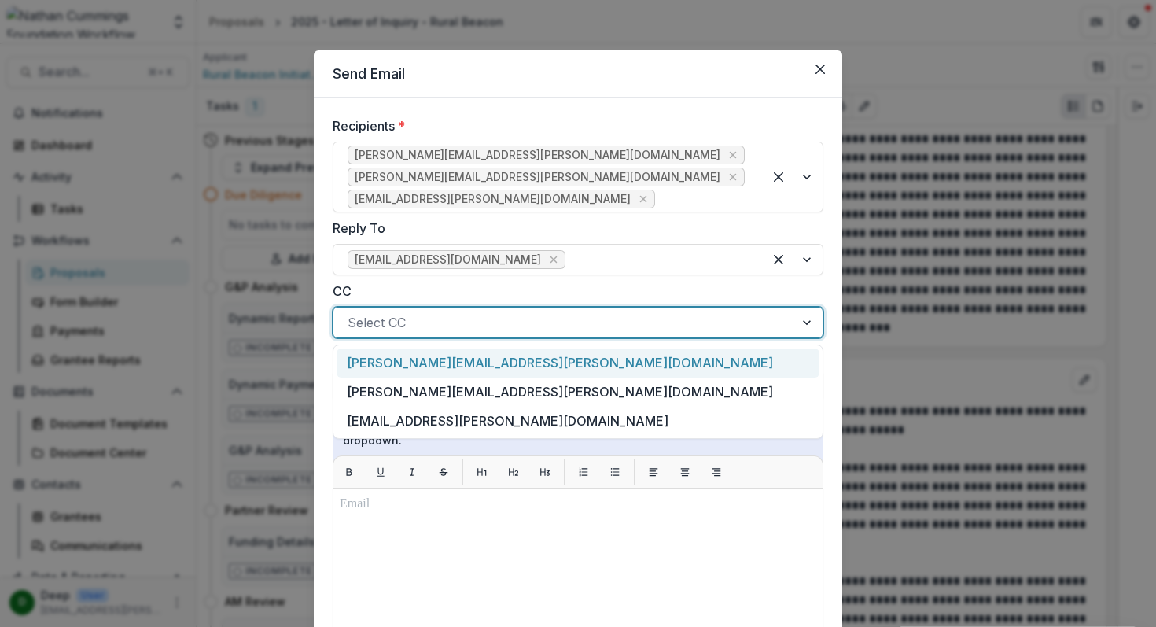
click at [482, 315] on div at bounding box center [564, 322] width 432 height 22
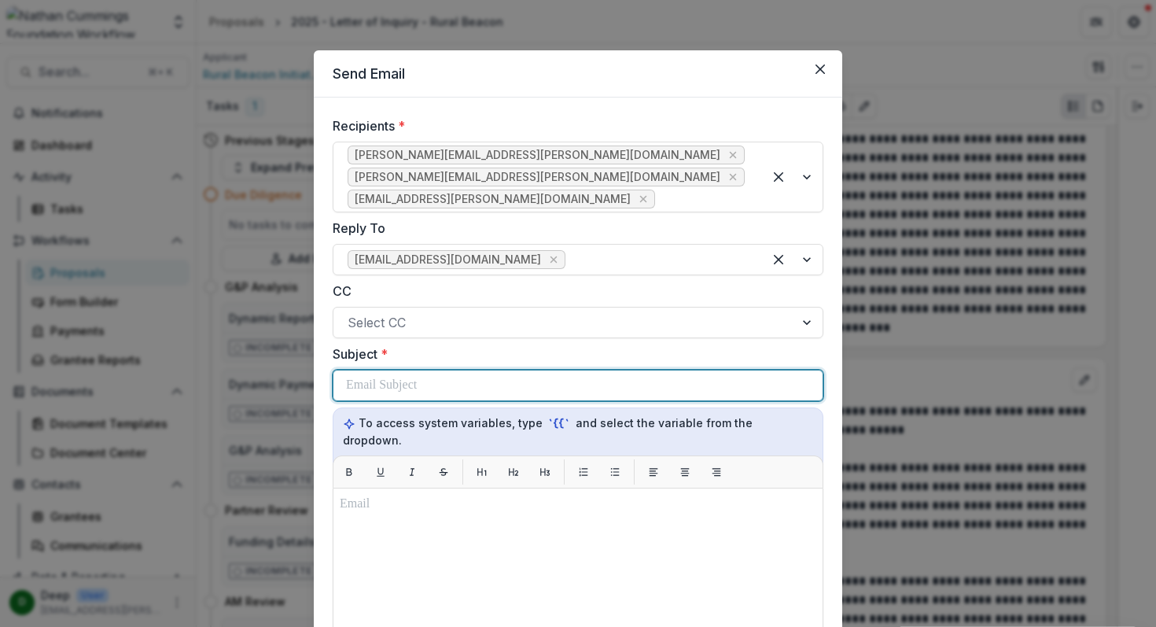
click at [424, 384] on div at bounding box center [578, 385] width 464 height 30
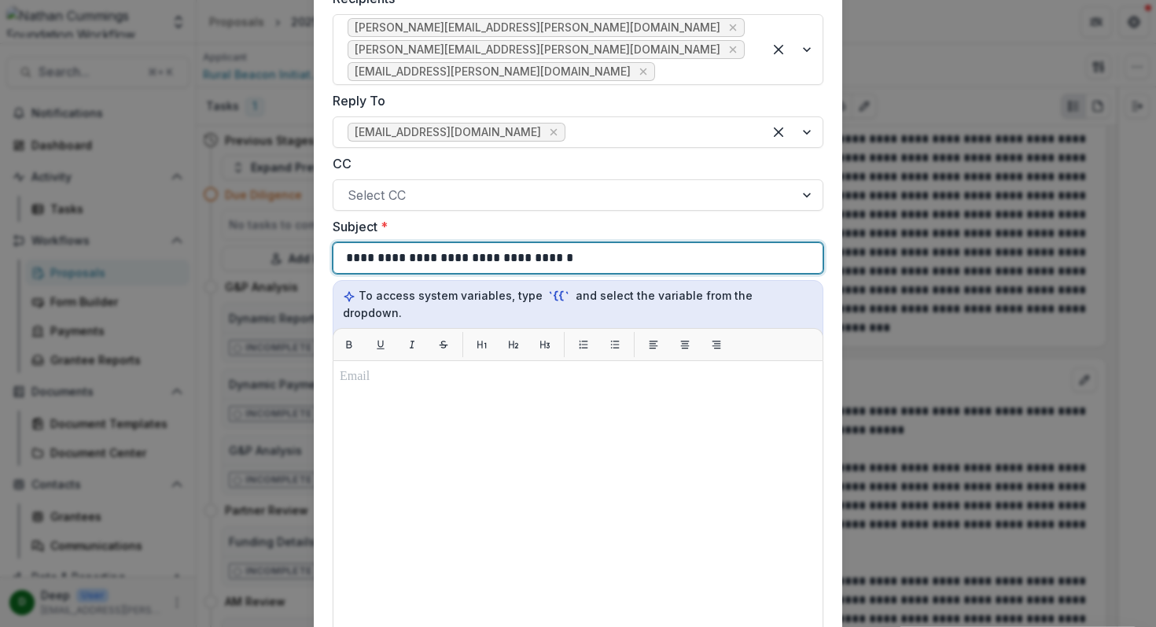
scroll to position [161, 0]
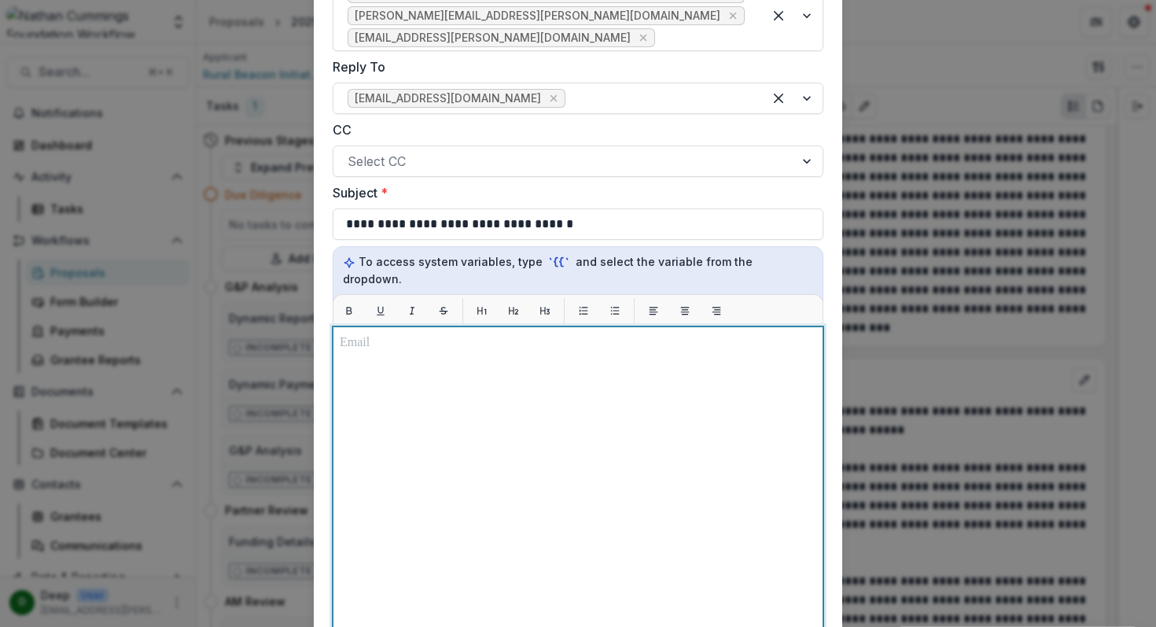
click at [454, 337] on div at bounding box center [578, 522] width 476 height 379
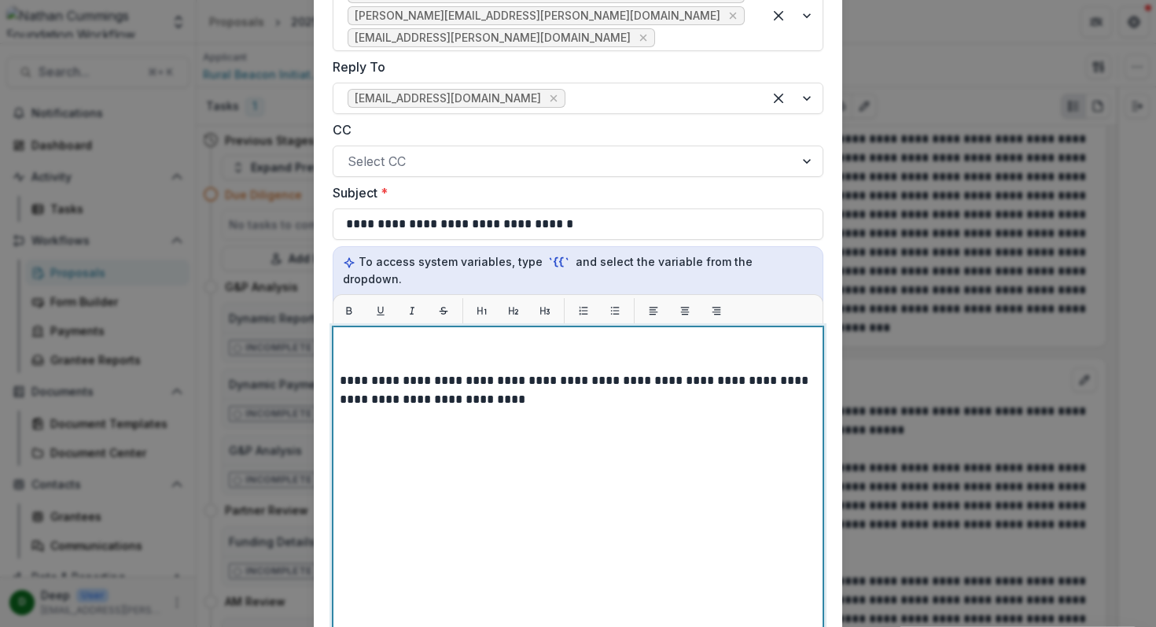
click at [443, 333] on p at bounding box center [578, 342] width 476 height 19
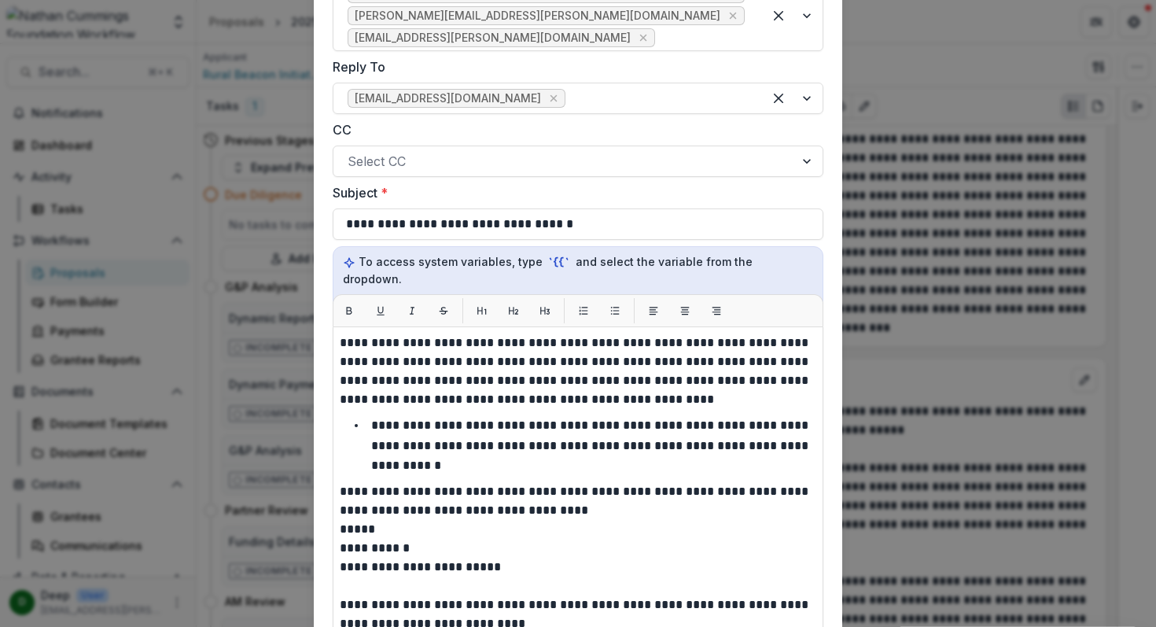
click at [337, 326] on div "**********" at bounding box center [578, 522] width 491 height 393
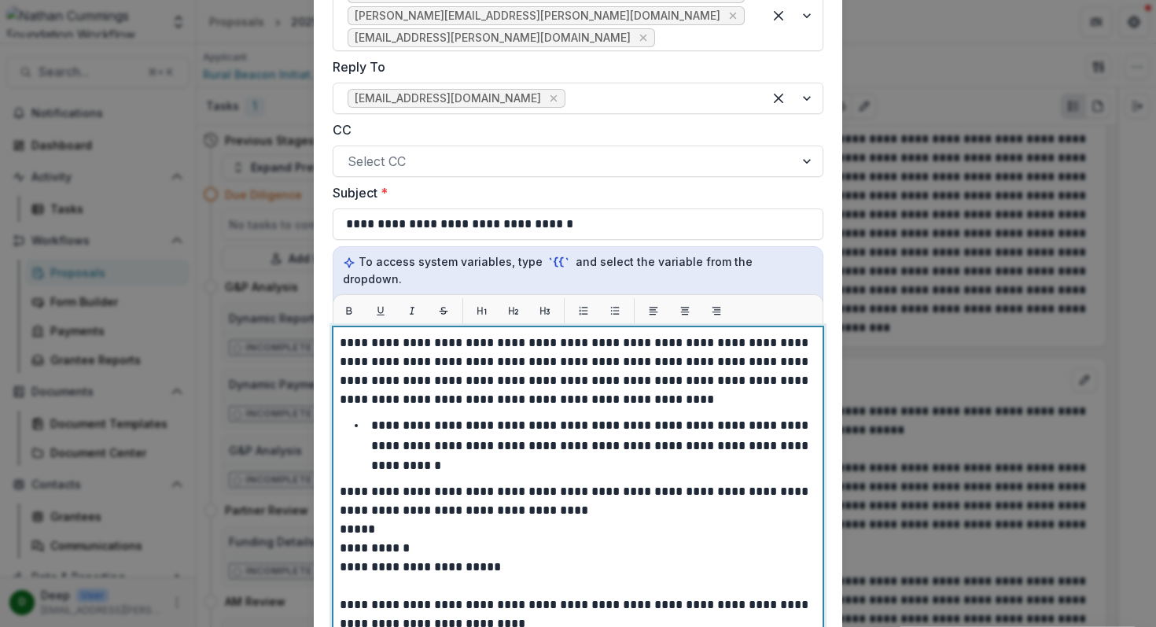
click at [340, 333] on p "**********" at bounding box center [578, 370] width 476 height 75
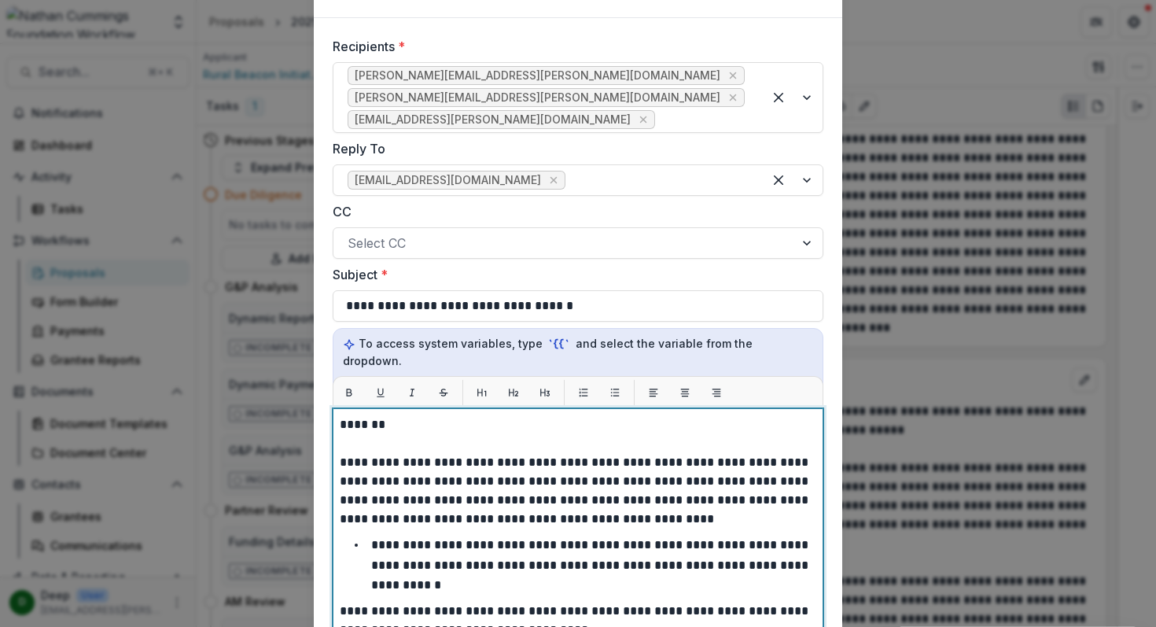
scroll to position [75, 0]
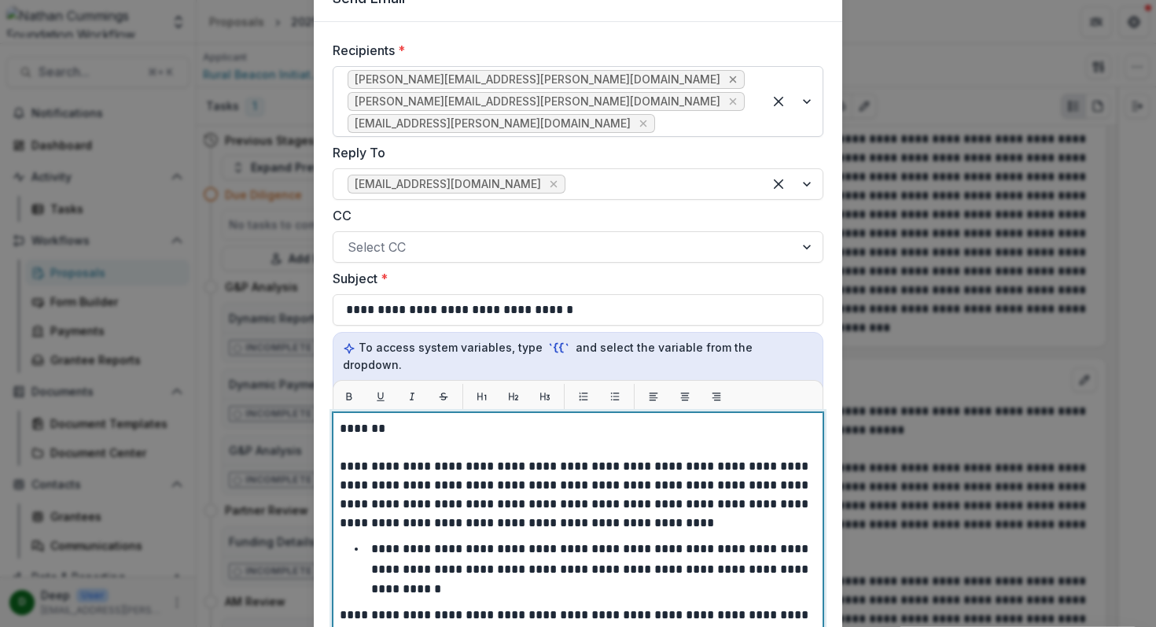
click at [726, 79] on icon "Remove william.barber.iii@ruralbeaconinitiative.com" at bounding box center [732, 79] width 13 height 13
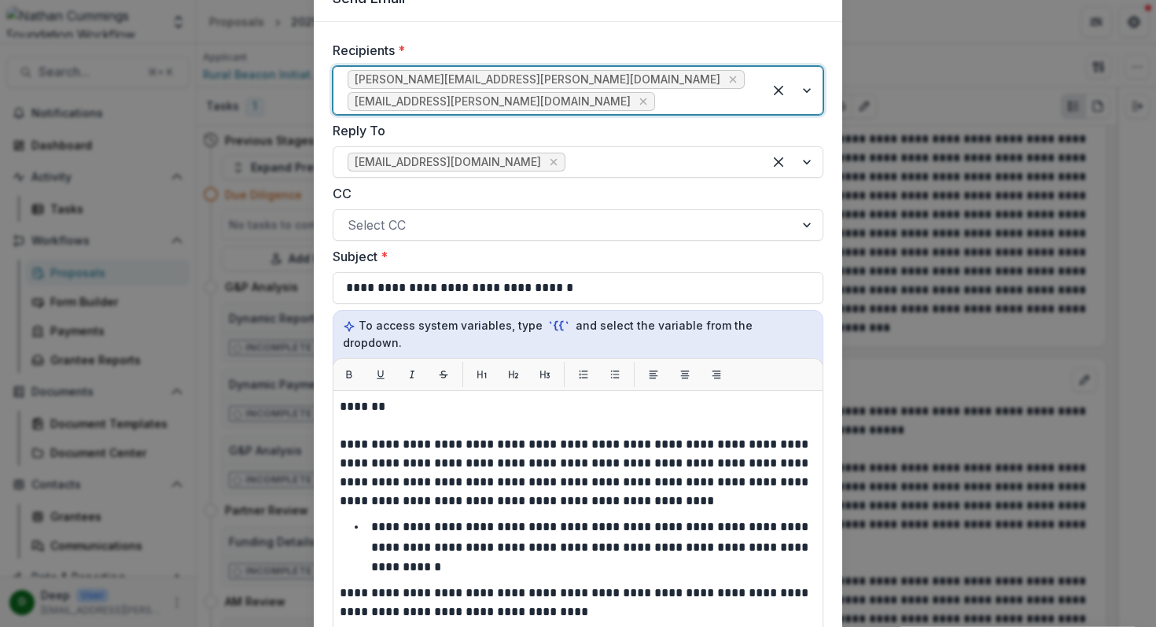
scroll to position [94, 0]
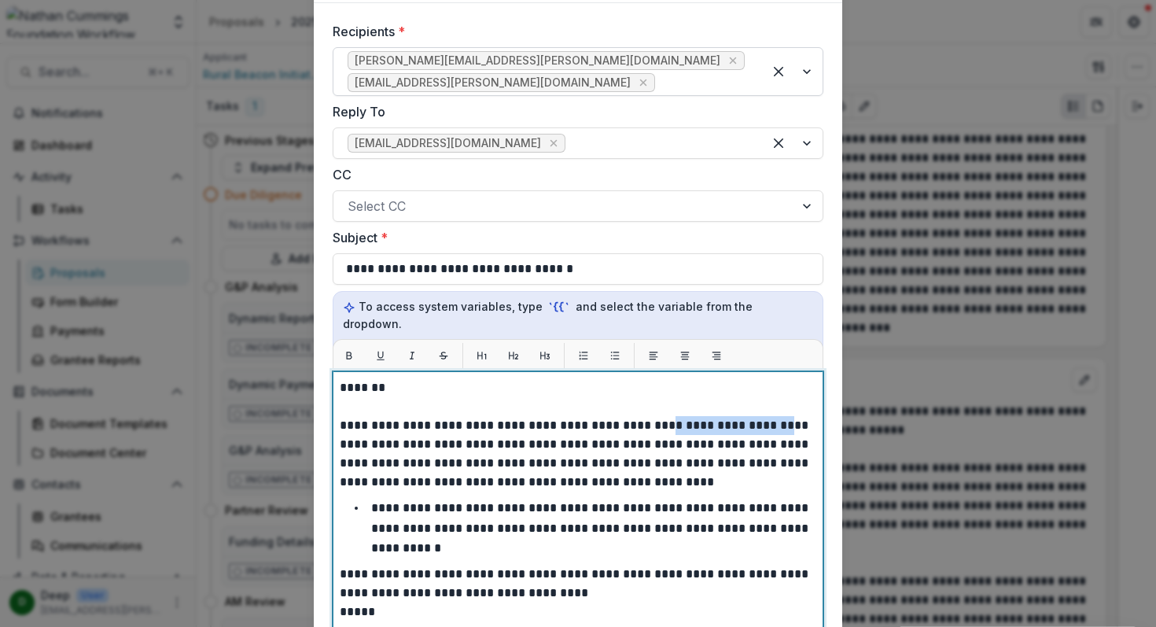
drag, startPoint x: 649, startPoint y: 405, endPoint x: 748, endPoint y: 410, distance: 99.2
click at [748, 416] on p "**********" at bounding box center [578, 453] width 476 height 75
drag, startPoint x: 403, startPoint y: 427, endPoint x: 525, endPoint y: 425, distance: 121.9
click at [525, 425] on p "**********" at bounding box center [578, 453] width 476 height 75
drag, startPoint x: 517, startPoint y: 467, endPoint x: 572, endPoint y: 468, distance: 55.0
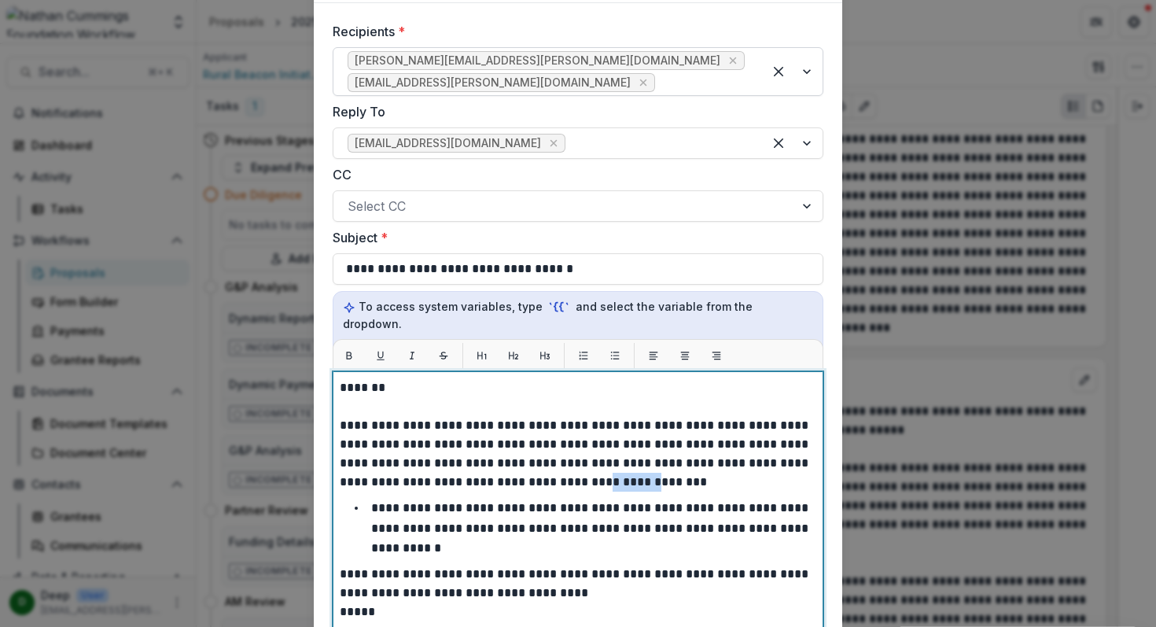
click at [572, 468] on p "**********" at bounding box center [578, 453] width 476 height 75
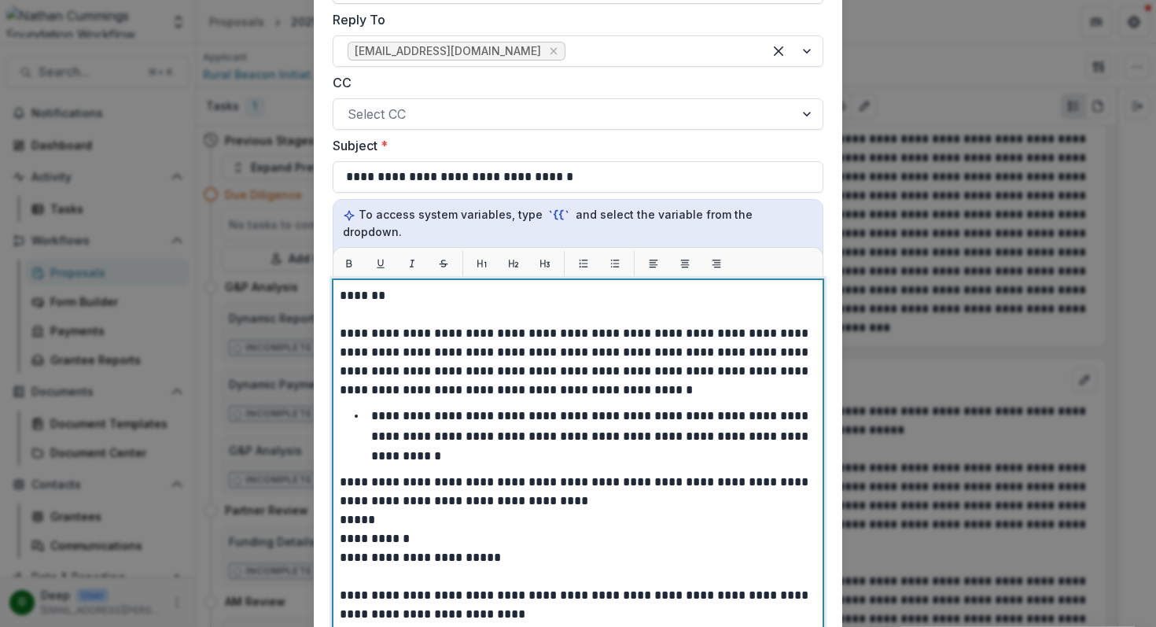
scroll to position [197, 0]
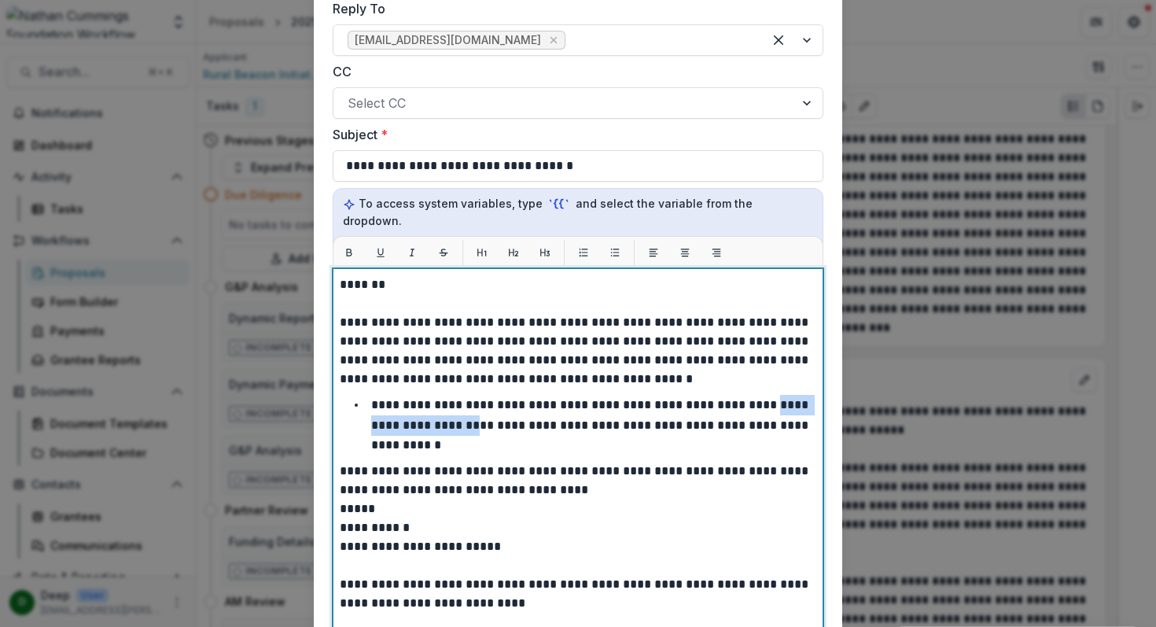
drag, startPoint x: 781, startPoint y: 388, endPoint x: 455, endPoint y: 410, distance: 326.2
click at [455, 410] on p "**********" at bounding box center [591, 425] width 440 height 52
click at [411, 428] on p "**********" at bounding box center [591, 425] width 440 height 52
click at [577, 432] on li "**********" at bounding box center [588, 425] width 458 height 61
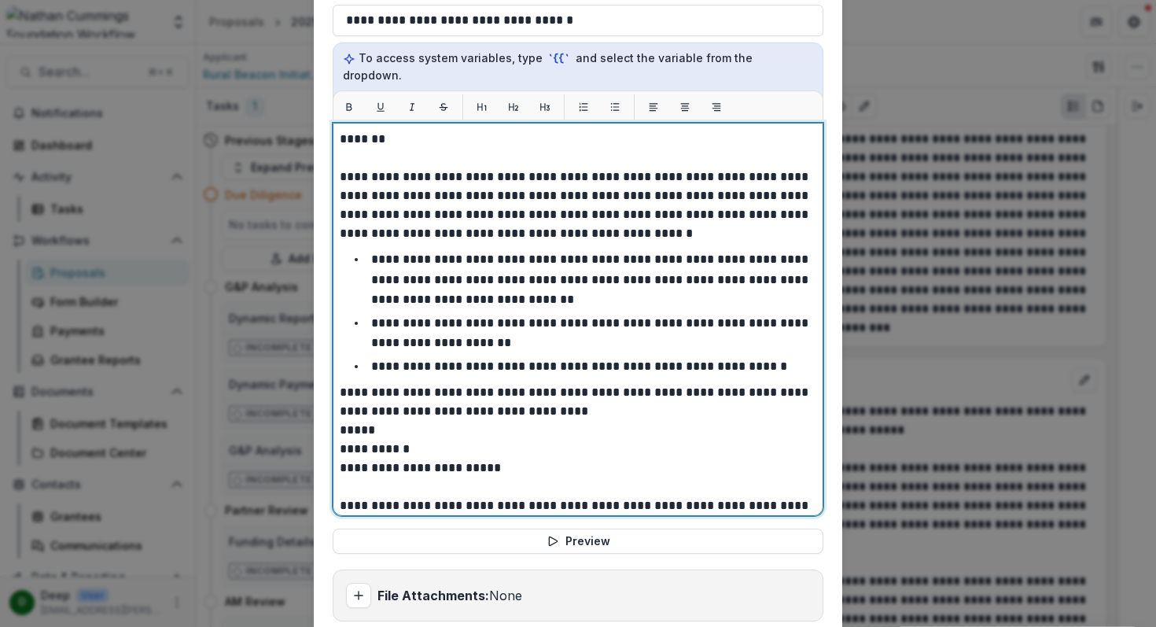
scroll to position [440, 0]
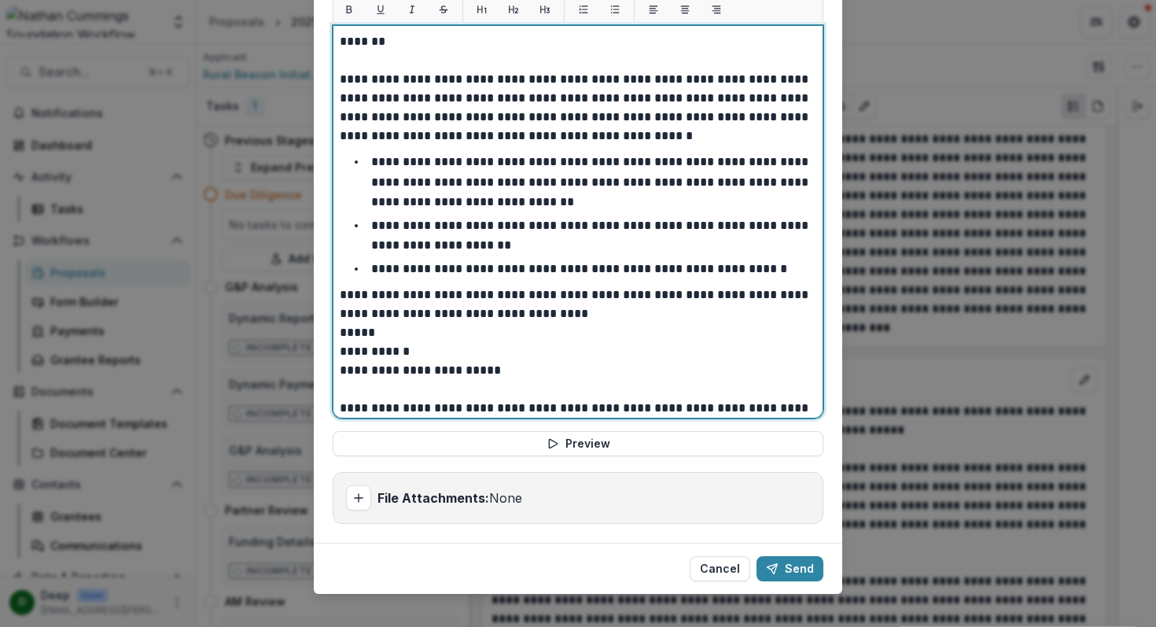
click at [340, 315] on p "**********" at bounding box center [576, 332] width 472 height 94
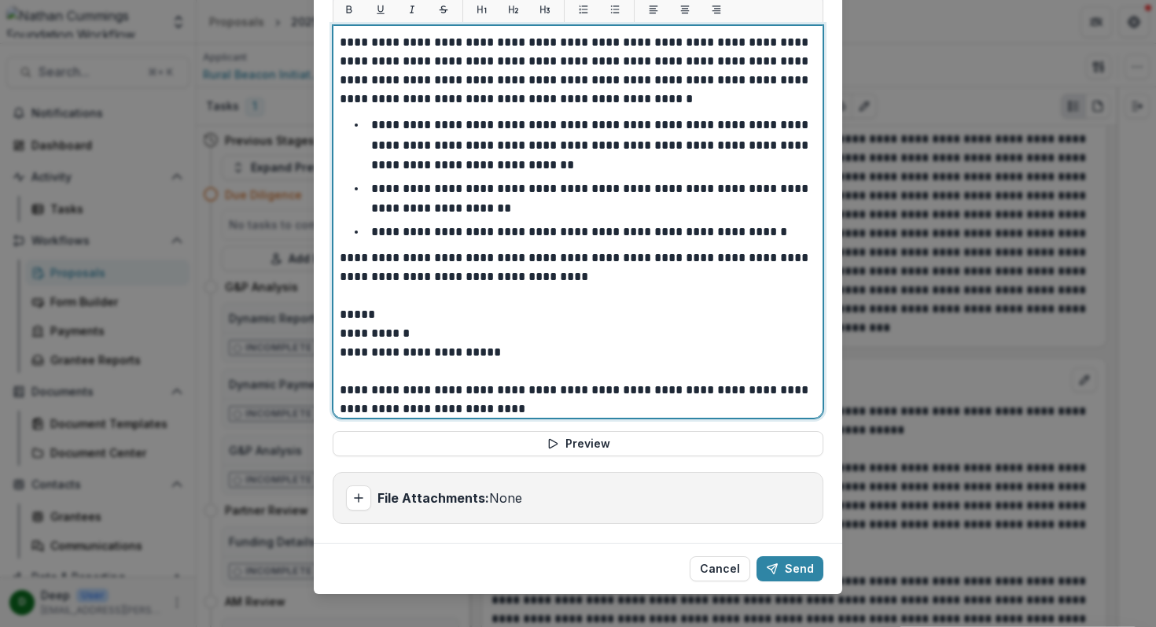
scroll to position [43, 0]
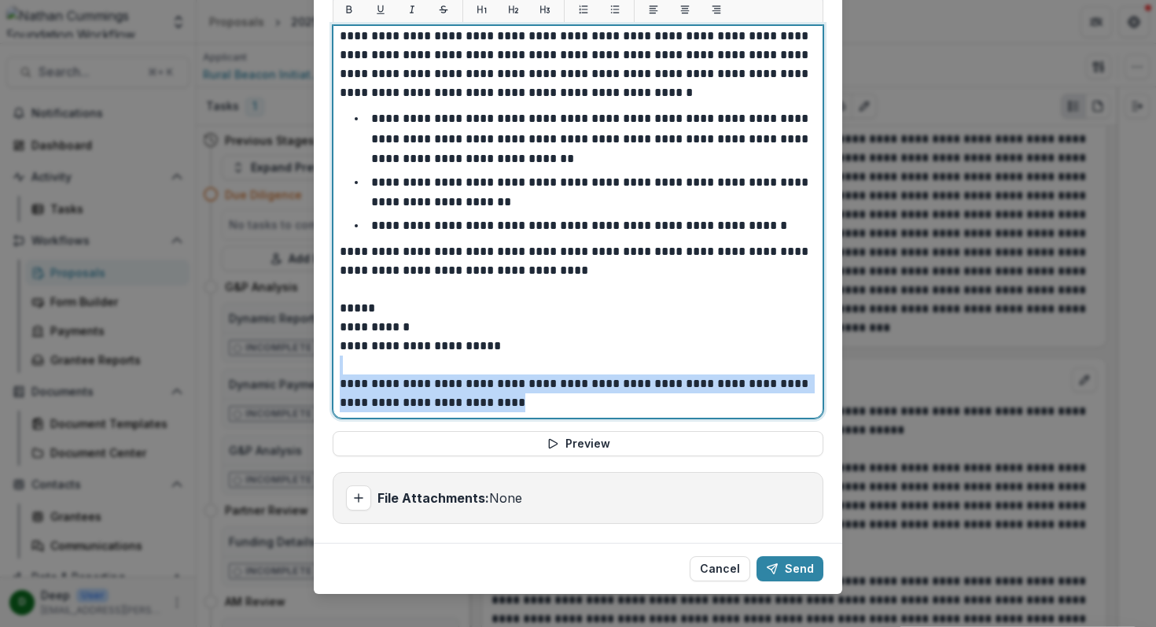
drag, startPoint x: 573, startPoint y: 385, endPoint x: 321, endPoint y: 354, distance: 254.3
click at [321, 354] on div "**********" at bounding box center [578, 99] width 528 height 885
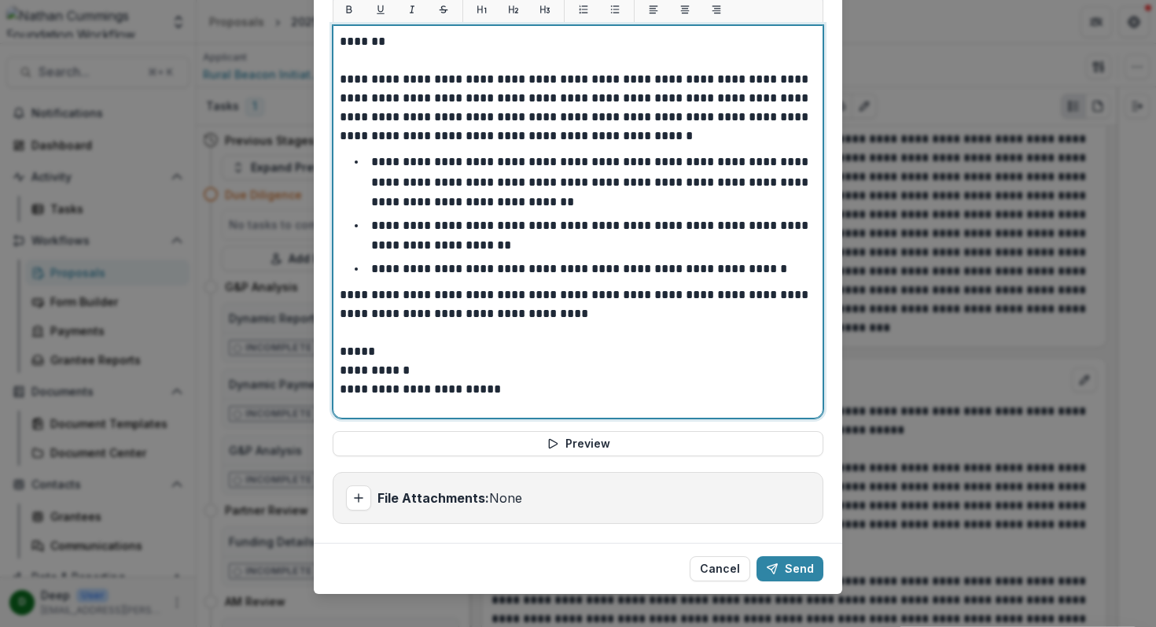
scroll to position [0, 0]
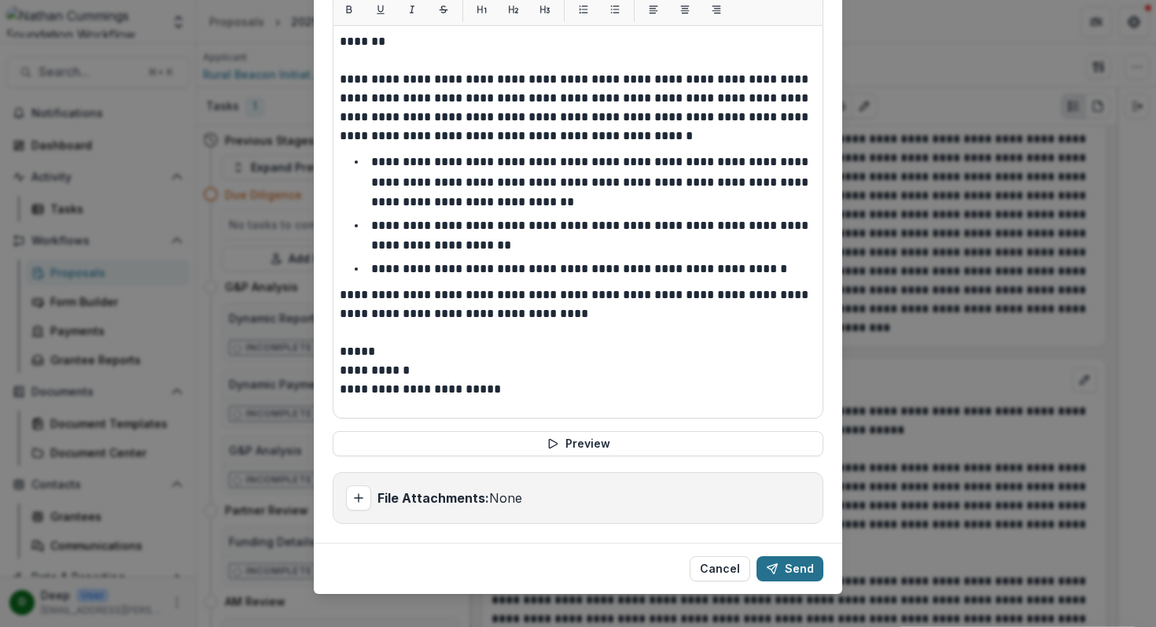
click at [781, 556] on button "Send" at bounding box center [789, 568] width 67 height 25
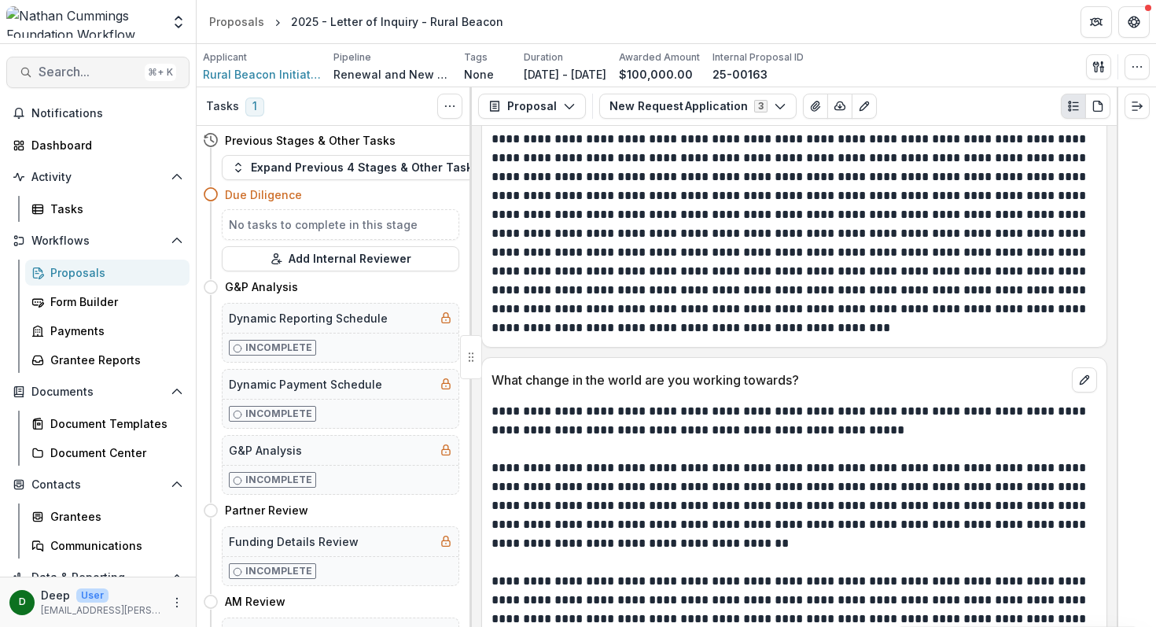
click at [88, 72] on span "Search..." at bounding box center [89, 71] width 100 height 15
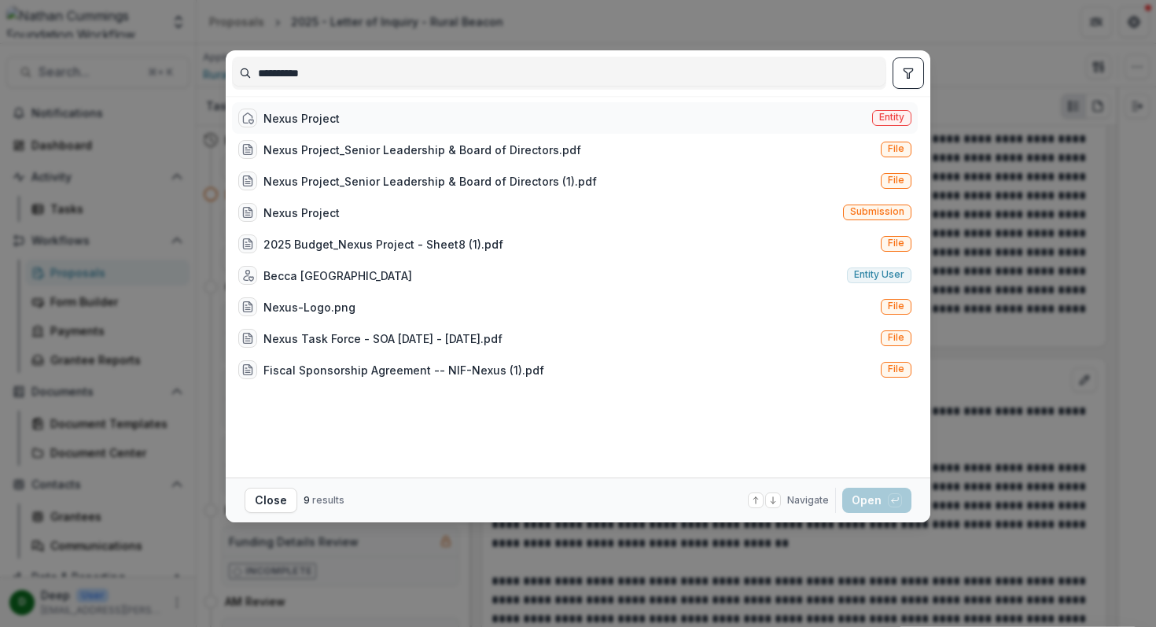
type input "**********"
click at [367, 114] on div "Nexus Project Entity" at bounding box center [575, 117] width 686 height 31
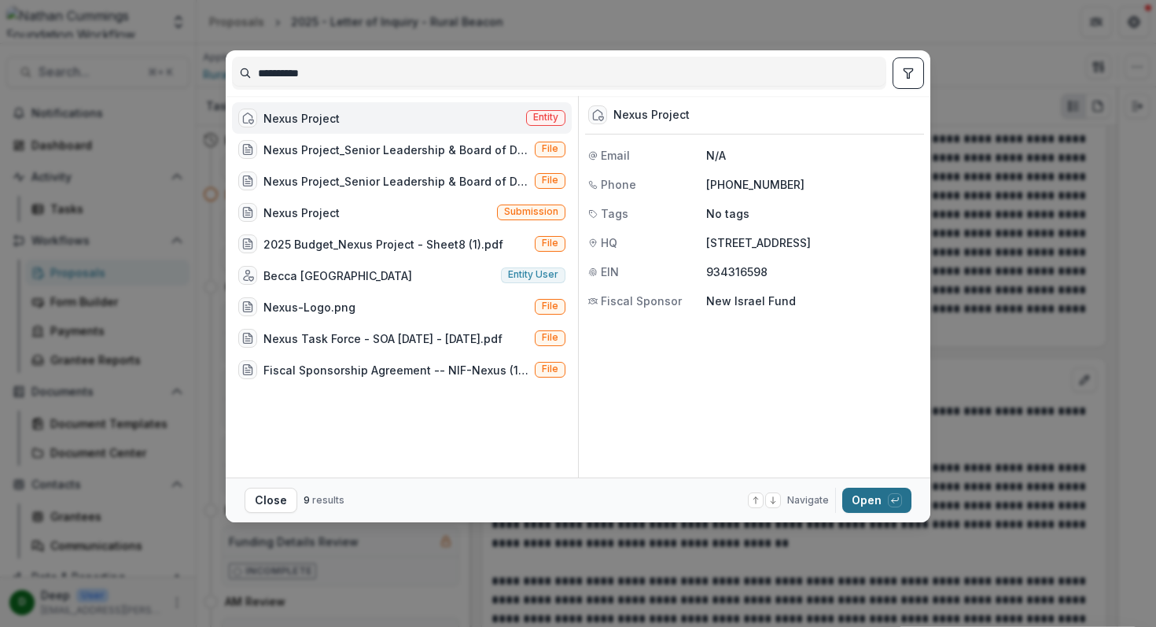
click at [859, 504] on button "Open with enter key" at bounding box center [876, 499] width 69 height 25
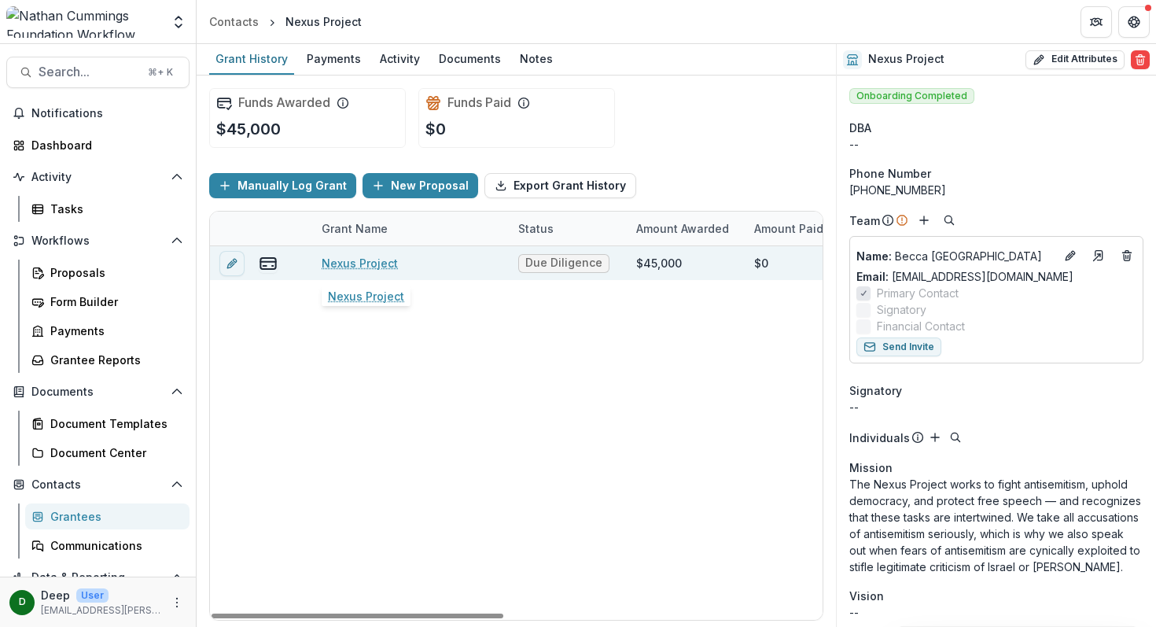
click at [357, 268] on link "Nexus Project" at bounding box center [360, 263] width 76 height 17
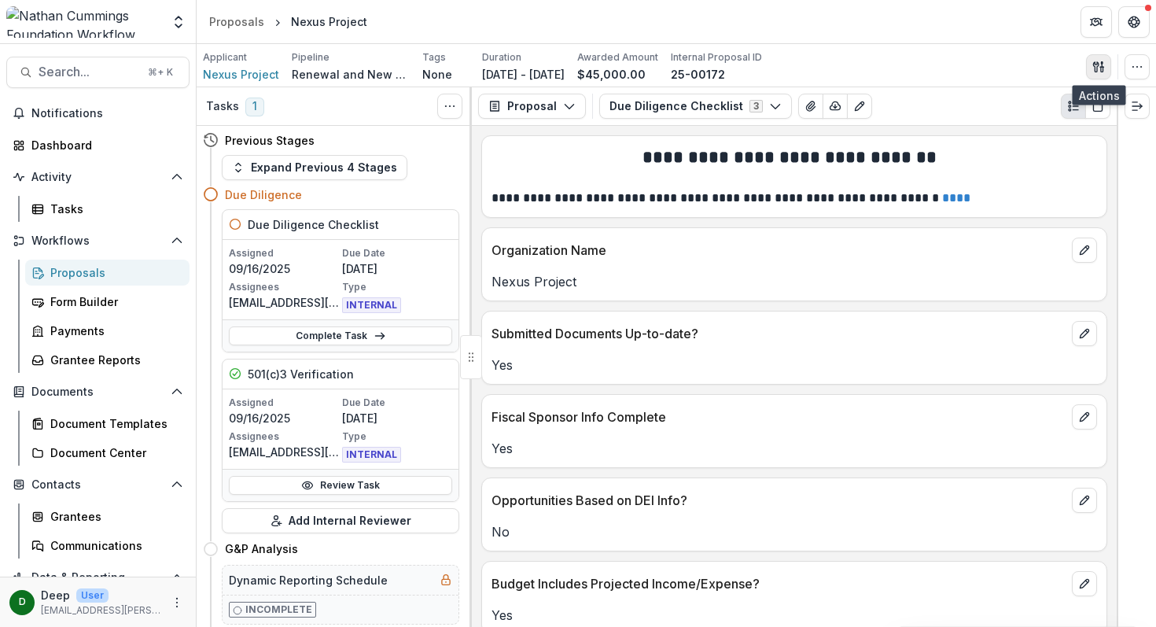
click at [1101, 76] on button "button" at bounding box center [1098, 66] width 25 height 25
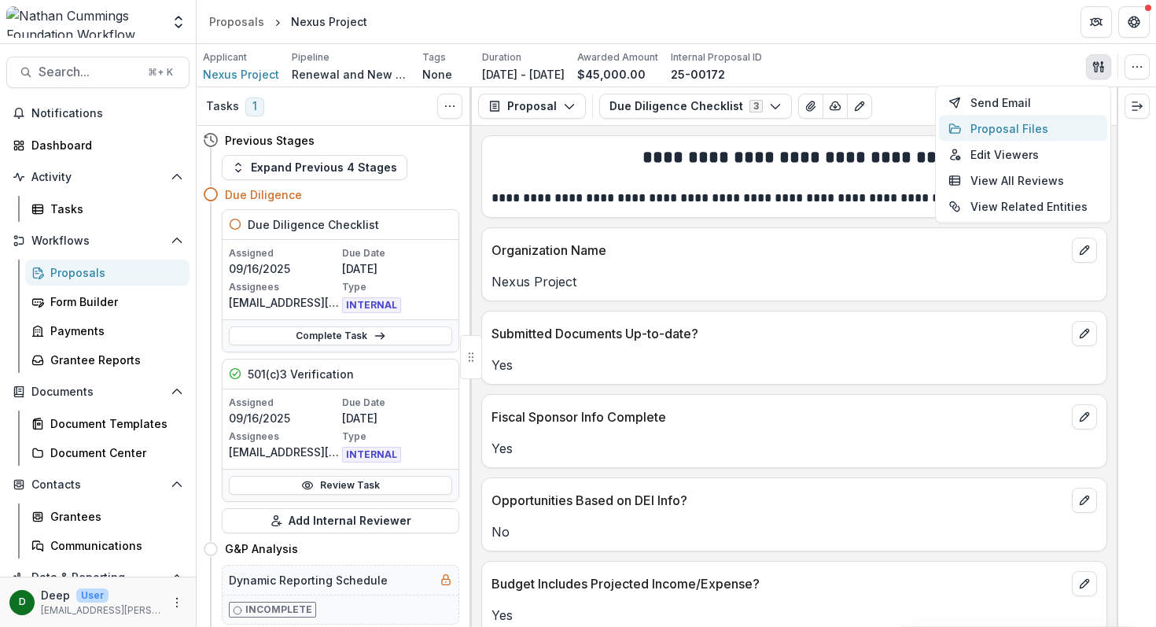
click at [1028, 123] on button "Proposal Files" at bounding box center [1023, 129] width 168 height 26
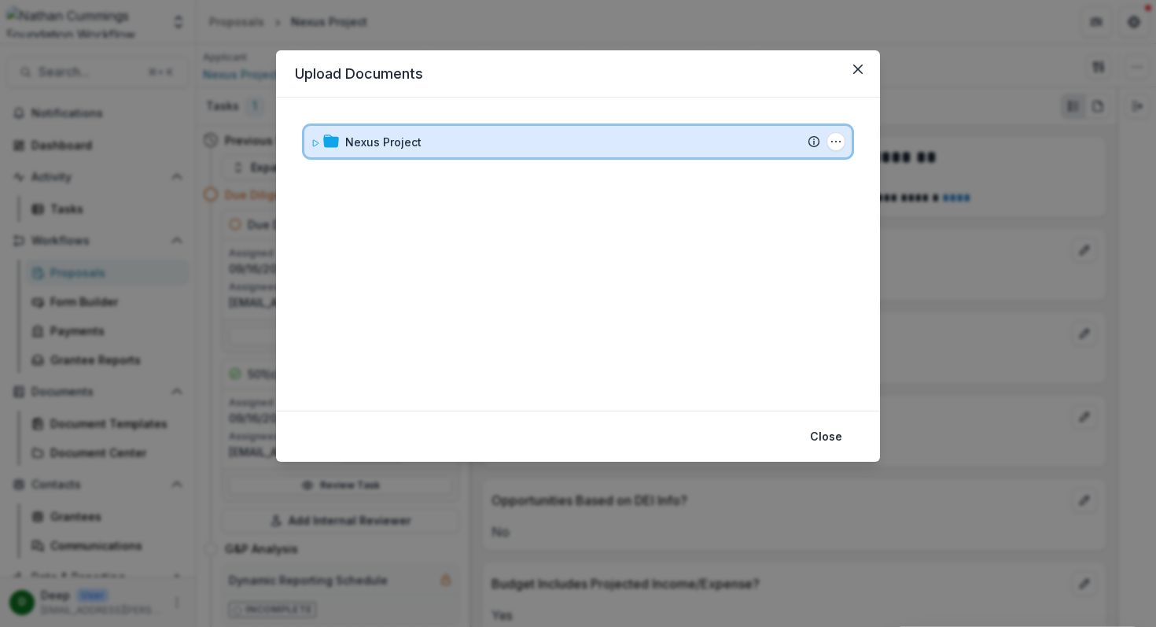
click at [316, 143] on icon at bounding box center [316, 143] width 6 height 6
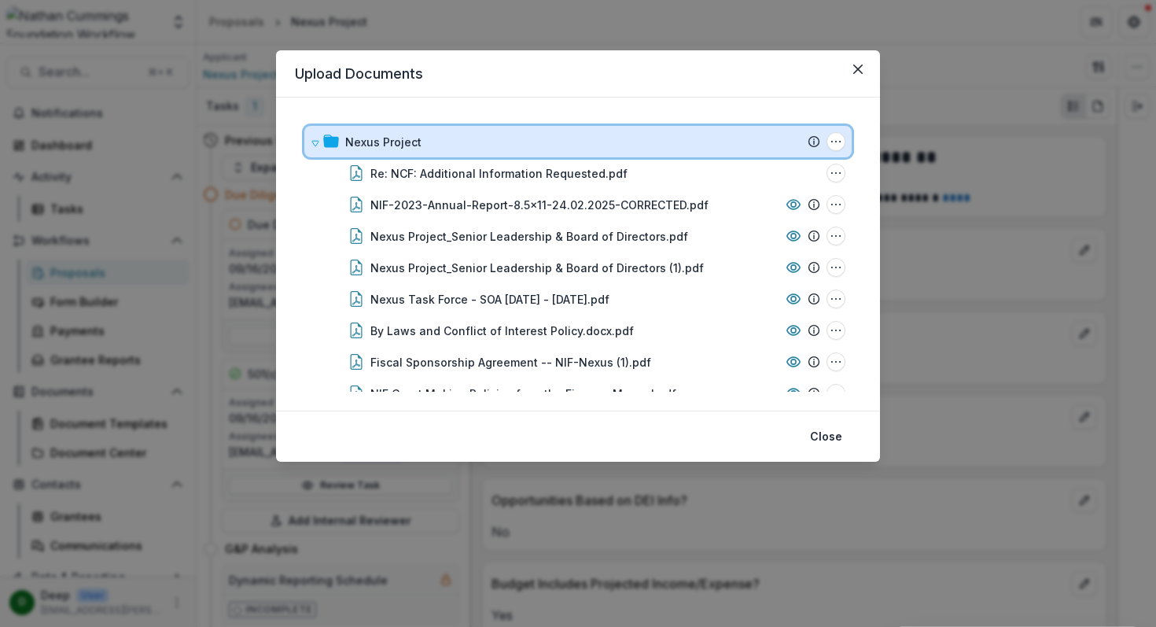
scroll to position [153, 0]
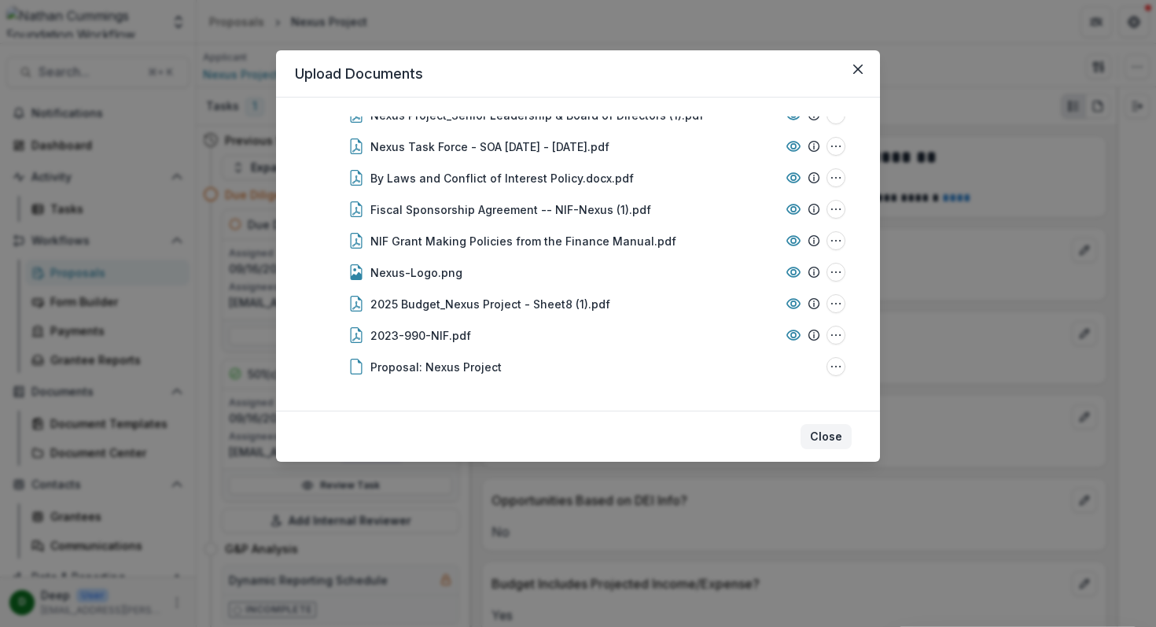
click at [829, 436] on button "Close" at bounding box center [825, 436] width 51 height 25
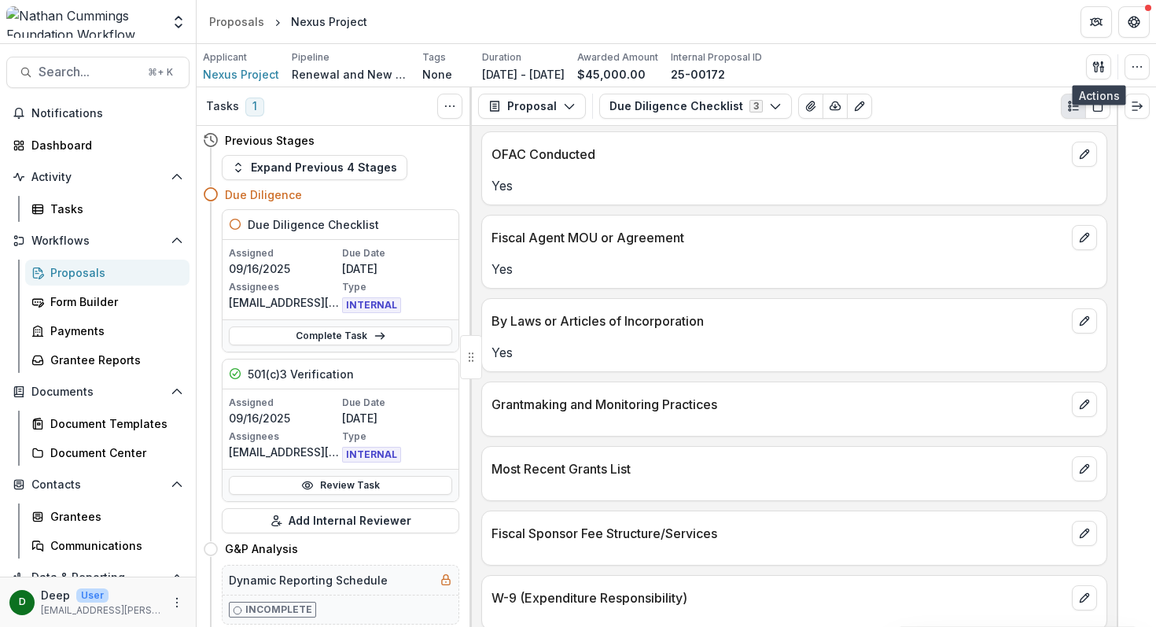
scroll to position [2006, 0]
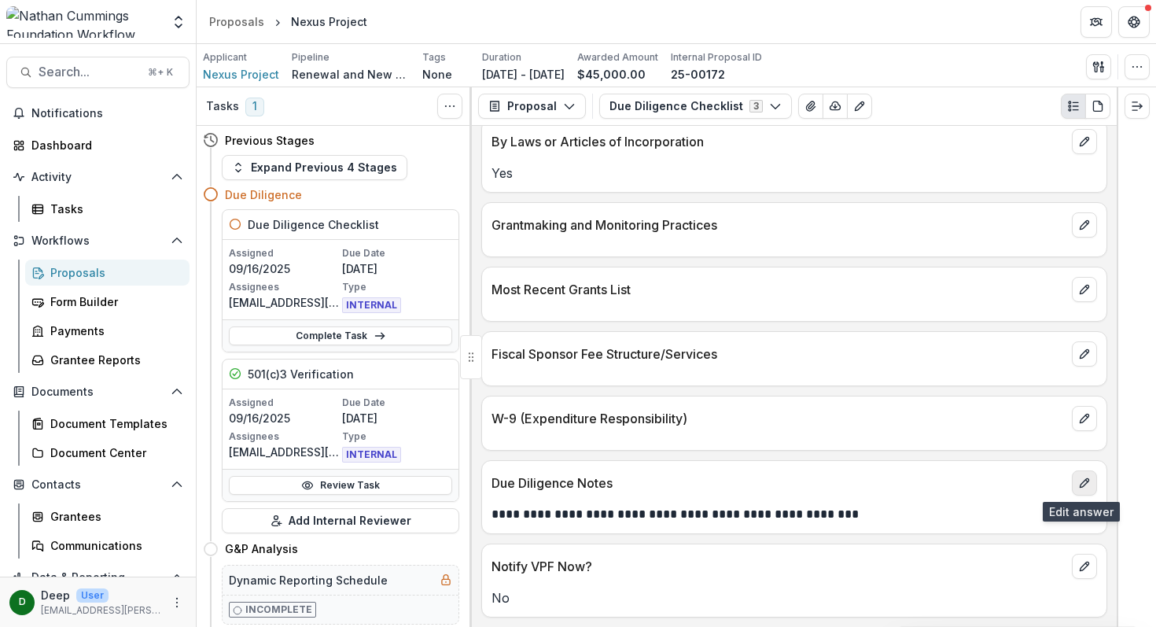
click at [1084, 481] on icon "edit" at bounding box center [1084, 482] width 13 height 13
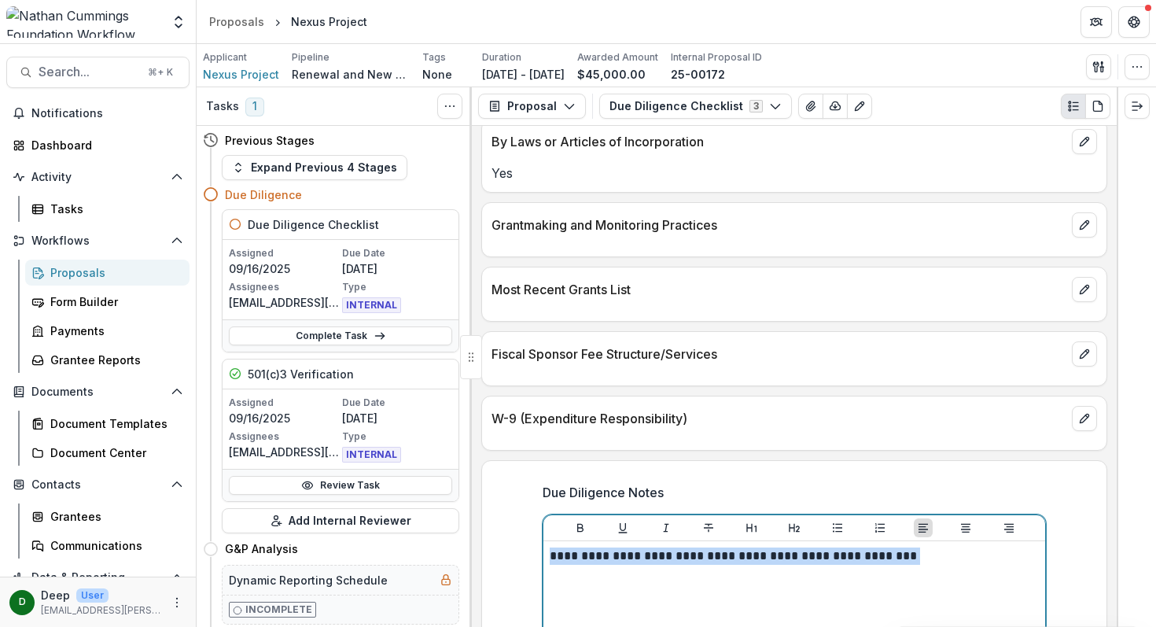
drag, startPoint x: 907, startPoint y: 562, endPoint x: 704, endPoint y: 506, distance: 211.1
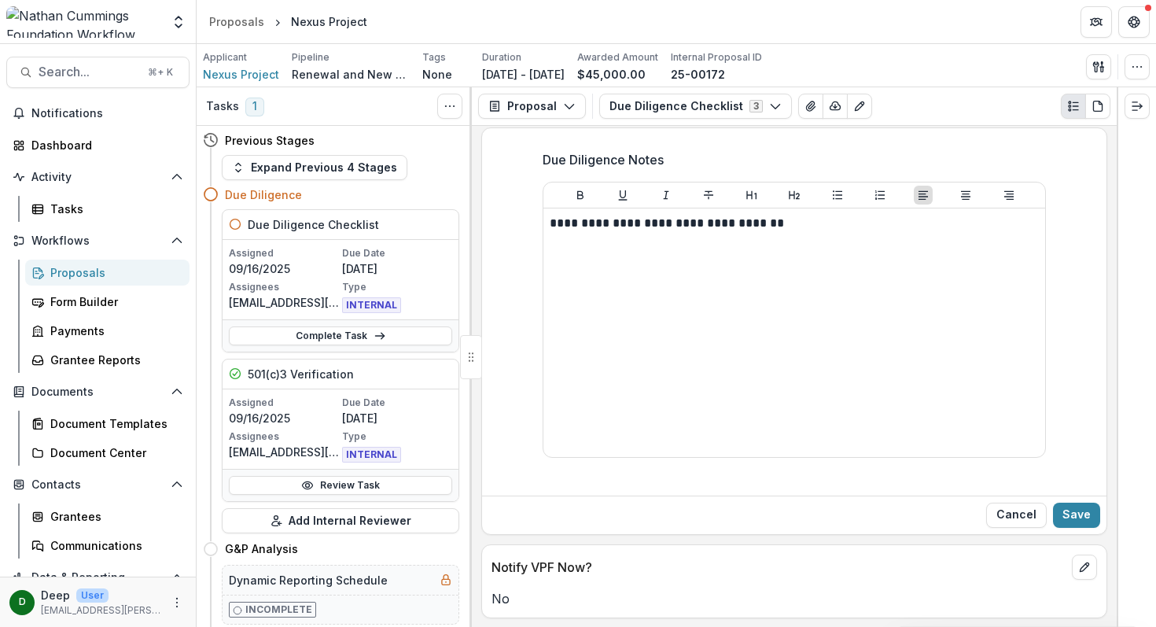
scroll to position [2340, 0]
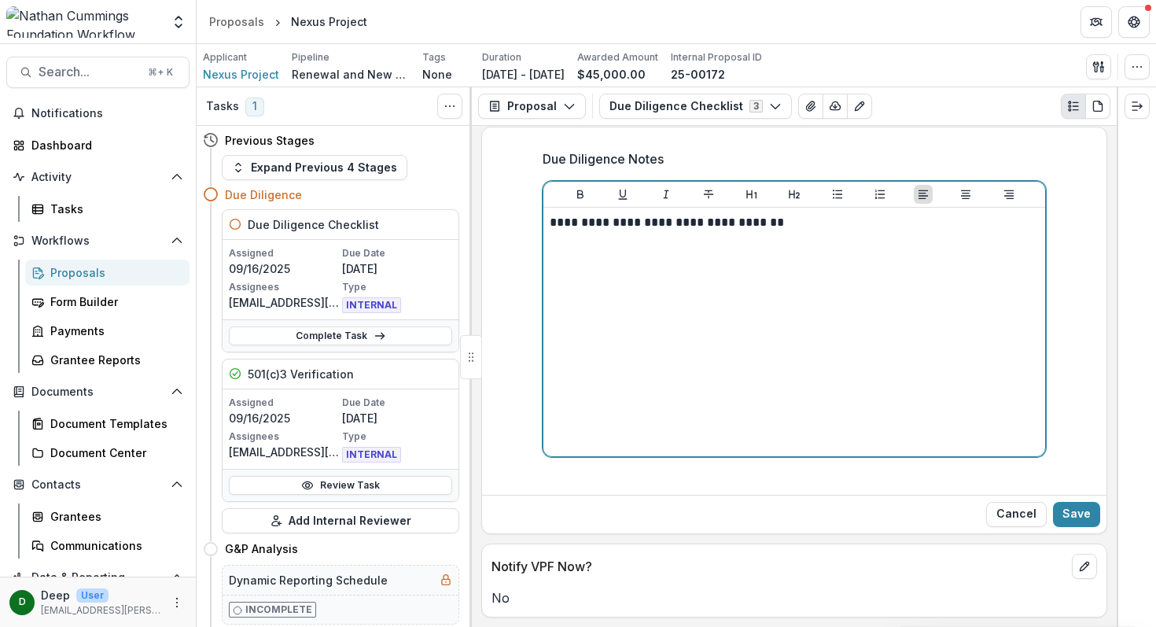
click at [800, 215] on p "**********" at bounding box center [794, 222] width 489 height 17
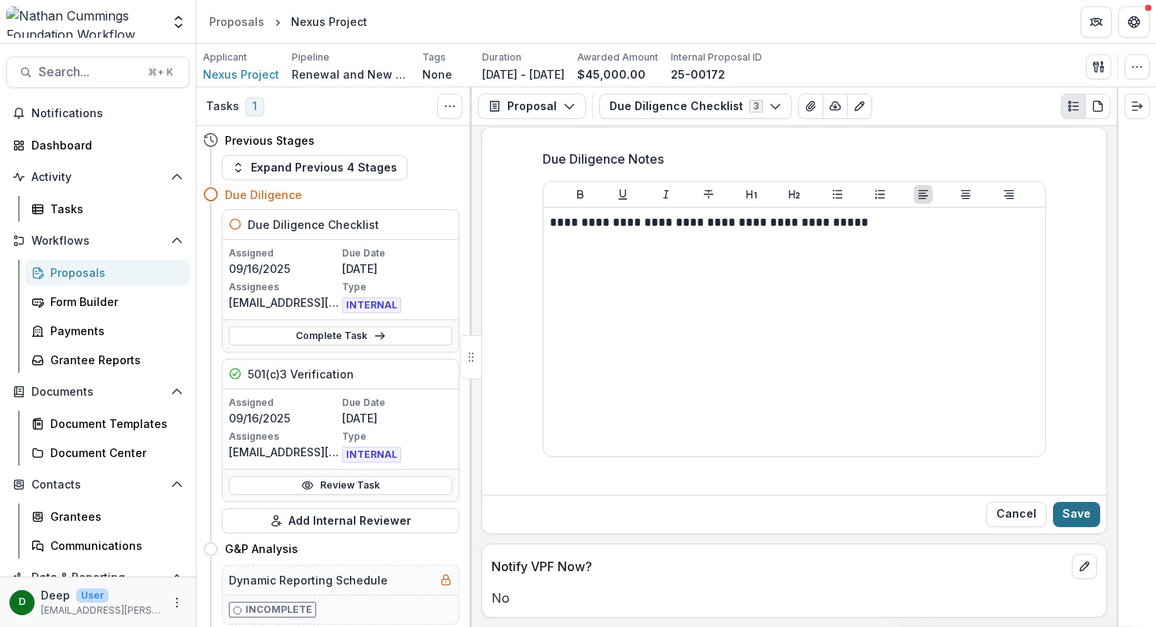
click at [1079, 509] on button "Save" at bounding box center [1076, 514] width 47 height 25
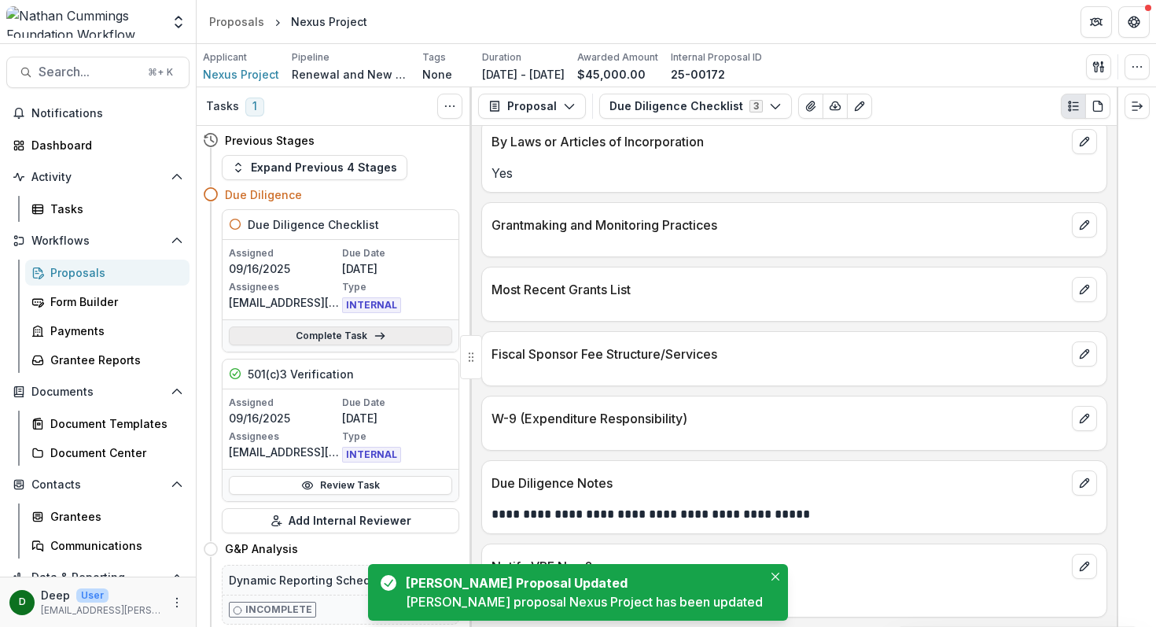
click at [337, 334] on link "Complete Task" at bounding box center [340, 335] width 223 height 19
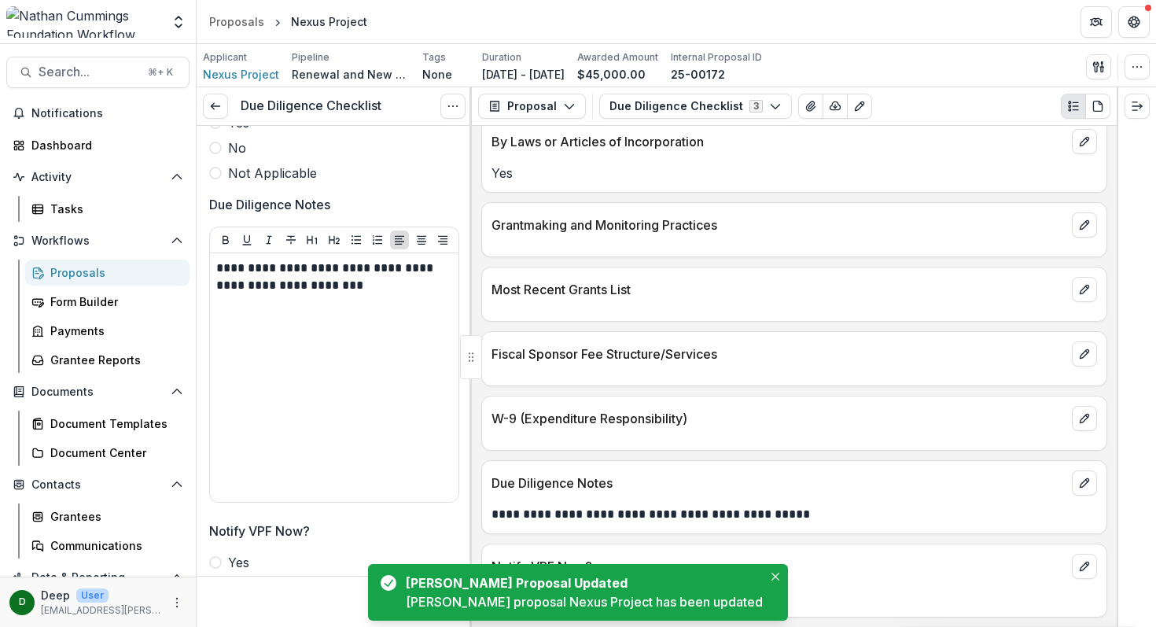
scroll to position [3540, 0]
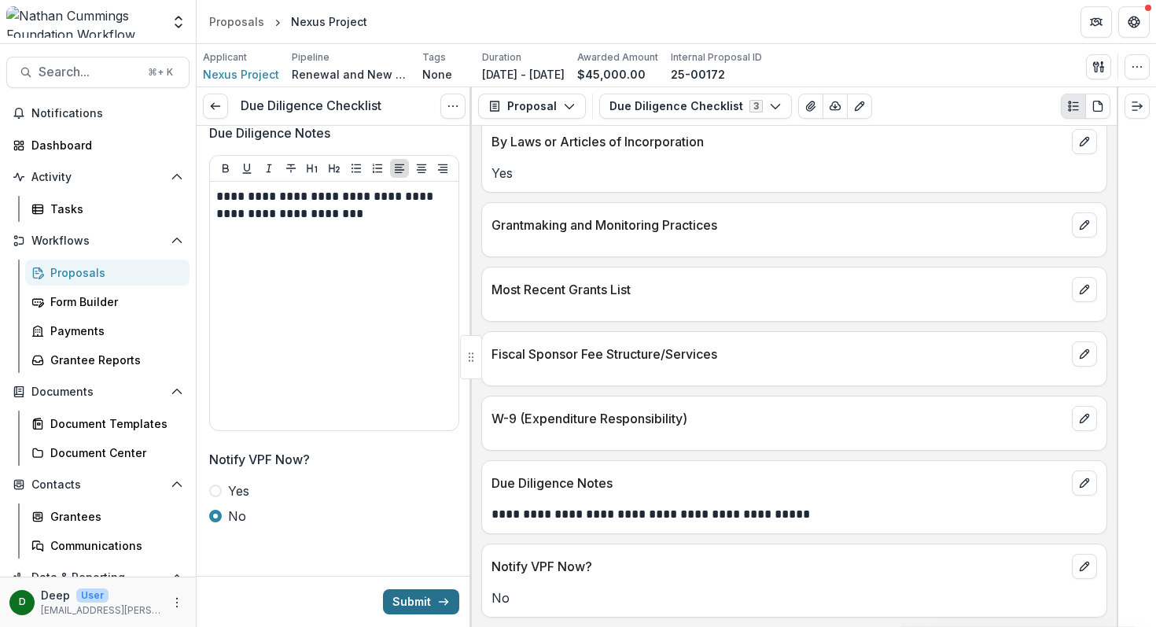
click at [393, 597] on button "Submit" at bounding box center [421, 601] width 76 height 25
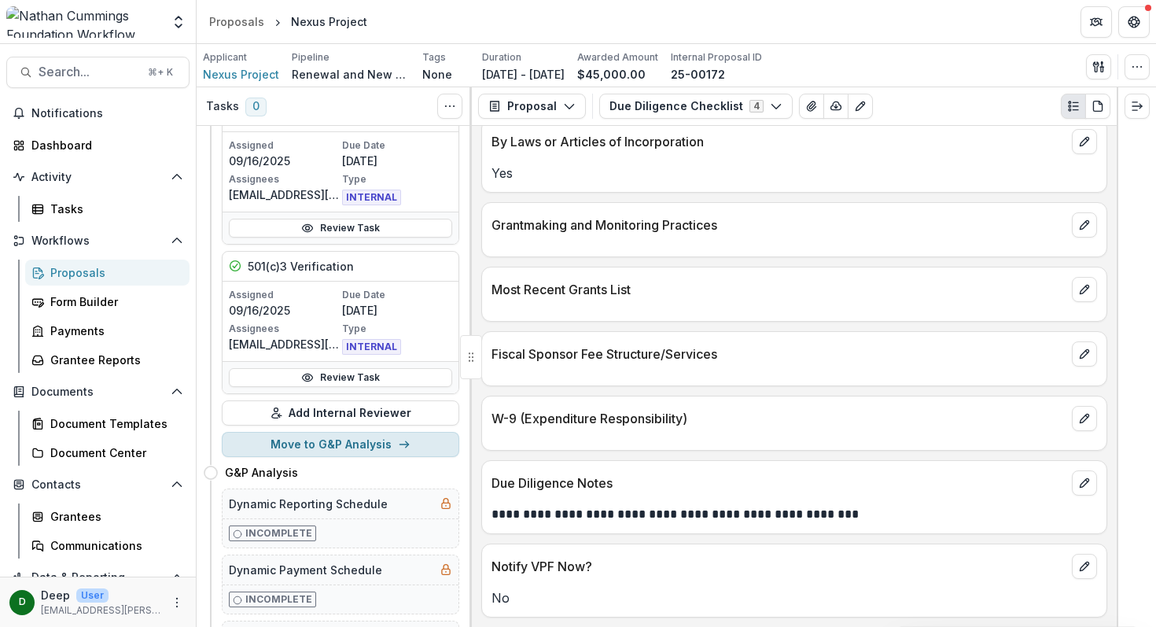
scroll to position [123, 0]
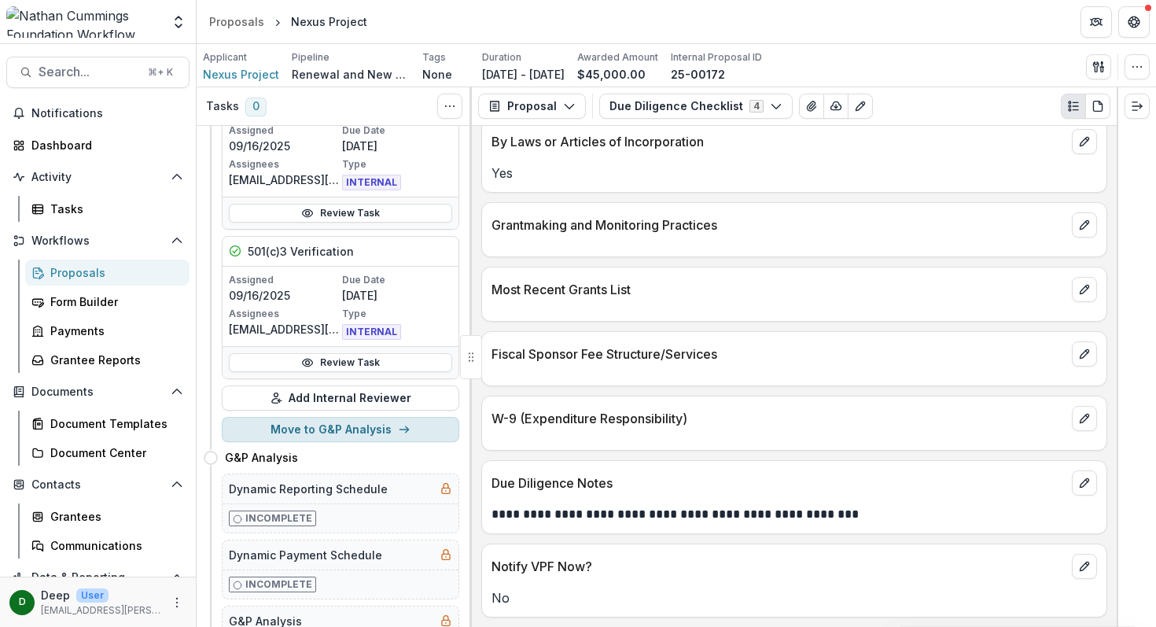
click at [365, 431] on button "Move to G&P Analysis" at bounding box center [340, 429] width 237 height 25
select select "**********"
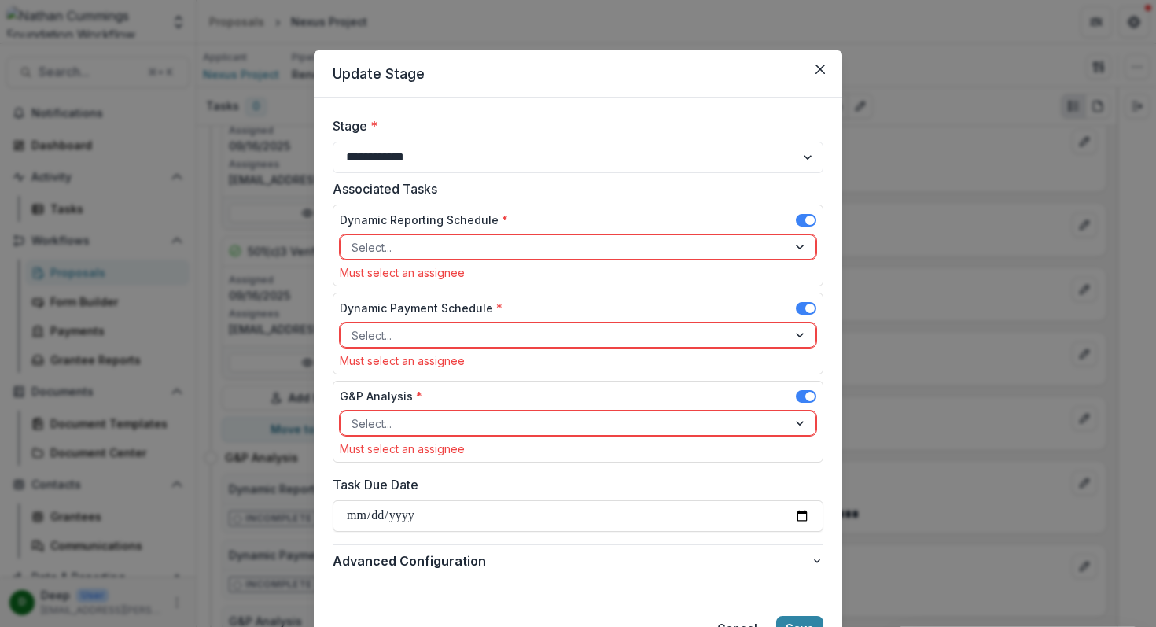
click at [442, 250] on div at bounding box center [563, 247] width 425 height 20
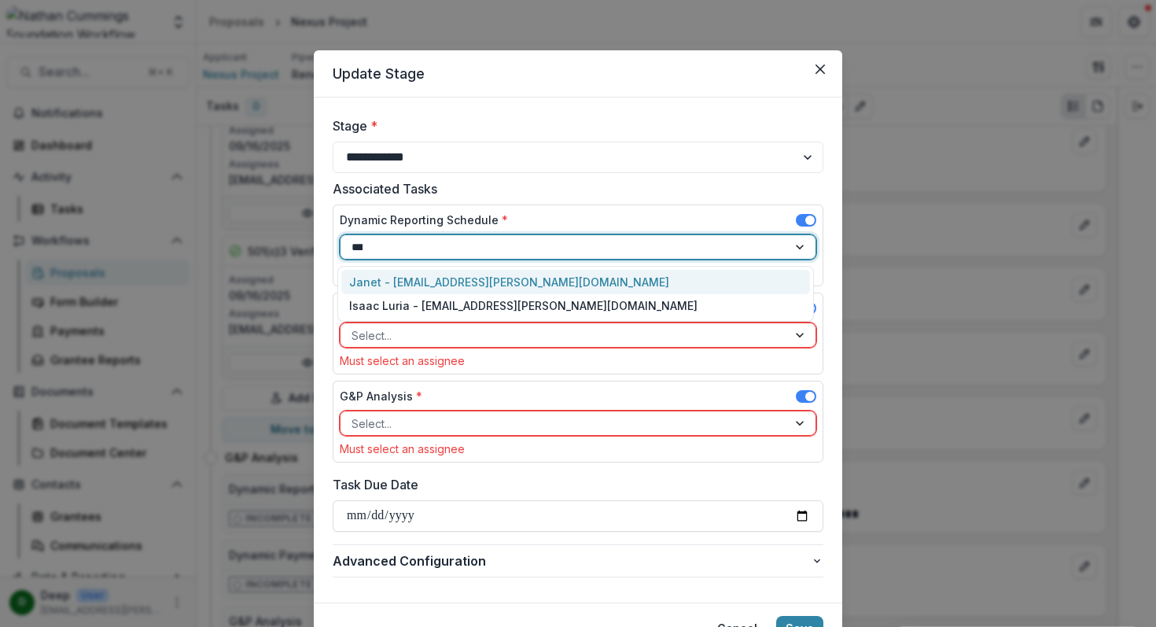
type input "****"
click at [429, 277] on div "Isaac Luria - isaac.luria@nathancummings.org" at bounding box center [575, 282] width 469 height 24
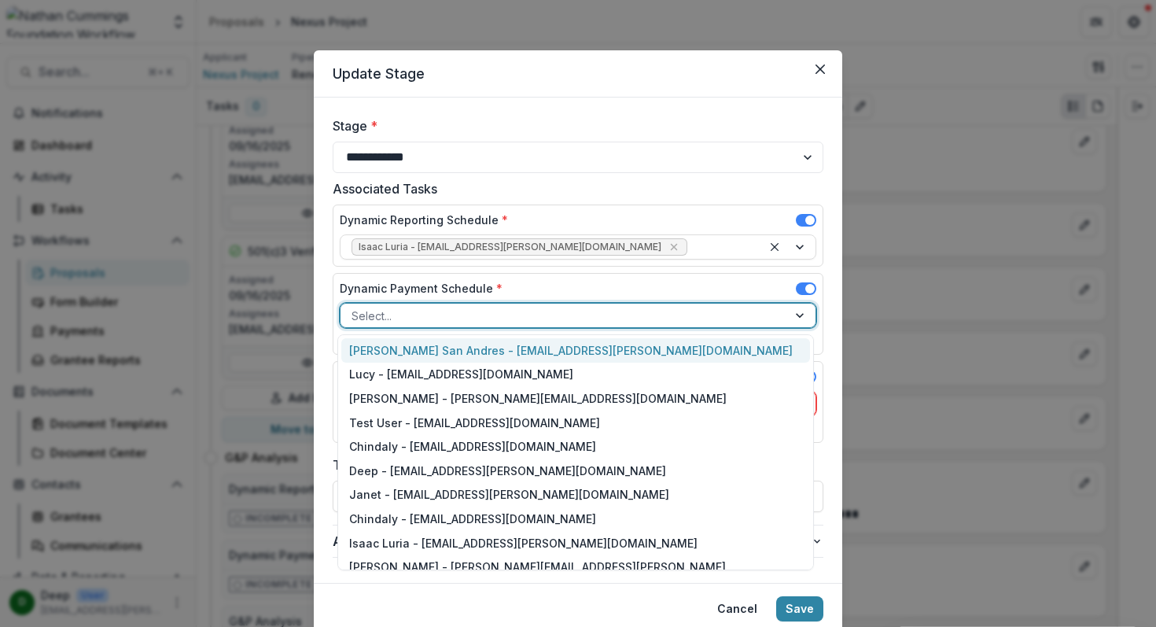
click at [418, 311] on div at bounding box center [563, 316] width 425 height 20
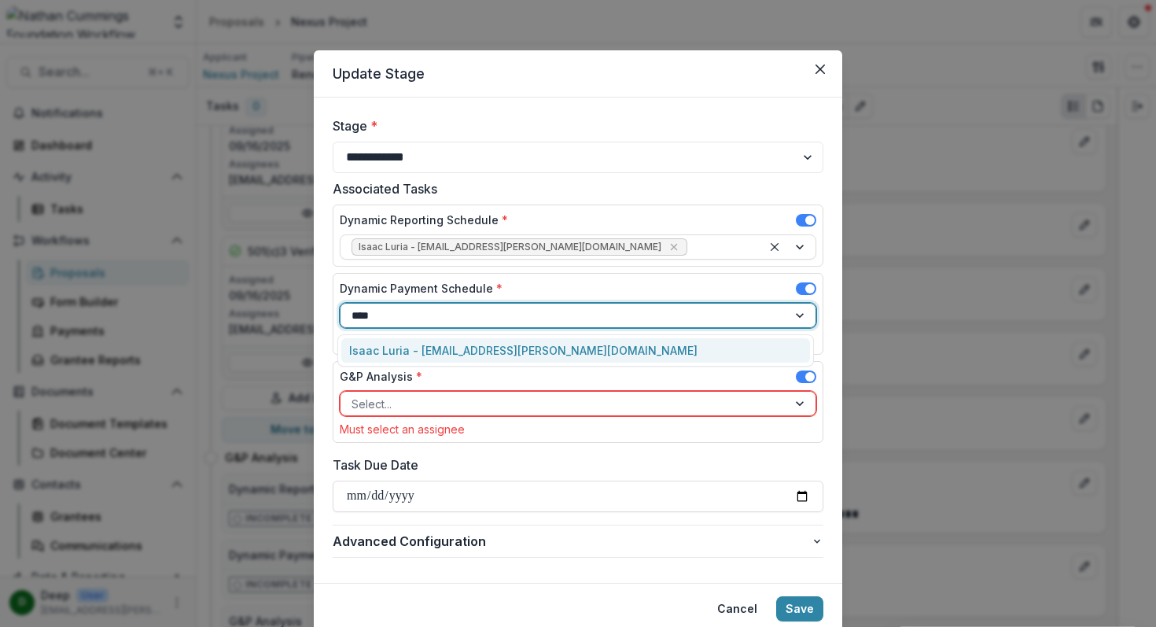
type input "*****"
click at [410, 348] on div "Isaac Luria - isaac.luria@nathancummings.org" at bounding box center [575, 350] width 469 height 24
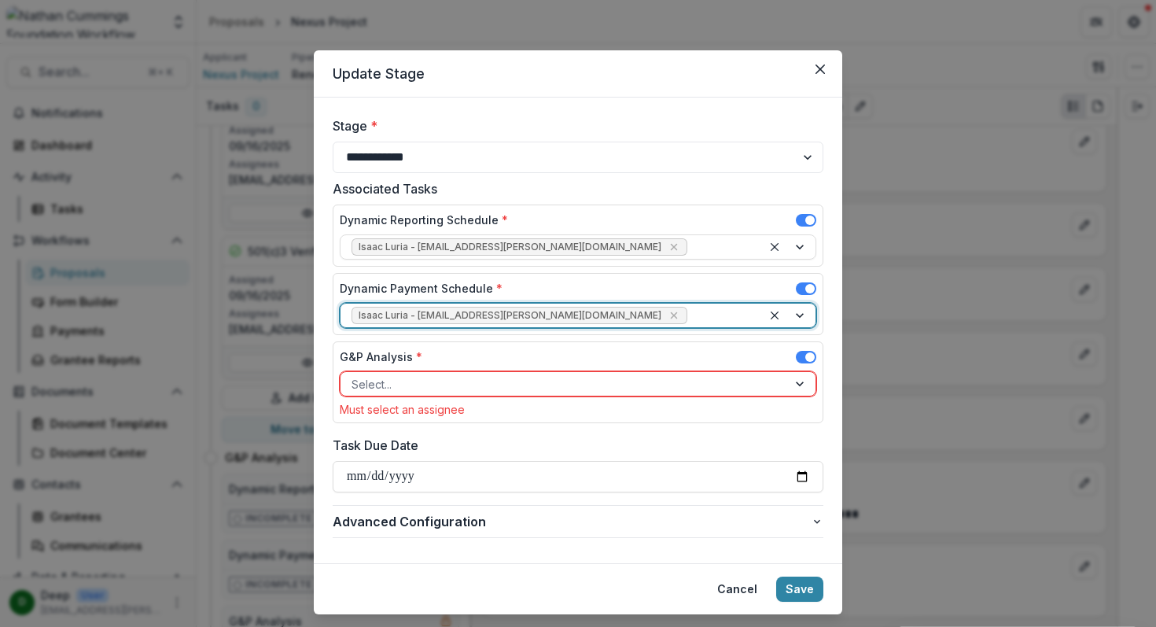
click at [395, 382] on div at bounding box center [563, 384] width 425 height 20
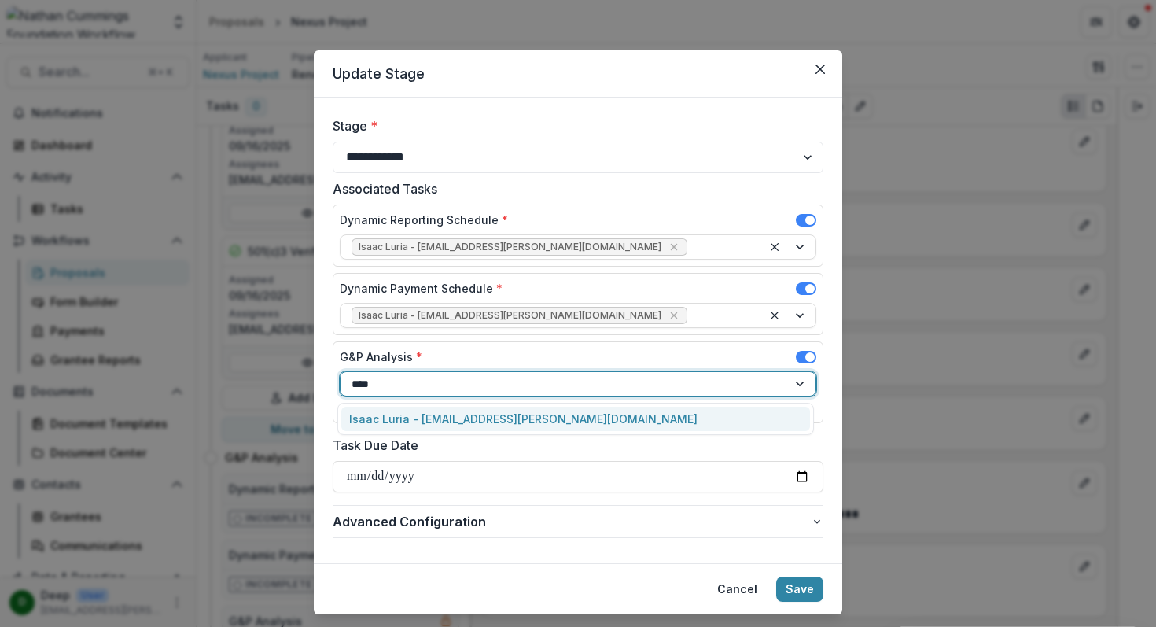
type input "*****"
click at [395, 416] on div "Isaac Luria - isaac.luria@nathancummings.org" at bounding box center [575, 418] width 469 height 24
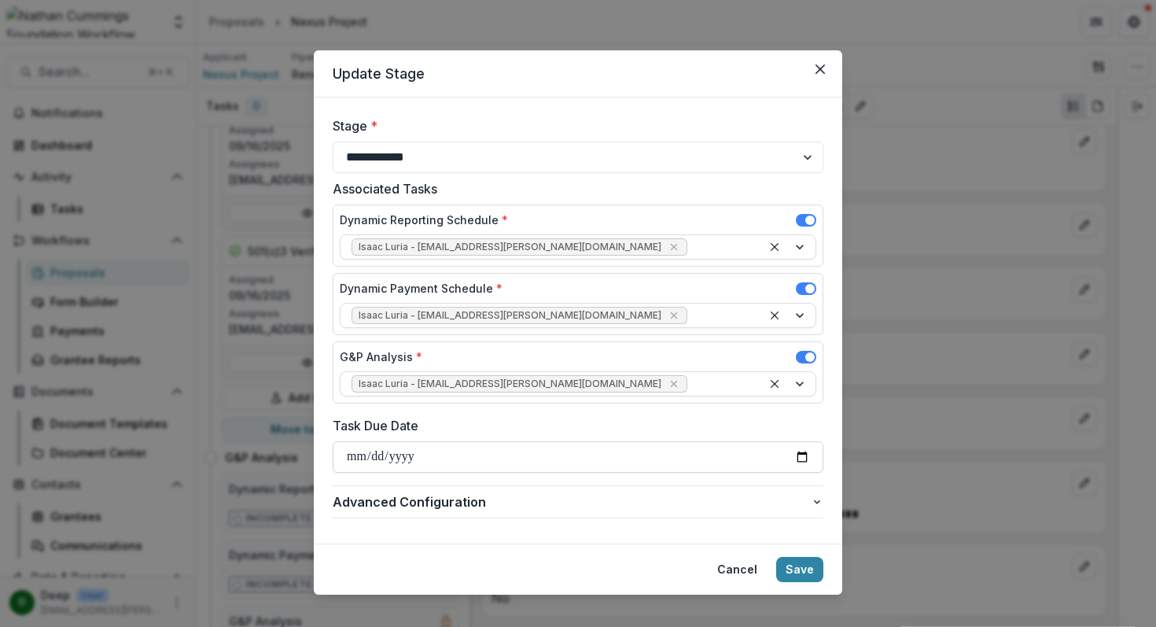
click at [686, 464] on input "Task Due Date" at bounding box center [578, 456] width 491 height 31
click at [804, 453] on input "Task Due Date" at bounding box center [578, 456] width 491 height 31
type input "**********"
click at [805, 574] on button "Save" at bounding box center [799, 569] width 47 height 25
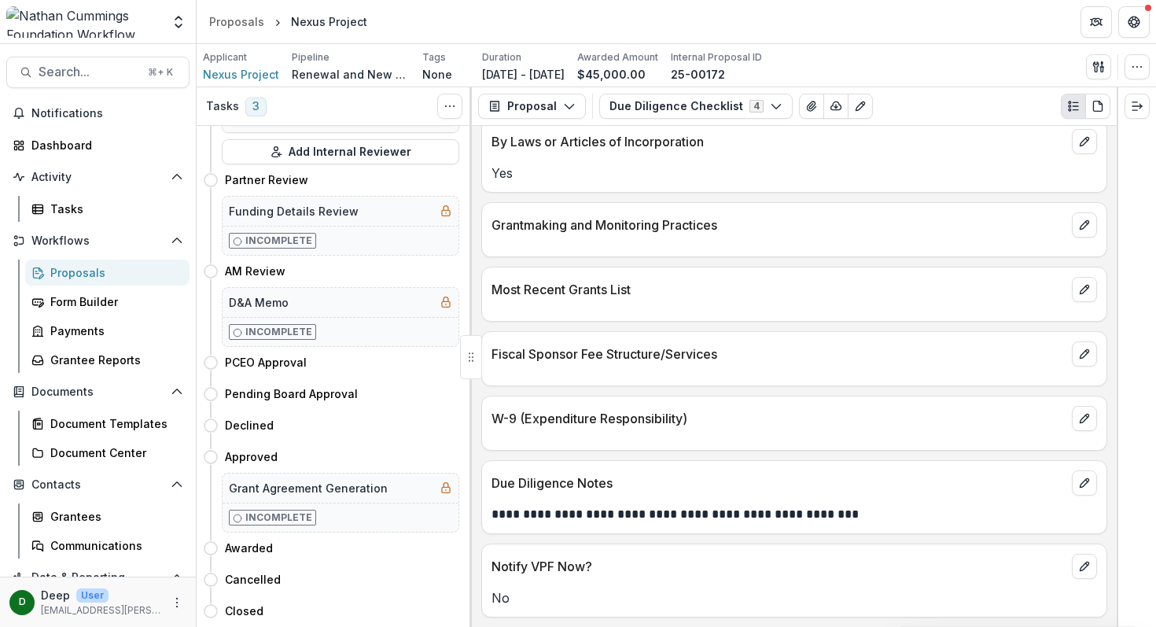
scroll to position [0, 0]
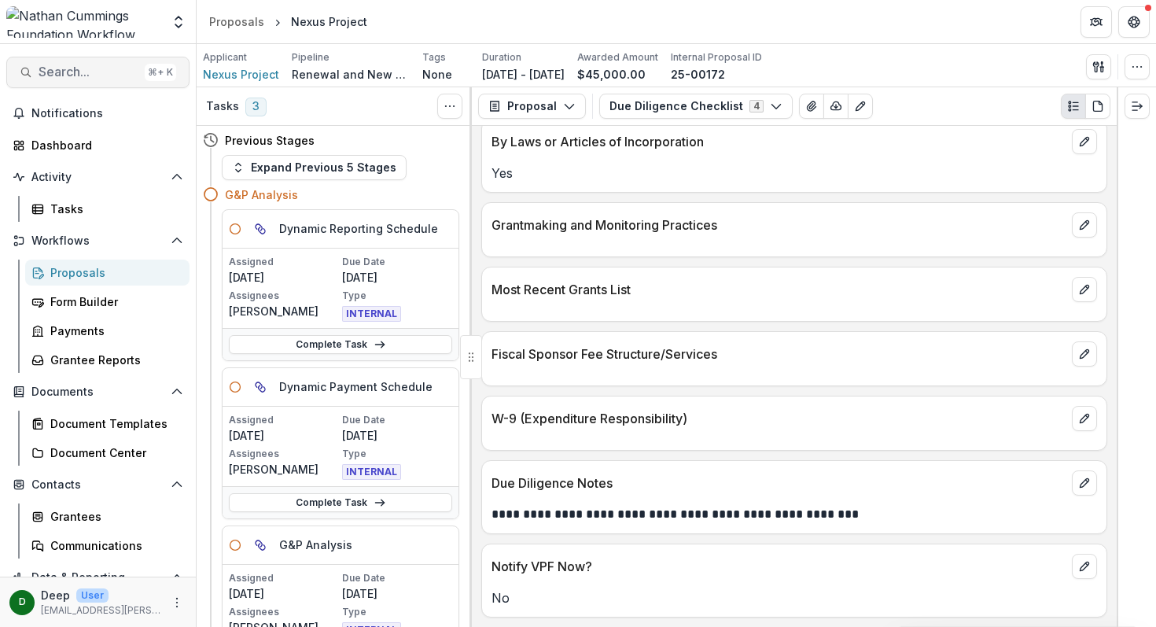
click at [71, 82] on button "Search... ⌘ + K" at bounding box center [97, 72] width 183 height 31
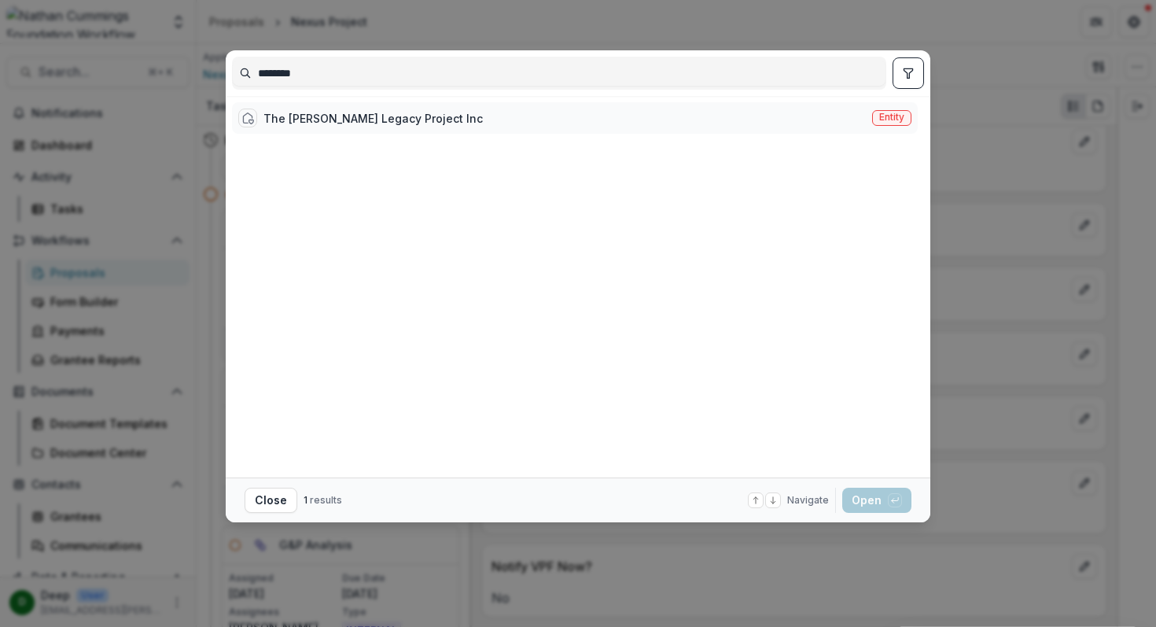
type input "********"
click at [373, 112] on div "The Chisholm Legacy Project Inc" at bounding box center [372, 118] width 219 height 17
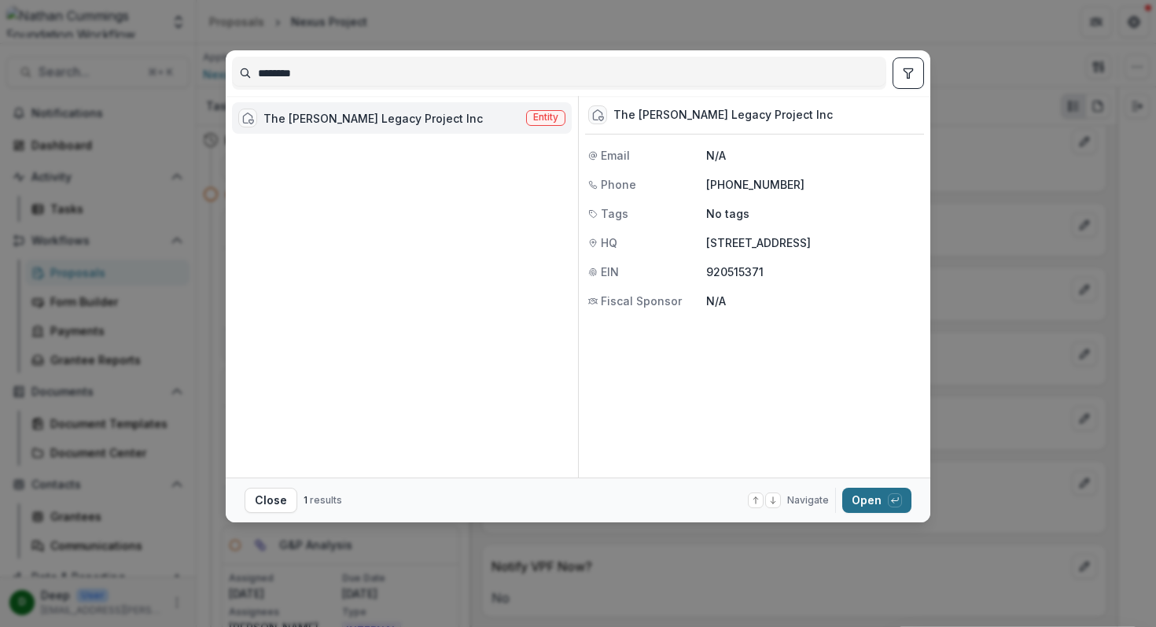
click at [877, 507] on button "Open with enter key" at bounding box center [876, 499] width 69 height 25
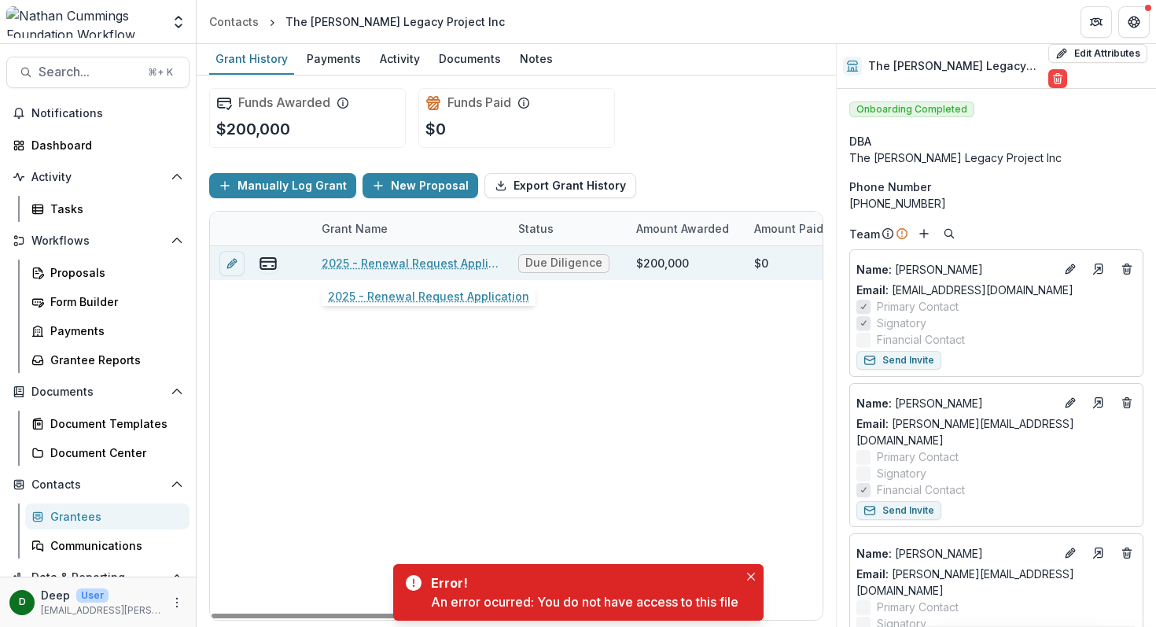
click at [393, 266] on link "2025 - Renewal Request Application" at bounding box center [411, 263] width 178 height 17
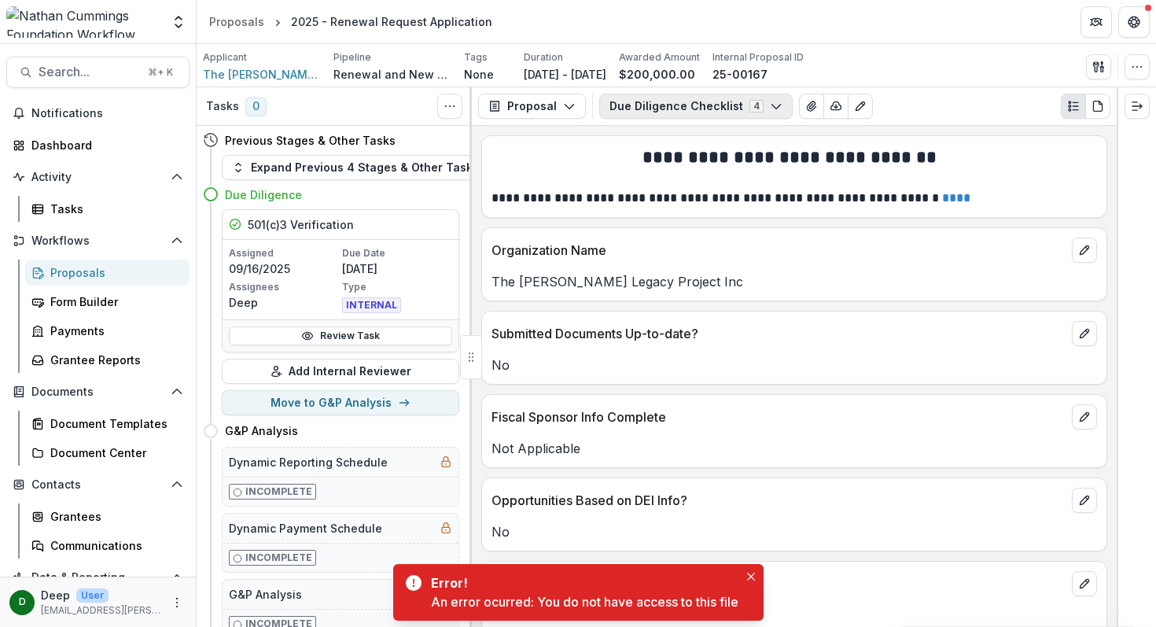
click at [654, 108] on button "Due Diligence Checklist 4" at bounding box center [695, 106] width 193 height 25
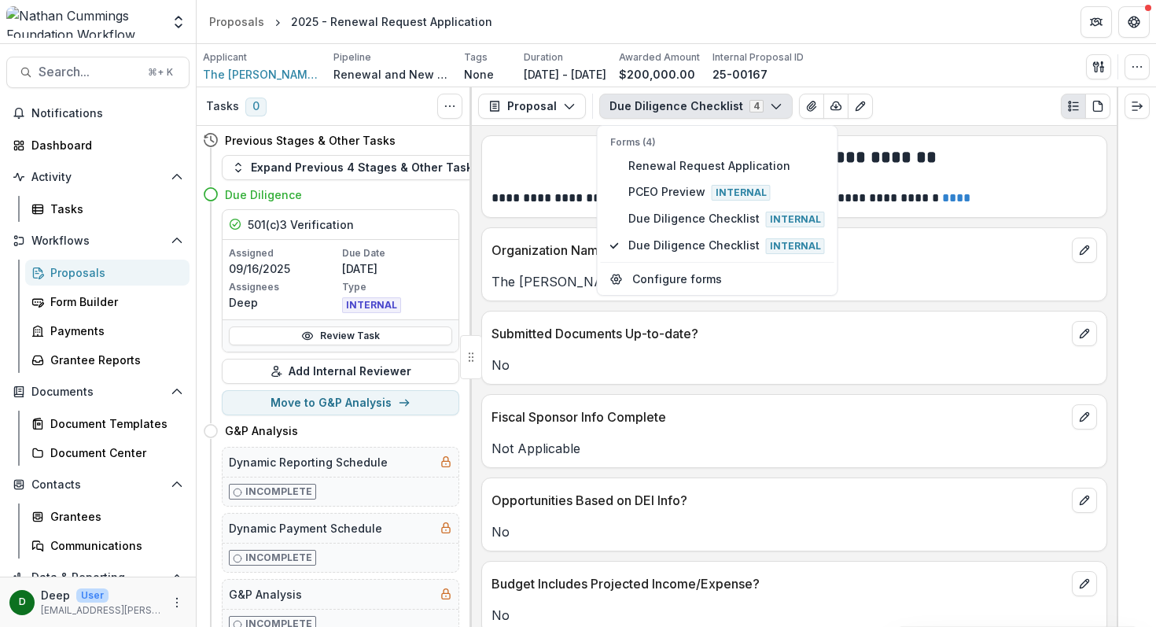
click at [654, 108] on button "Due Diligence Checklist 4" at bounding box center [695, 106] width 193 height 25
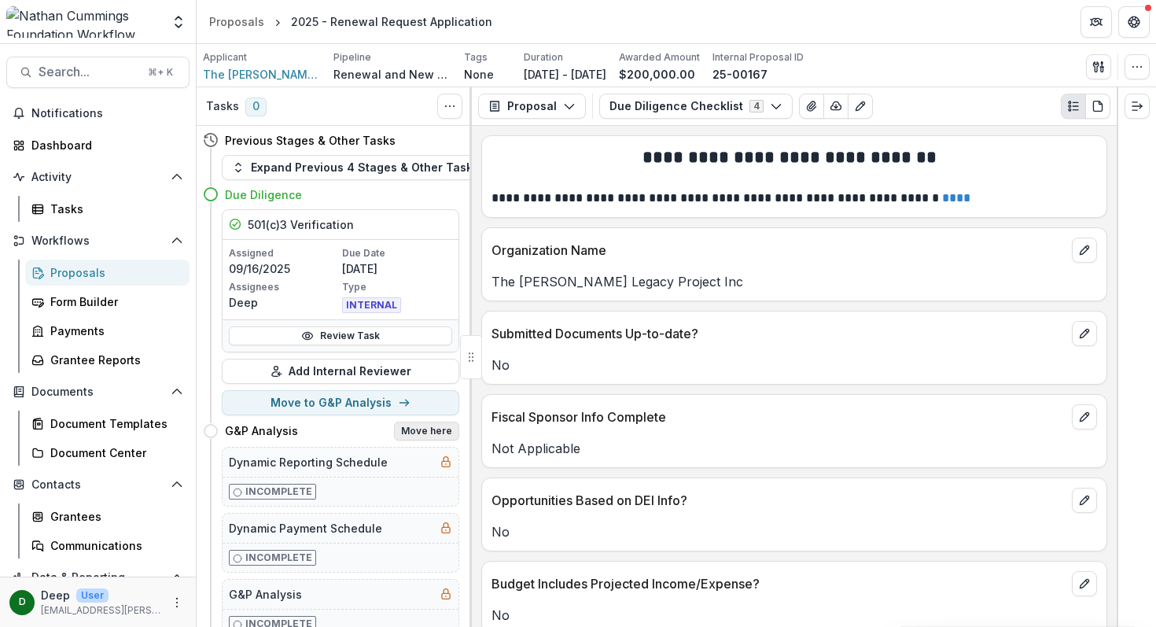
click at [435, 435] on button "Move here" at bounding box center [426, 430] width 65 height 19
select select "**********"
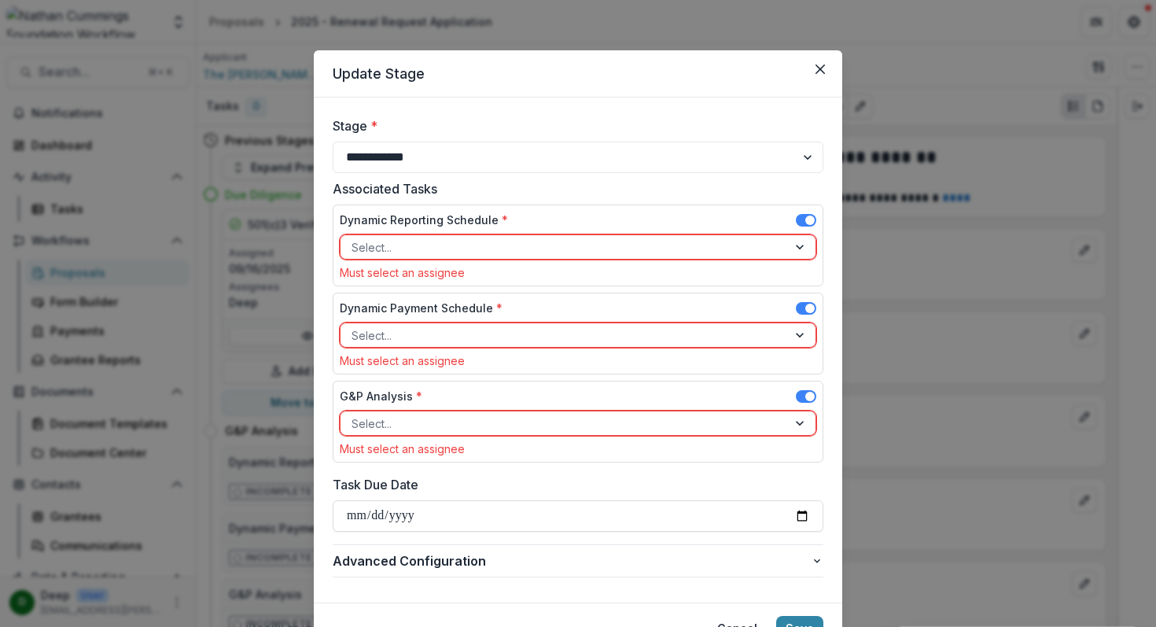
click at [528, 241] on div at bounding box center [563, 247] width 425 height 20
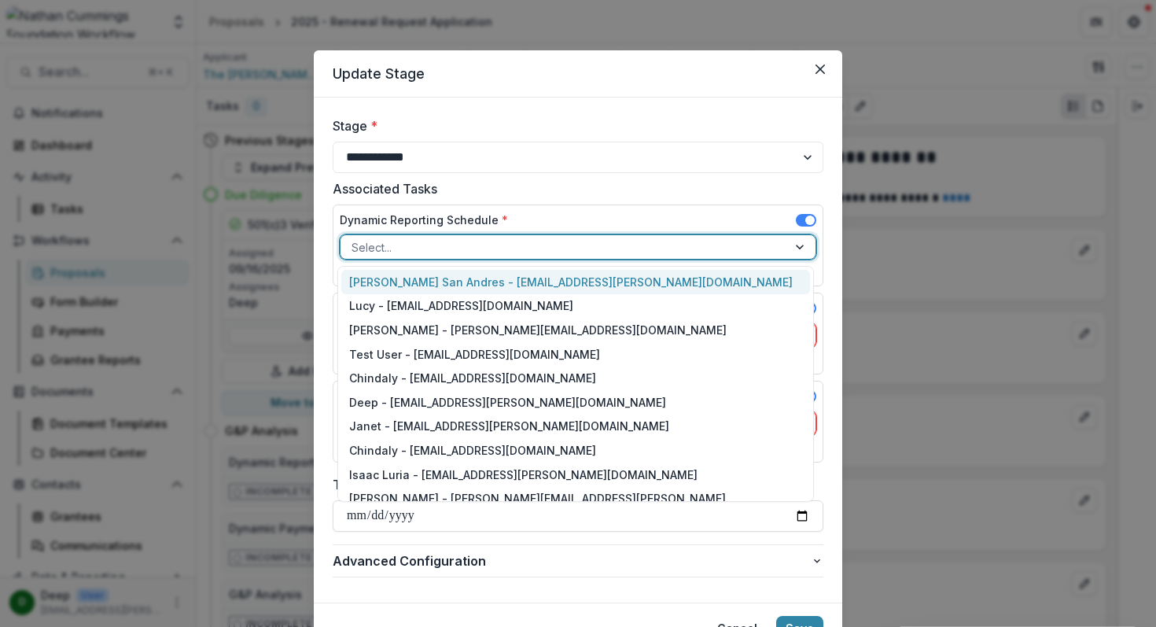
click at [504, 278] on div "Jamie San Andres - jamie.sanandres@nathancummings.org" at bounding box center [575, 282] width 469 height 24
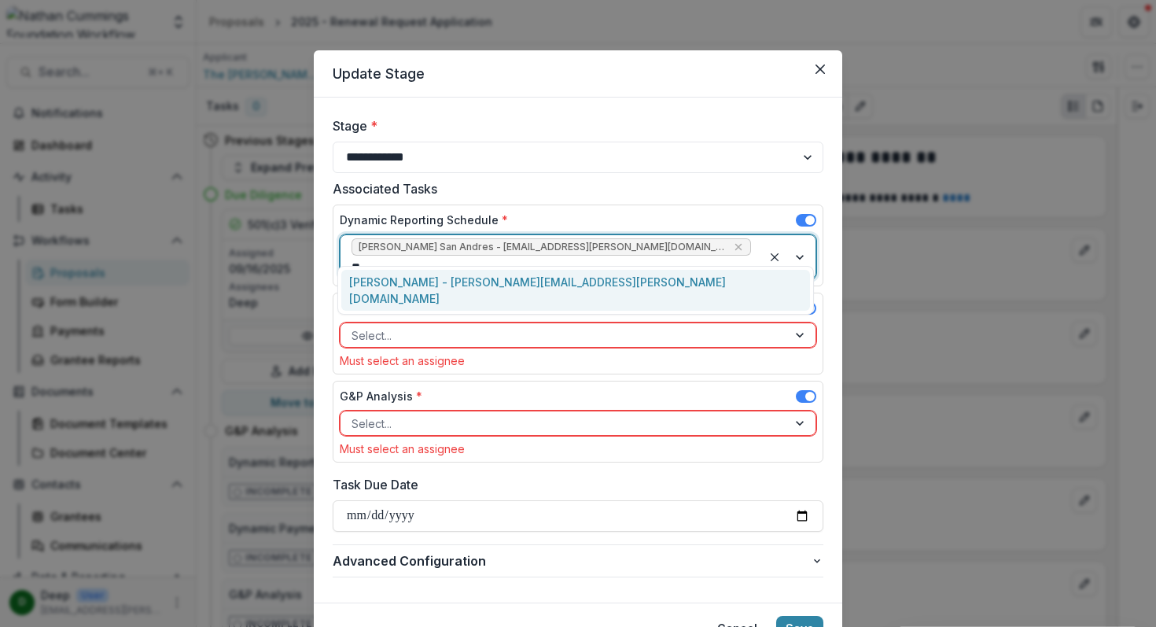
type input "***"
click at [470, 279] on div "Valerie Boucard - valerie.boucard@nathancummings.org" at bounding box center [575, 290] width 469 height 41
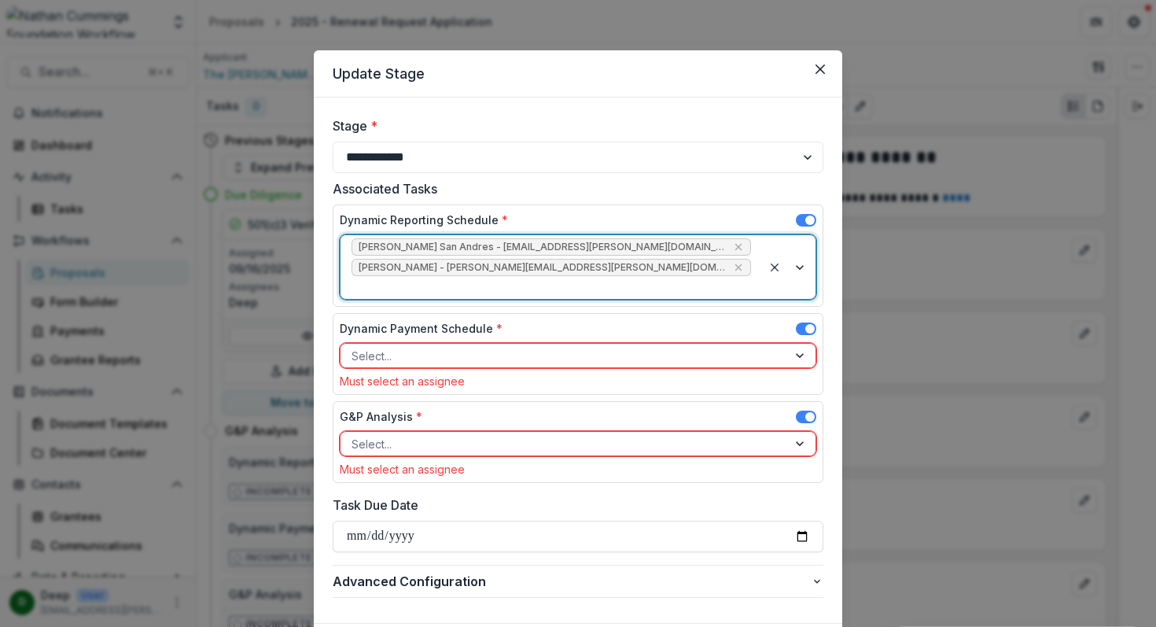
click at [418, 346] on div at bounding box center [563, 356] width 425 height 20
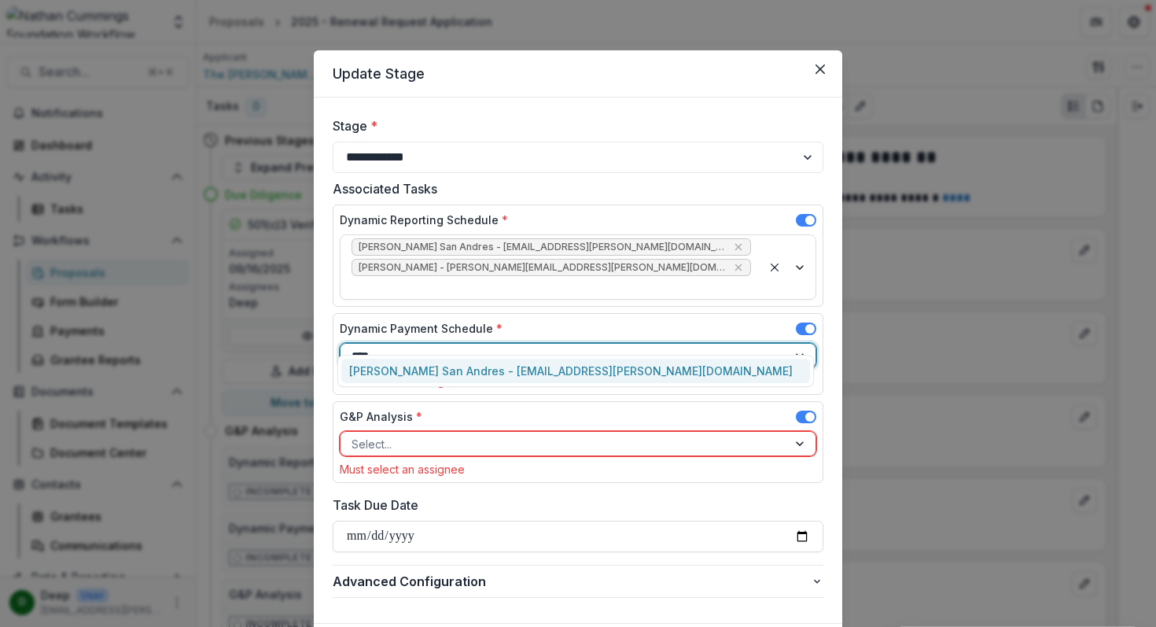
type input "*****"
click at [417, 368] on div "Jamie San Andres - jamie.sanandres@nathancummings.org" at bounding box center [575, 371] width 469 height 24
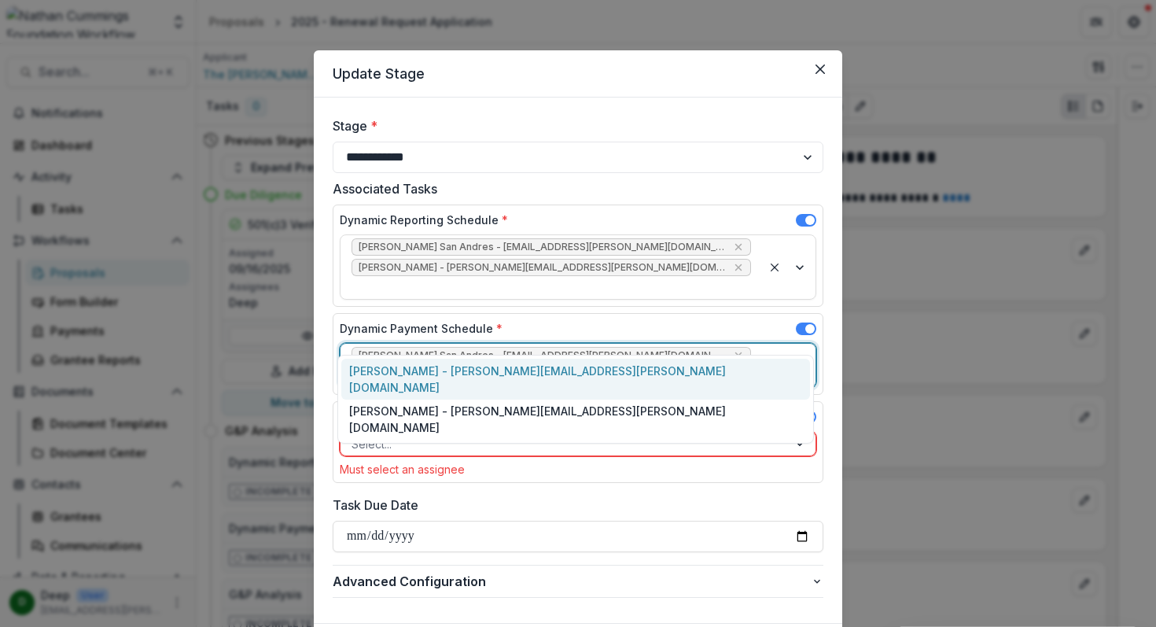
type input "***"
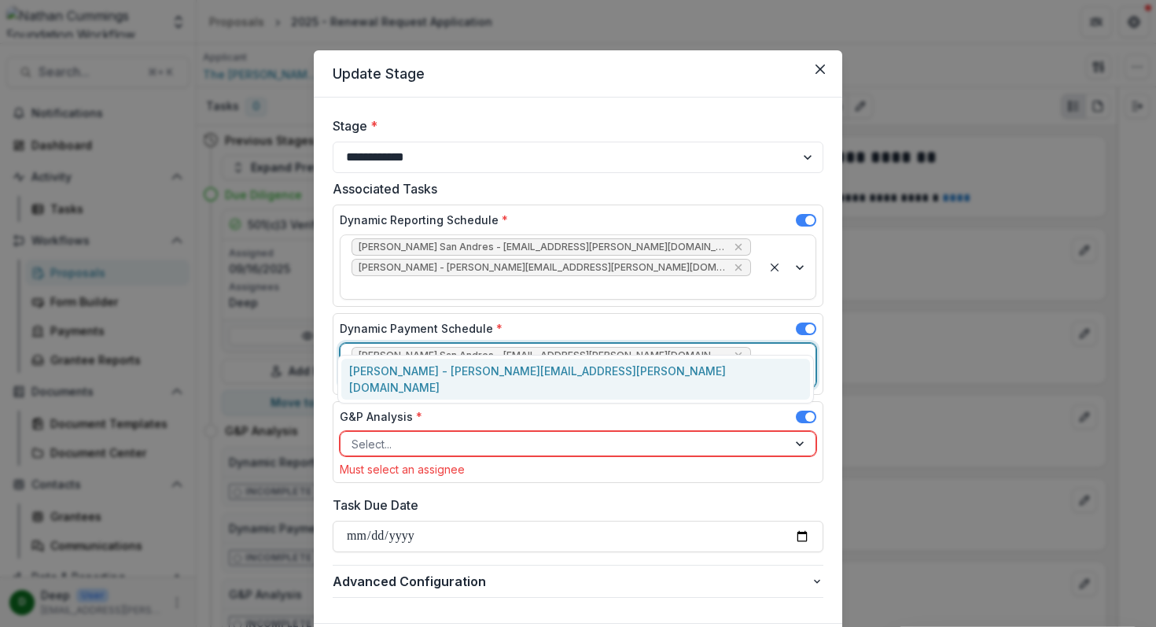
click at [440, 371] on div "Valerie Boucard - valerie.boucard@nathancummings.org" at bounding box center [575, 379] width 469 height 41
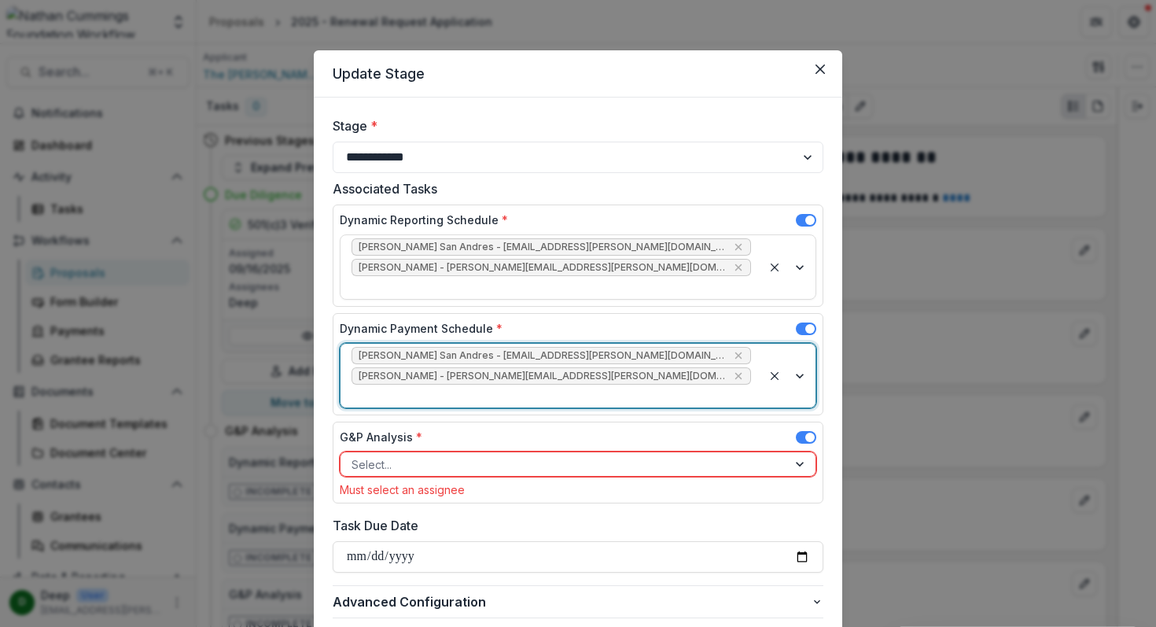
click at [400, 454] on div at bounding box center [563, 464] width 425 height 20
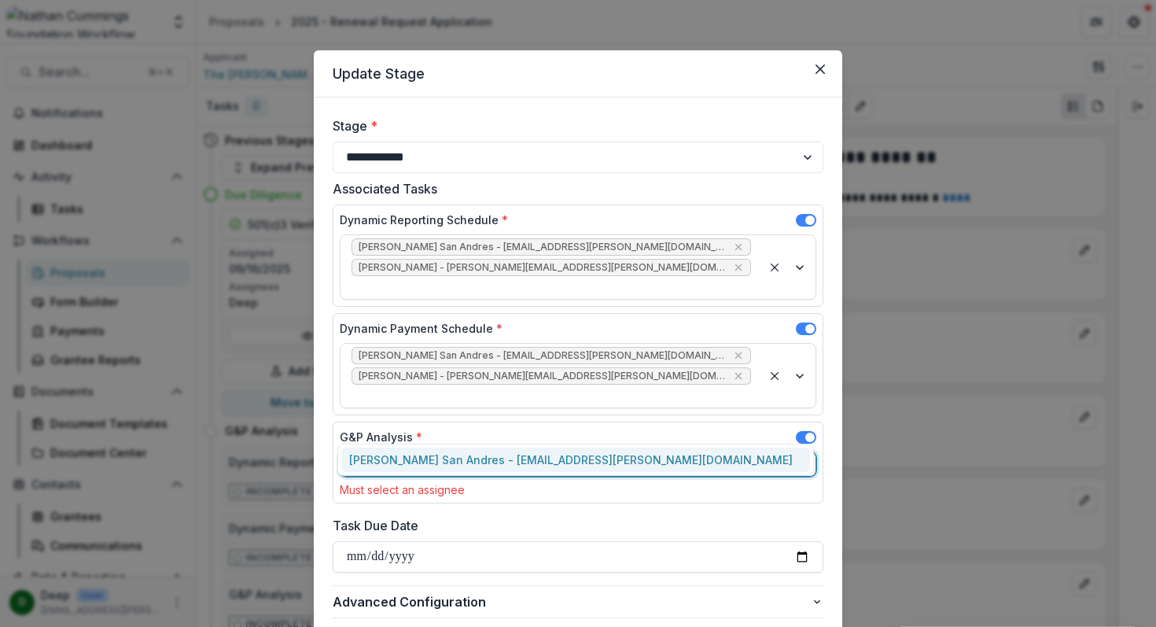
type input "*****"
click at [401, 454] on div "Jamie San Andres - jamie.sanandres@nathancummings.org" at bounding box center [575, 459] width 469 height 24
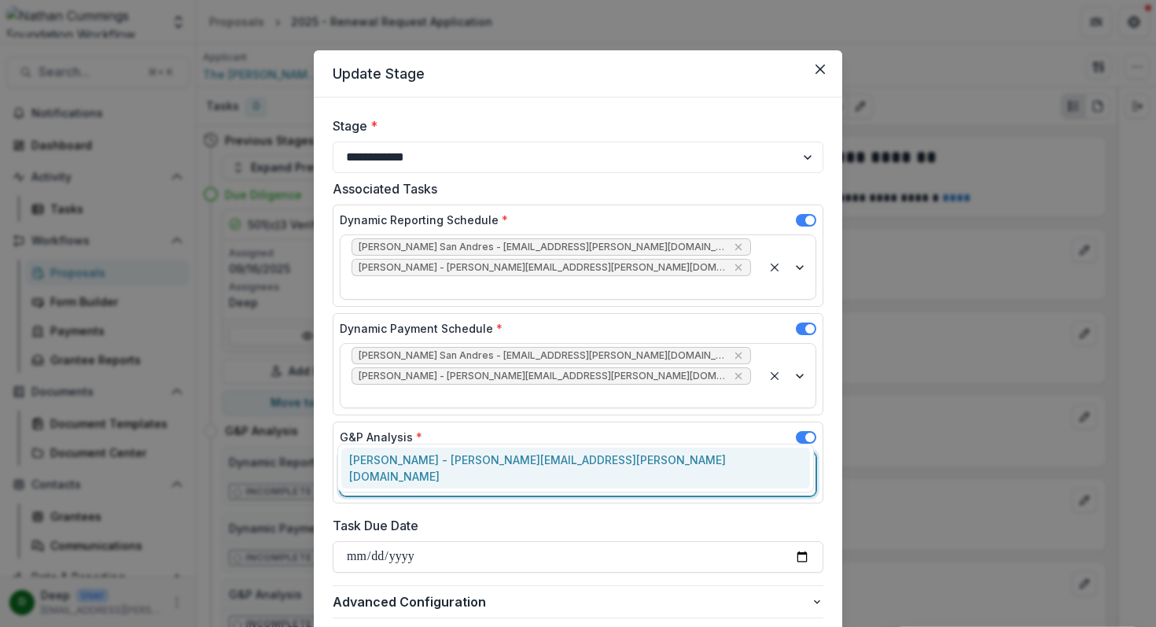
type input "***"
click at [399, 458] on div "Valerie Boucard - valerie.boucard@nathancummings.org" at bounding box center [575, 467] width 469 height 41
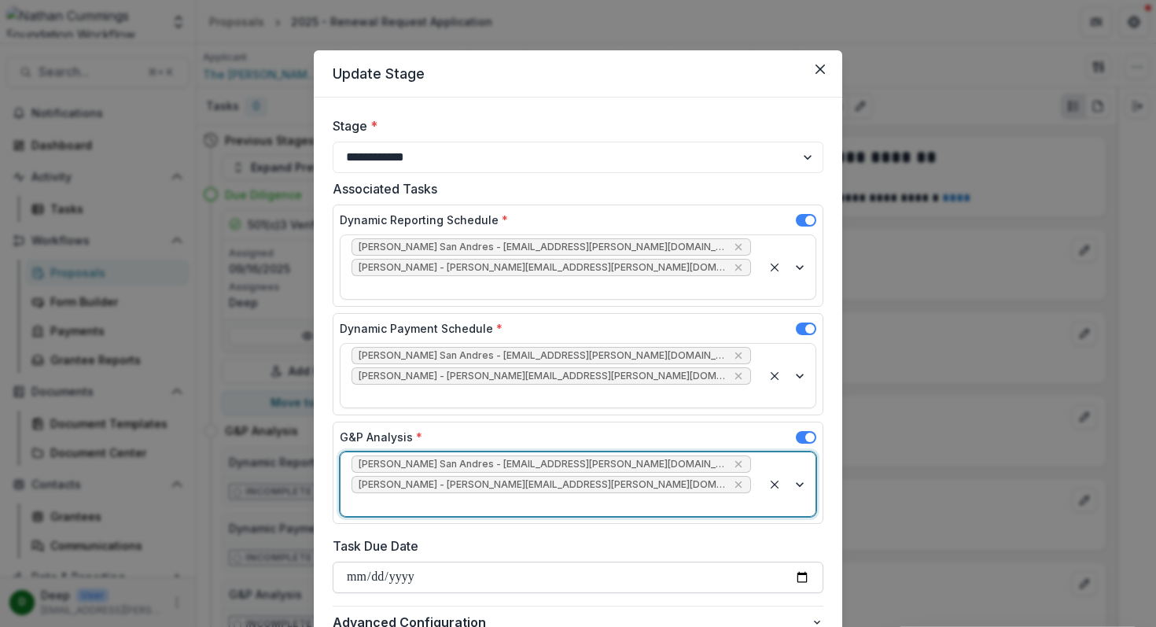
click at [499, 561] on input "Task Due Date" at bounding box center [578, 576] width 491 height 31
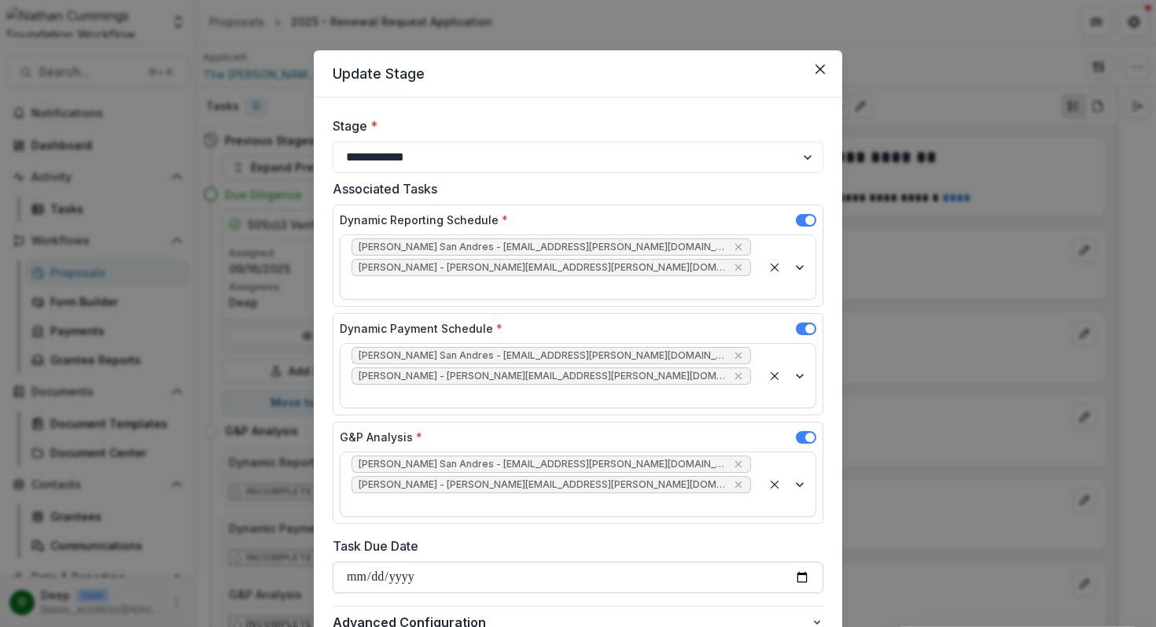
click at [796, 561] on input "Task Due Date" at bounding box center [578, 576] width 491 height 31
type input "**********"
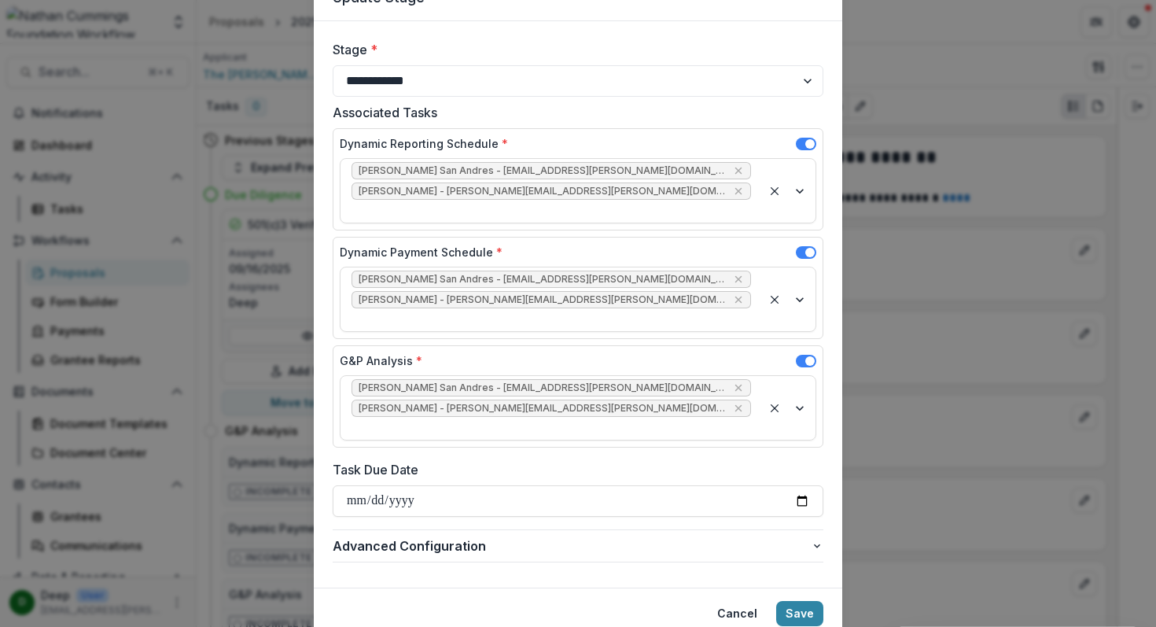
scroll to position [79, 0]
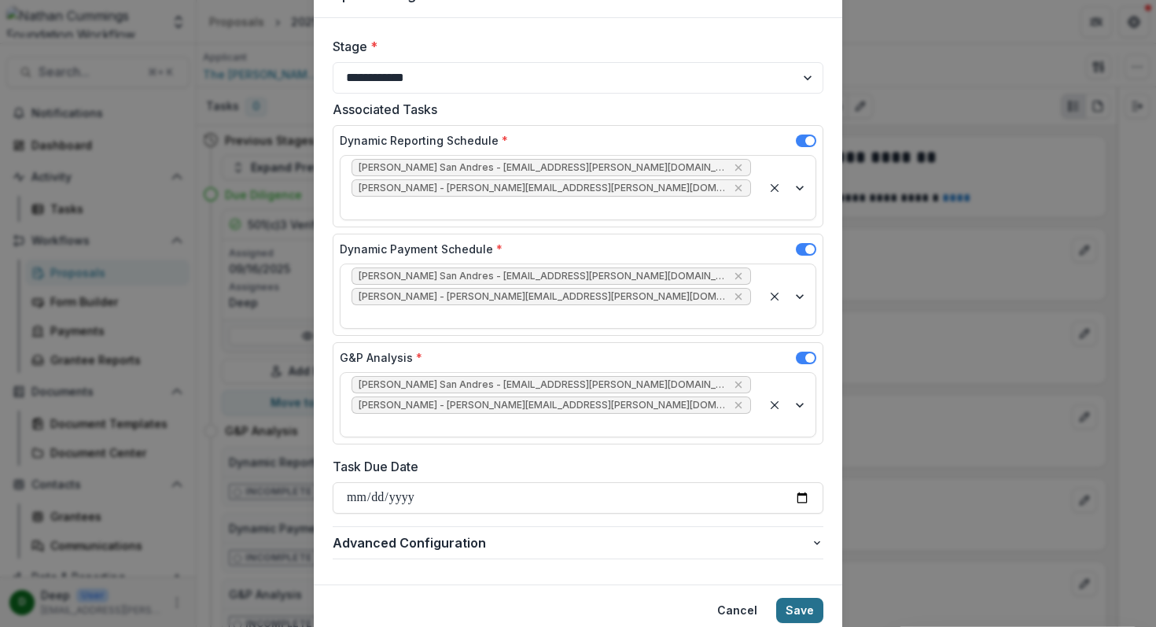
click at [795, 598] on button "Save" at bounding box center [799, 610] width 47 height 25
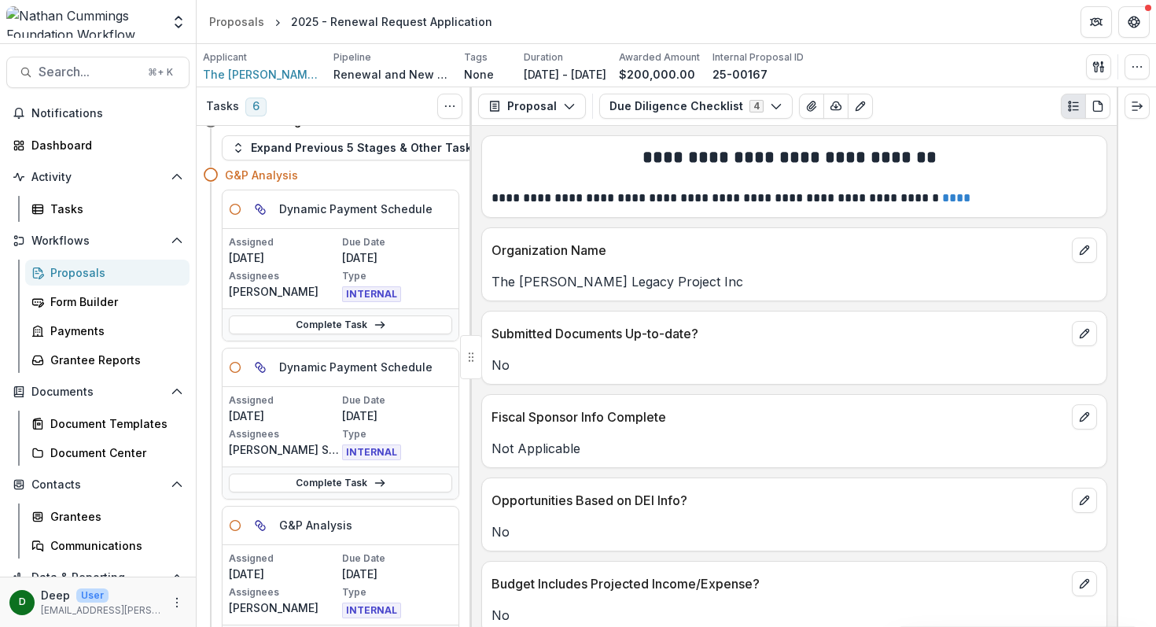
scroll to position [0, 0]
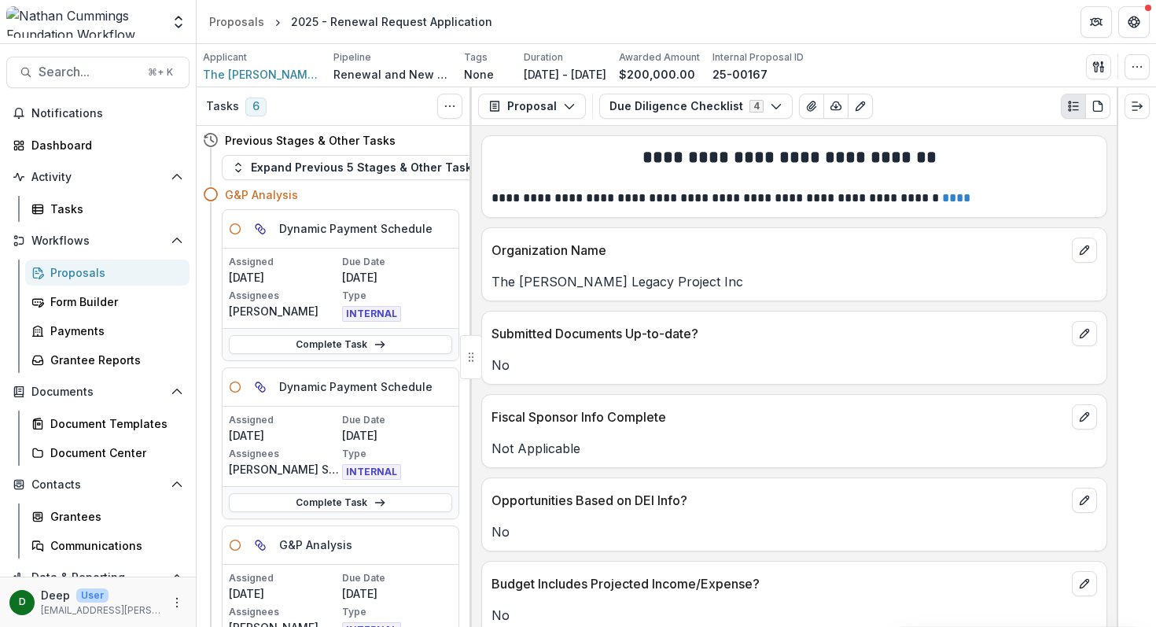
click at [101, 270] on div "Proposals" at bounding box center [113, 272] width 127 height 17
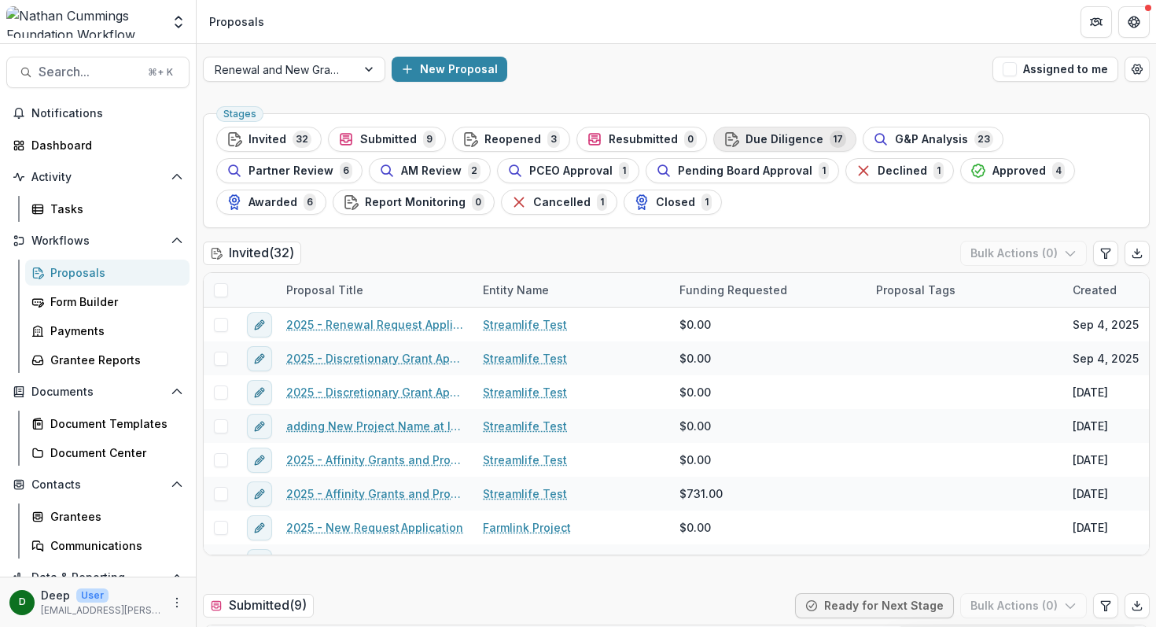
click at [775, 138] on span "Due Diligence" at bounding box center [784, 139] width 78 height 13
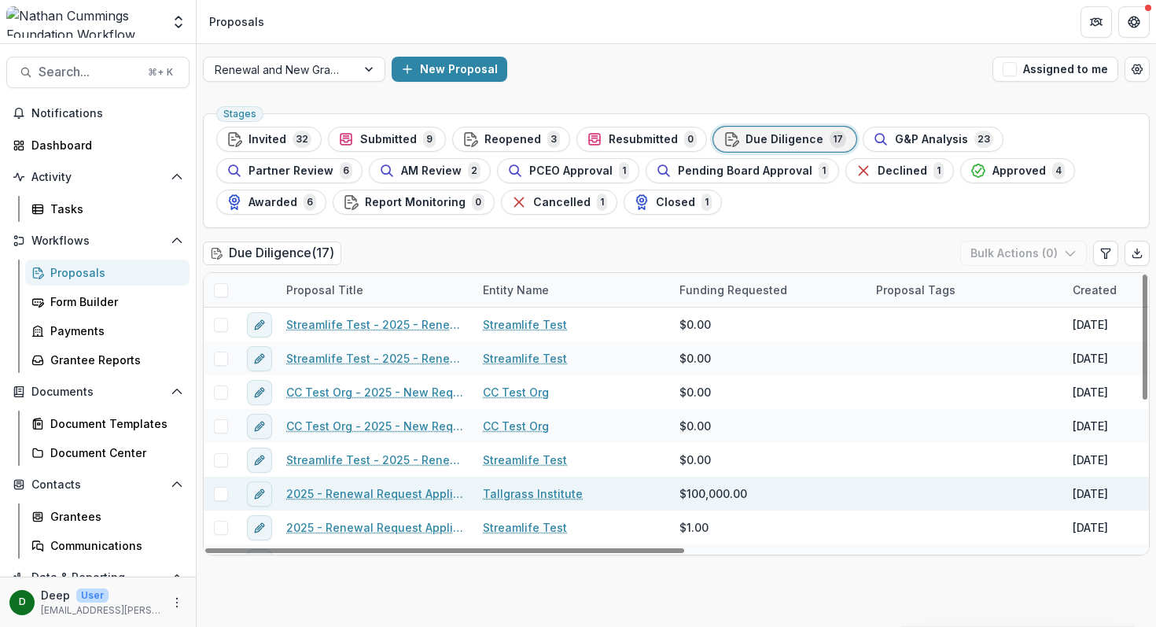
click at [398, 491] on link "2025 - Renewal Request Application" at bounding box center [375, 493] width 178 height 17
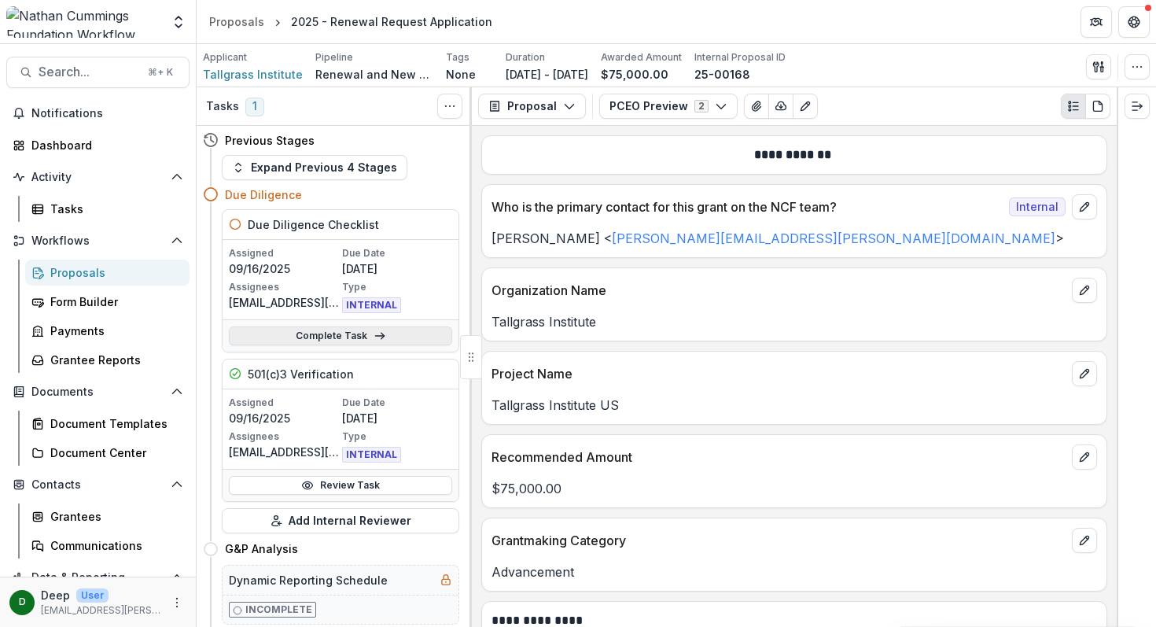
click at [367, 332] on link "Complete Task" at bounding box center [340, 335] width 223 height 19
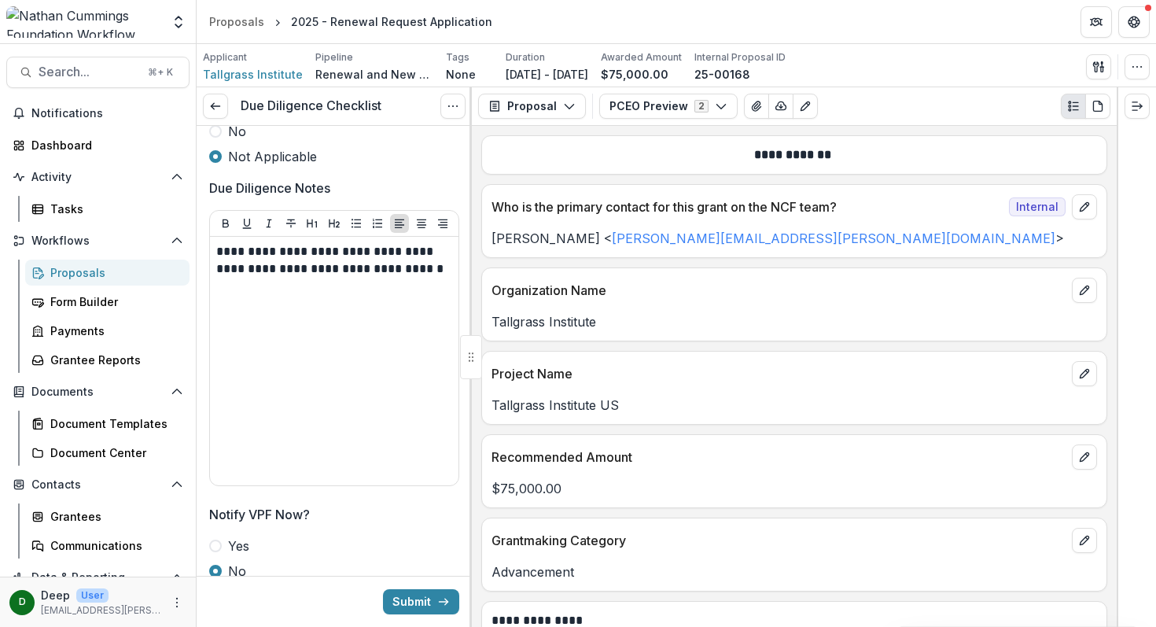
scroll to position [3540, 0]
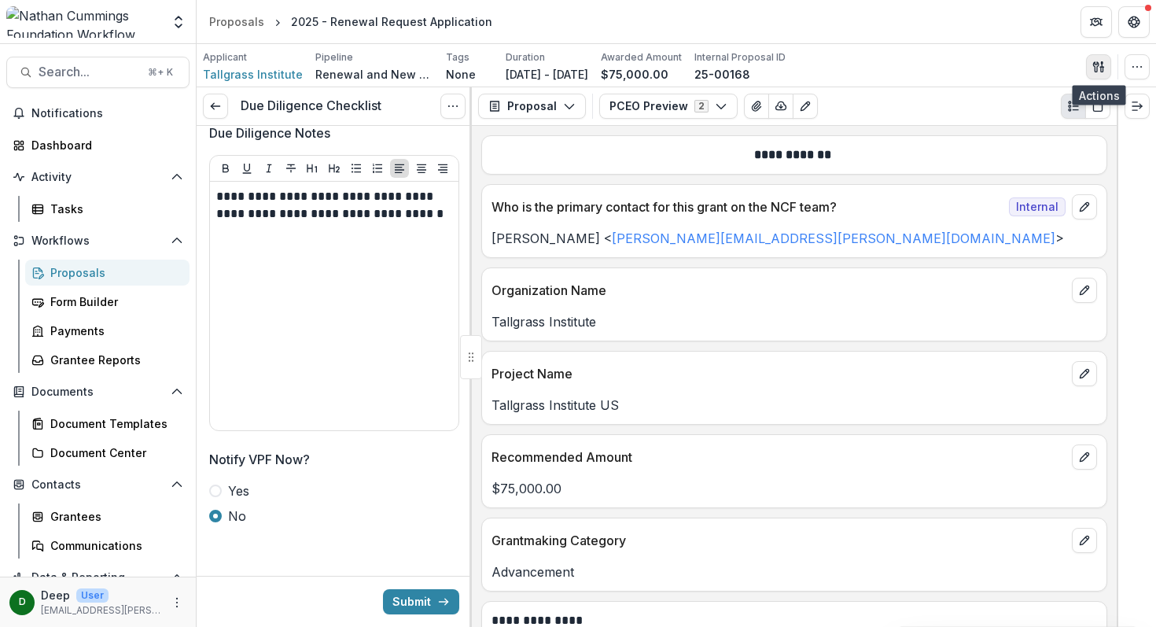
click at [1105, 65] on button "button" at bounding box center [1098, 66] width 25 height 25
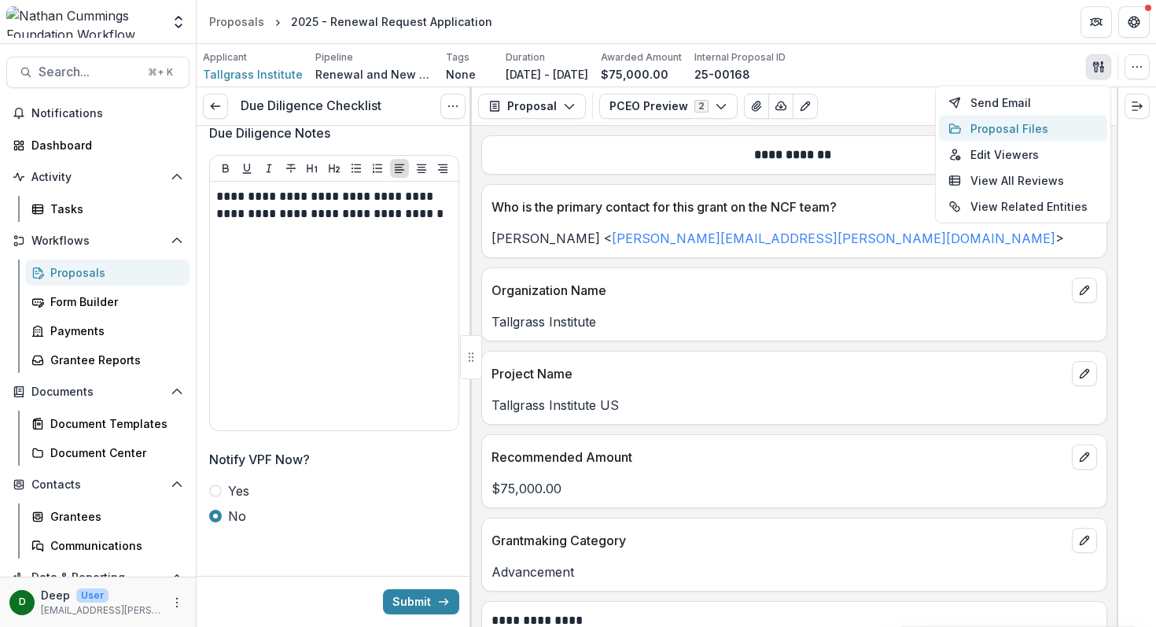
click at [1008, 129] on button "Proposal Files" at bounding box center [1023, 129] width 168 height 26
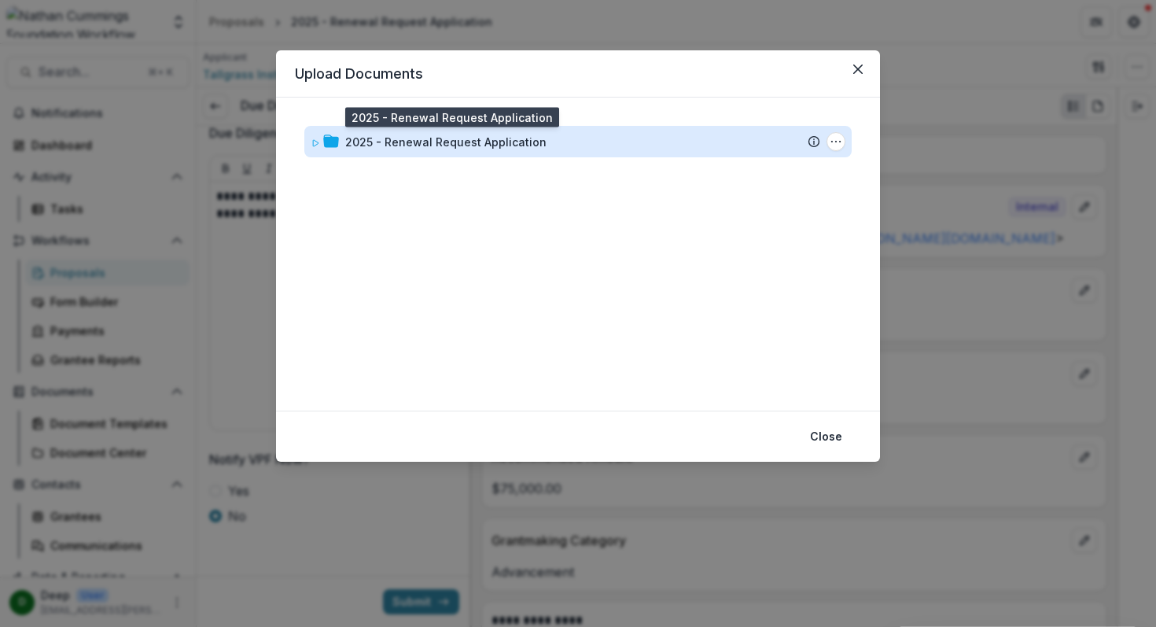
click at [407, 143] on div "2025 - Renewal Request Application" at bounding box center [445, 142] width 201 height 17
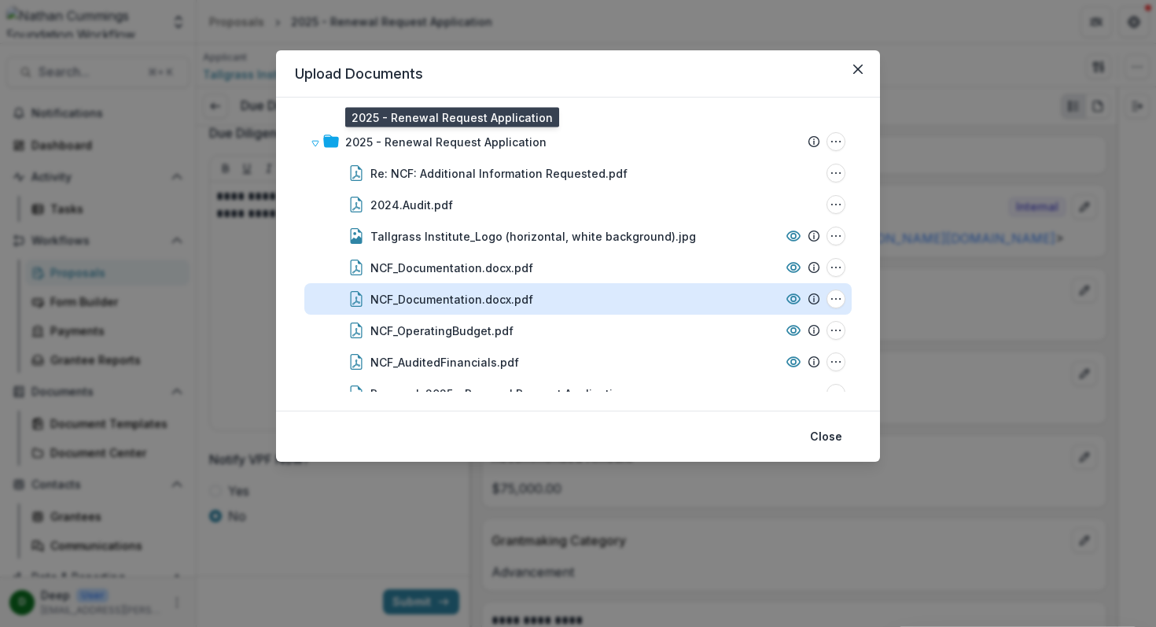
scroll to position [27, 0]
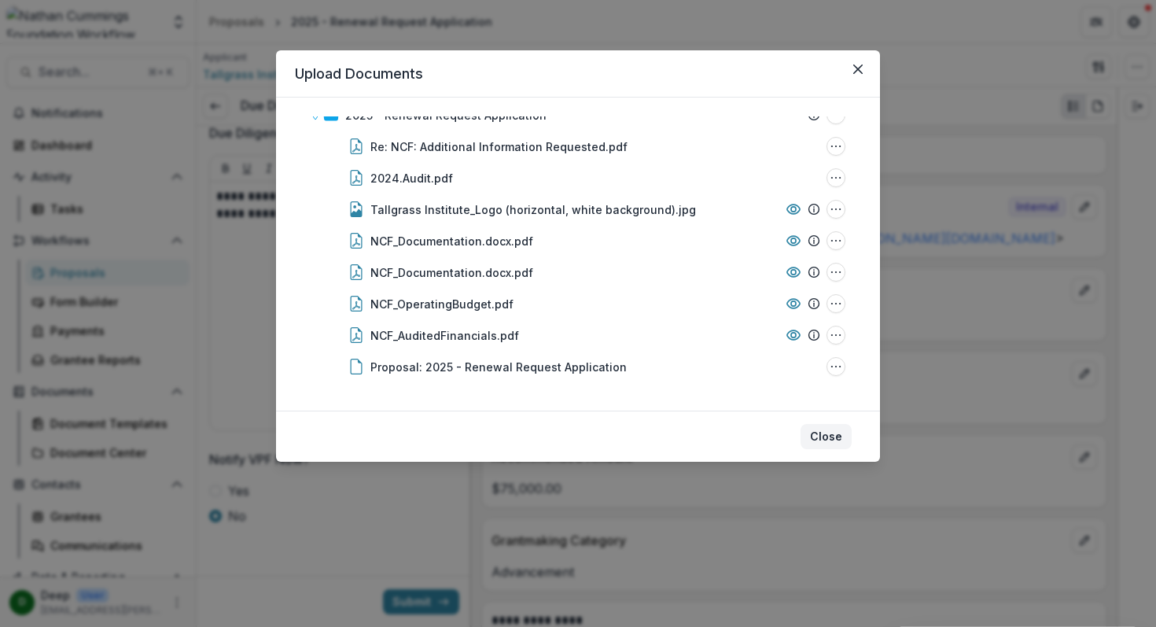
click at [830, 439] on button "Close" at bounding box center [825, 436] width 51 height 25
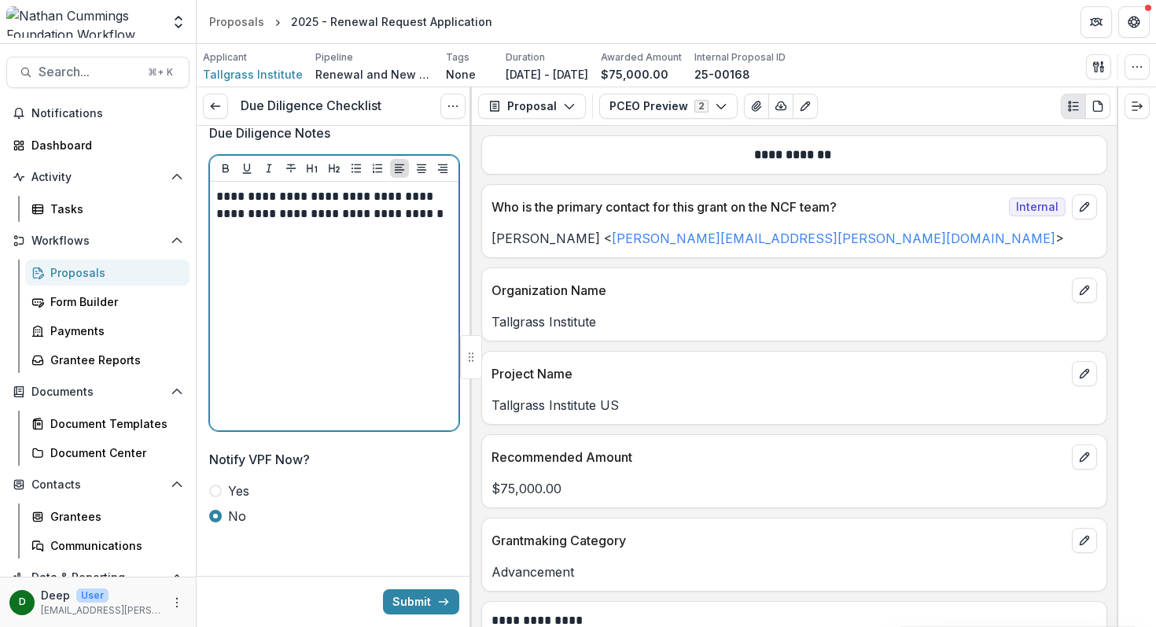
click at [278, 195] on p "**********" at bounding box center [331, 205] width 231 height 35
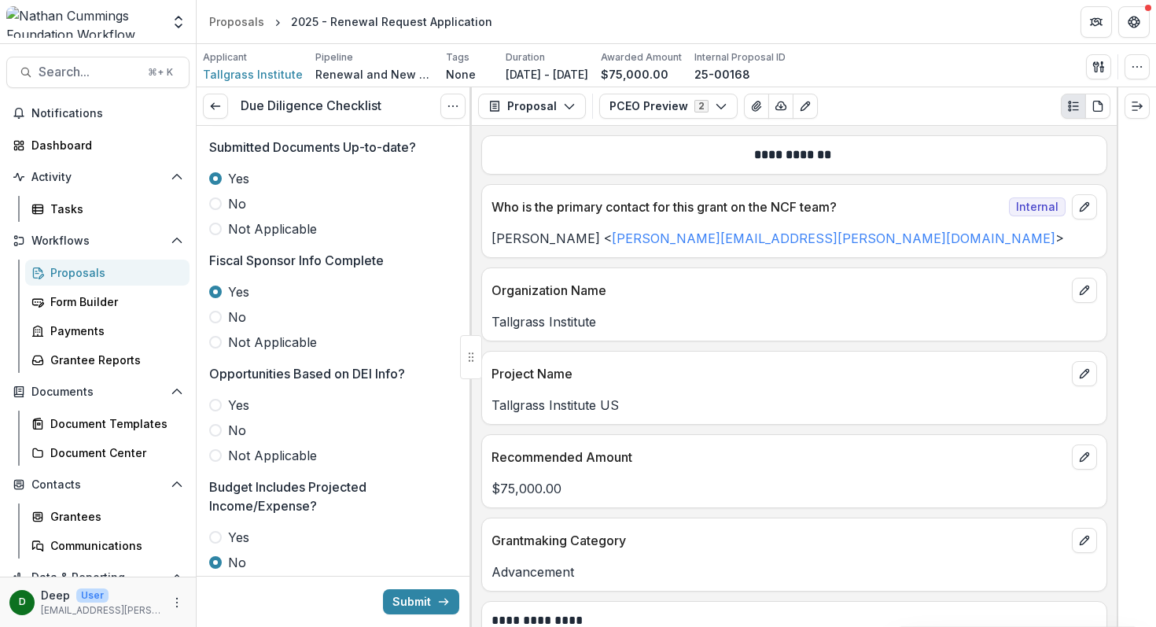
scroll to position [247, 0]
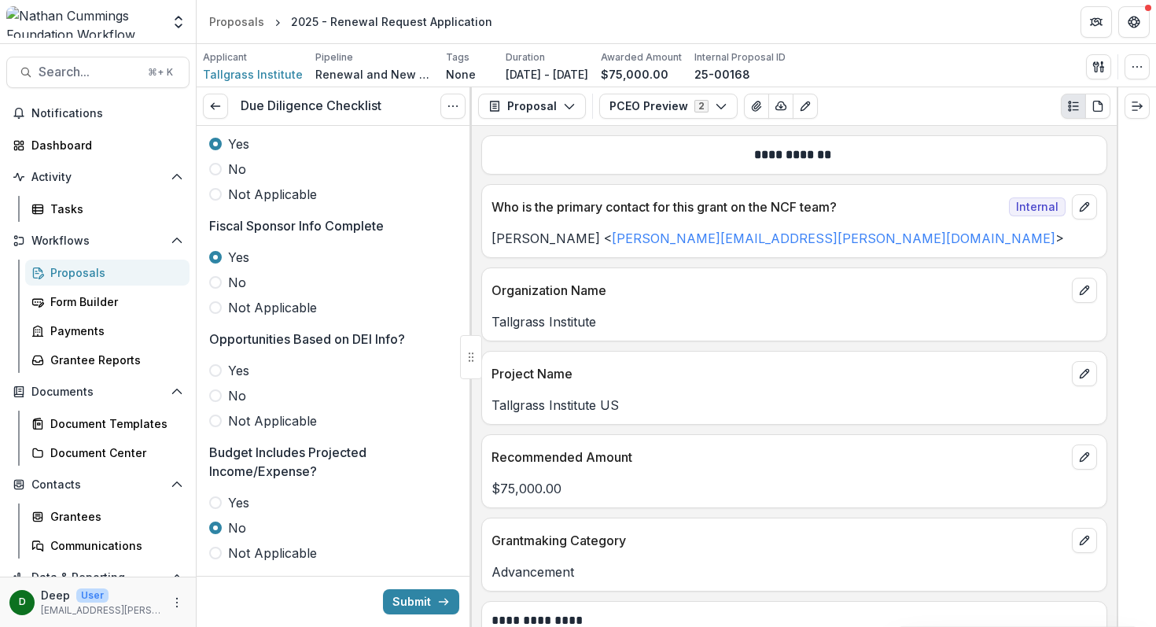
click at [221, 399] on label "No" at bounding box center [334, 395] width 250 height 19
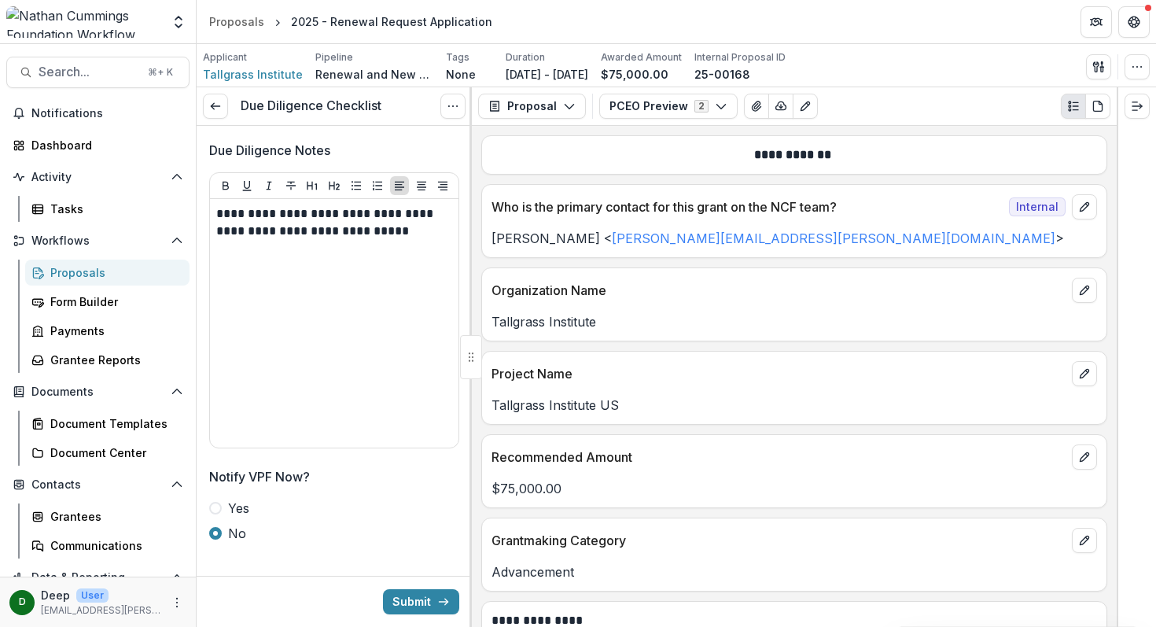
scroll to position [3520, 0]
click at [427, 601] on button "Submit" at bounding box center [421, 601] width 76 height 25
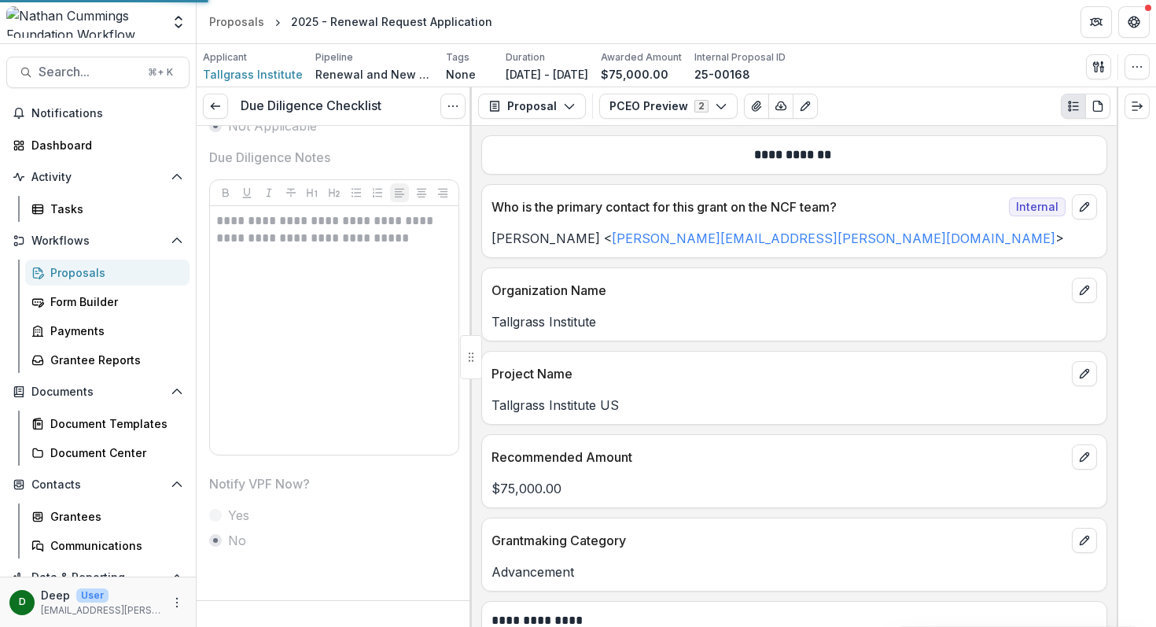
scroll to position [3514, 0]
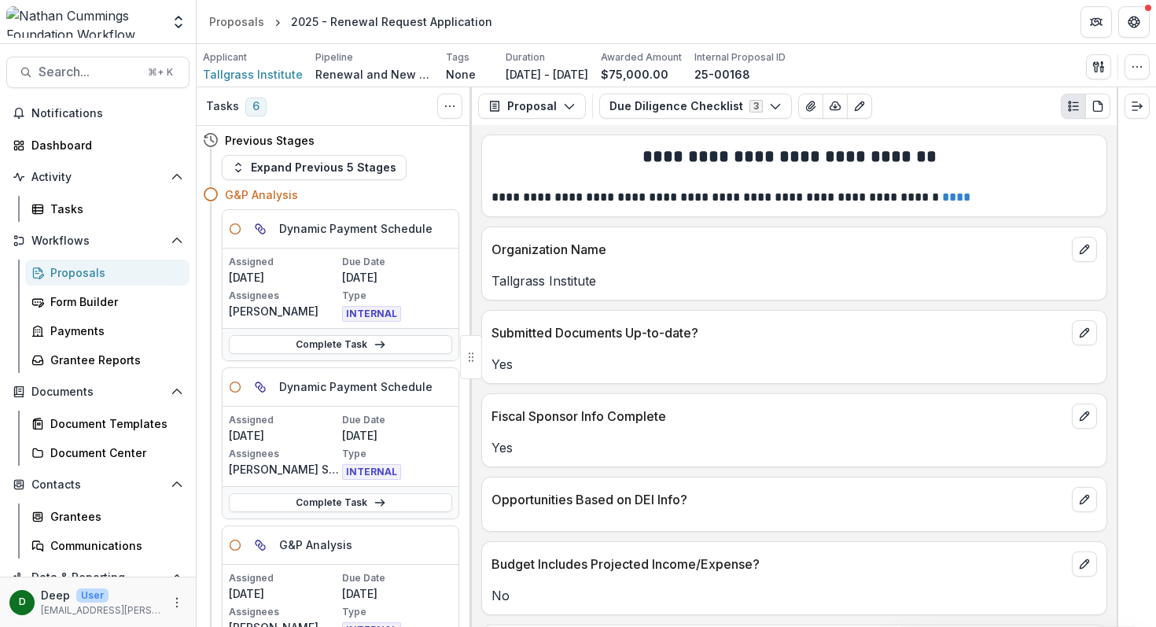
click at [80, 275] on div "Proposals" at bounding box center [113, 272] width 127 height 17
